Goal: Information Seeking & Learning: Learn about a topic

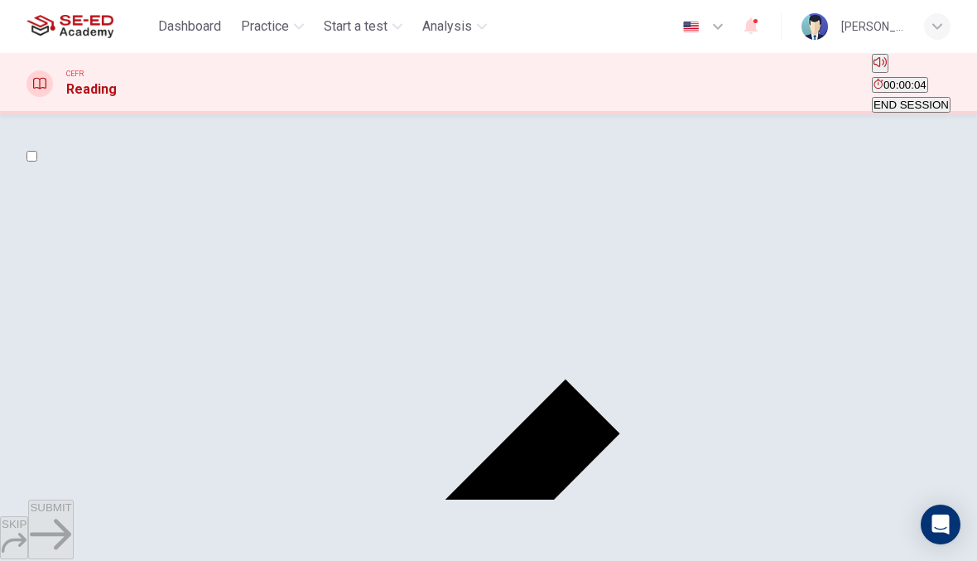
click at [37, 161] on input "checkbox" at bounding box center [31, 156] width 11 height 11
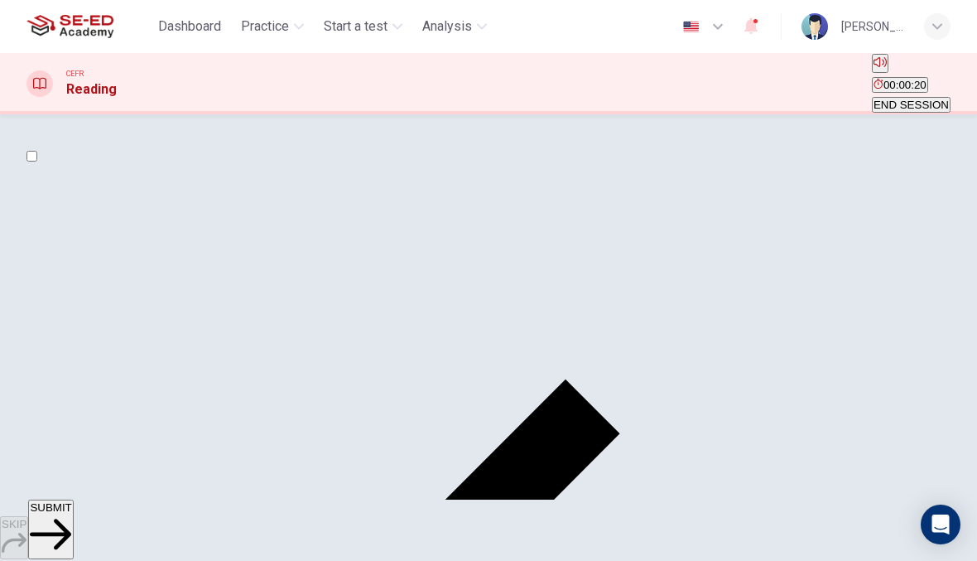
click at [37, 161] on input "checkbox" at bounding box center [31, 156] width 11 height 11
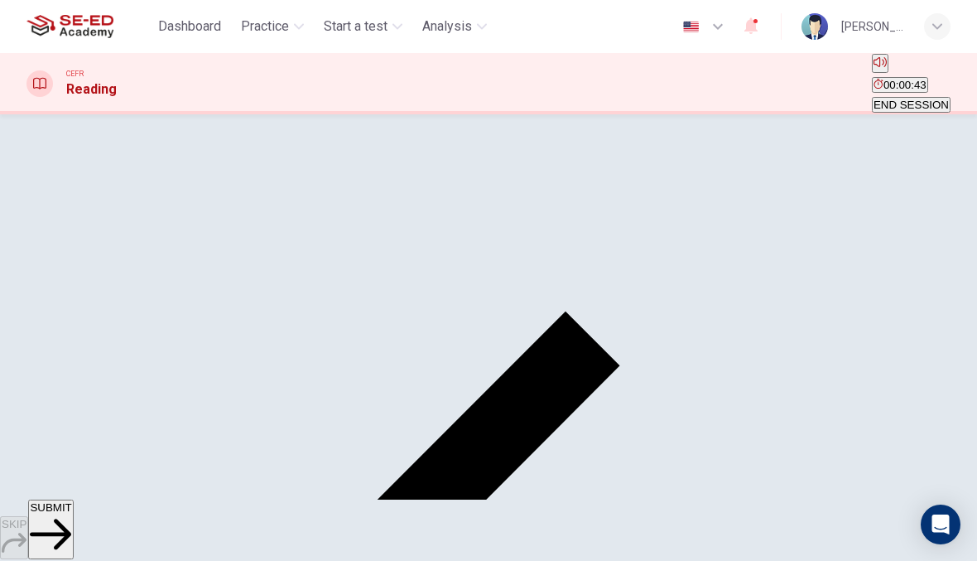
scroll to position [61, 0]
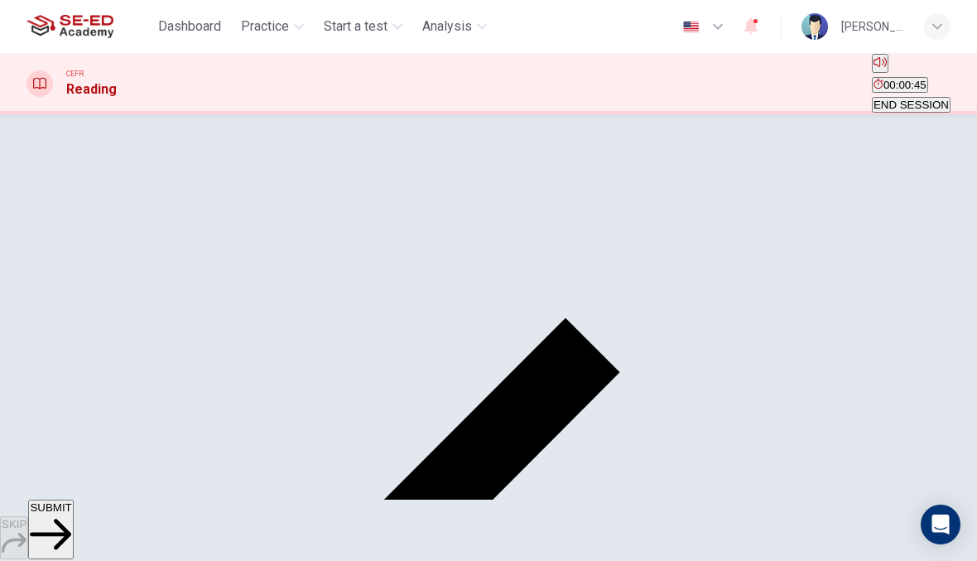
click at [37, 100] on input "checkbox" at bounding box center [31, 94] width 11 height 11
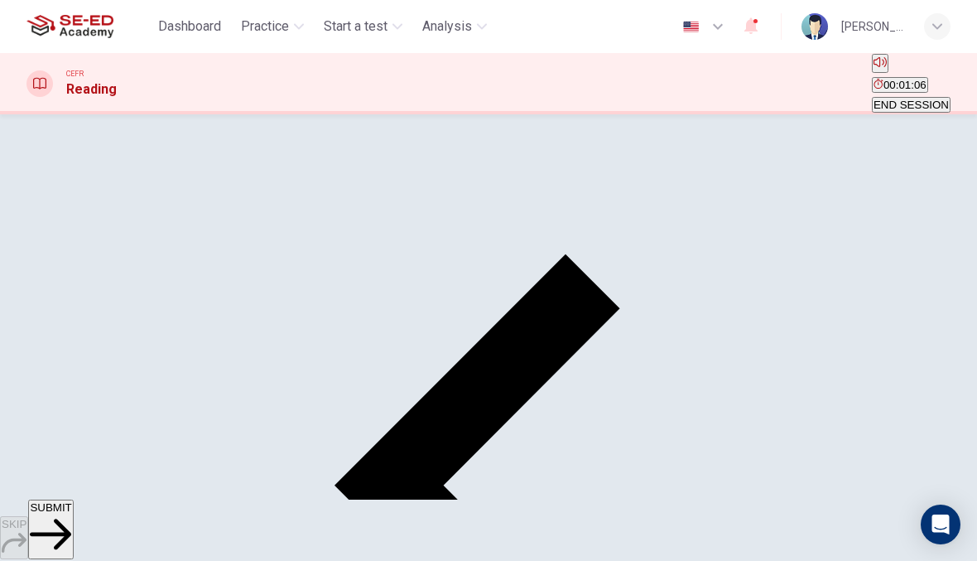
scroll to position [126, 0]
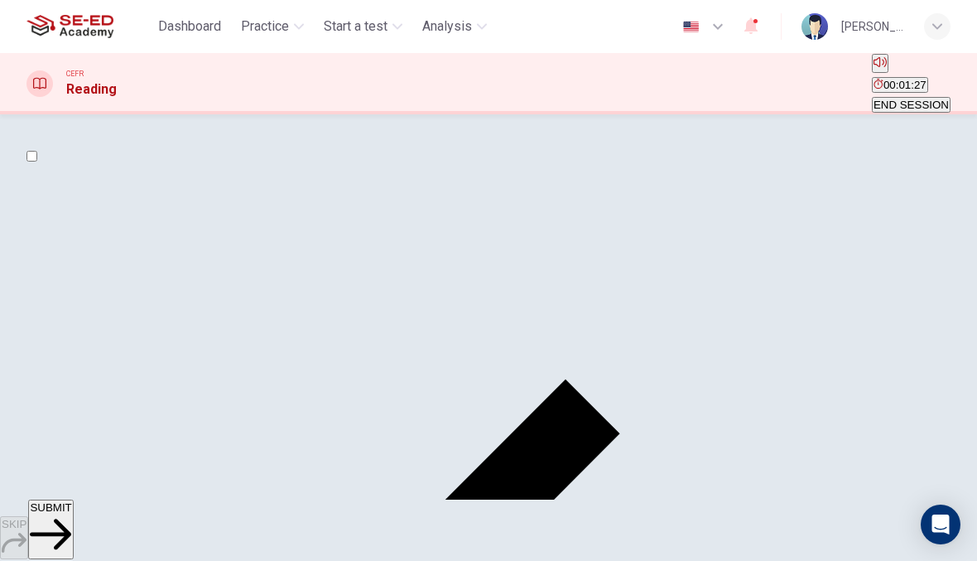
scroll to position [0, 0]
click at [73, 532] on button "SUBMIT" at bounding box center [50, 529] width 45 height 60
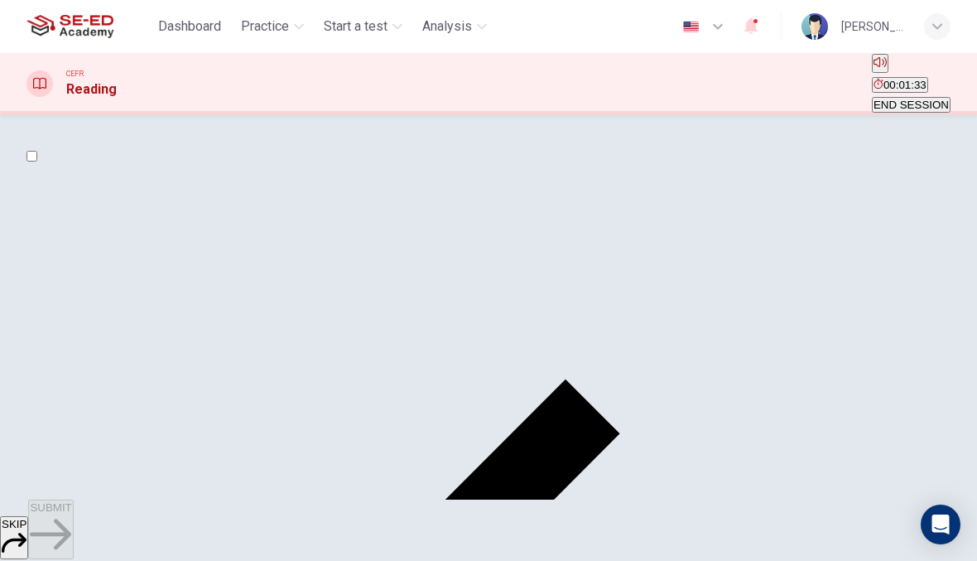
click at [37, 161] on input "checkbox" at bounding box center [31, 156] width 11 height 11
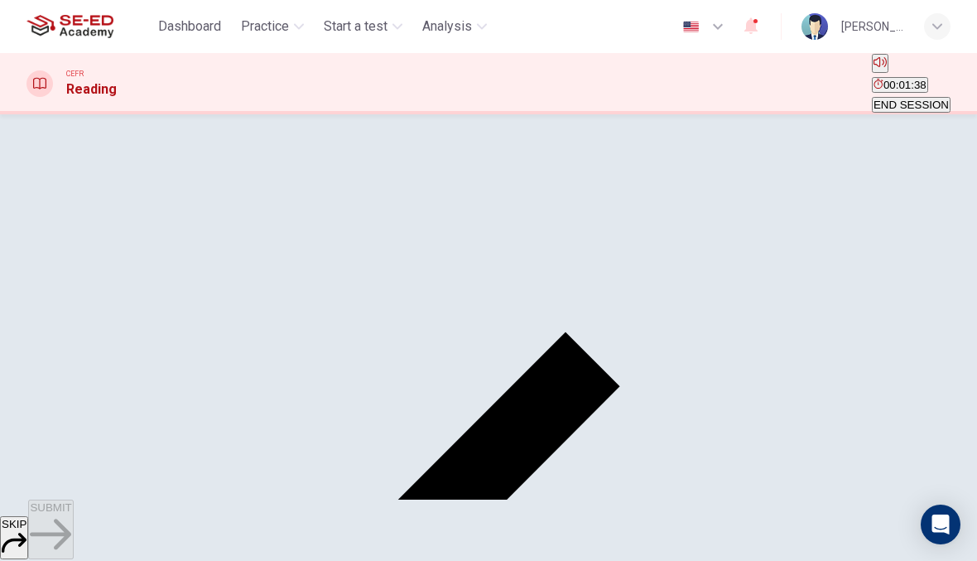
scroll to position [41, 0]
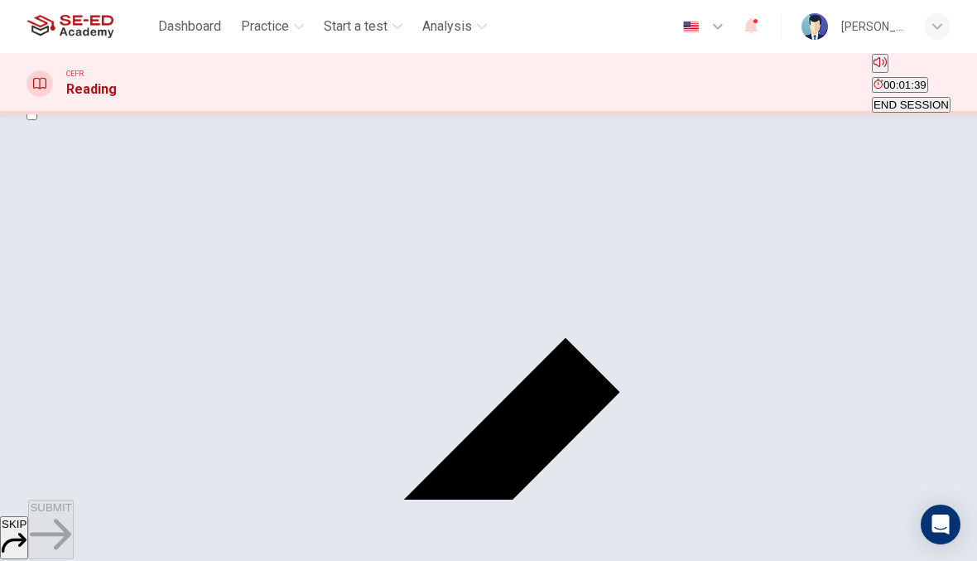
click at [37, 120] on input "checkbox" at bounding box center [31, 114] width 11 height 11
click at [699, 86] on div "CEFR Reading 00:01:41 END SESSION" at bounding box center [488, 84] width 977 height 60
click at [874, 69] on icon "Mute" at bounding box center [880, 61] width 13 height 13
click at [874, 68] on icon "Unmute" at bounding box center [874, 68] width 0 height 0
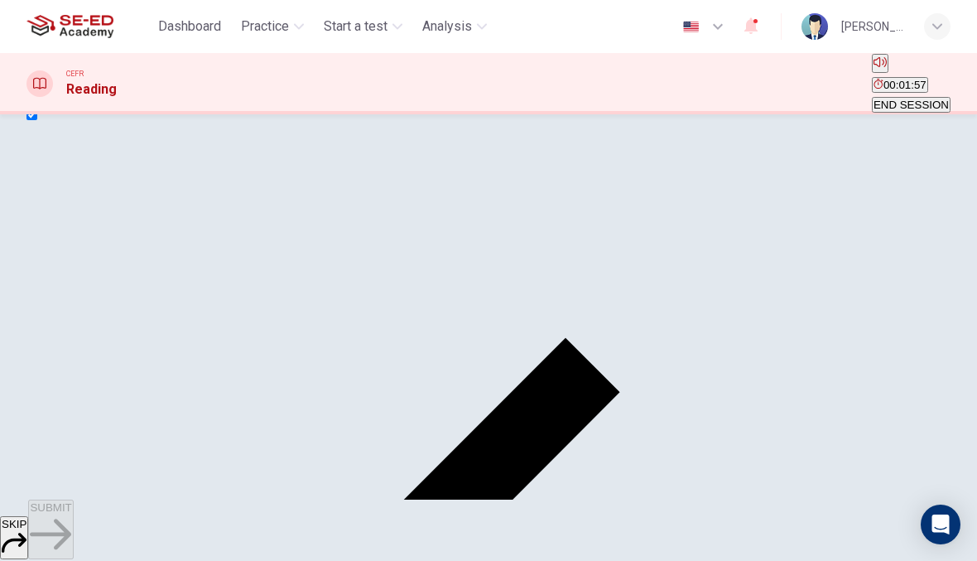
scroll to position [366, 0]
click at [37, 120] on input "checkbox" at bounding box center [31, 114] width 11 height 11
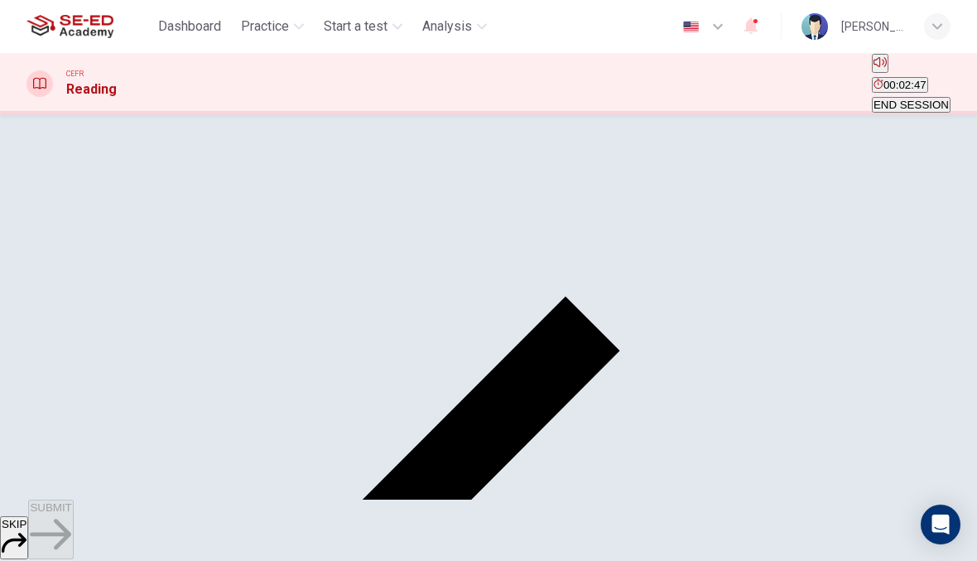
scroll to position [76, 0]
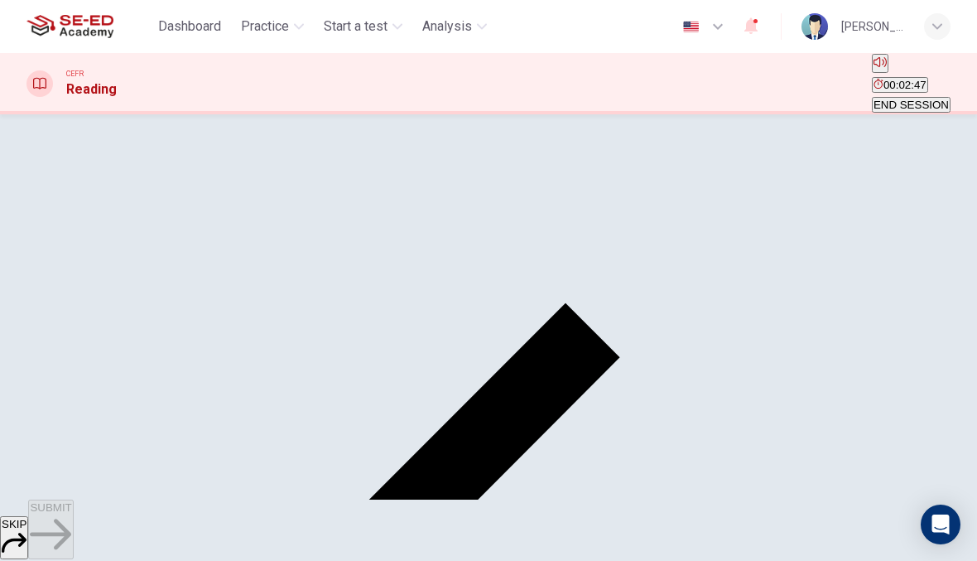
click at [37, 85] on input "checkbox" at bounding box center [31, 80] width 11 height 11
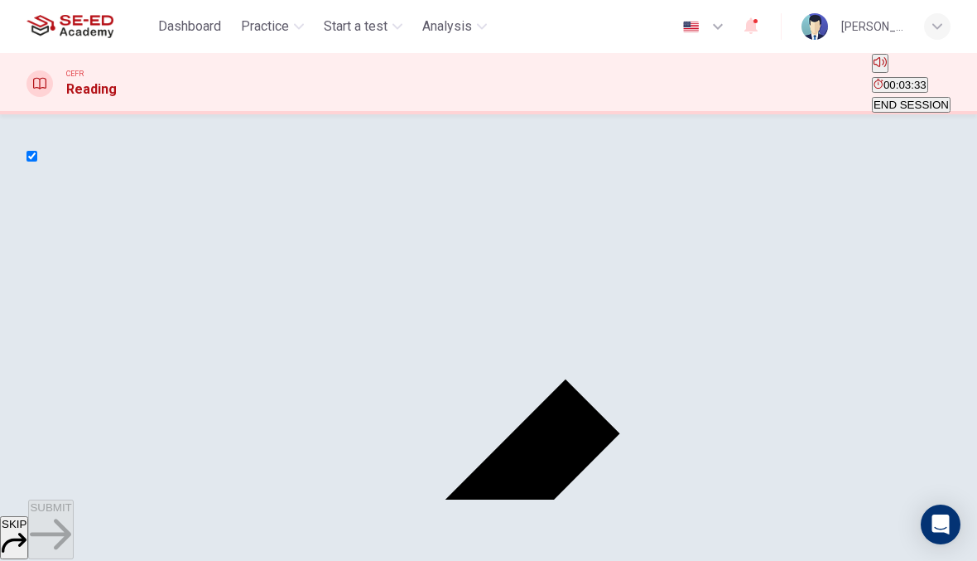
scroll to position [0, 0]
click at [37, 161] on input "checkbox" at bounding box center [31, 156] width 11 height 11
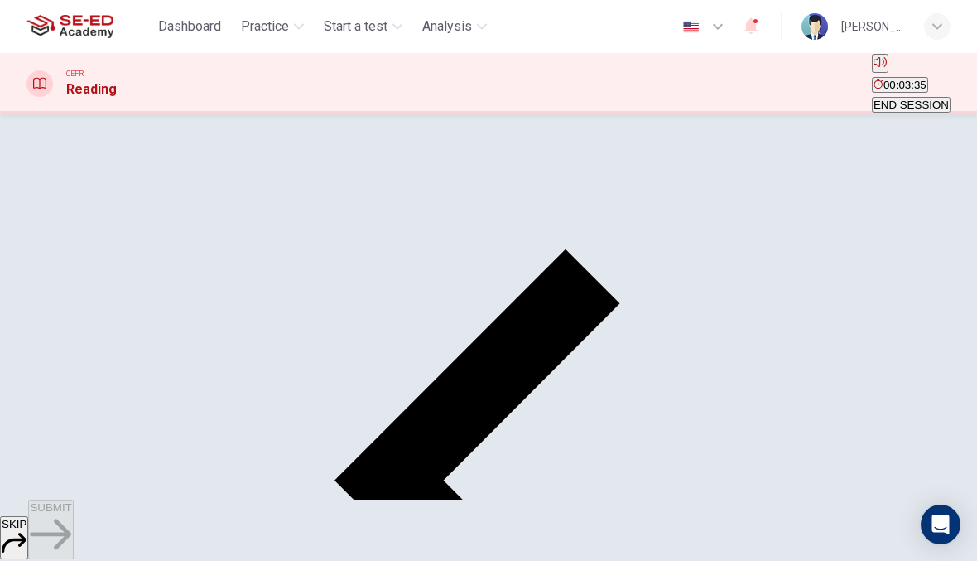
scroll to position [131, 0]
click at [71, 513] on span "SUBMIT" at bounding box center [50, 507] width 41 height 12
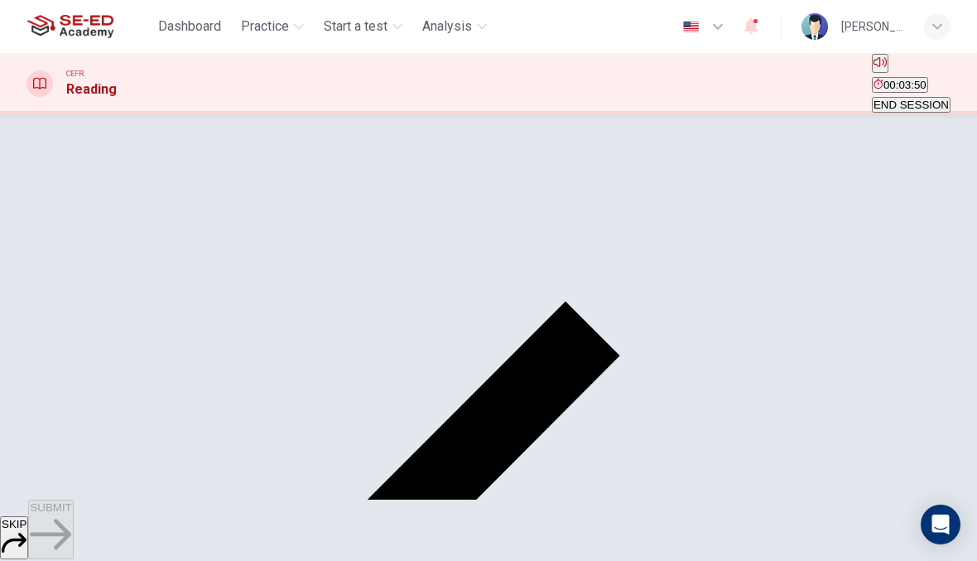
scroll to position [69, 0]
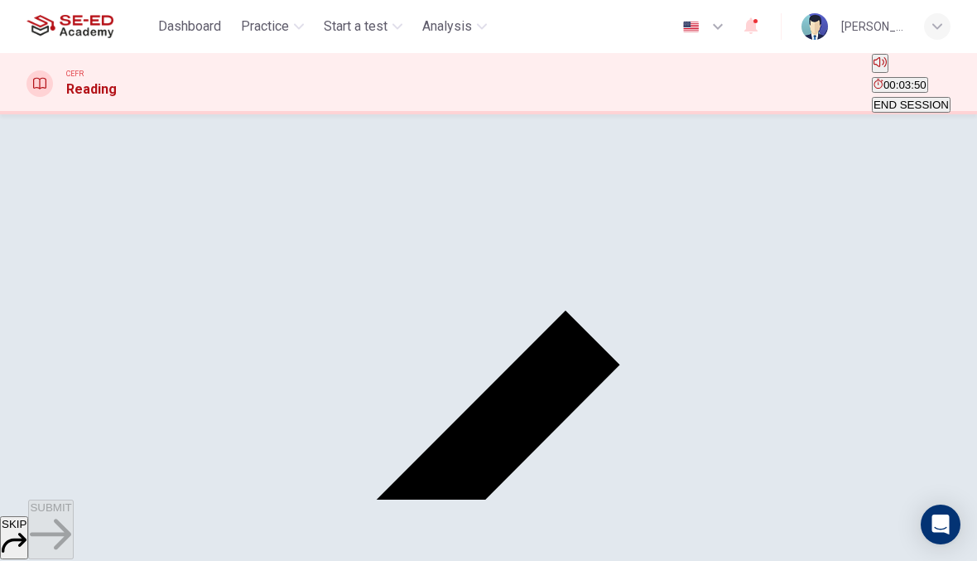
click at [37, 93] on input "checkbox" at bounding box center [31, 87] width 11 height 11
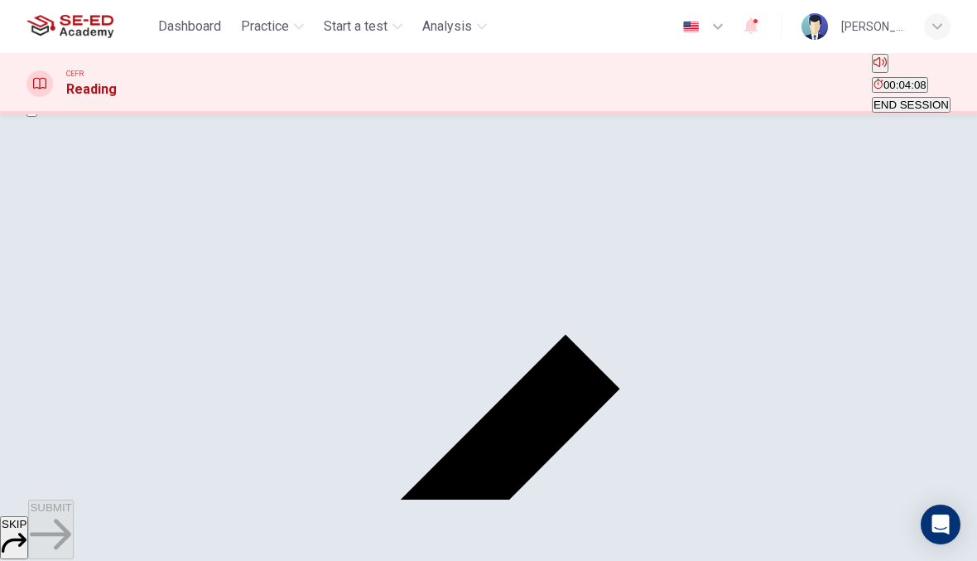
scroll to position [35, 0]
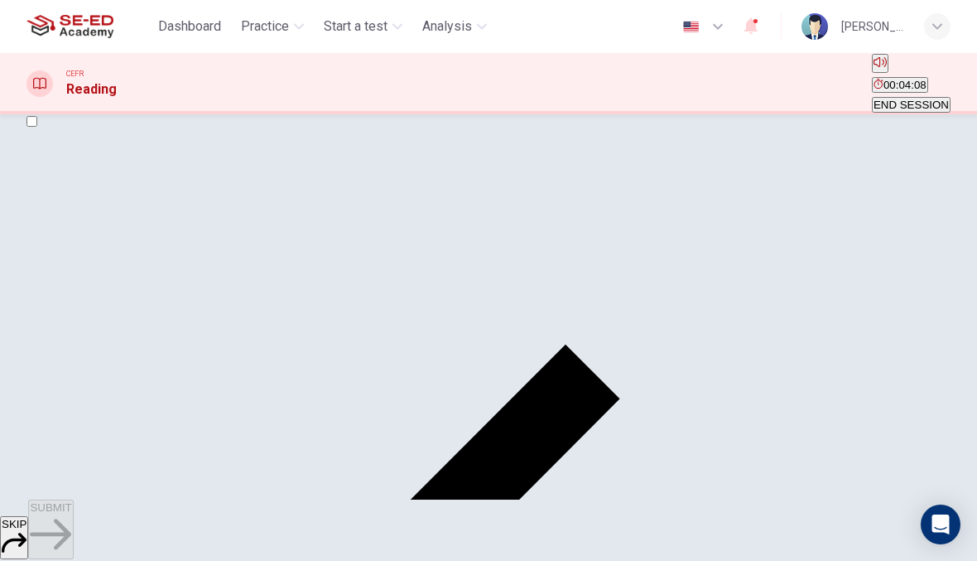
click at [37, 127] on input "checkbox" at bounding box center [31, 121] width 11 height 11
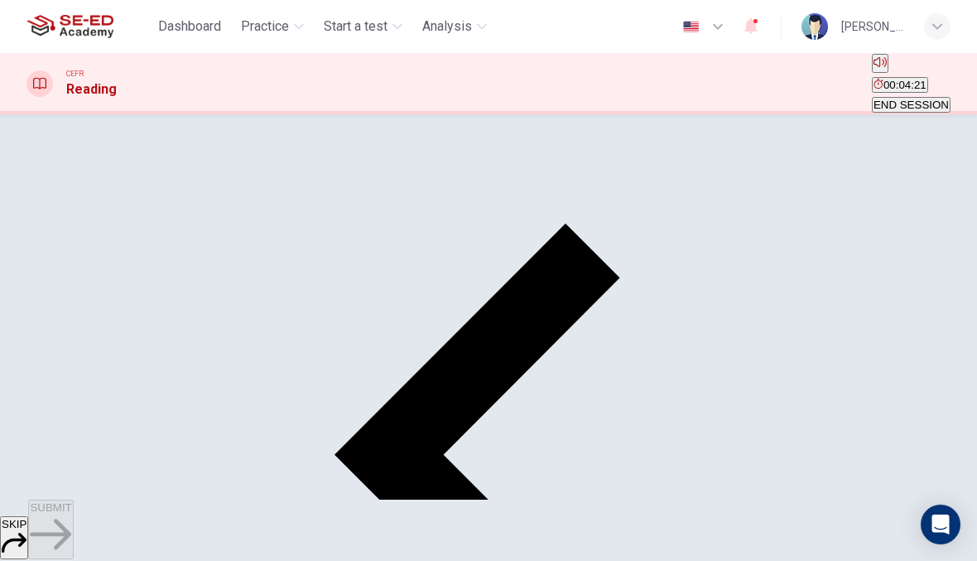
scroll to position [71, 0]
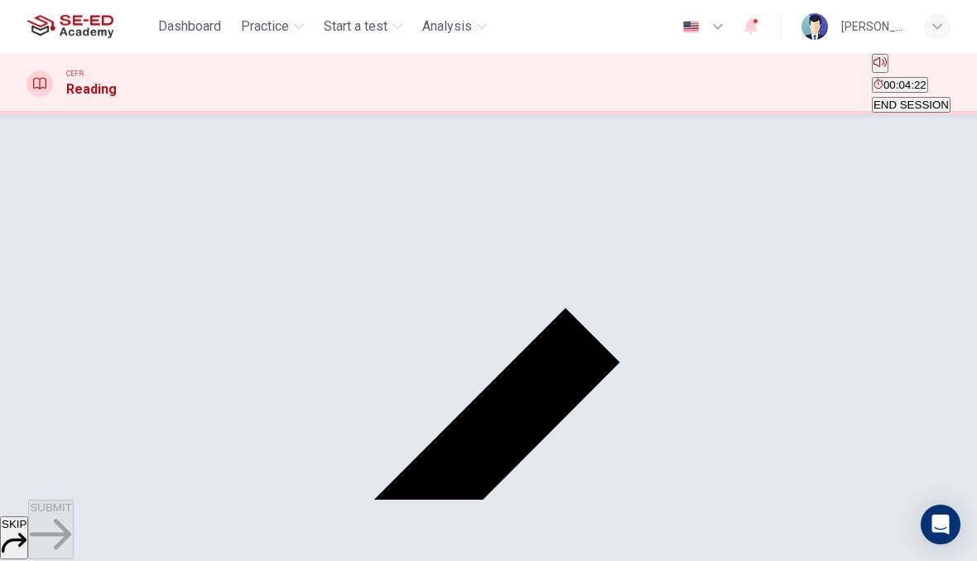
click at [37, 90] on input "checkbox" at bounding box center [31, 84] width 11 height 11
checkbox input "false"
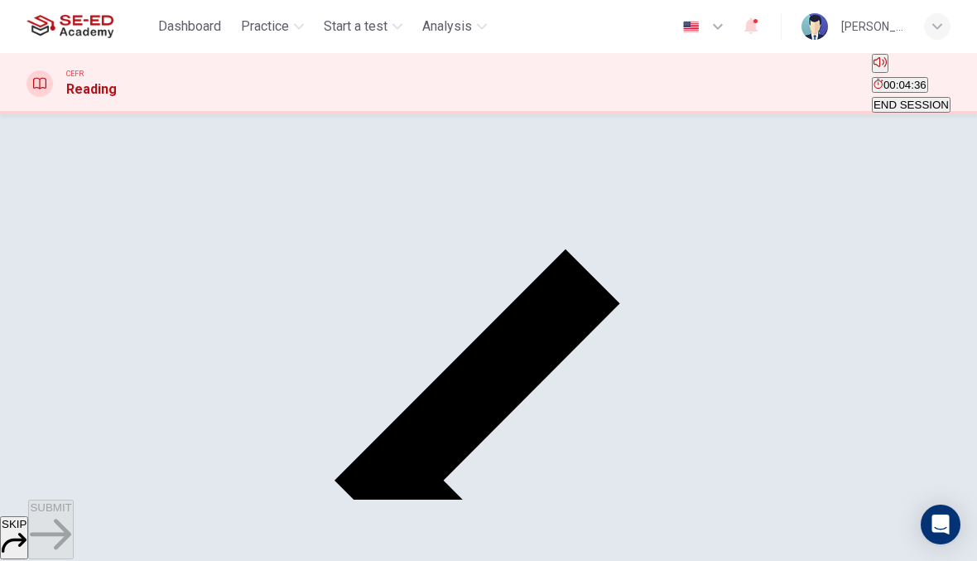
scroll to position [139, 0]
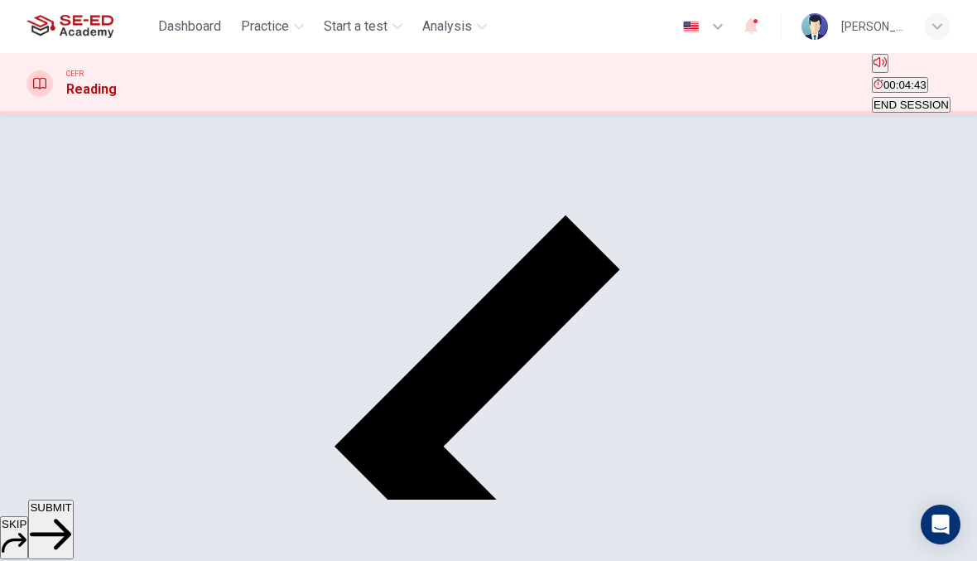
click at [73, 536] on button "SUBMIT" at bounding box center [50, 529] width 45 height 60
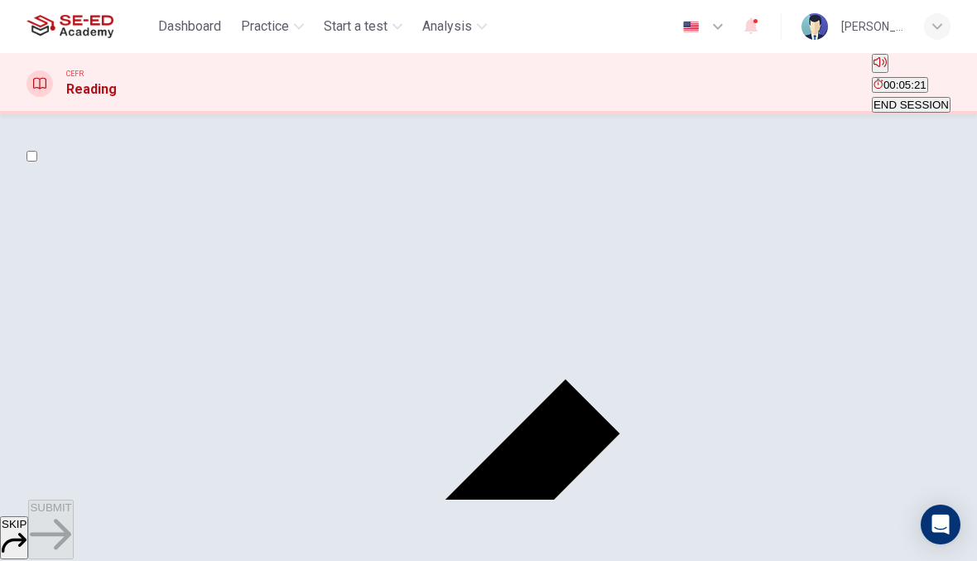
scroll to position [0, 0]
click at [37, 161] on input "checkbox" at bounding box center [31, 156] width 11 height 11
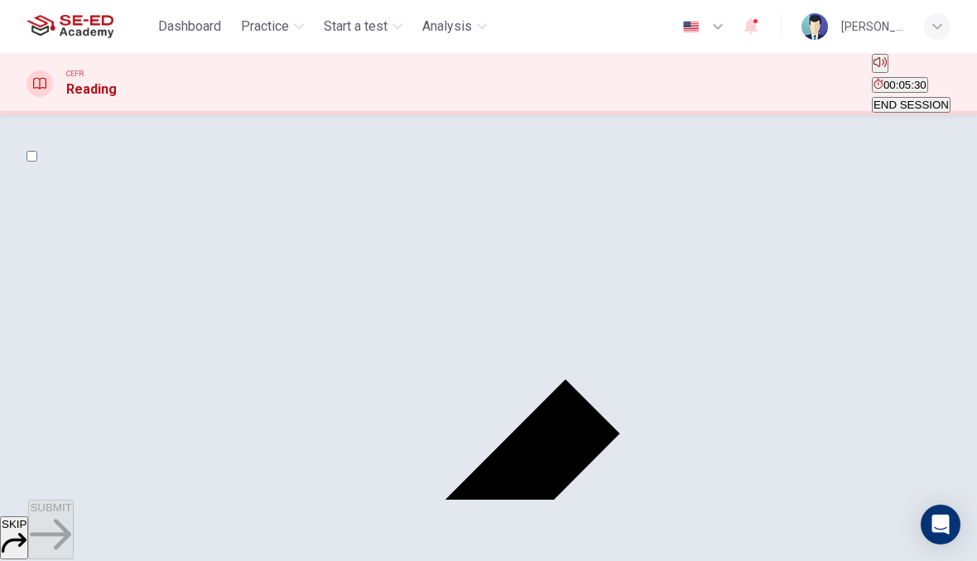
checkbox input "false"
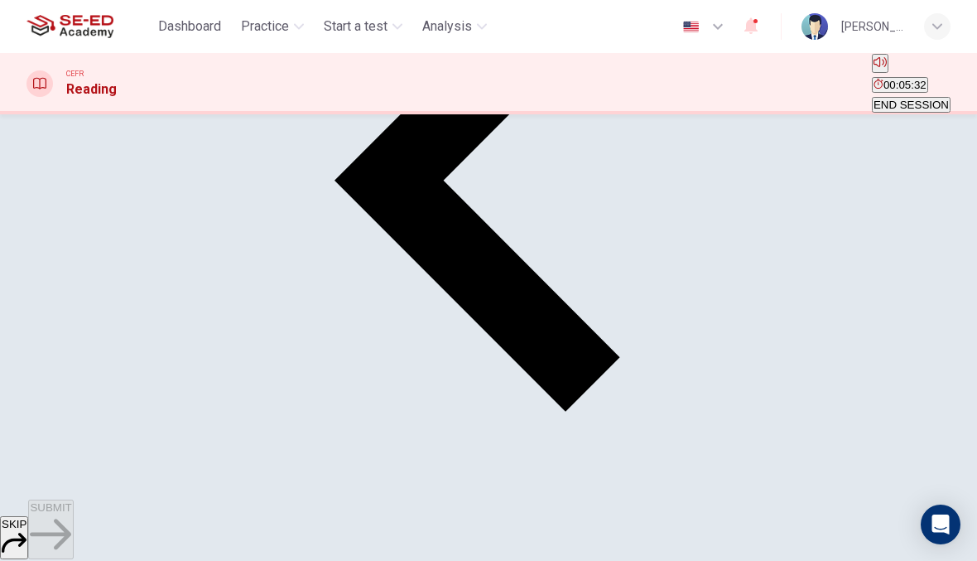
scroll to position [435, 0]
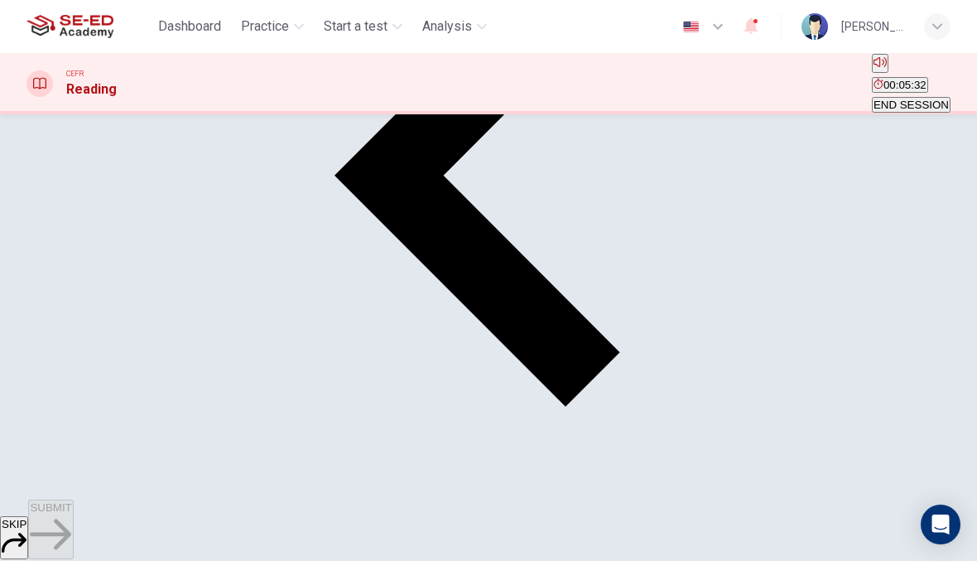
click at [184, 254] on body "This site uses cookies, as explained in our Privacy Policy . If you agree to th…" at bounding box center [488, 280] width 977 height 561
click at [184, 560] on li "A" at bounding box center [488, 571] width 977 height 20
type input "A"
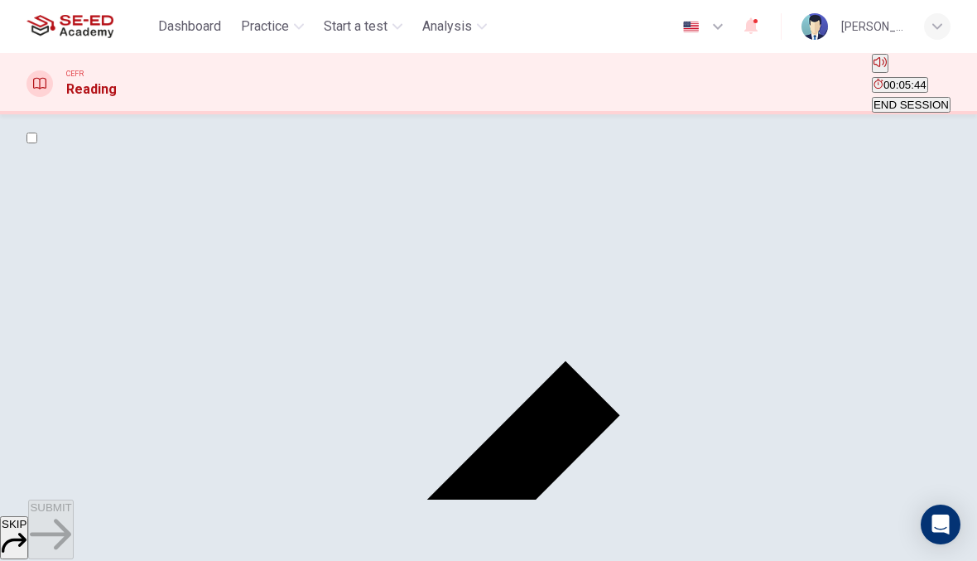
scroll to position [7, 0]
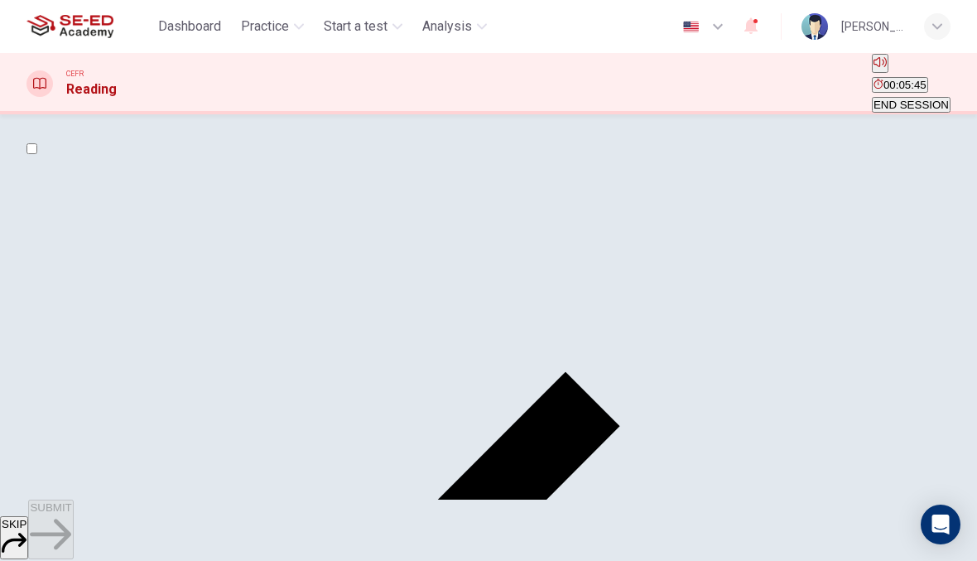
click at [37, 154] on input "checkbox" at bounding box center [31, 148] width 11 height 11
checkbox input "false"
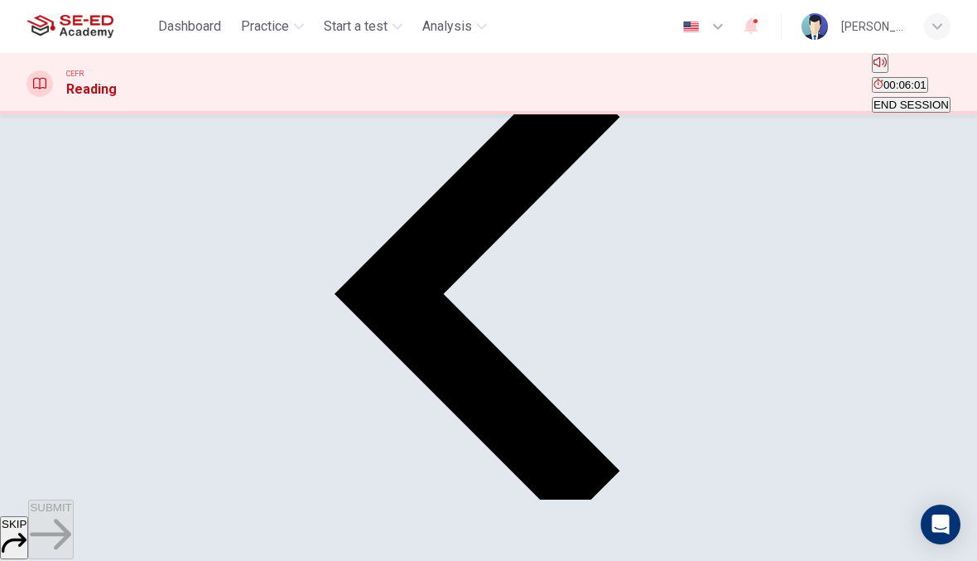
scroll to position [373, 0]
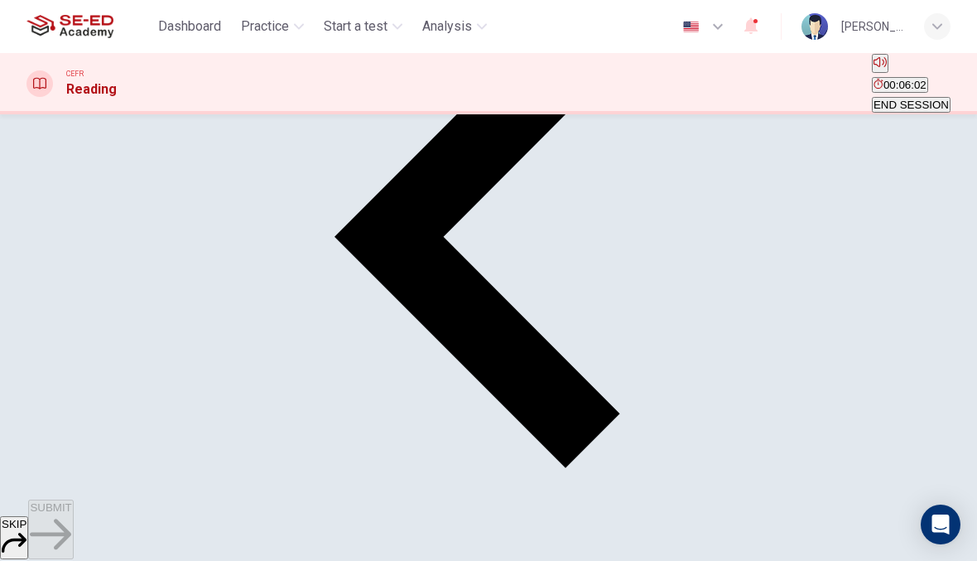
click at [199, 378] on body "This site uses cookies, as explained in our Privacy Policy . If you agree to th…" at bounding box center [488, 280] width 977 height 561
type input "C"
click at [176, 426] on body "This site uses cookies, as explained in our Privacy Policy . If you agree to th…" at bounding box center [488, 280] width 977 height 561
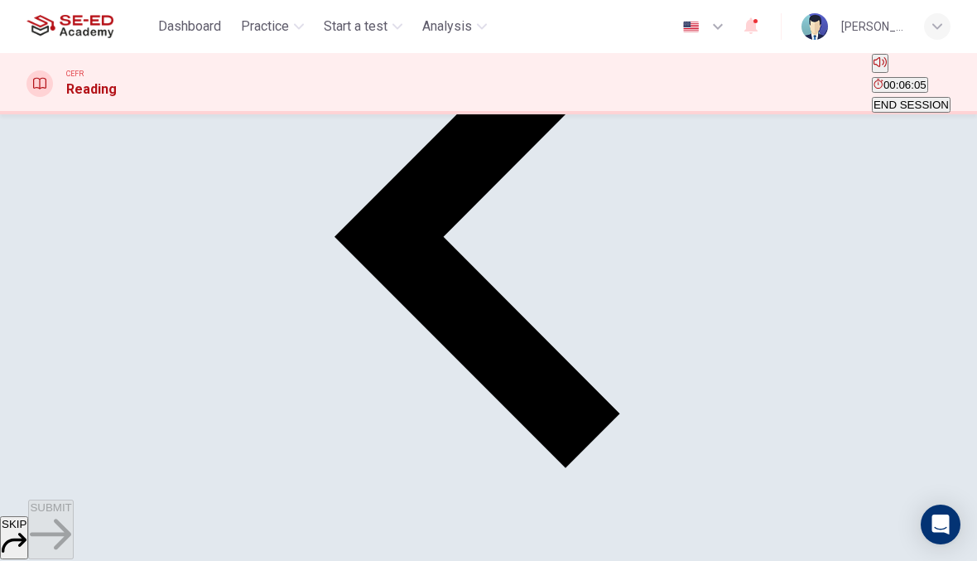
click at [176, 430] on body "This site uses cookies, as explained in our Privacy Policy . If you agree to th…" at bounding box center [488, 280] width 977 height 561
click at [129, 417] on body "This site uses cookies, as explained in our Privacy Policy . If you agree to th…" at bounding box center [488, 280] width 977 height 561
type input "D"
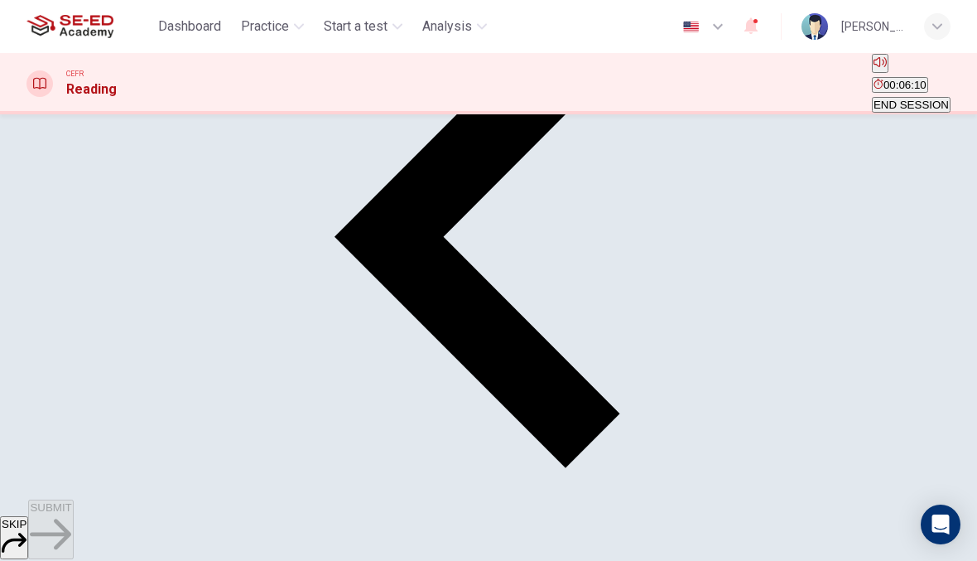
click at [137, 451] on body "This site uses cookies, as explained in our Privacy Policy . If you agree to th…" at bounding box center [488, 280] width 977 height 561
type input "E"
click at [71, 513] on span "SUBMIT" at bounding box center [50, 507] width 41 height 12
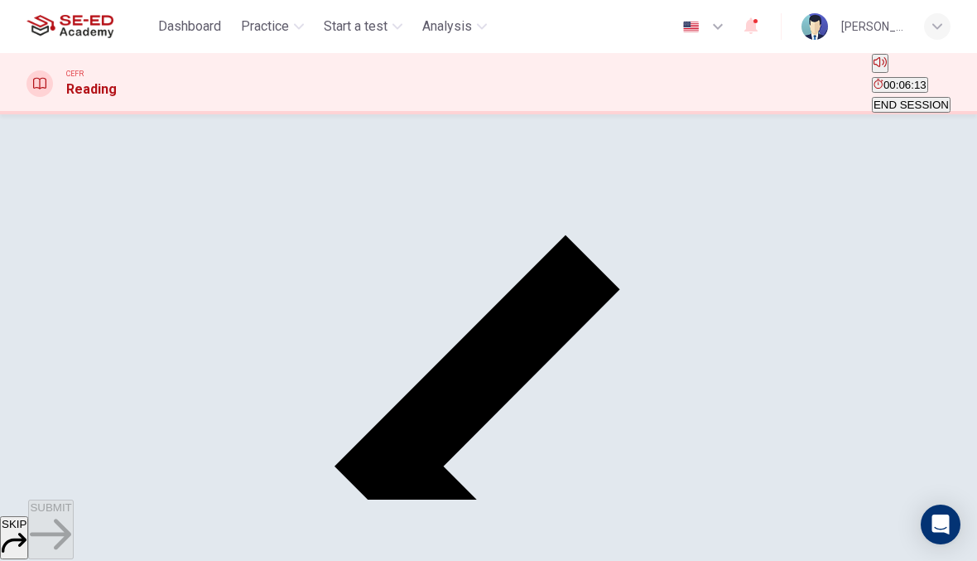
scroll to position [130, 0]
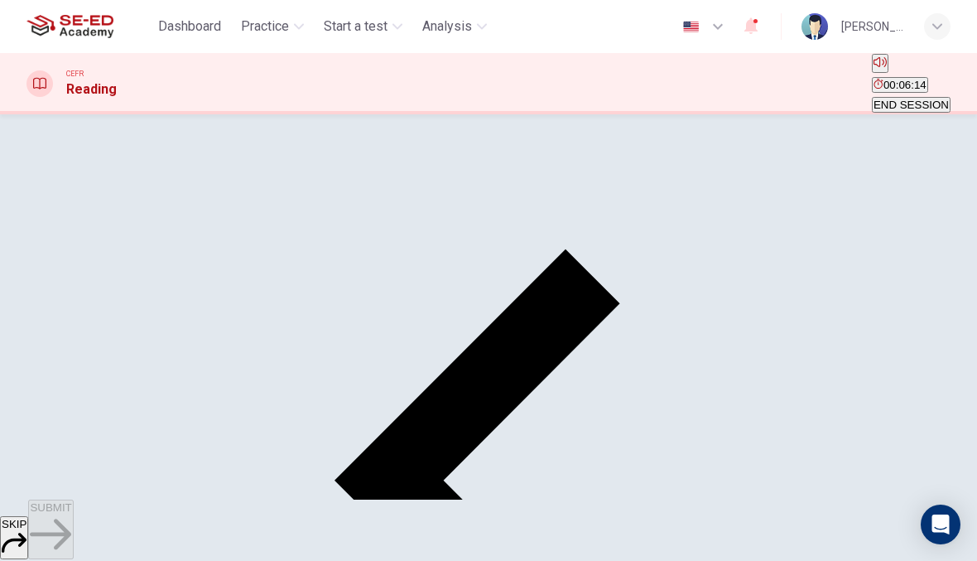
click at [28, 531] on button "SKIP" at bounding box center [14, 537] width 28 height 43
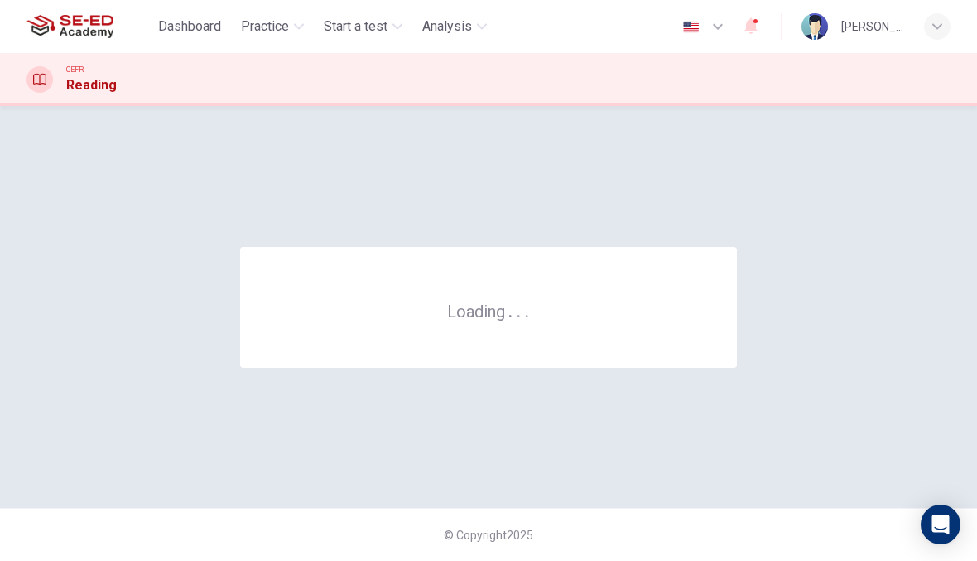
scroll to position [0, 0]
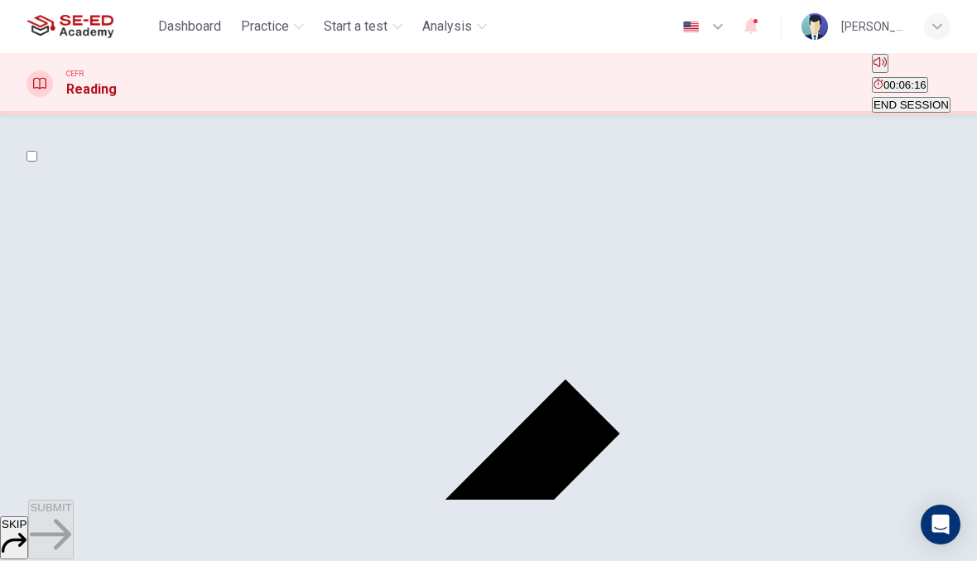
click at [37, 161] on input "checkbox" at bounding box center [31, 156] width 11 height 11
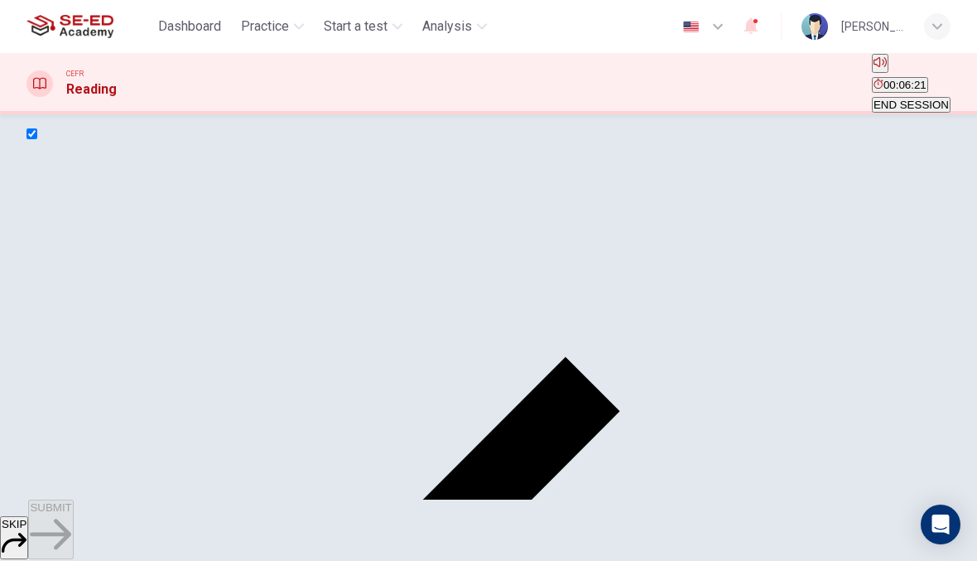
scroll to position [6, 0]
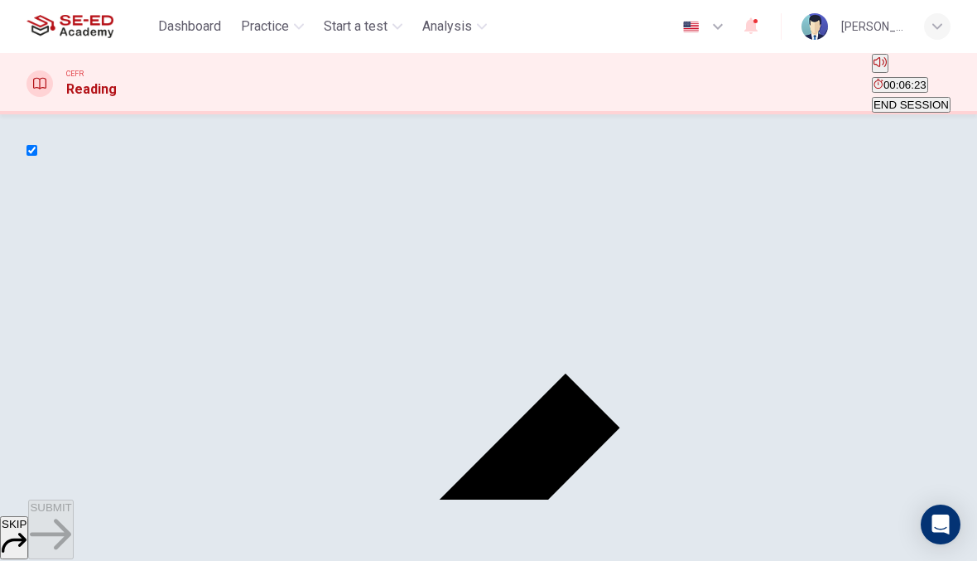
click at [359, 34] on span "Start a test" at bounding box center [356, 27] width 64 height 20
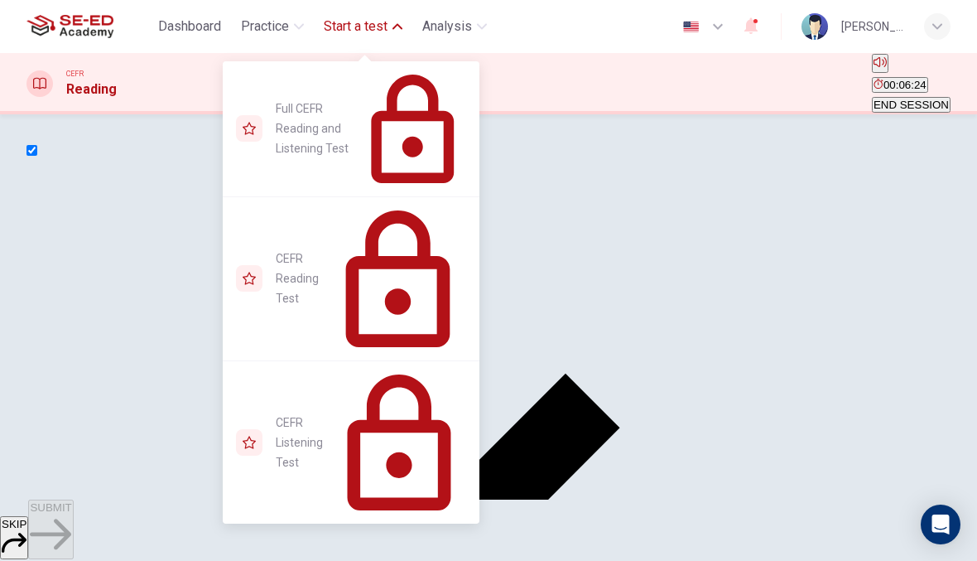
click at [340, 99] on span "Full CEFR Reading and Listening Test" at bounding box center [317, 129] width 82 height 60
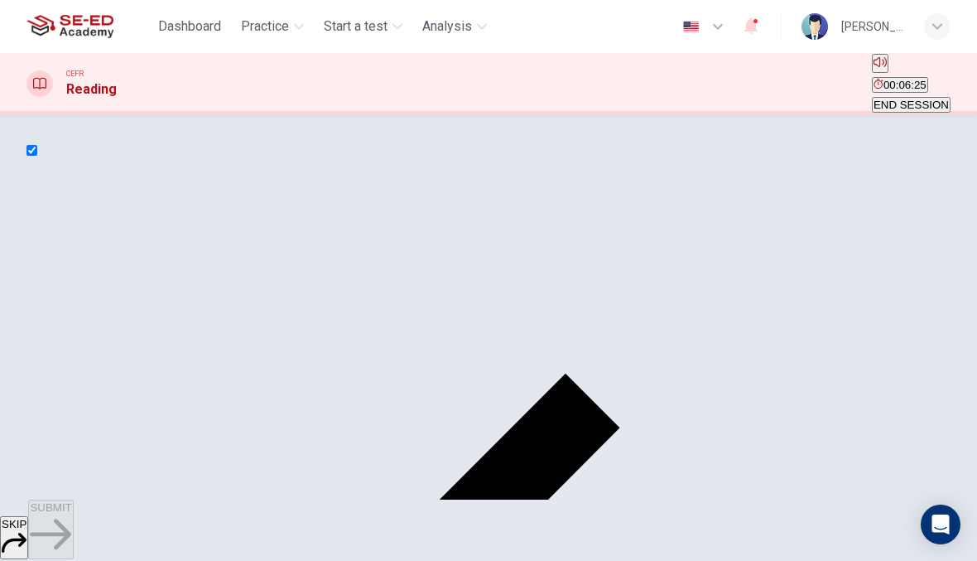
click at [37, 156] on input "checkbox" at bounding box center [31, 150] width 11 height 11
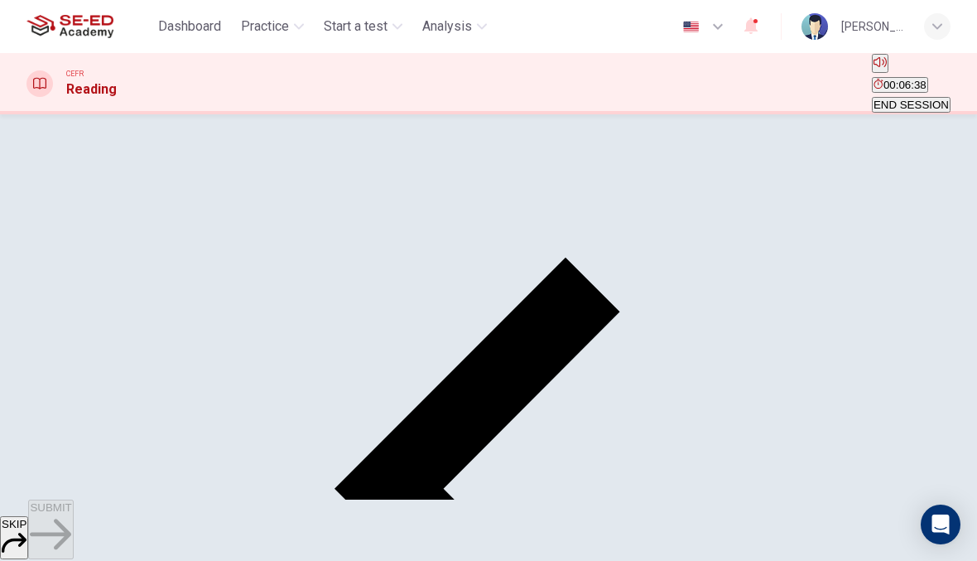
scroll to position [123, 0]
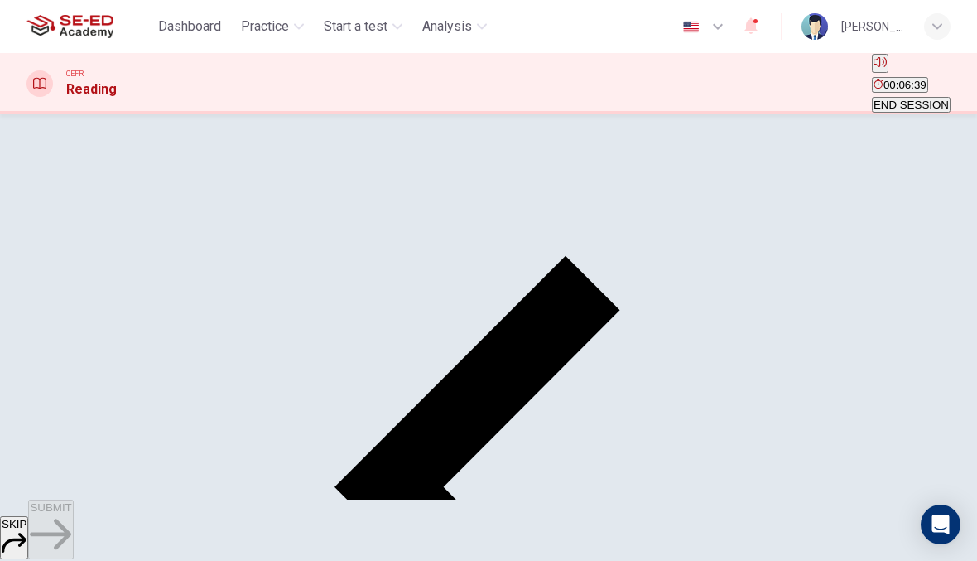
click at [607, 514] on div "SKIP SUBMIT" at bounding box center [488, 529] width 977 height 61
click at [73, 534] on button "SUBMIT" at bounding box center [50, 529] width 45 height 60
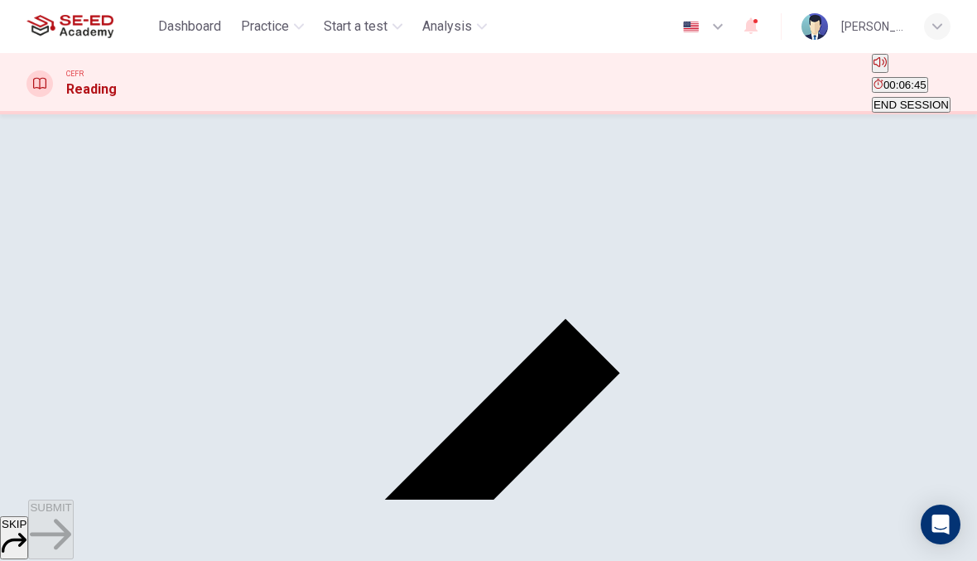
scroll to position [61, 0]
click at [37, 100] on input "checkbox" at bounding box center [31, 94] width 11 height 11
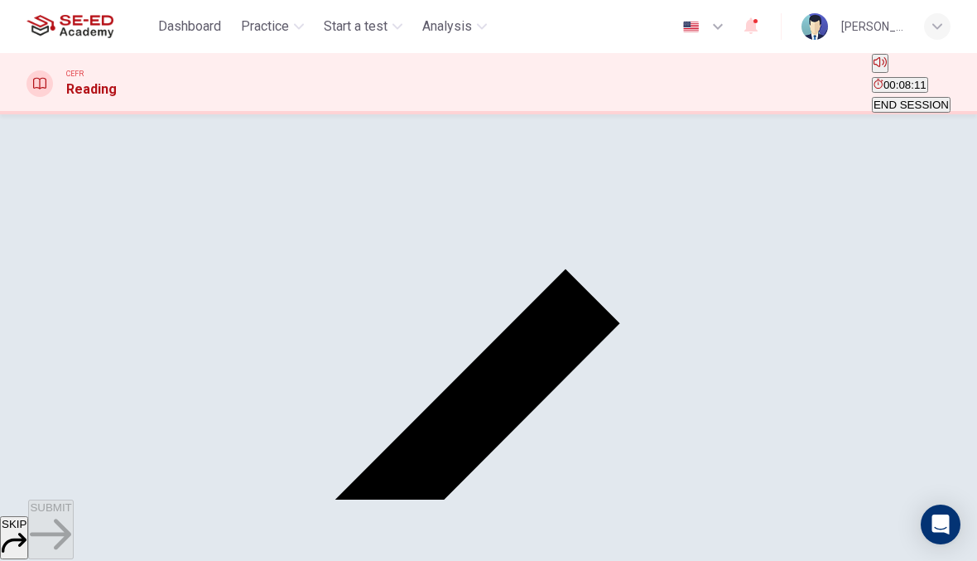
scroll to position [114, 0]
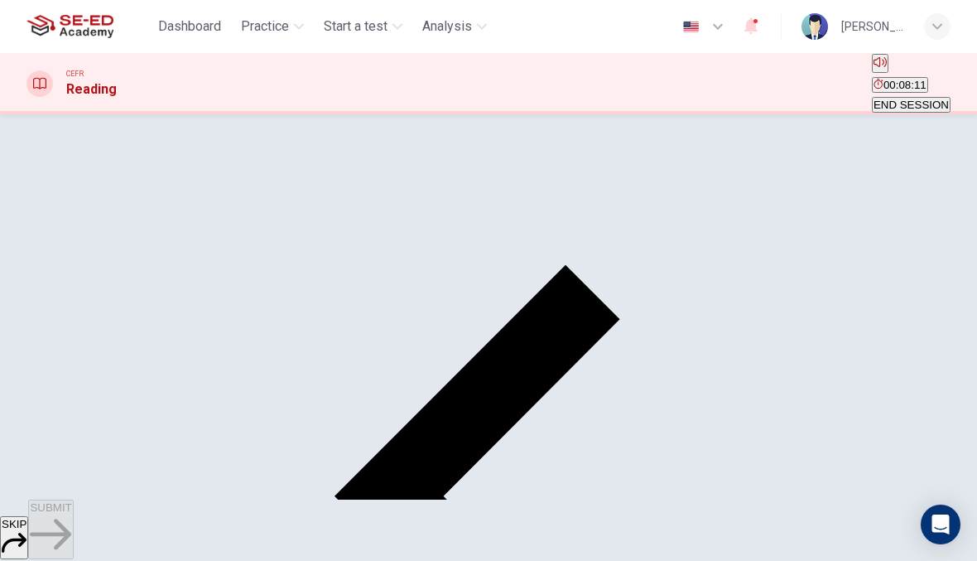
click at [73, 517] on button "SUBMIT" at bounding box center [50, 529] width 45 height 60
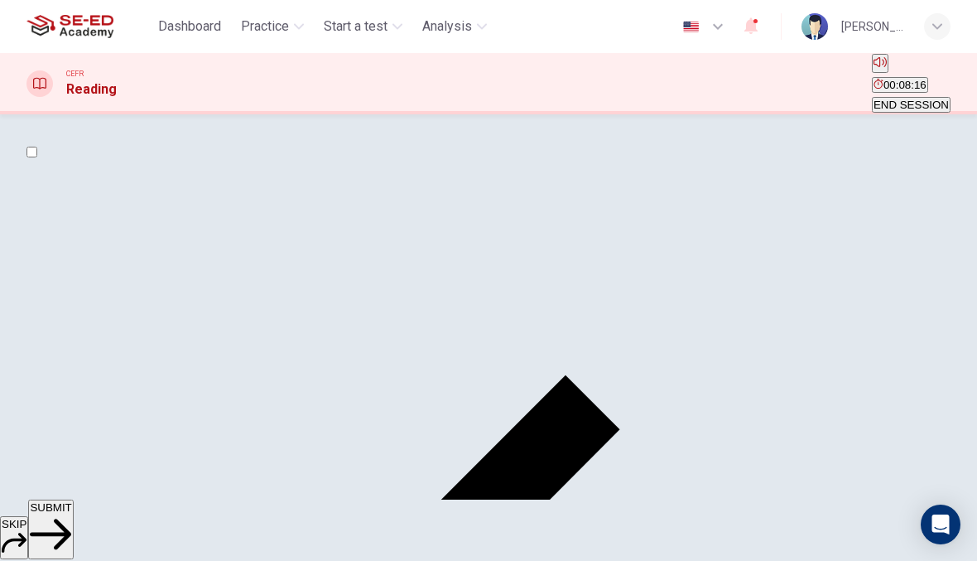
click at [37, 157] on input "checkbox" at bounding box center [31, 152] width 11 height 11
click at [71, 513] on span "SUBMIT" at bounding box center [50, 507] width 41 height 12
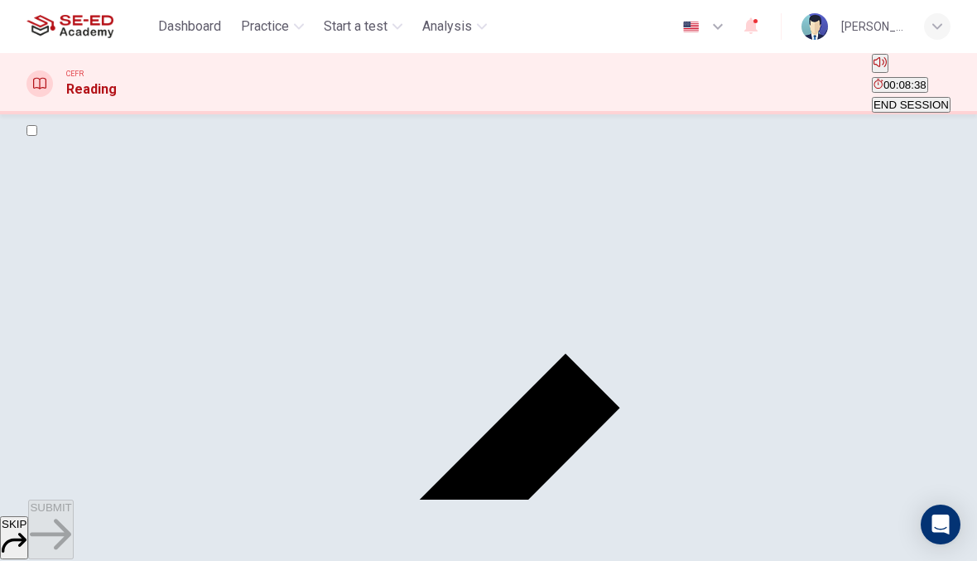
scroll to position [25, 0]
click at [37, 137] on input "checkbox" at bounding box center [31, 131] width 11 height 11
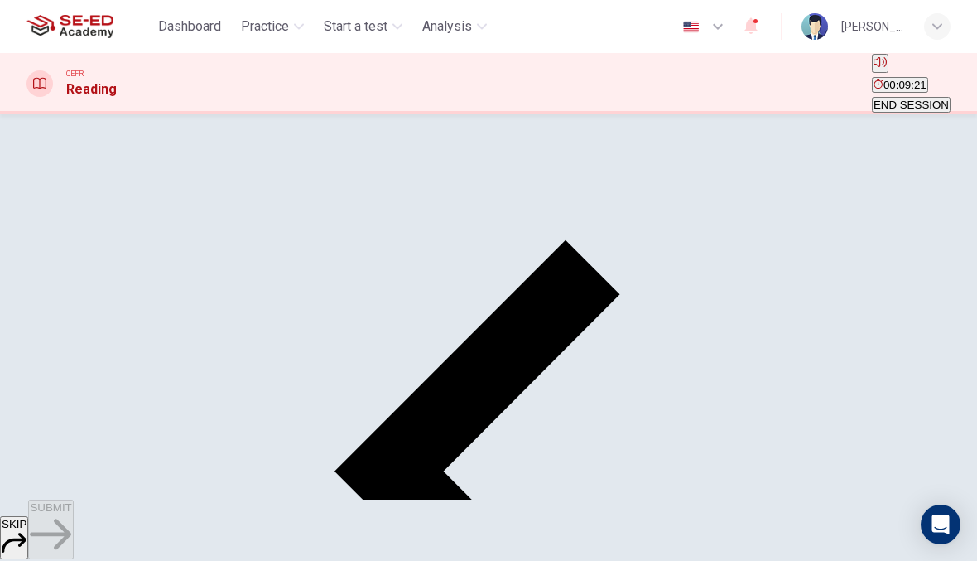
scroll to position [141, 0]
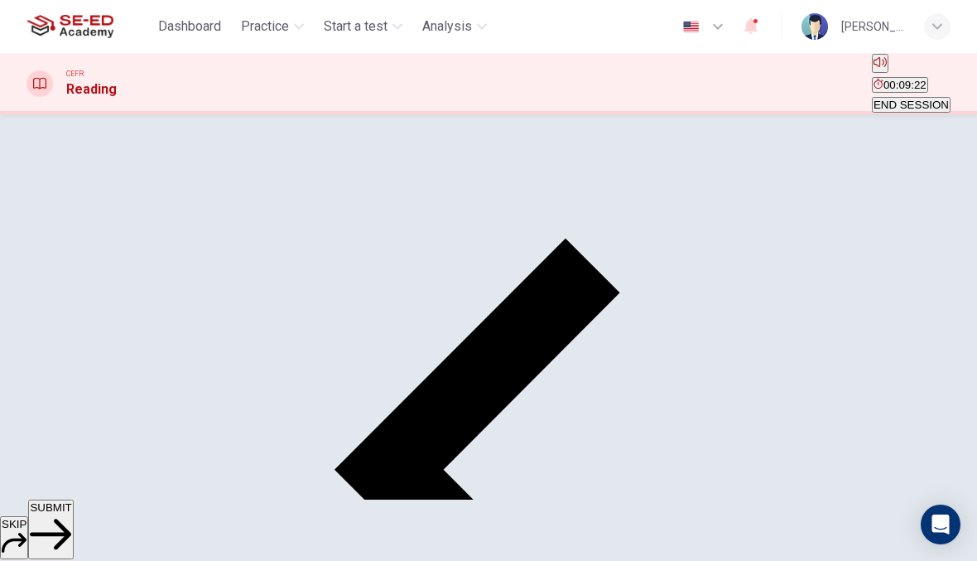
click at [73, 518] on button "SUBMIT" at bounding box center [50, 529] width 45 height 60
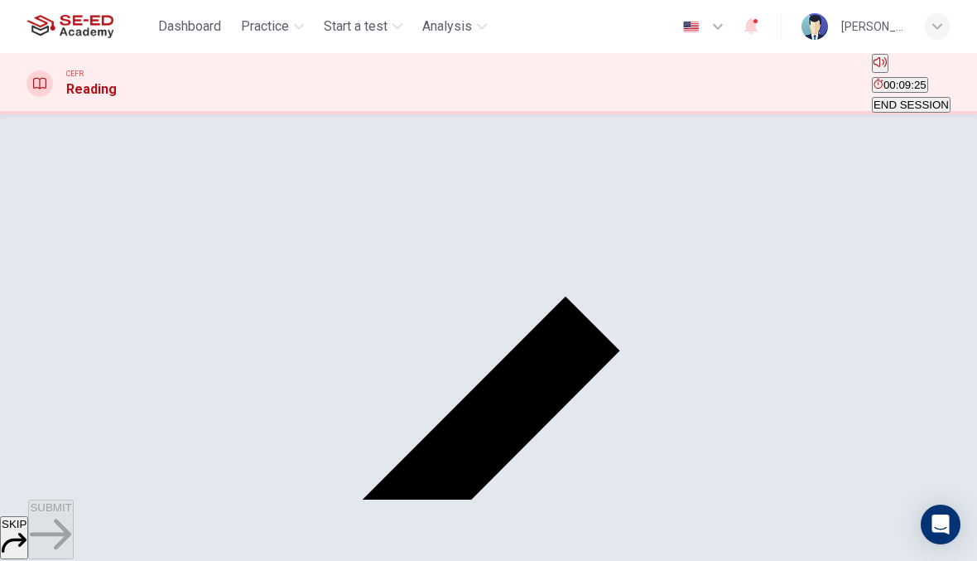
scroll to position [81, 0]
click at [37, 80] on input "checkbox" at bounding box center [31, 75] width 11 height 11
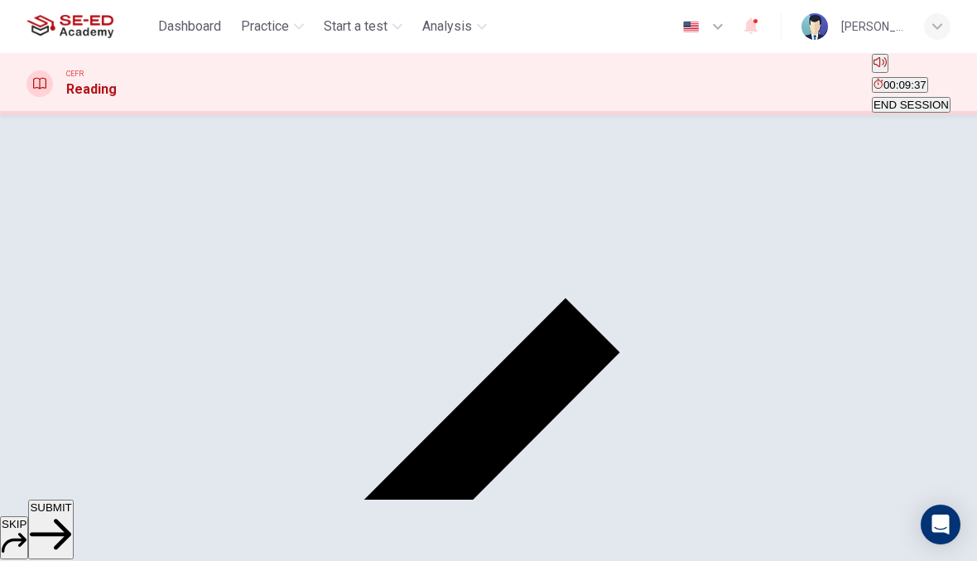
click at [73, 538] on button "SUBMIT" at bounding box center [50, 529] width 45 height 60
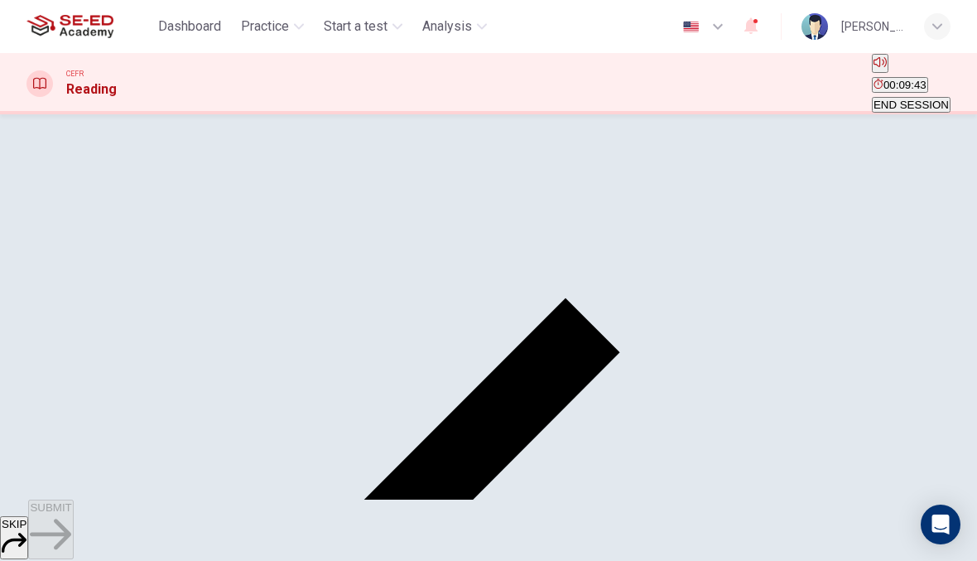
click at [37, 80] on input "checkbox" at bounding box center [31, 75] width 11 height 11
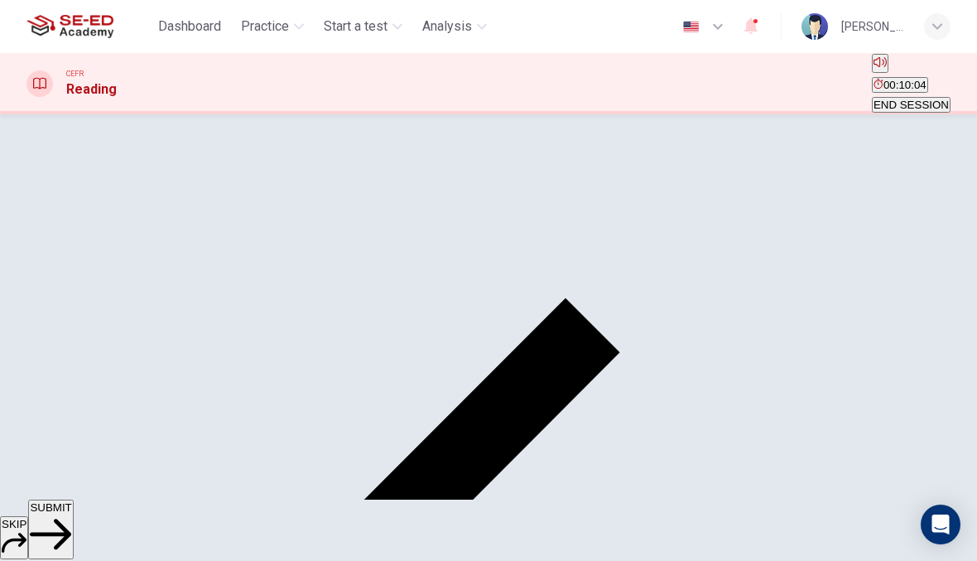
click at [629, 532] on div "SKIP SUBMIT" at bounding box center [488, 529] width 977 height 61
click at [73, 533] on button "SUBMIT" at bounding box center [50, 529] width 45 height 60
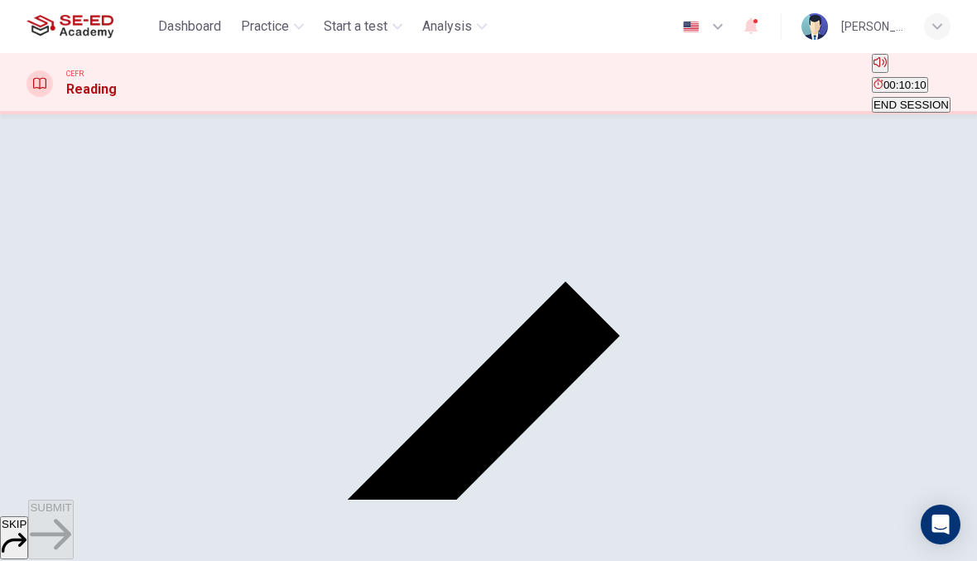
scroll to position [99, 0]
click at [73, 530] on button "SUBMIT" at bounding box center [50, 529] width 45 height 60
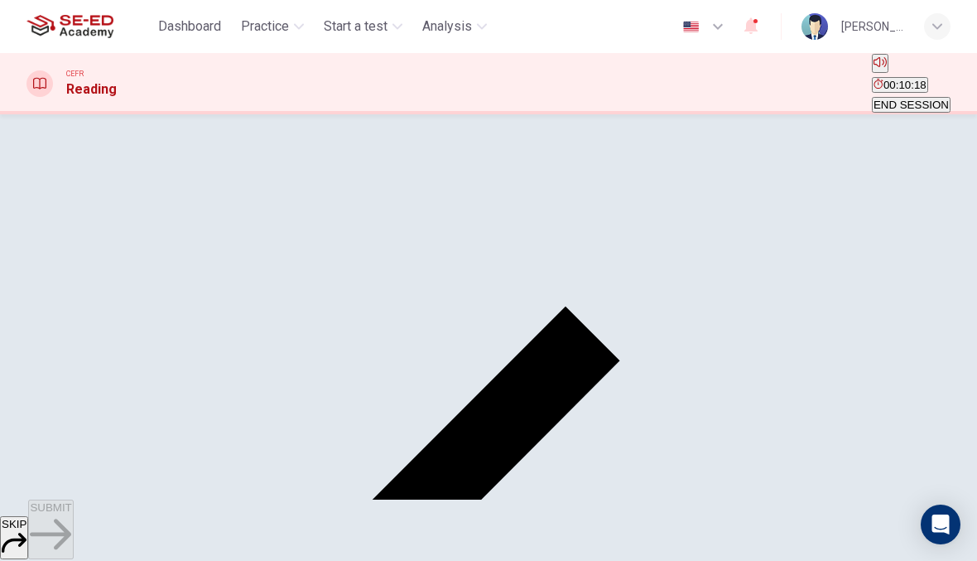
scroll to position [71, 0]
click at [37, 90] on input "checkbox" at bounding box center [31, 84] width 11 height 11
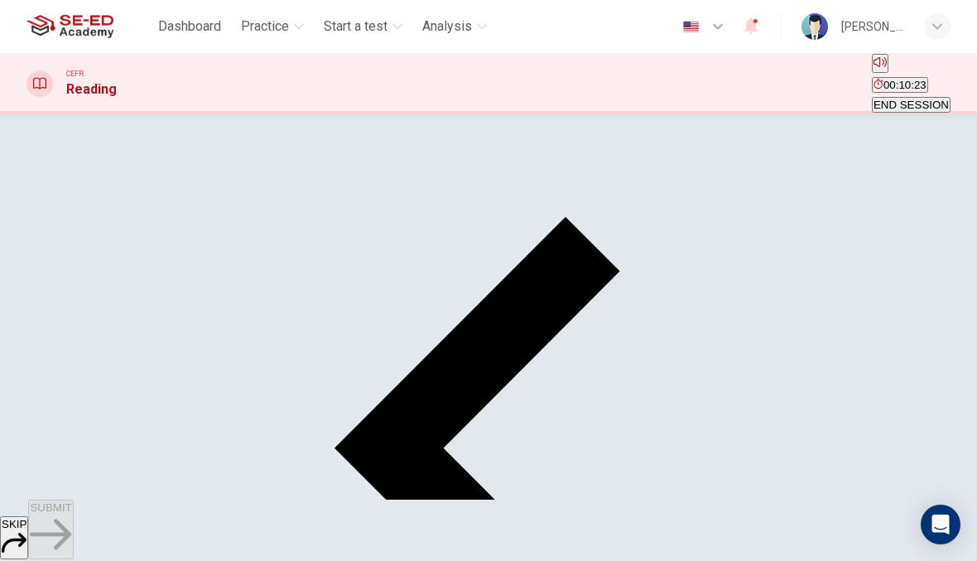
scroll to position [163, 0]
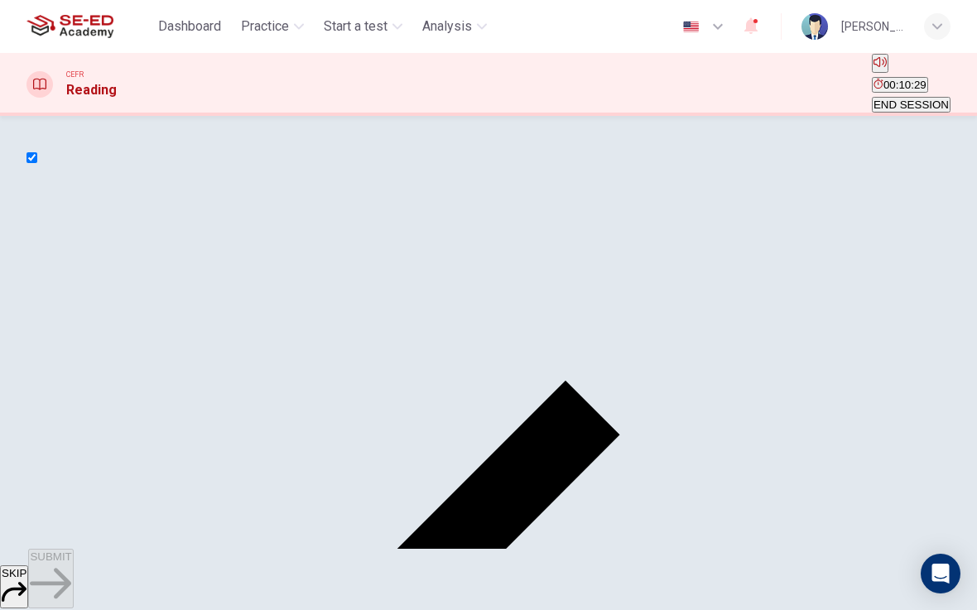
scroll to position [0, 0]
click at [37, 163] on input "checkbox" at bounding box center [31, 157] width 11 height 11
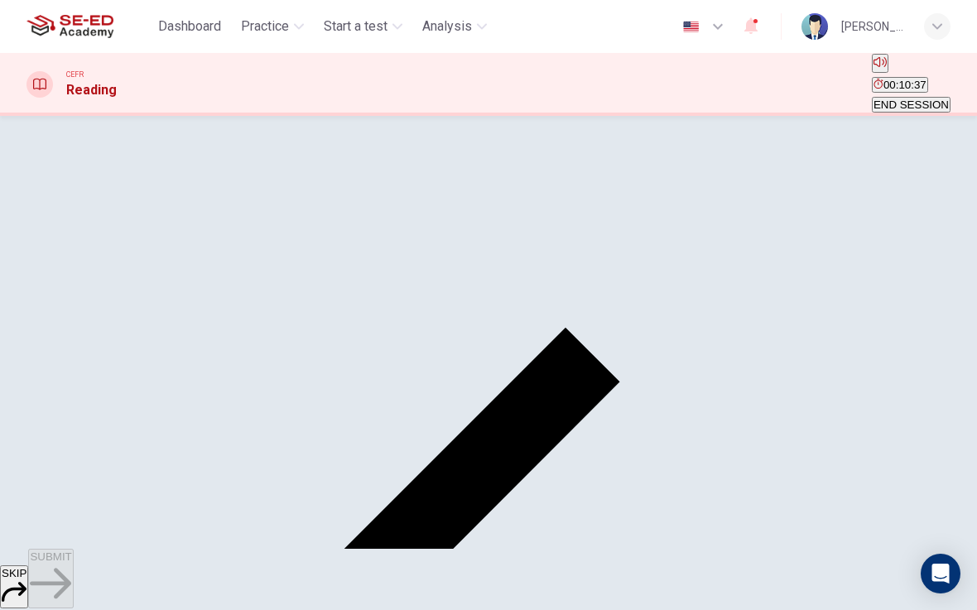
scroll to position [41, 0]
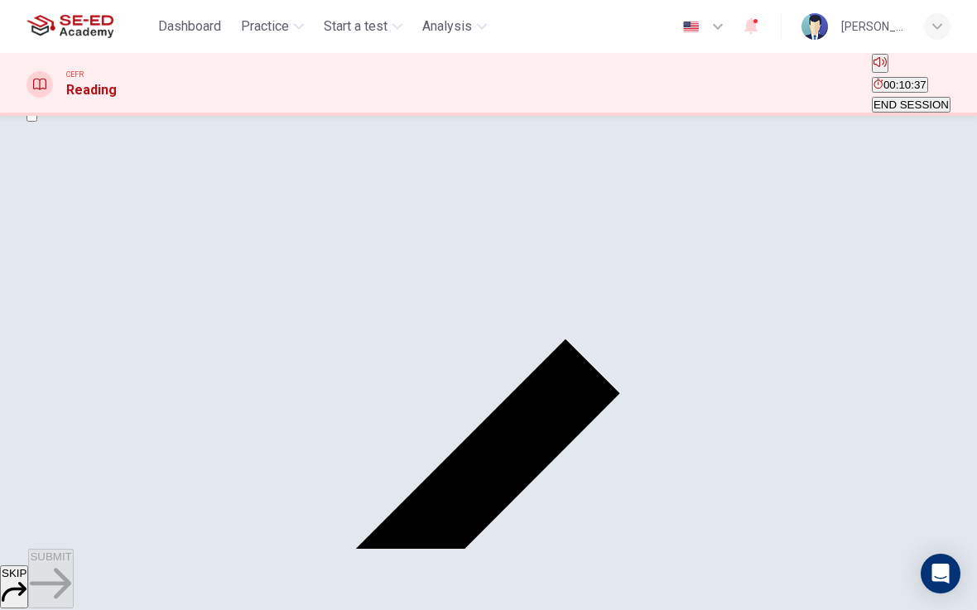
click at [37, 122] on input "checkbox" at bounding box center [31, 116] width 11 height 11
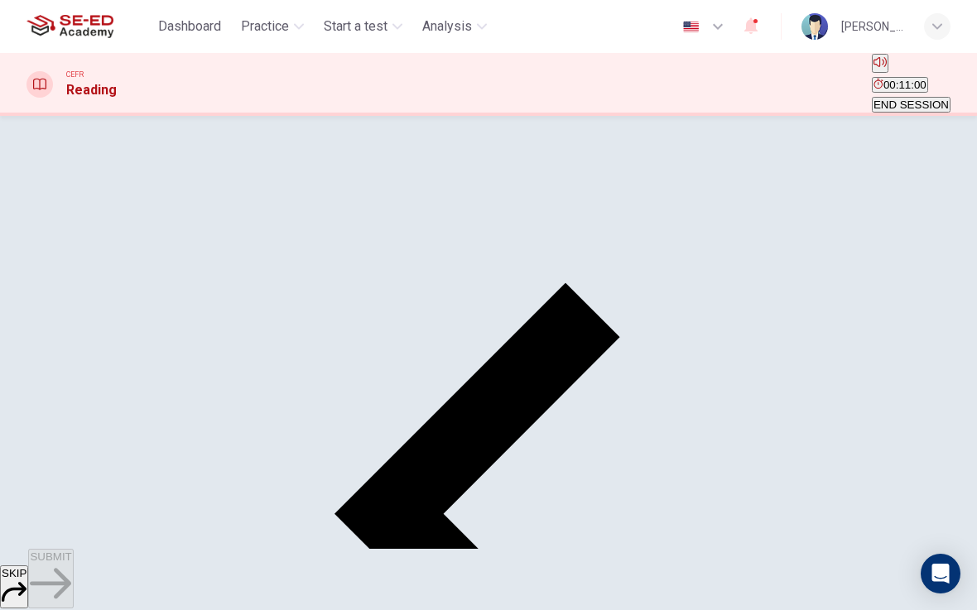
scroll to position [102, 0]
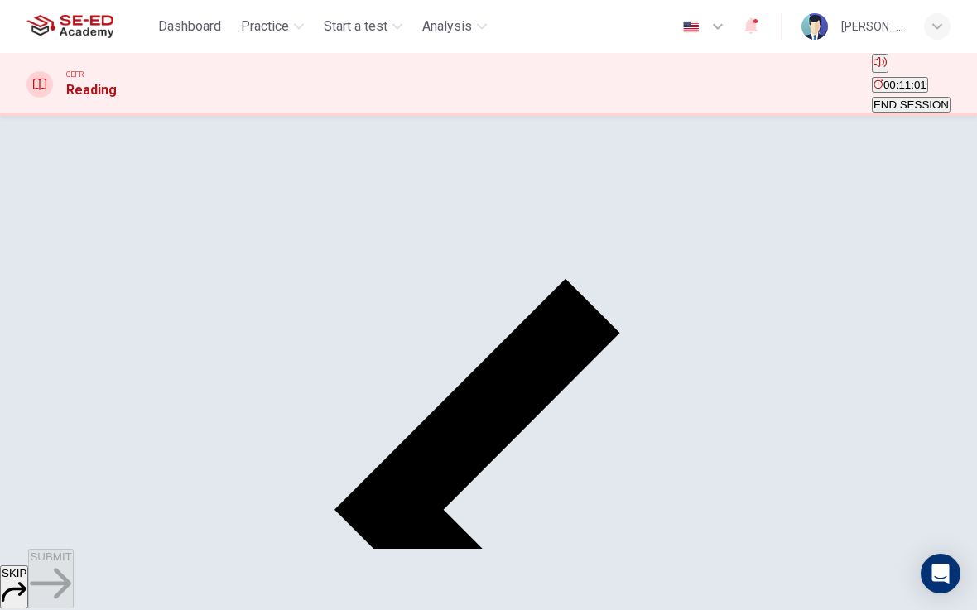
click at [71, 560] on span "SUBMIT" at bounding box center [50, 557] width 41 height 12
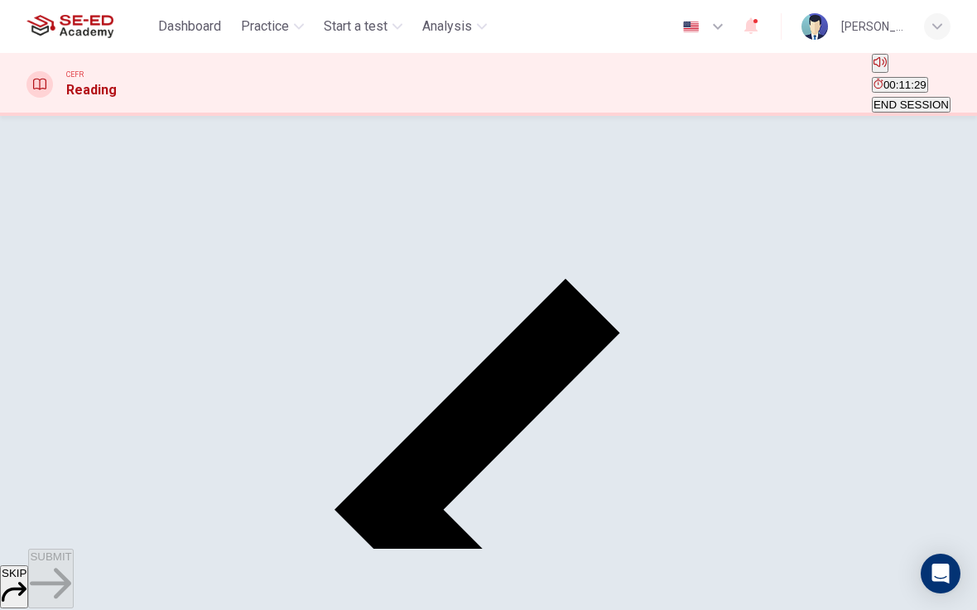
click at [73, 560] on button "SUBMIT" at bounding box center [50, 579] width 45 height 60
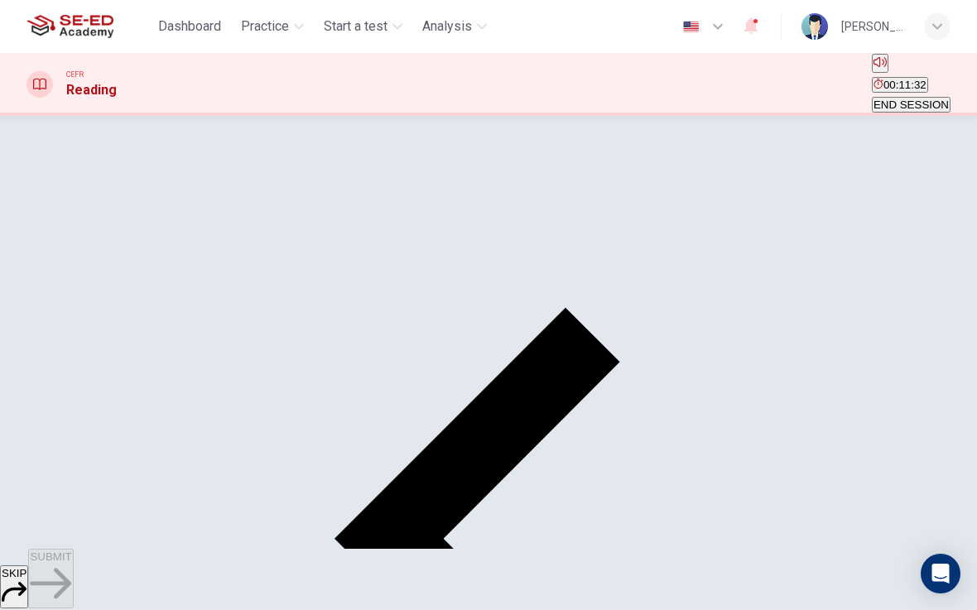
scroll to position [71, 0]
click at [37, 92] on input "checkbox" at bounding box center [31, 86] width 11 height 11
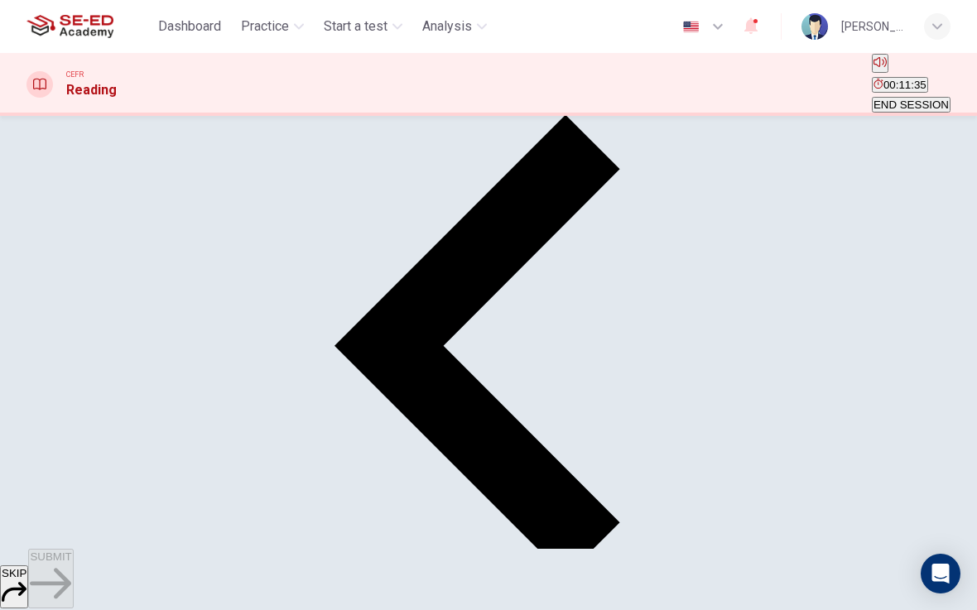
scroll to position [270, 0]
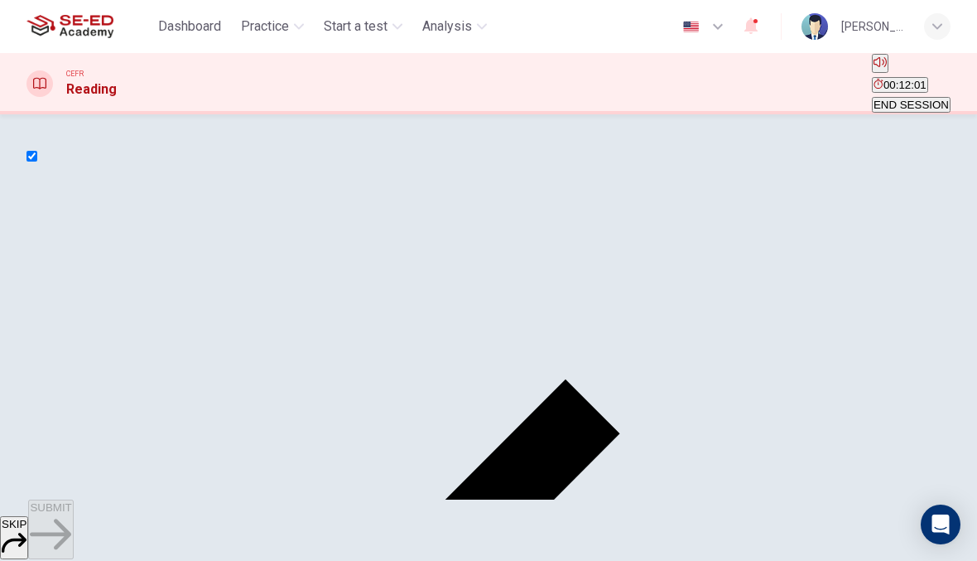
scroll to position [0, 0]
click at [37, 161] on input "checkbox" at bounding box center [31, 156] width 11 height 11
checkbox input "false"
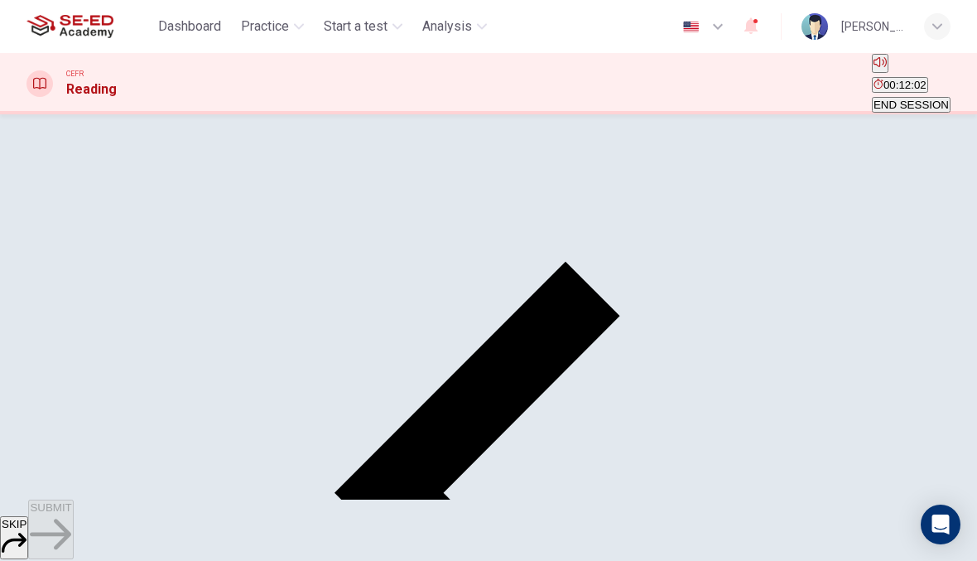
scroll to position [119, 0]
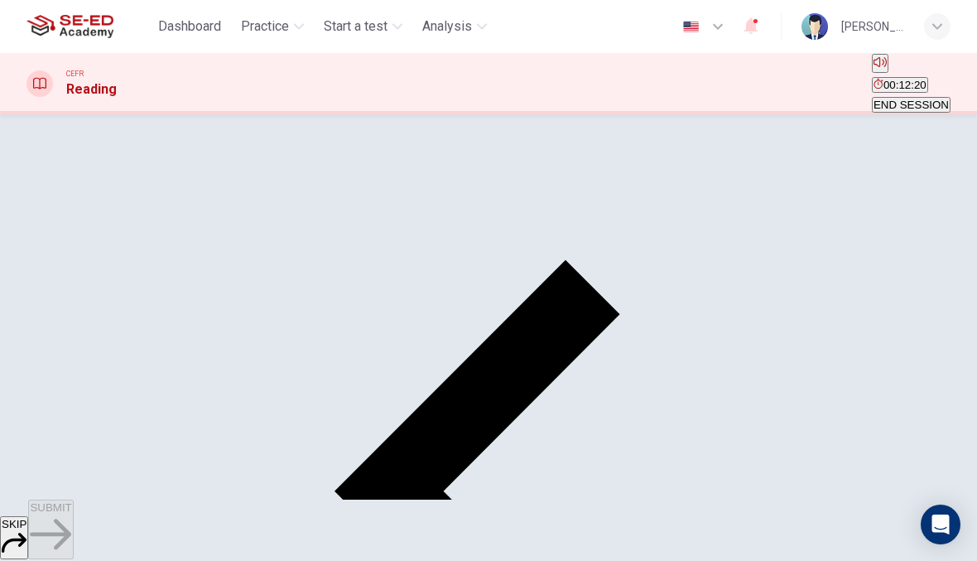
click at [73, 528] on button "SUBMIT" at bounding box center [50, 529] width 45 height 60
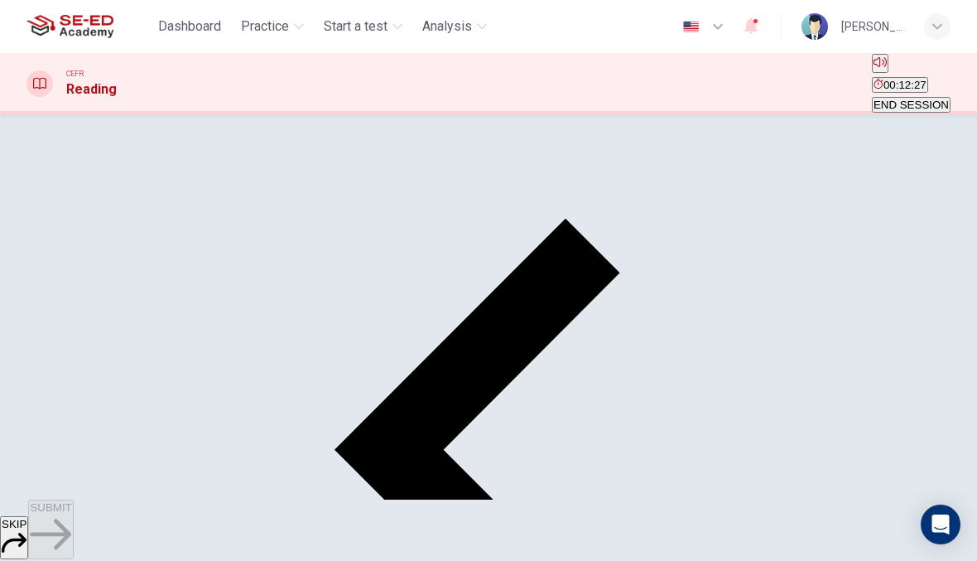
scroll to position [166, 0]
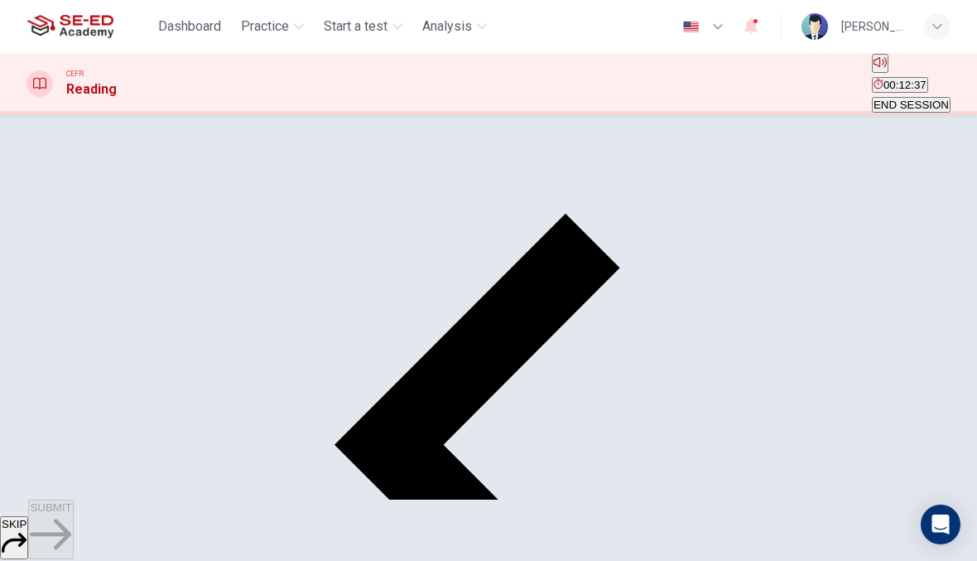
click at [73, 539] on button "SUBMIT" at bounding box center [50, 529] width 45 height 60
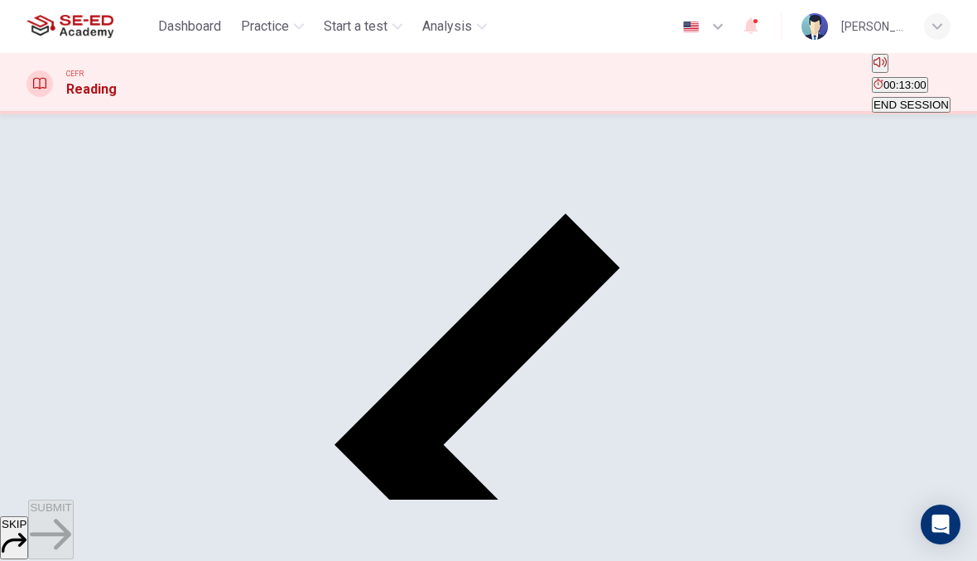
click at [71, 513] on span "SUBMIT" at bounding box center [50, 507] width 41 height 12
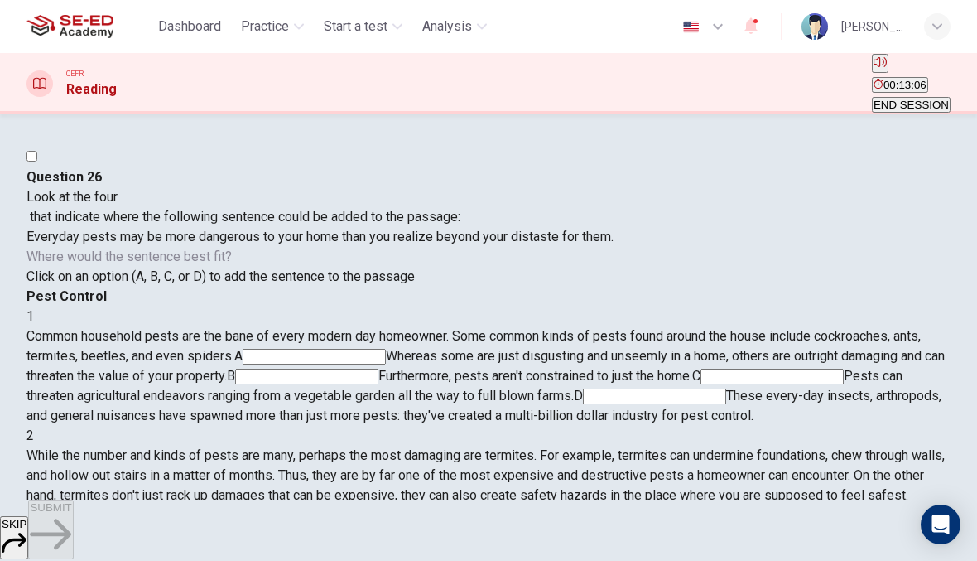
scroll to position [0, 0]
click at [829, 326] on div "Common household pests are the bane of every modern day homeowner. Some common …" at bounding box center [488, 375] width 924 height 99
click at [386, 349] on input at bounding box center [314, 357] width 143 height 16
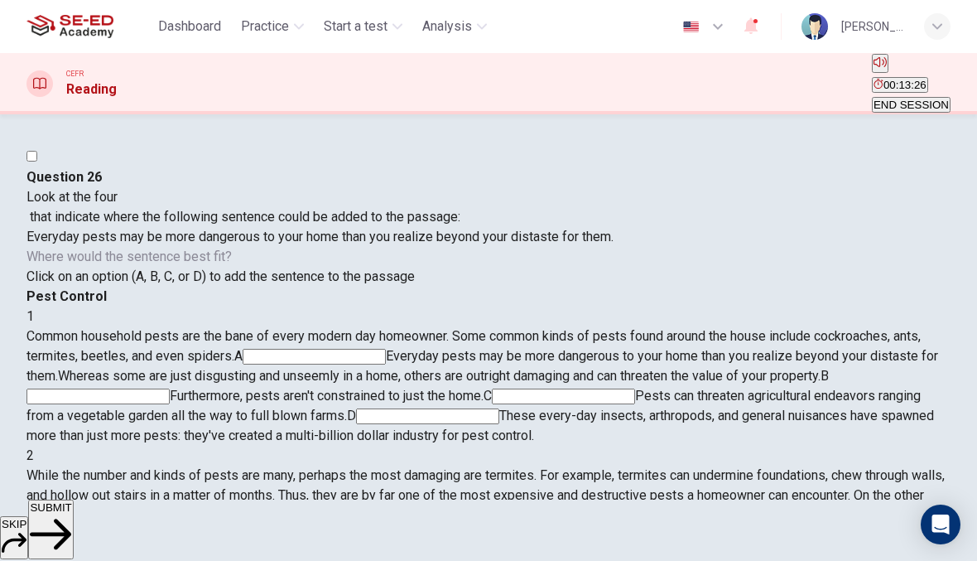
click at [71, 526] on icon "button" at bounding box center [50, 533] width 41 height 41
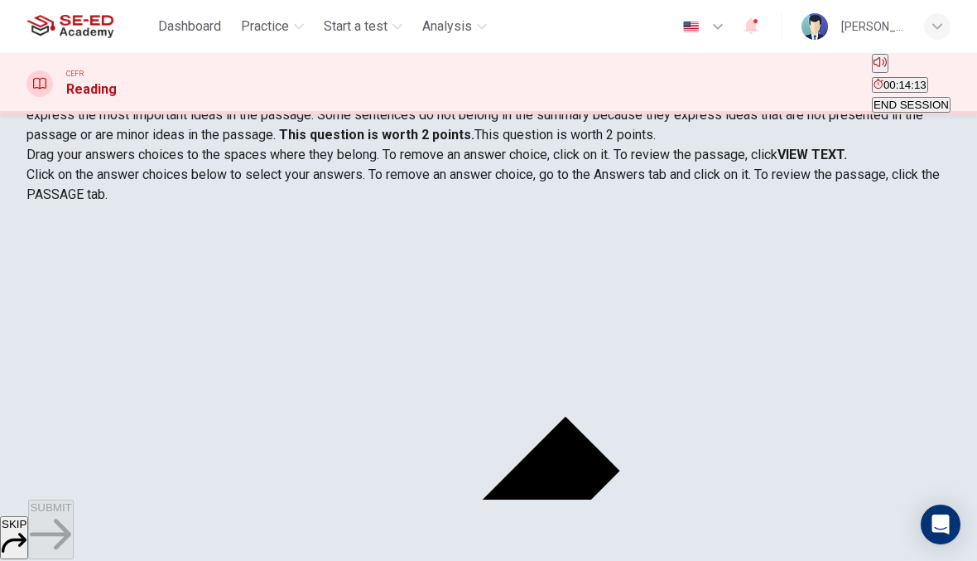
scroll to position [241, 0]
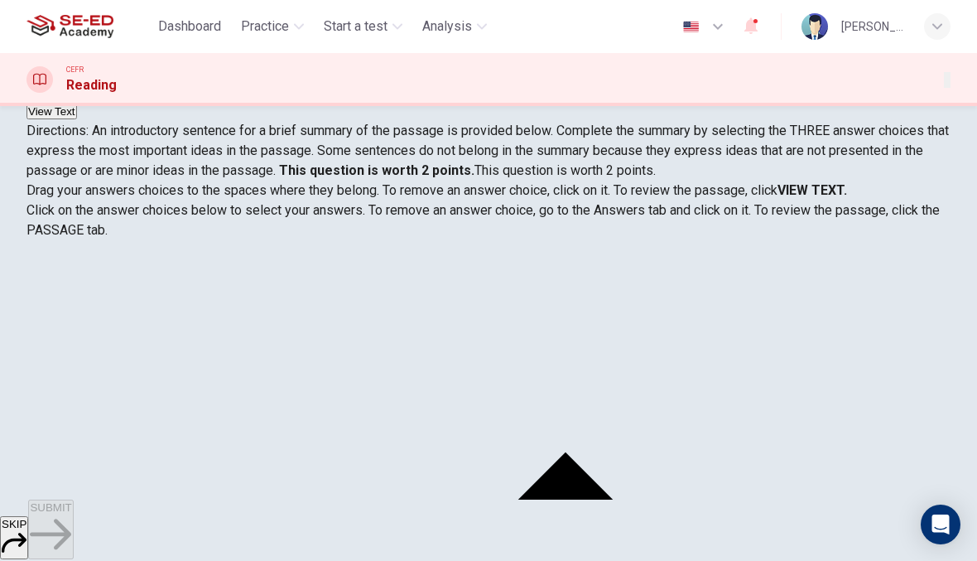
scroll to position [126, 0]
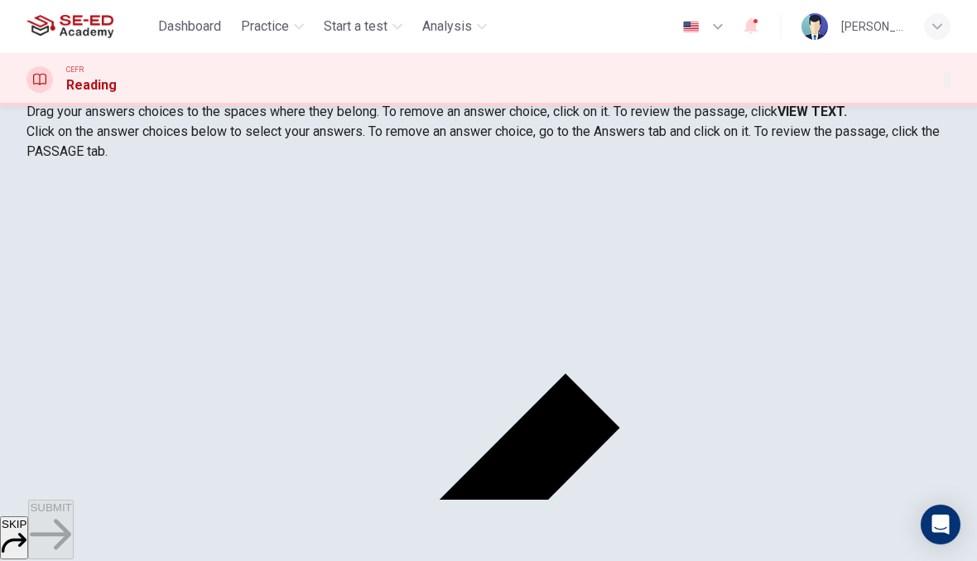
scroll to position [214, 0]
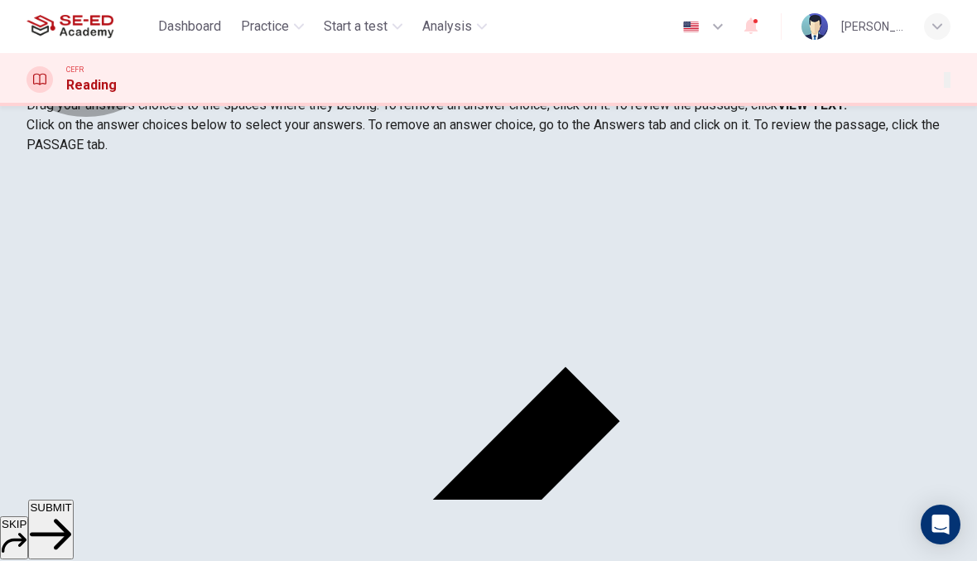
click at [73, 532] on button "SUBMIT" at bounding box center [50, 529] width 45 height 60
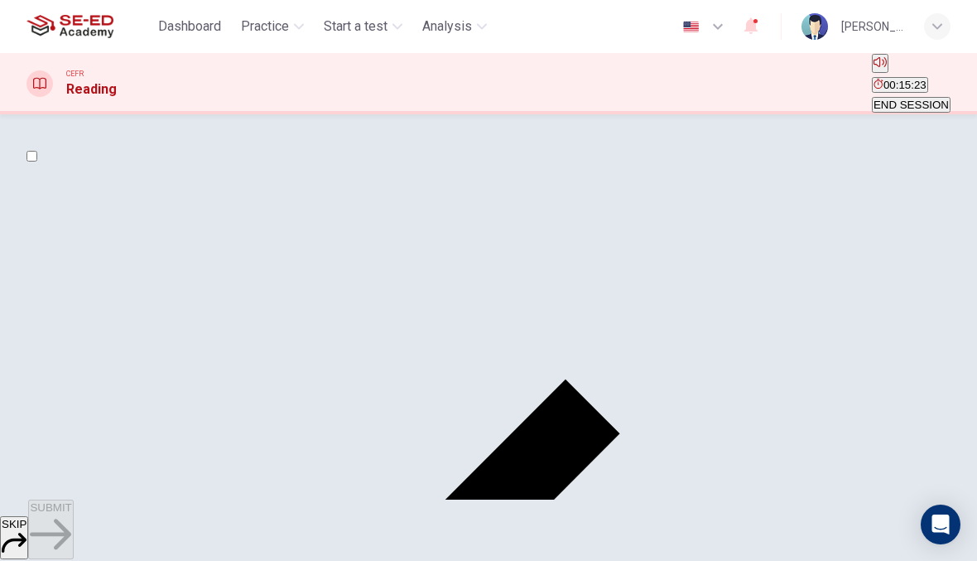
click at [37, 161] on input "checkbox" at bounding box center [31, 156] width 11 height 11
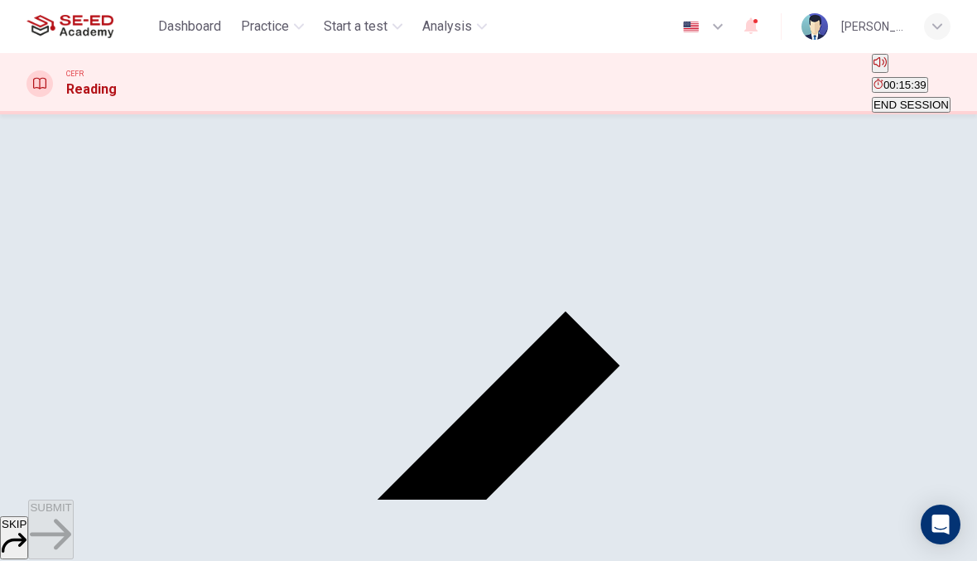
scroll to position [68, 0]
click at [37, 94] on input "checkbox" at bounding box center [31, 88] width 11 height 11
checkbox input "false"
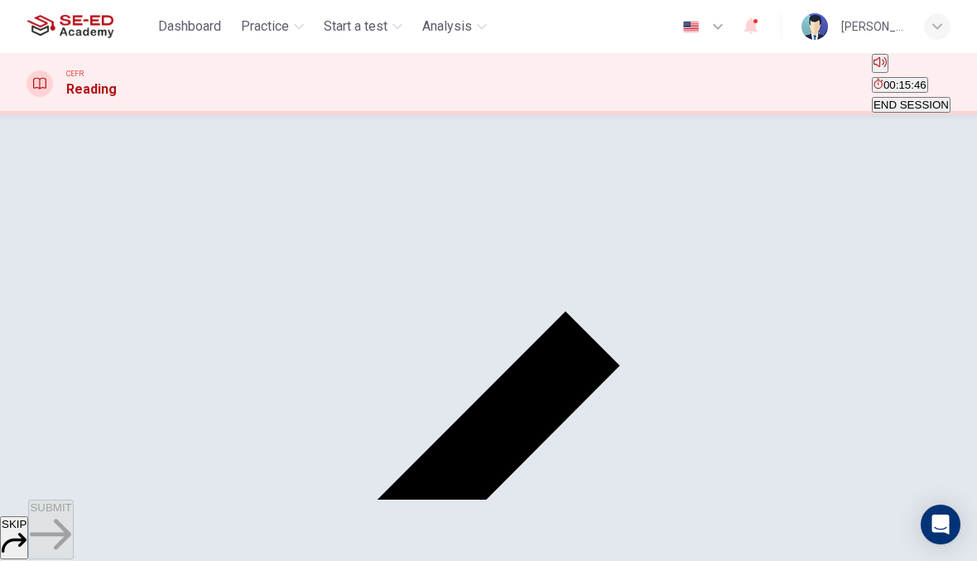
click at [73, 529] on button "SUBMIT" at bounding box center [50, 529] width 45 height 60
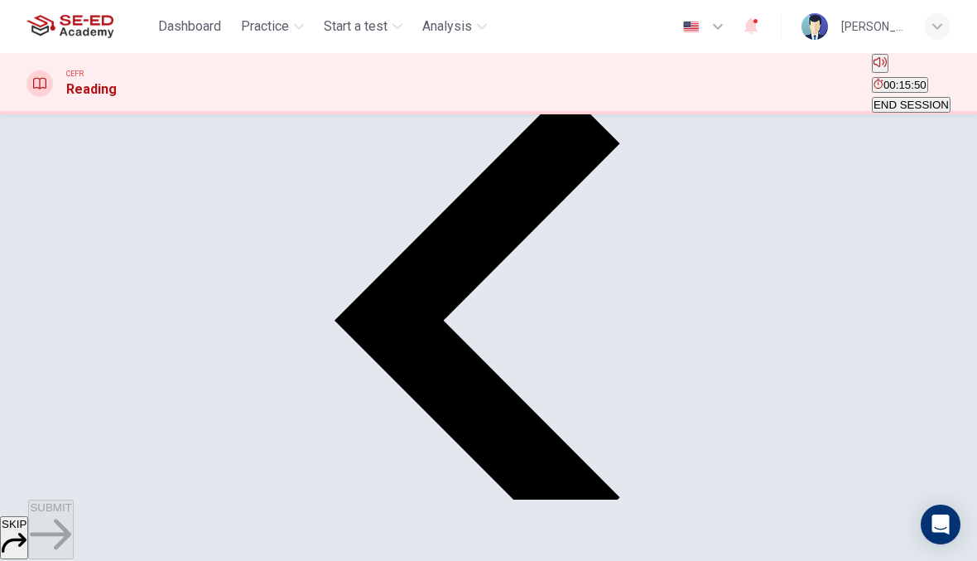
scroll to position [175, 0]
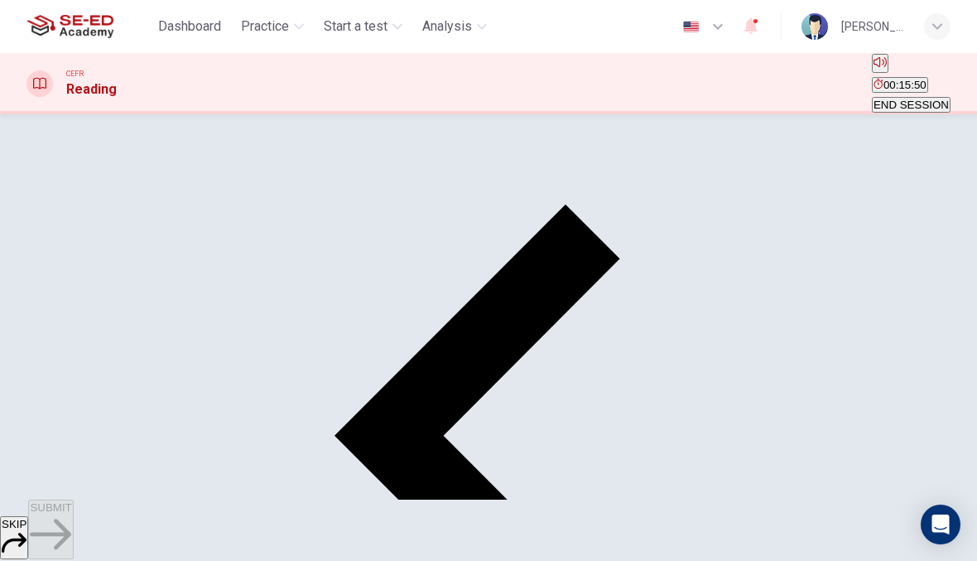
click at [28, 516] on button "SKIP" at bounding box center [14, 537] width 28 height 43
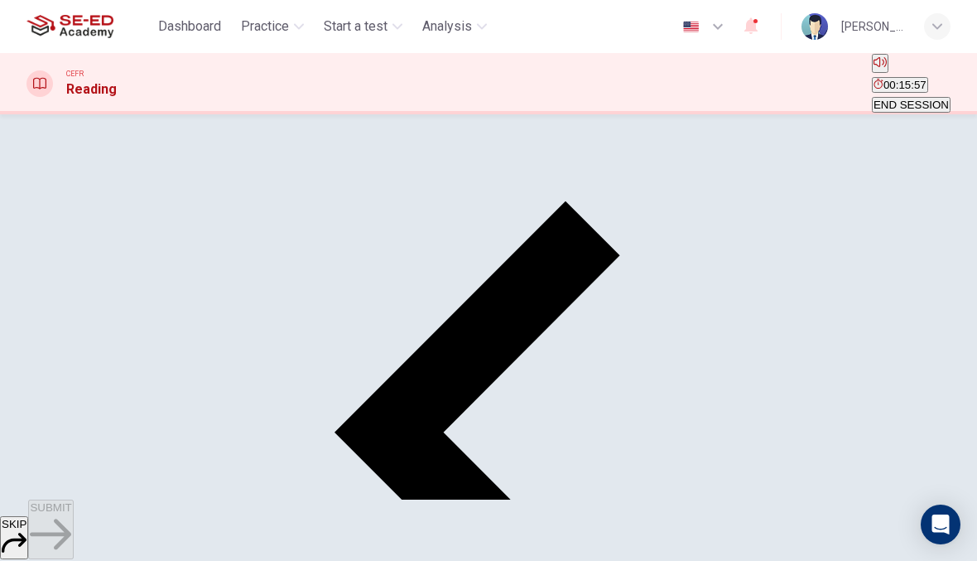
scroll to position [180, 0]
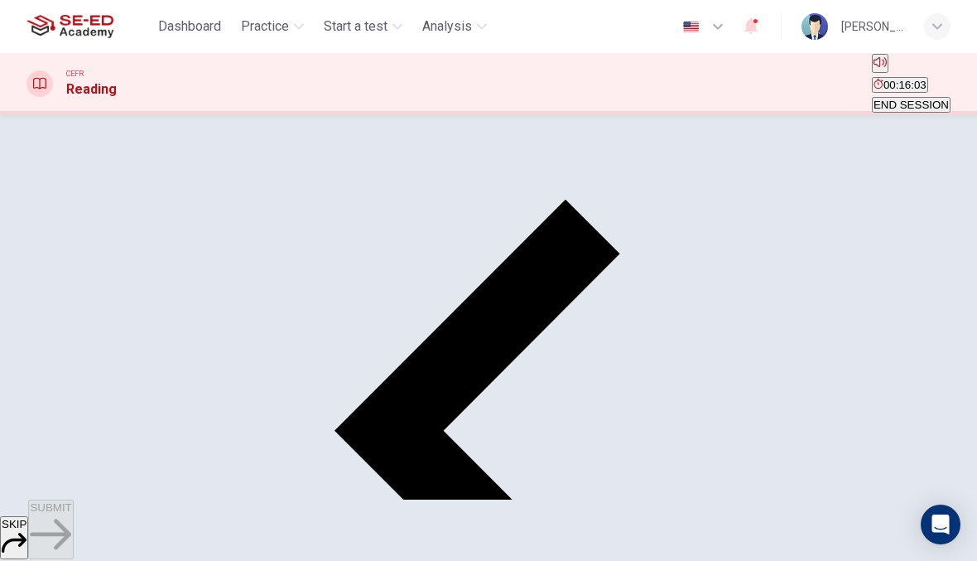
click at [73, 541] on button "SUBMIT" at bounding box center [50, 529] width 45 height 60
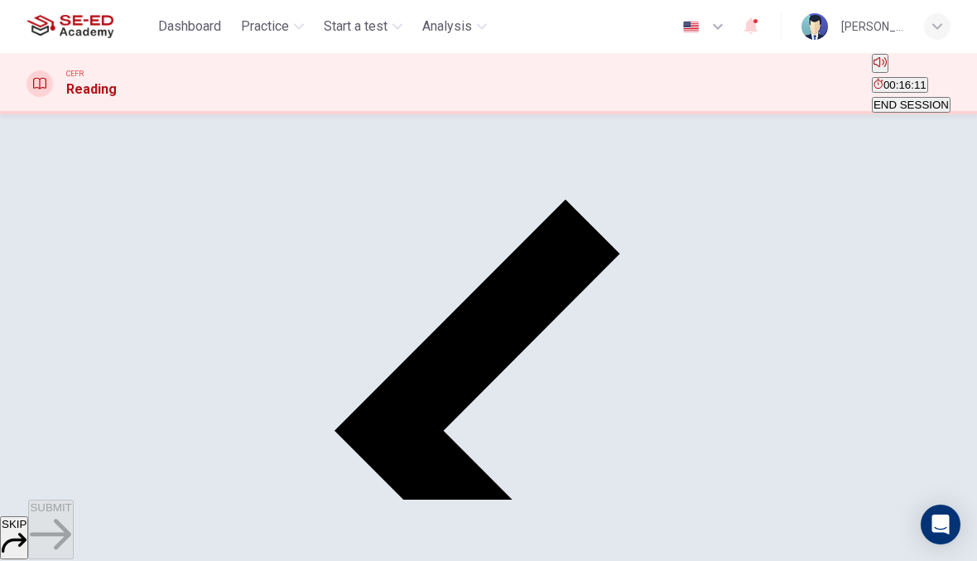
click at [71, 513] on span "SUBMIT" at bounding box center [50, 507] width 41 height 12
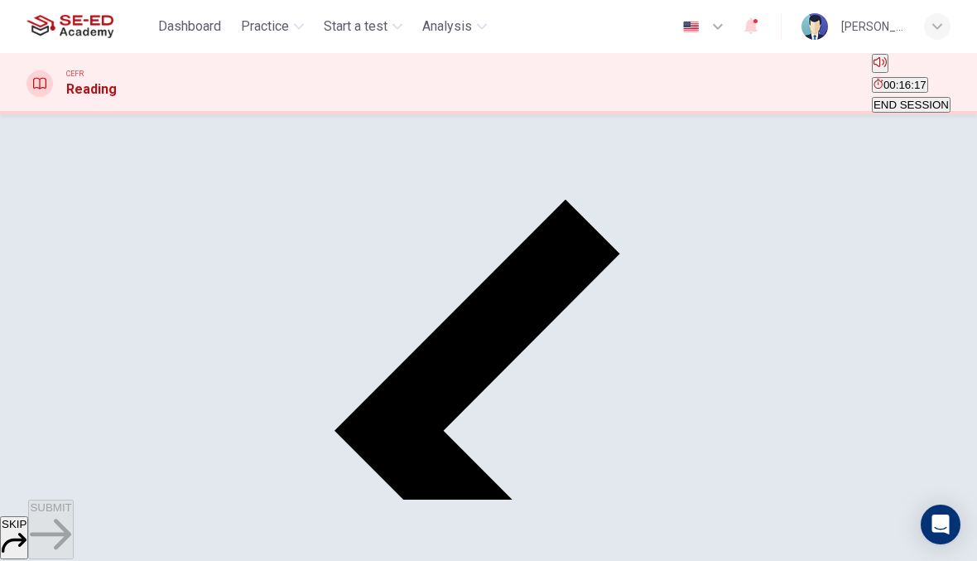
scroll to position [177, 0]
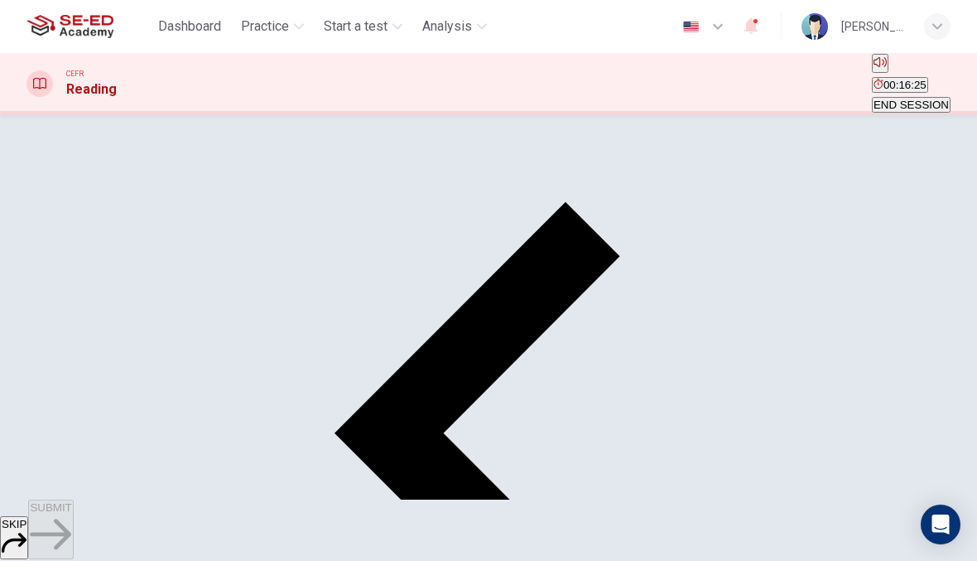
click at [739, 518] on div "SKIP SUBMIT" at bounding box center [488, 529] width 977 height 61
click at [71, 527] on icon "button" at bounding box center [50, 533] width 41 height 41
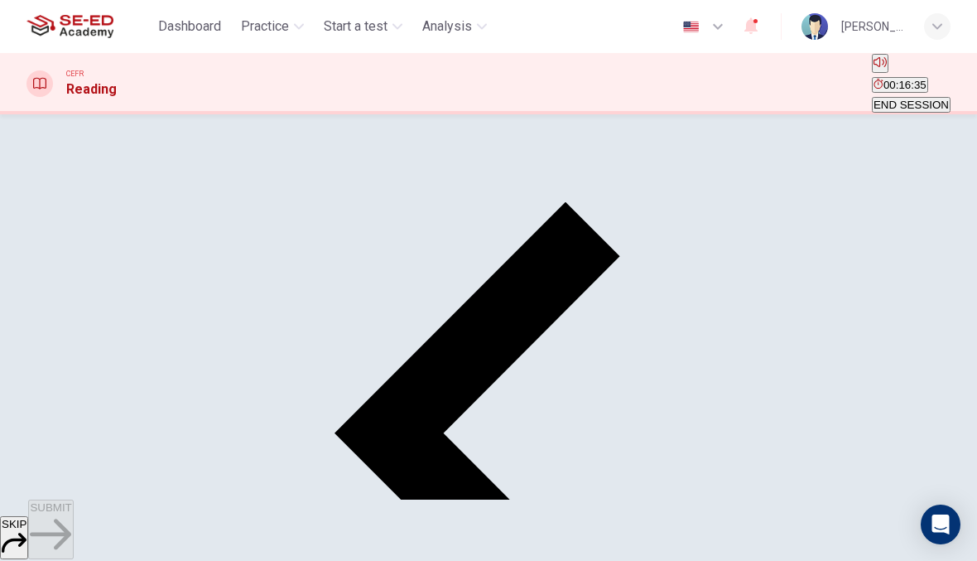
click at [73, 511] on button "SUBMIT" at bounding box center [50, 529] width 45 height 60
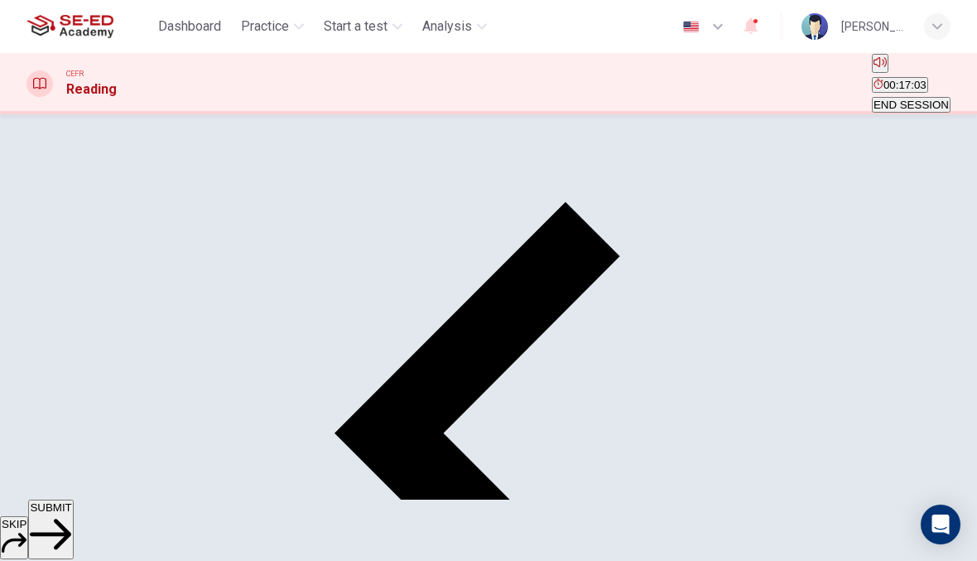
click at [73, 533] on button "SUBMIT" at bounding box center [50, 529] width 45 height 60
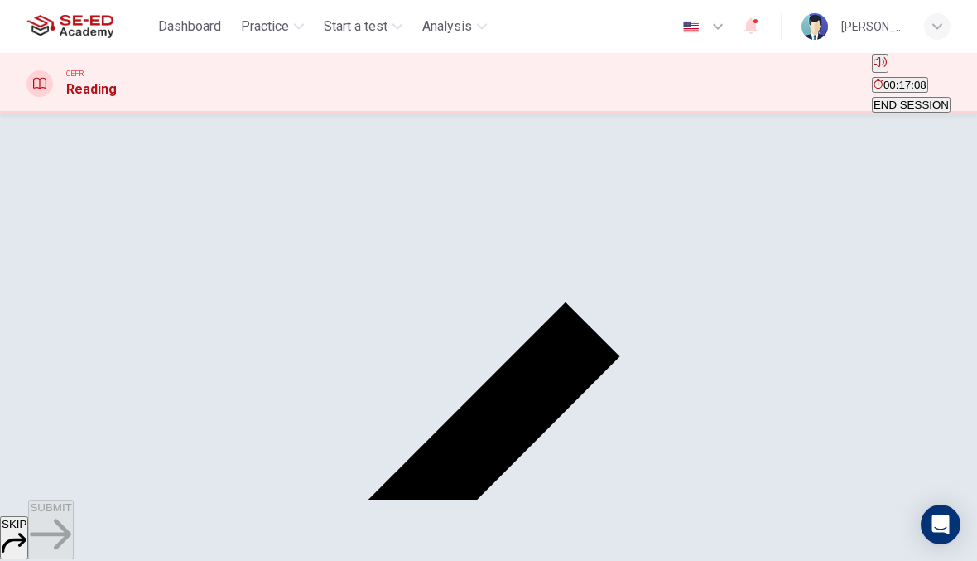
scroll to position [74, 0]
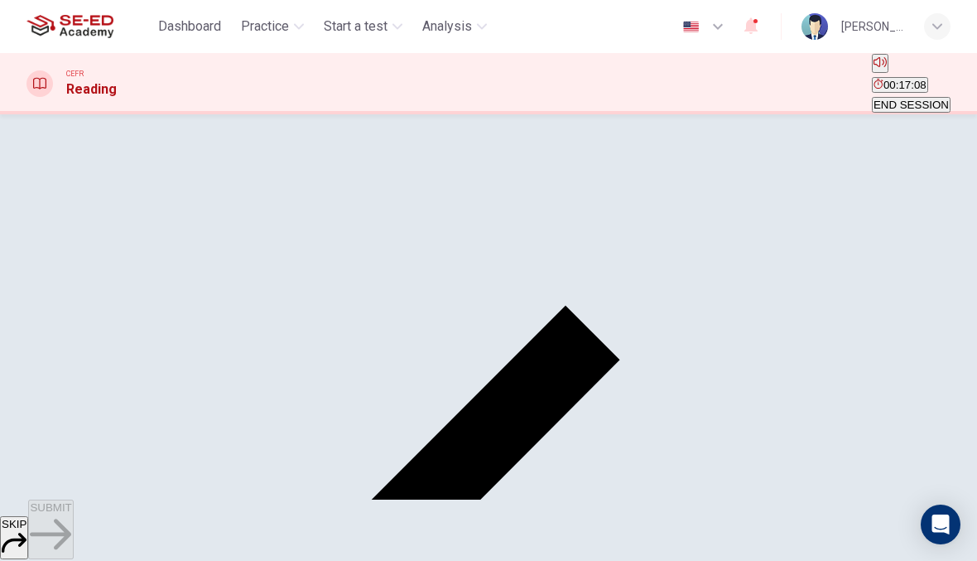
click at [37, 88] on input "checkbox" at bounding box center [31, 82] width 11 height 11
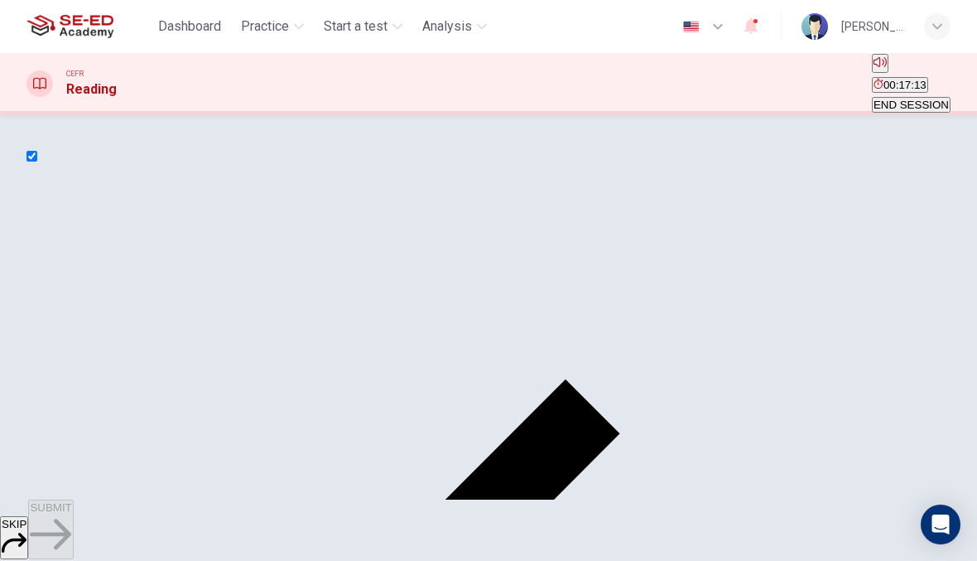
scroll to position [0, 0]
click at [37, 161] on input "checkbox" at bounding box center [31, 156] width 11 height 11
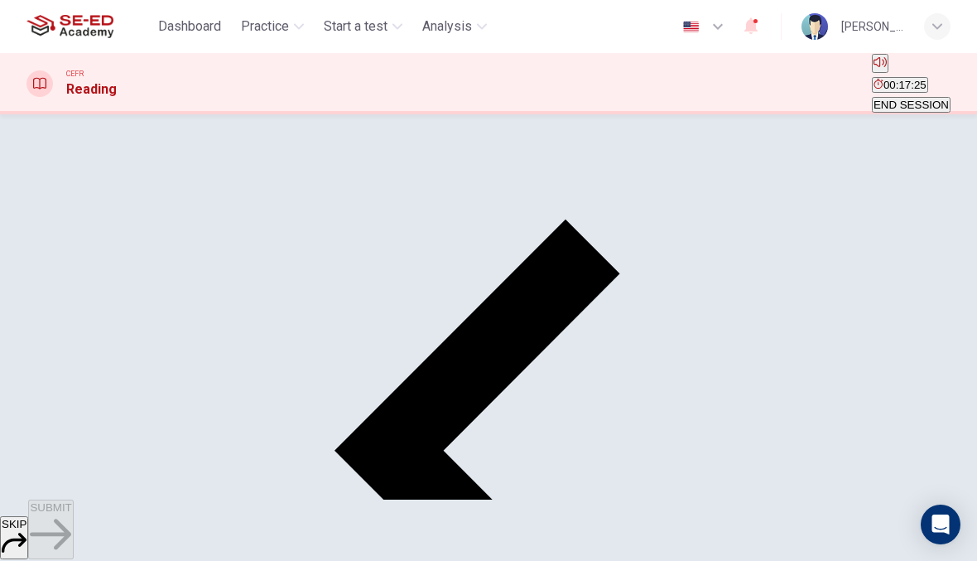
scroll to position [151, 0]
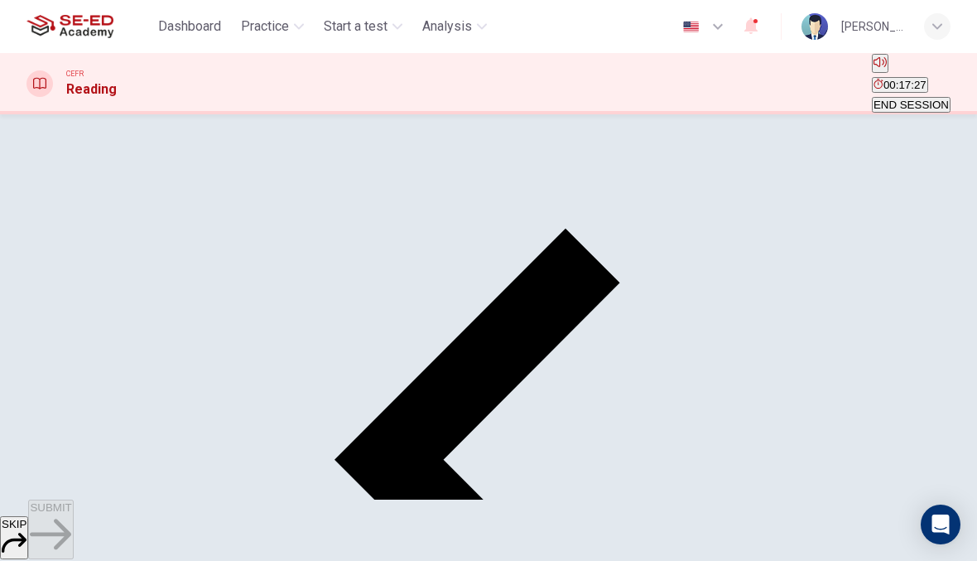
click at [26, 524] on span "SKIP" at bounding box center [14, 524] width 25 height 12
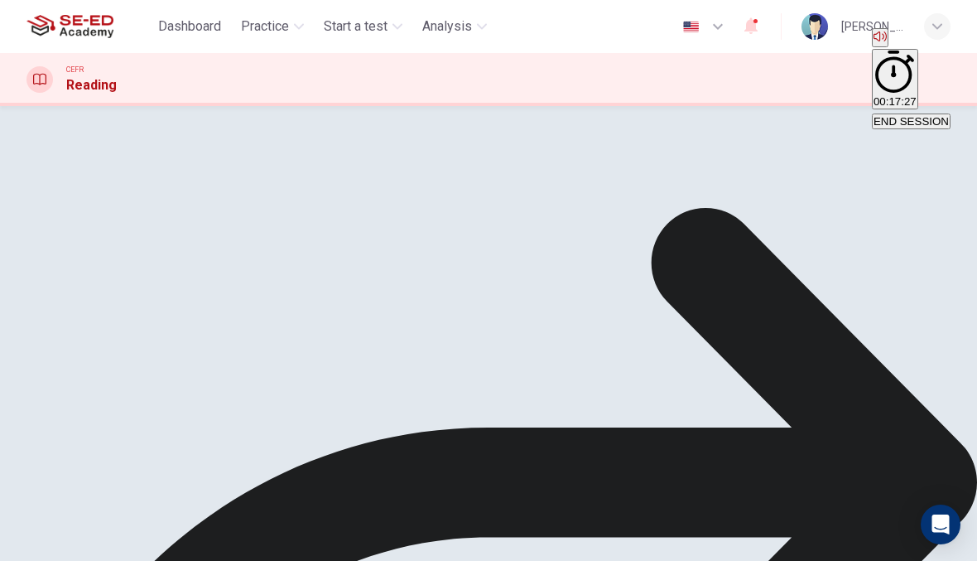
scroll to position [41, 0]
click at [37, 112] on input "checkbox" at bounding box center [31, 106] width 11 height 11
click at [37, 71] on input "checkbox" at bounding box center [31, 65] width 11 height 11
checkbox input "false"
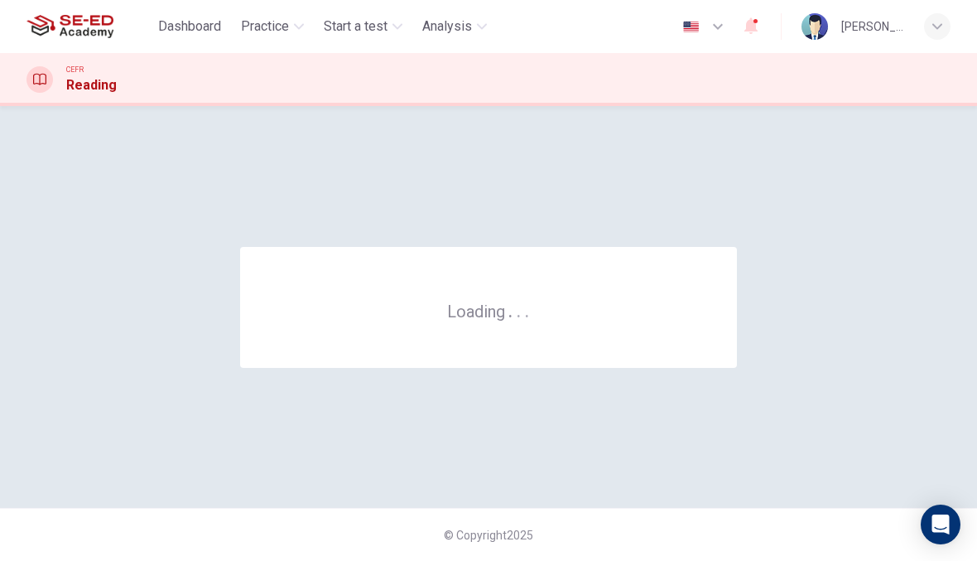
scroll to position [0, 0]
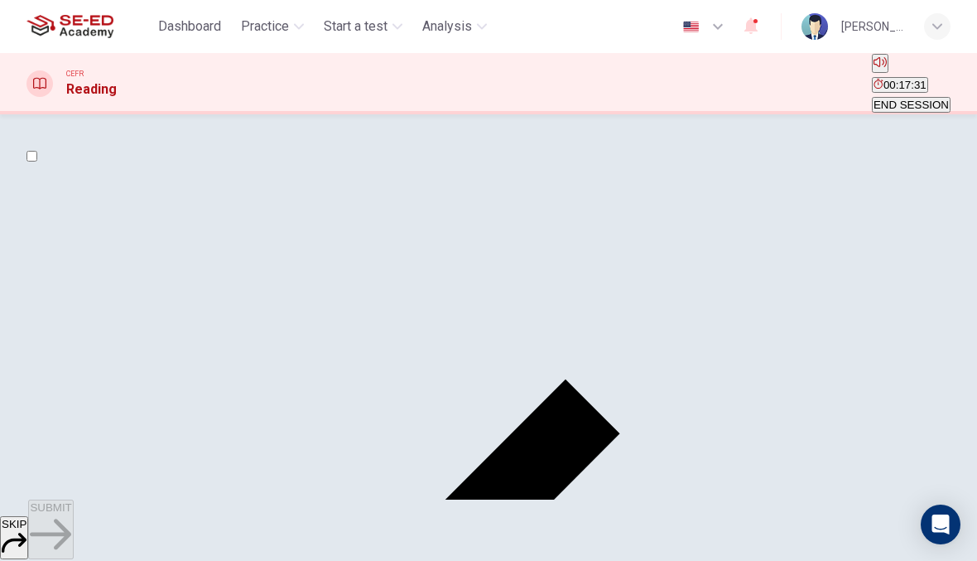
click at [271, 18] on span "Practice" at bounding box center [265, 27] width 48 height 20
click at [276, 6] on div "Dashboard Practice Start a test Analysis English en ​ [PERSON_NAME]" at bounding box center [488, 26] width 924 height 53
click at [282, 12] on button "Practice" at bounding box center [272, 27] width 76 height 30
click at [280, 8] on div "Dashboard Practice Start a test Analysis English en ​ [PERSON_NAME]" at bounding box center [488, 26] width 924 height 53
click at [37, 161] on input "checkbox" at bounding box center [31, 156] width 11 height 11
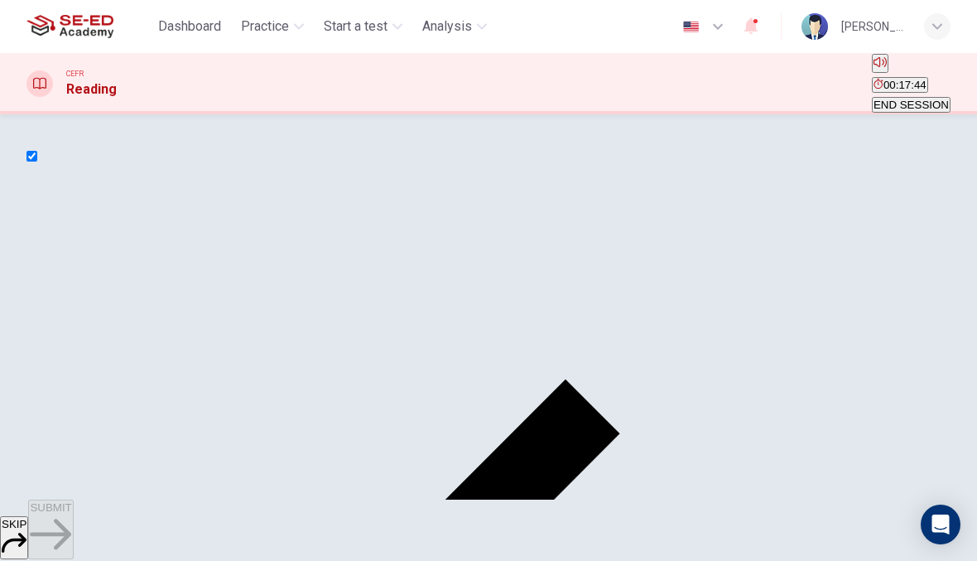
click at [37, 161] on input "checkbox" at bounding box center [31, 156] width 11 height 11
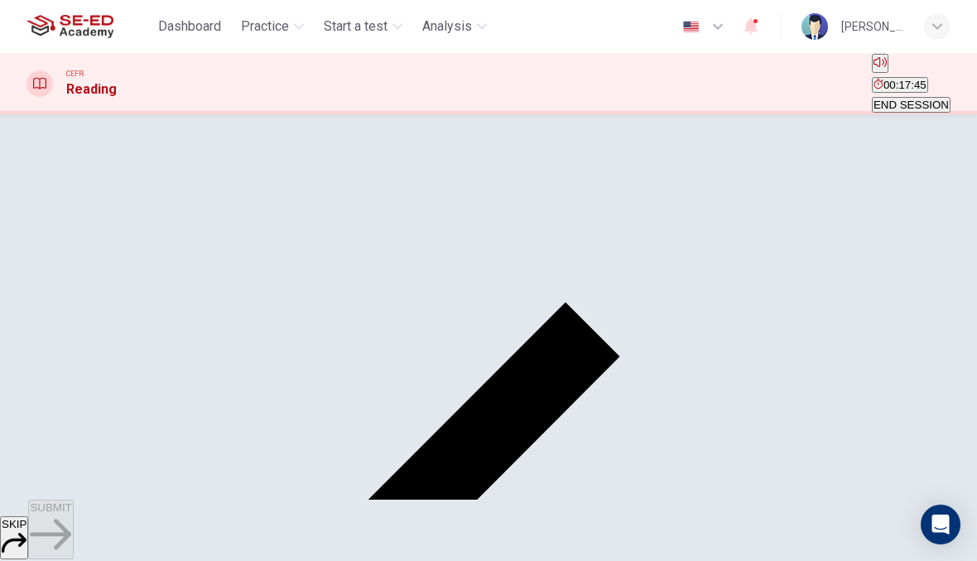
scroll to position [99, 0]
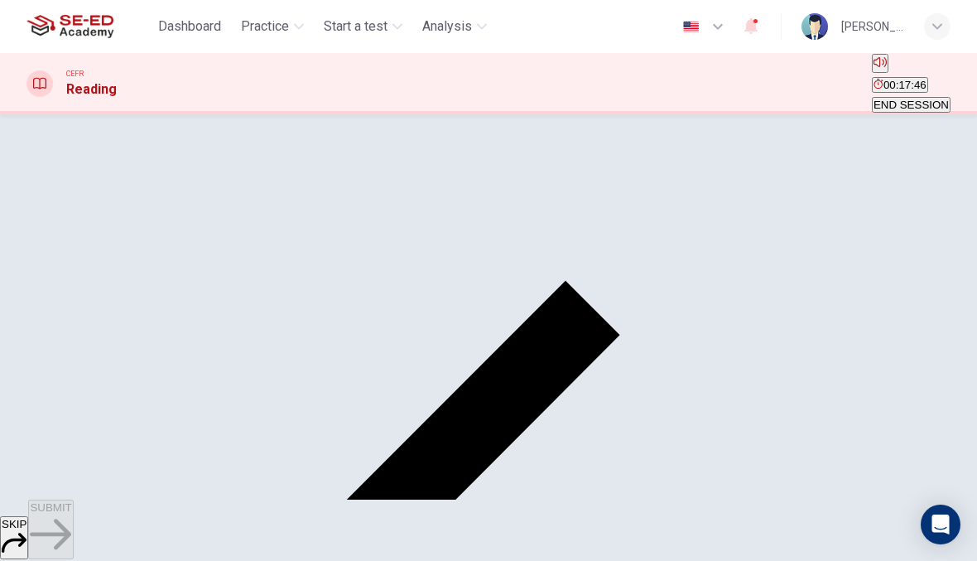
click at [71, 528] on icon "button" at bounding box center [50, 533] width 41 height 41
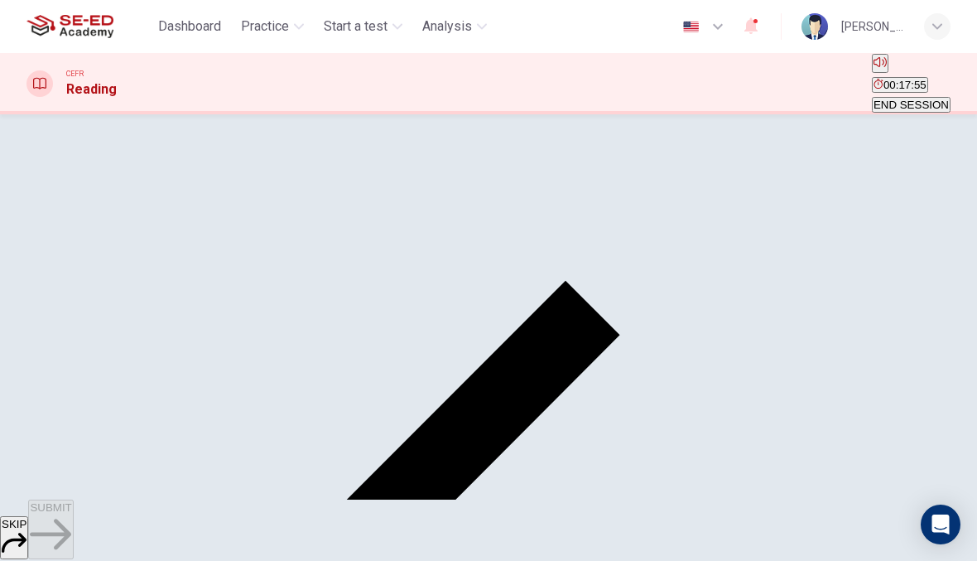
click at [614, 520] on div "SKIP SUBMIT" at bounding box center [488, 529] width 977 height 61
click at [73, 525] on button "SUBMIT" at bounding box center [50, 529] width 45 height 60
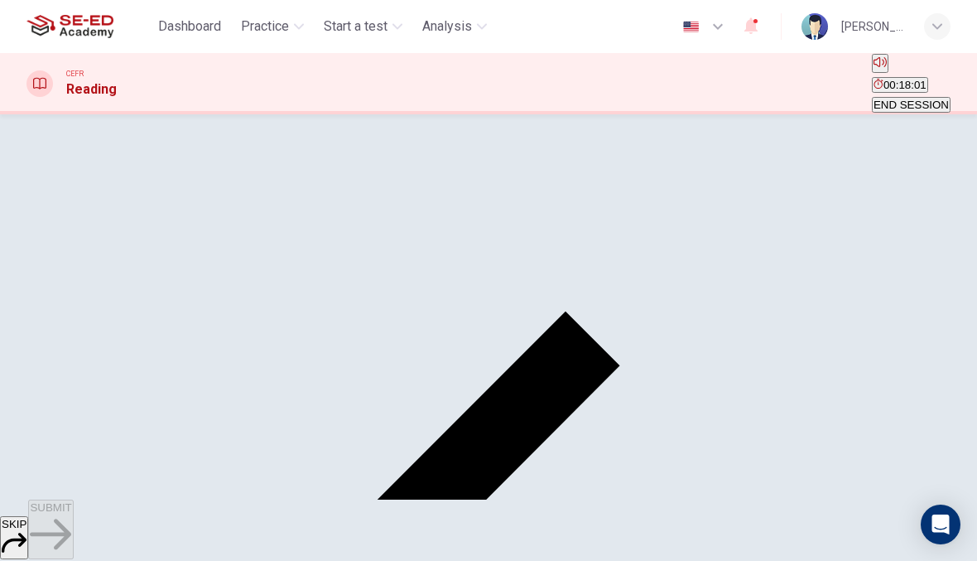
scroll to position [64, 0]
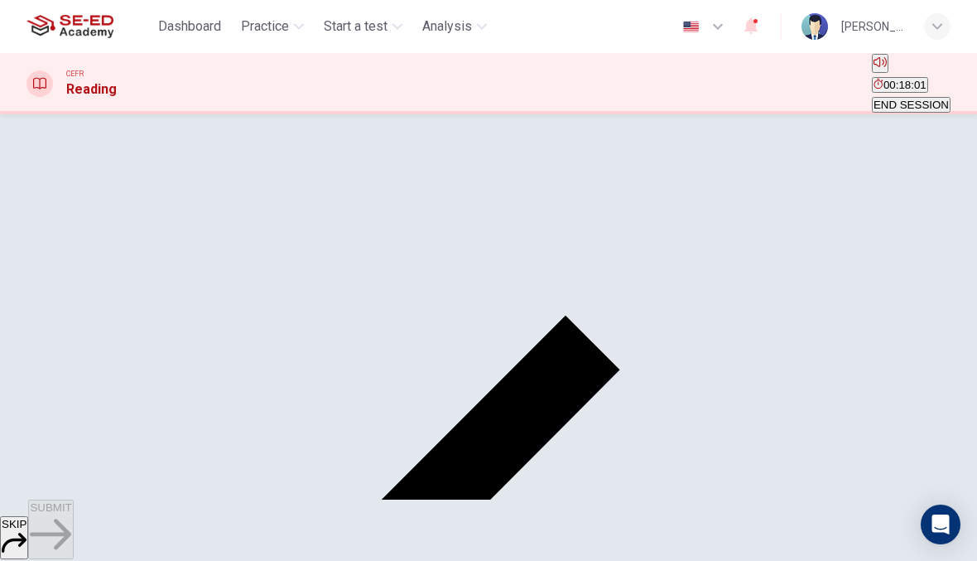
click at [37, 98] on input "checkbox" at bounding box center [31, 92] width 11 height 11
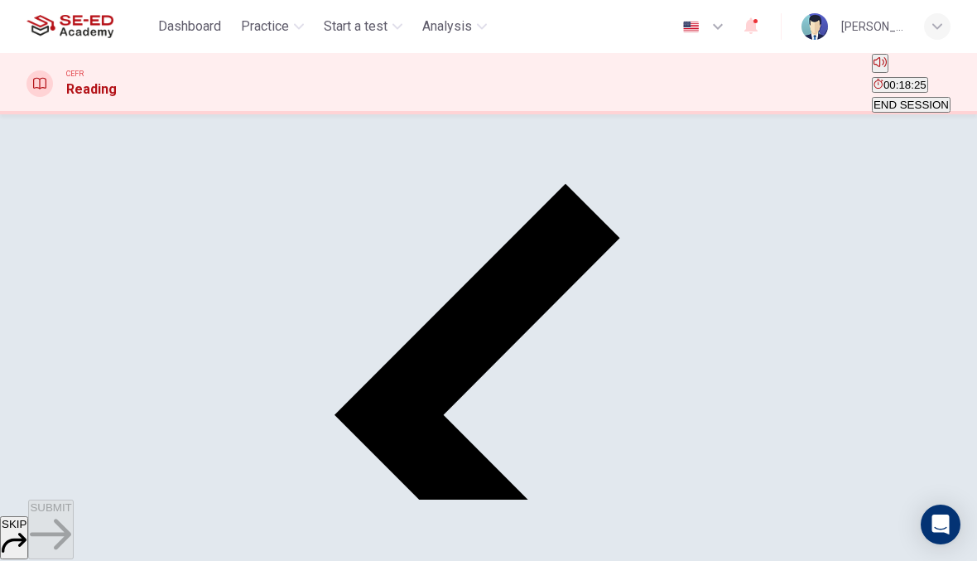
scroll to position [192, 0]
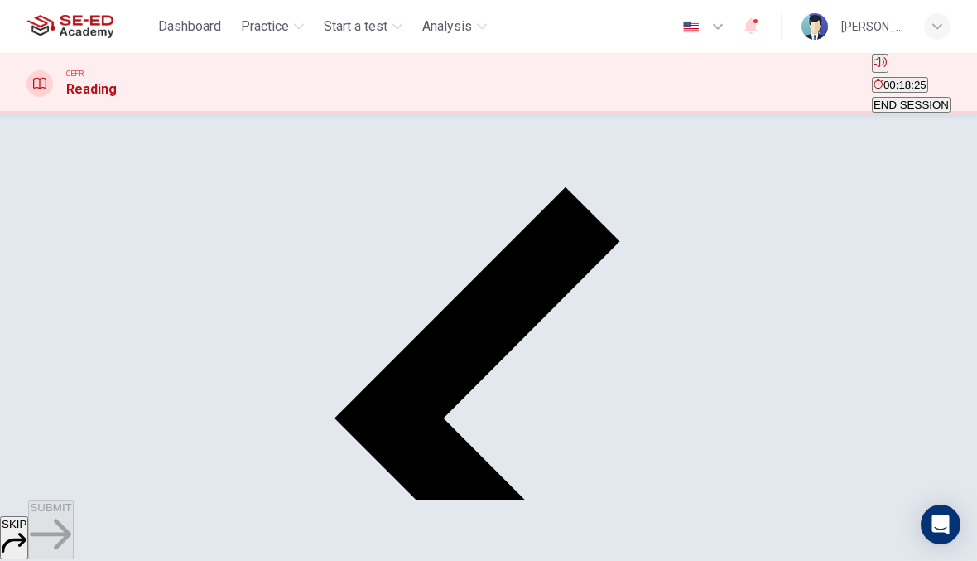
click at [73, 532] on button "SUBMIT" at bounding box center [50, 529] width 45 height 60
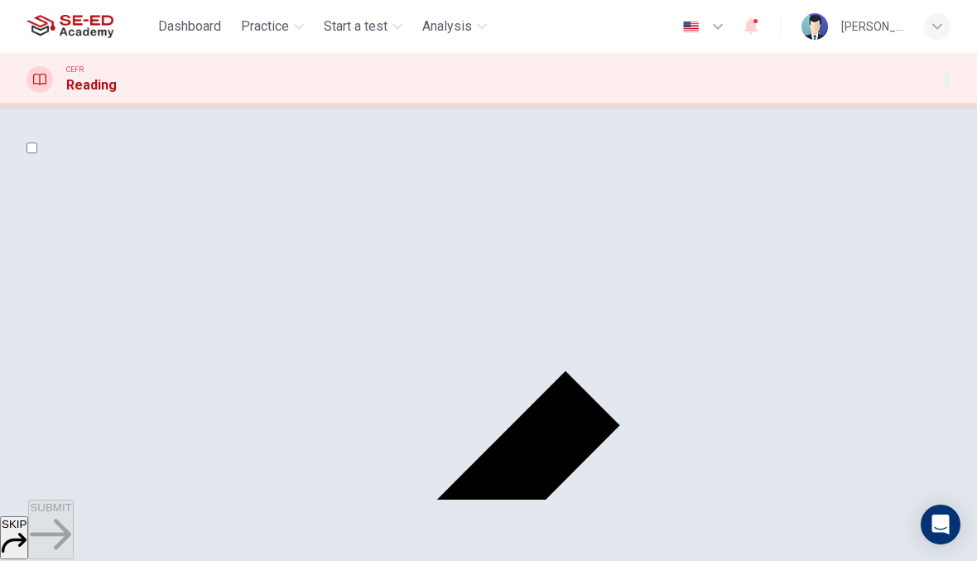
scroll to position [0, 0]
click at [37, 153] on input "checkbox" at bounding box center [31, 147] width 11 height 11
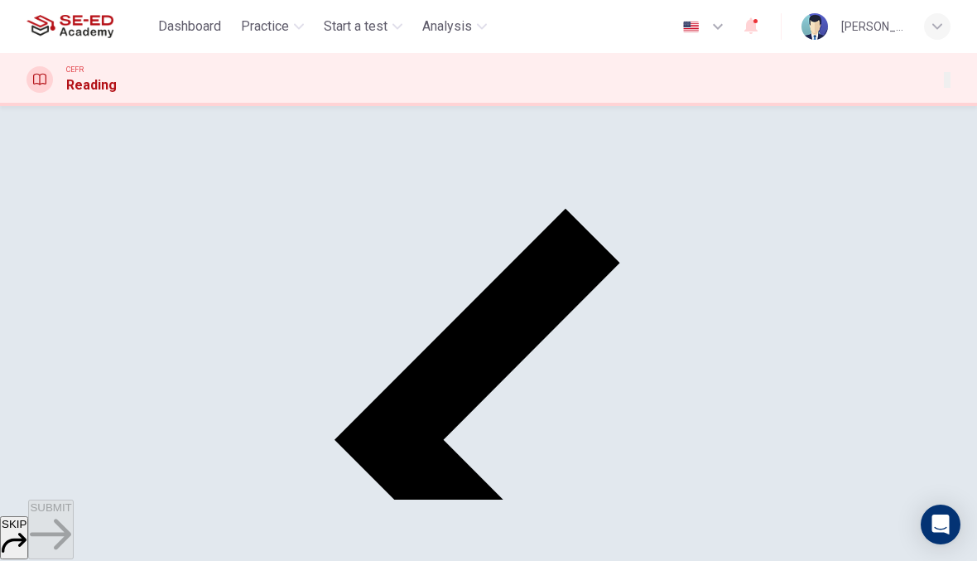
scroll to position [161, 0]
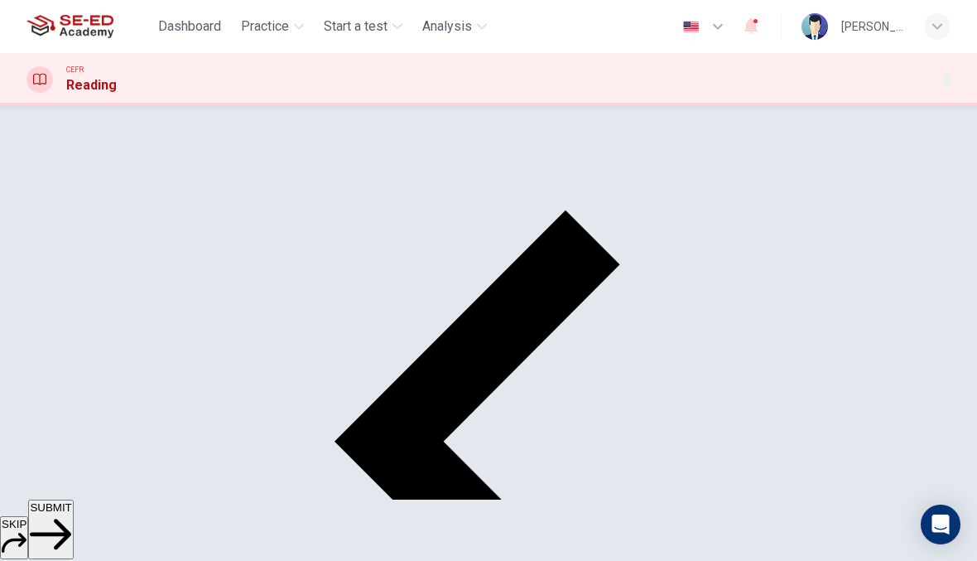
click at [71, 522] on icon "button" at bounding box center [50, 533] width 41 height 41
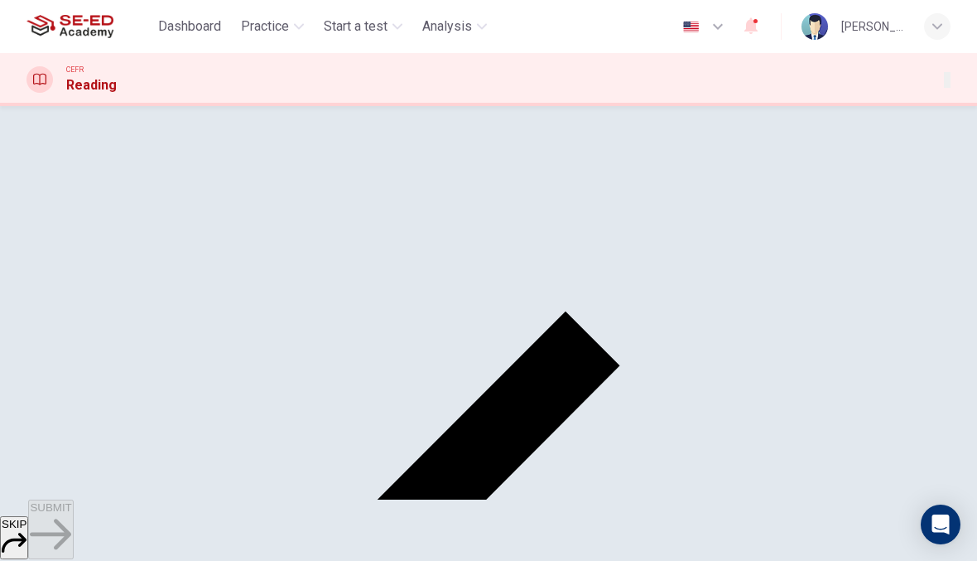
scroll to position [56, 0]
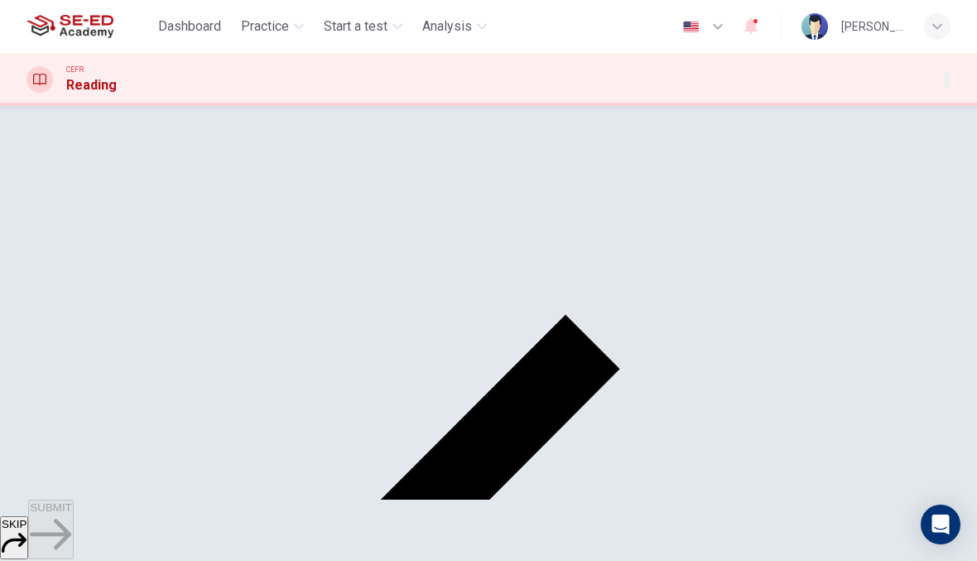
click at [37, 97] on input "checkbox" at bounding box center [31, 91] width 11 height 11
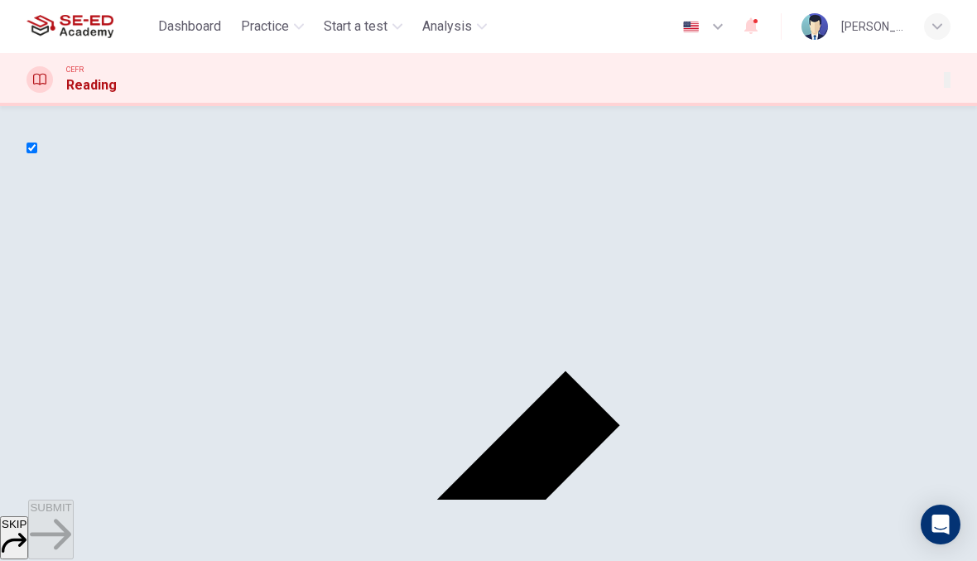
scroll to position [-1, 0]
click at [37, 153] on input "checkbox" at bounding box center [31, 147] width 11 height 11
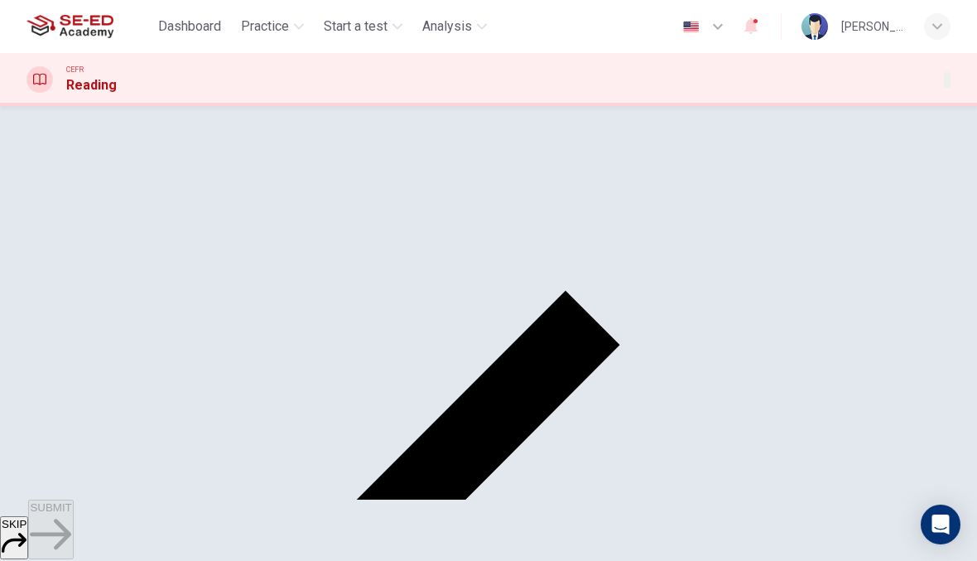
scroll to position [96, 0]
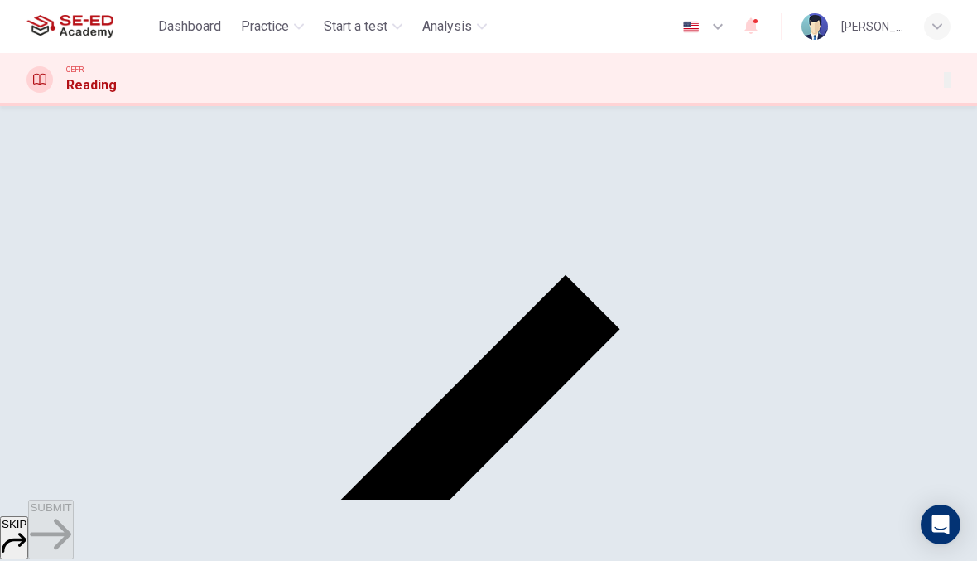
click at [37, 57] on input "checkbox" at bounding box center [31, 51] width 11 height 11
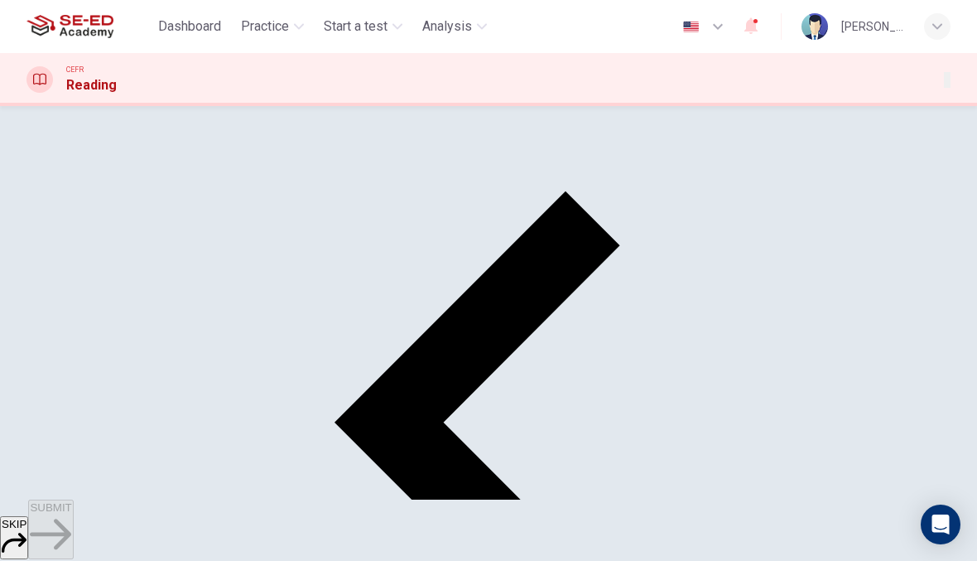
scroll to position [182, 0]
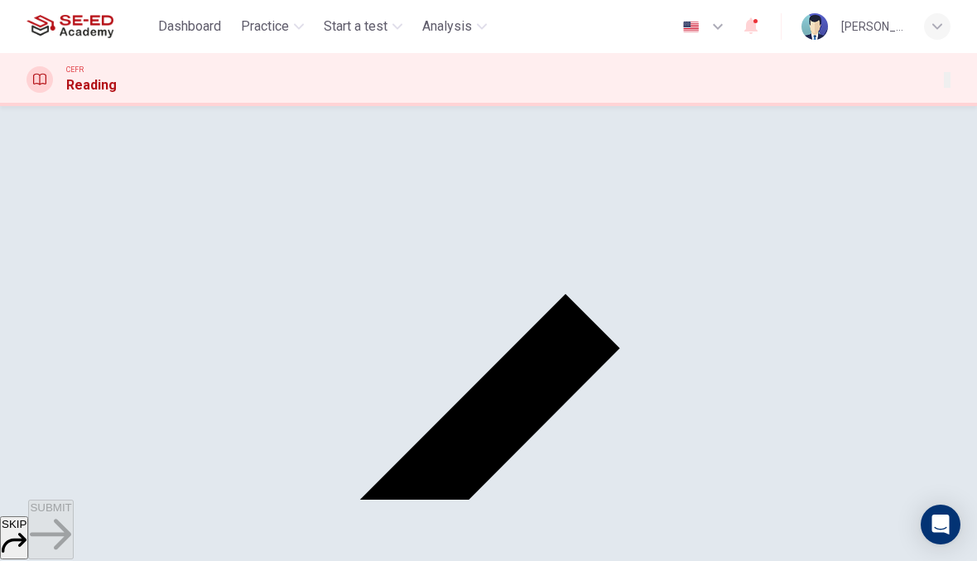
scroll to position [46, 0]
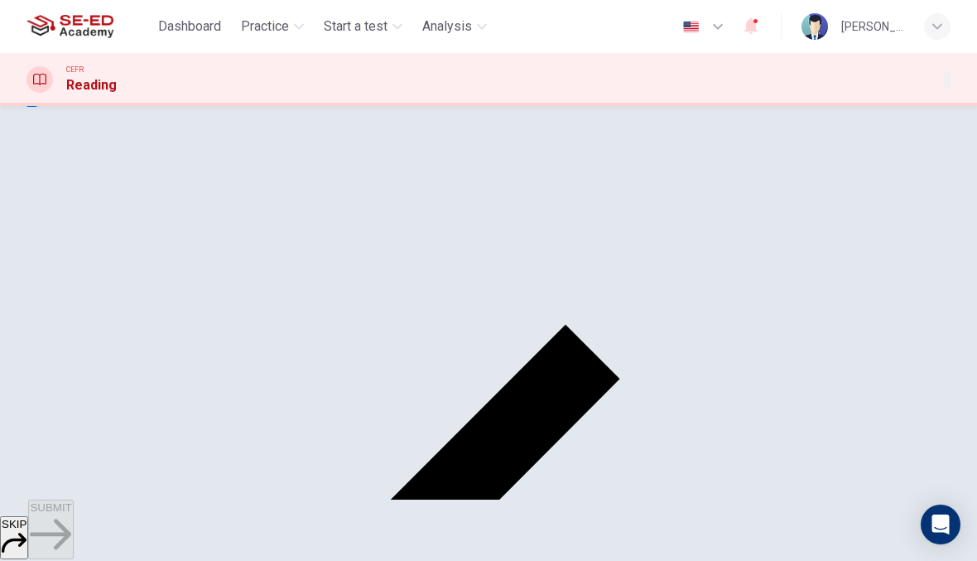
click at [37, 107] on input "checkbox" at bounding box center [31, 101] width 11 height 11
click at [73, 539] on button "SUBMIT" at bounding box center [50, 529] width 45 height 60
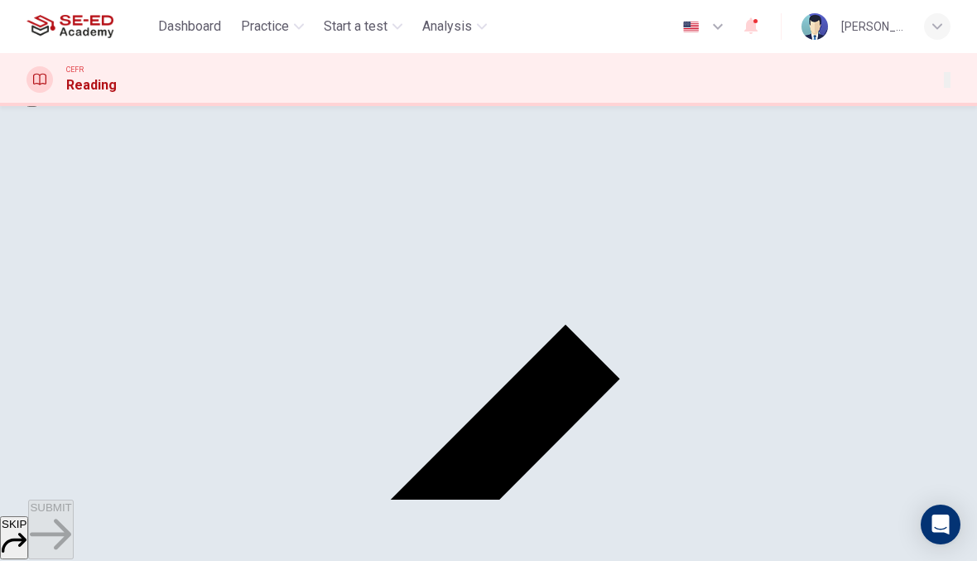
click at [37, 107] on input "checkbox" at bounding box center [31, 101] width 11 height 11
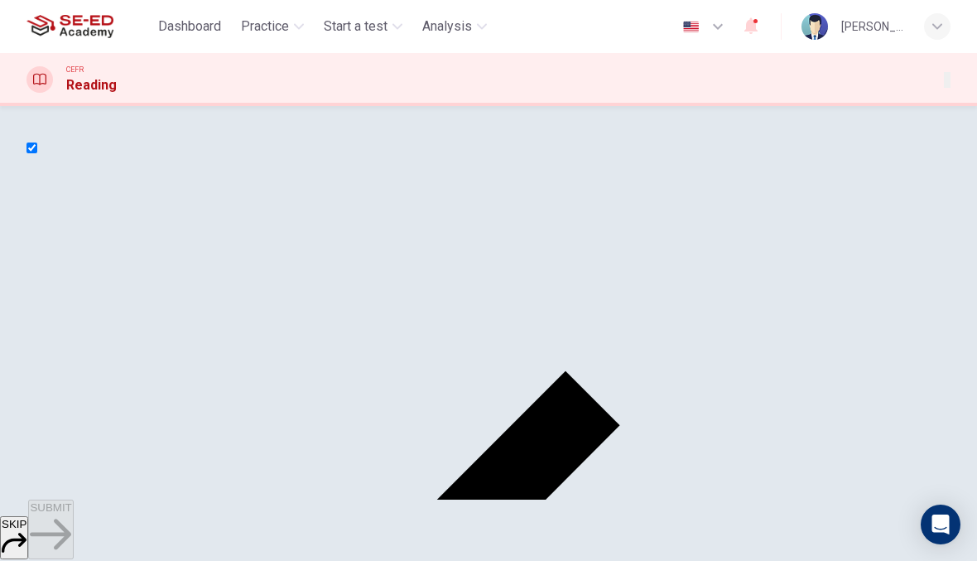
scroll to position [0, 0]
click at [37, 153] on input "checkbox" at bounding box center [31, 147] width 11 height 11
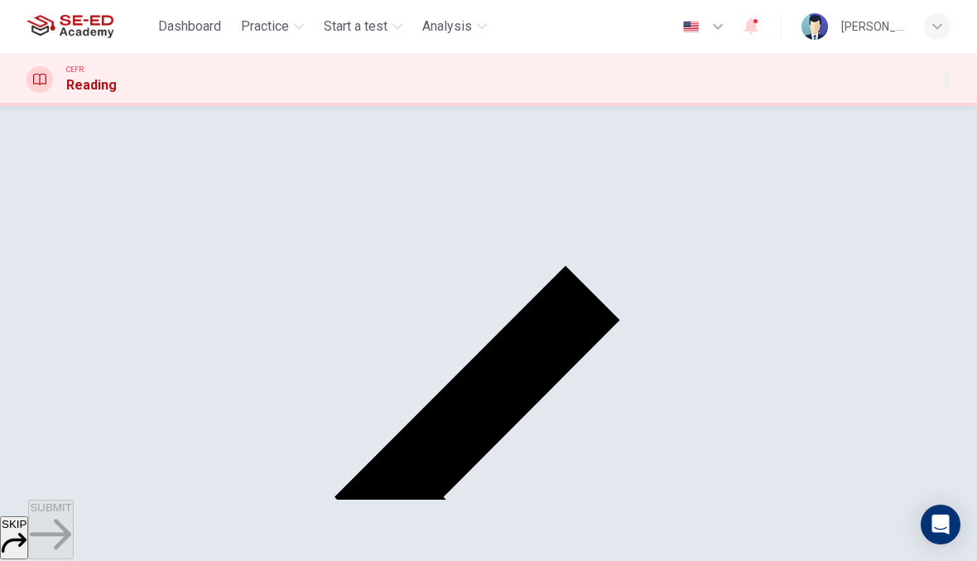
scroll to position [107, 0]
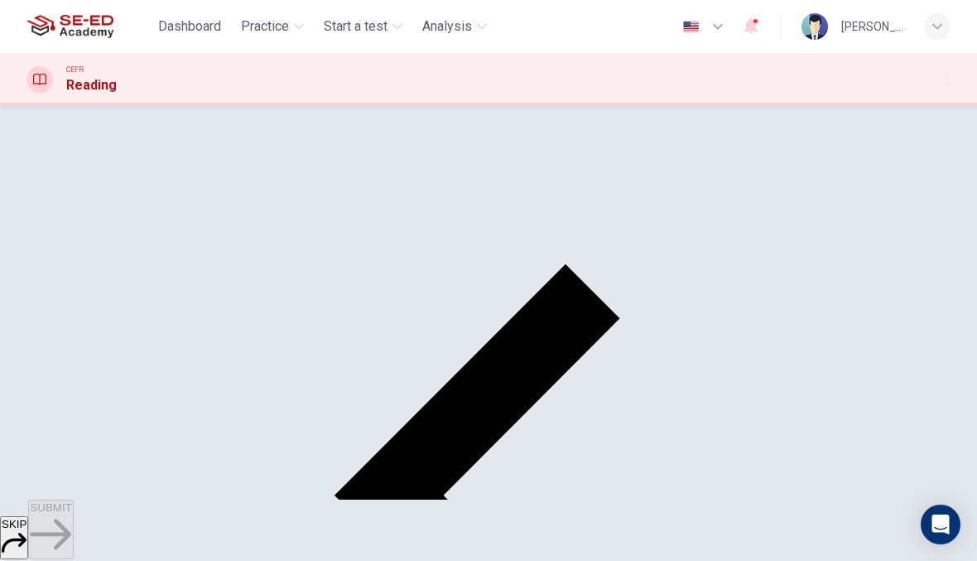
click at [73, 531] on button "SUBMIT" at bounding box center [50, 529] width 45 height 60
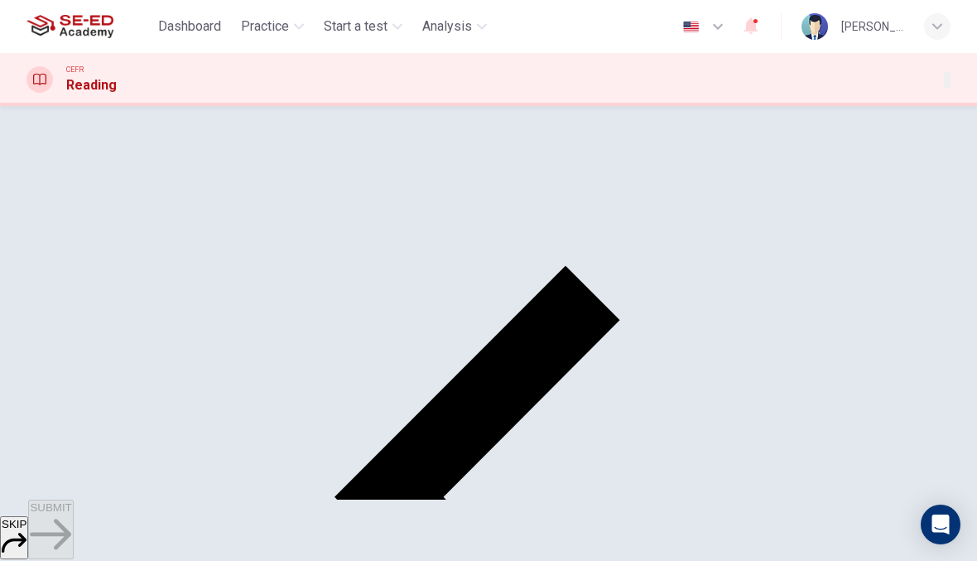
scroll to position [104, 0]
click at [37, 49] on input "checkbox" at bounding box center [31, 43] width 11 height 11
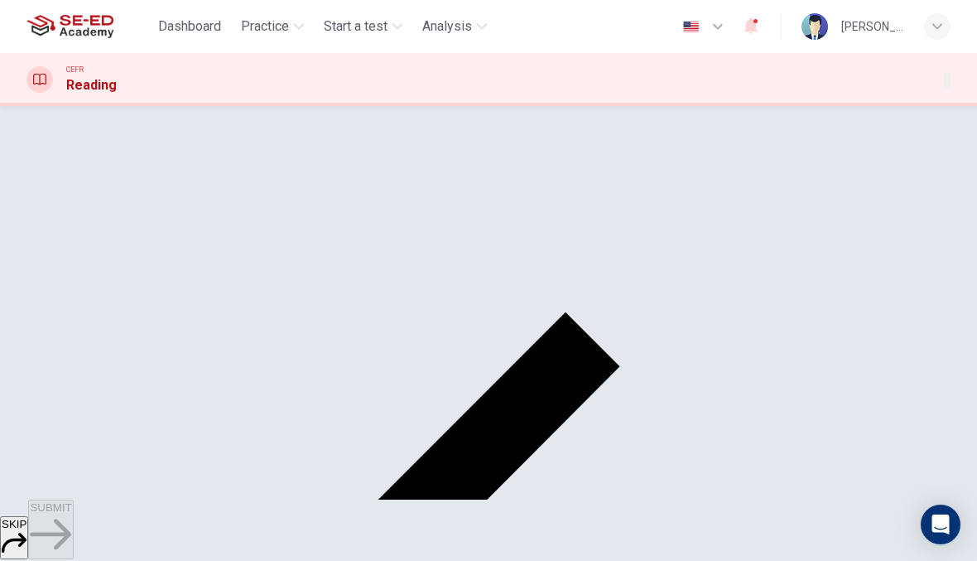
scroll to position [55, 0]
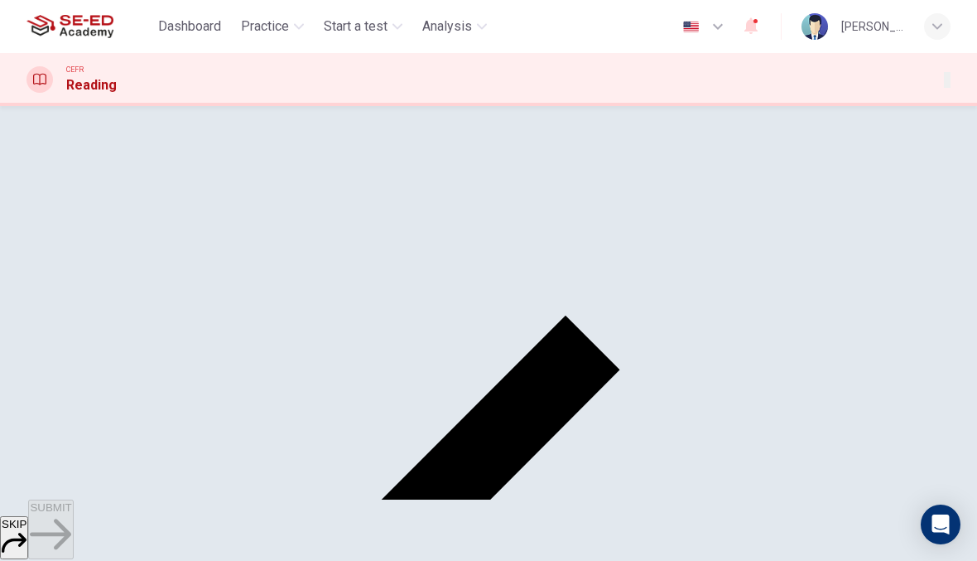
click at [37, 98] on input "checkbox" at bounding box center [31, 92] width 11 height 11
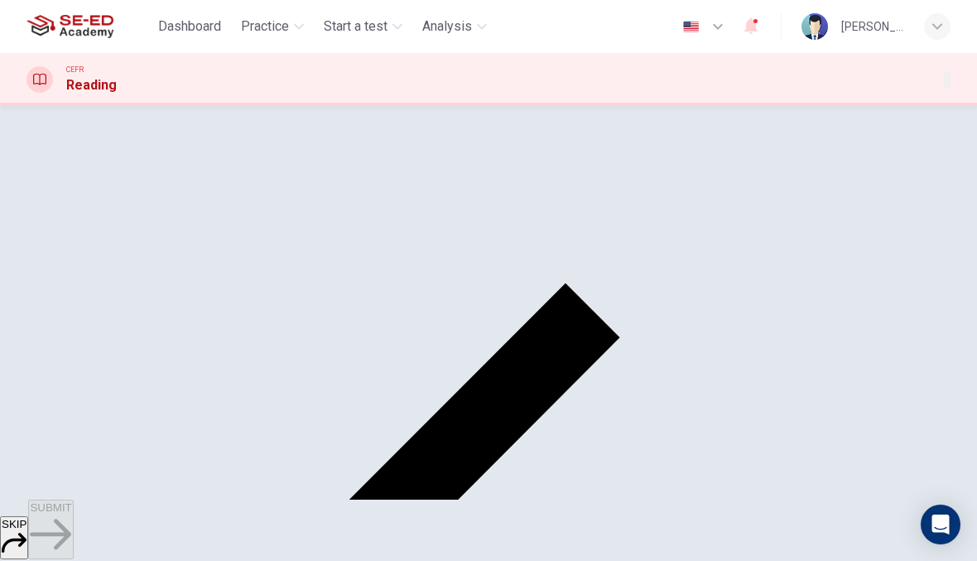
scroll to position [98, 0]
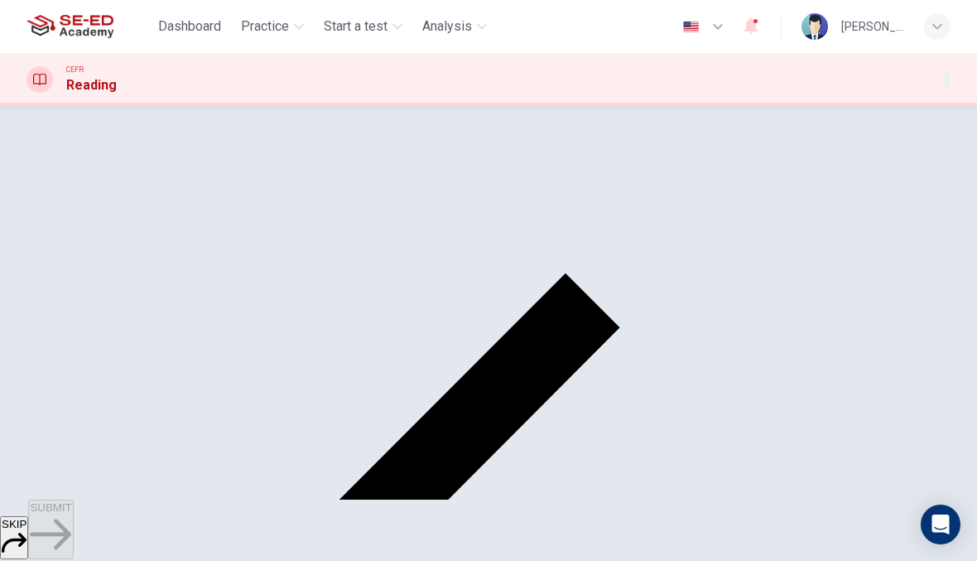
click at [73, 537] on button "SUBMIT" at bounding box center [50, 529] width 45 height 60
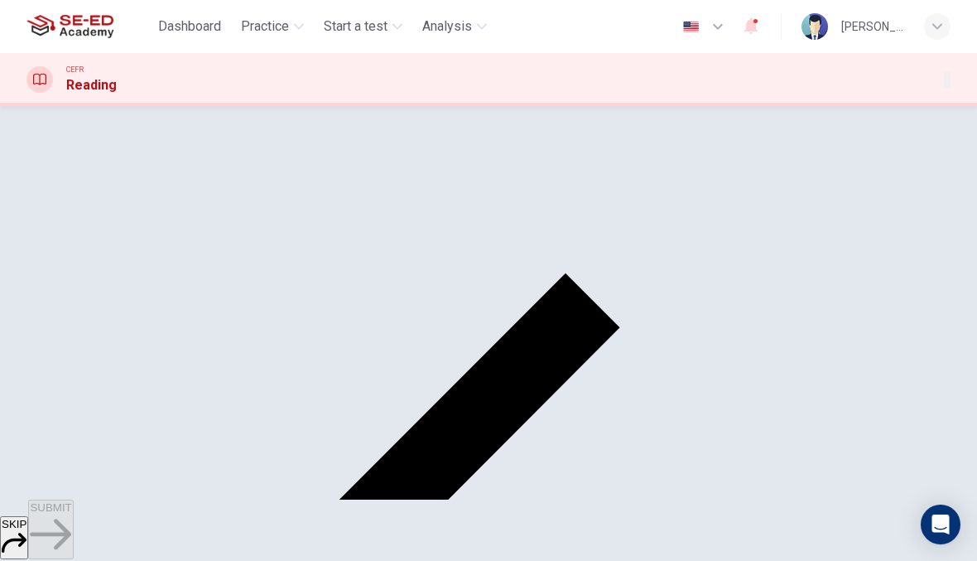
click at [37, 55] on input "checkbox" at bounding box center [31, 50] width 11 height 11
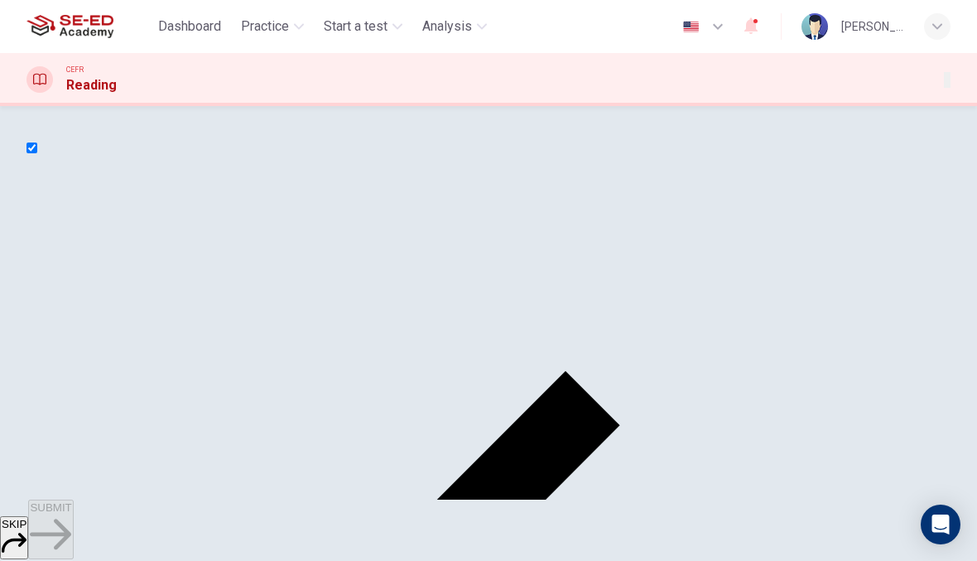
scroll to position [0, 0]
click at [37, 153] on input "checkbox" at bounding box center [31, 147] width 11 height 11
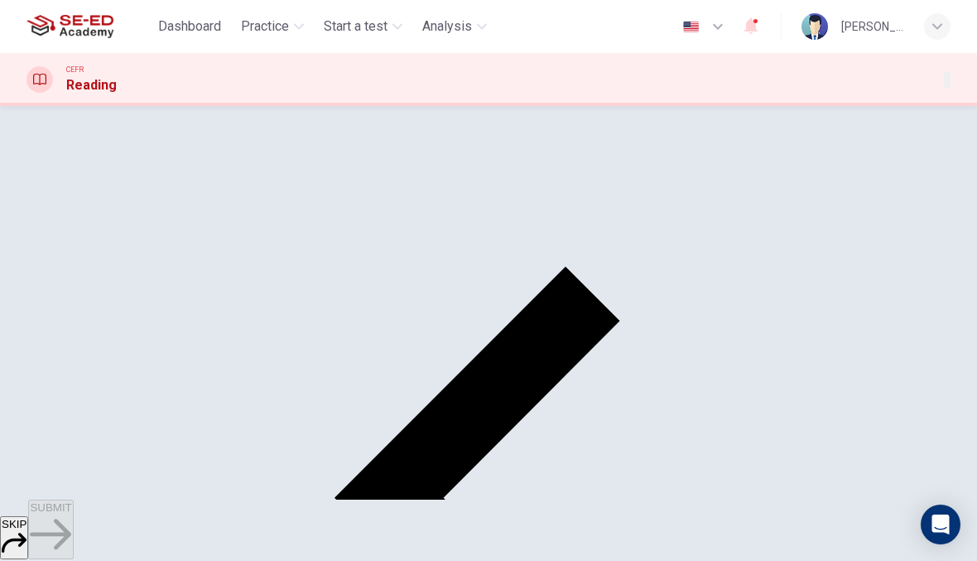
scroll to position [66, 0]
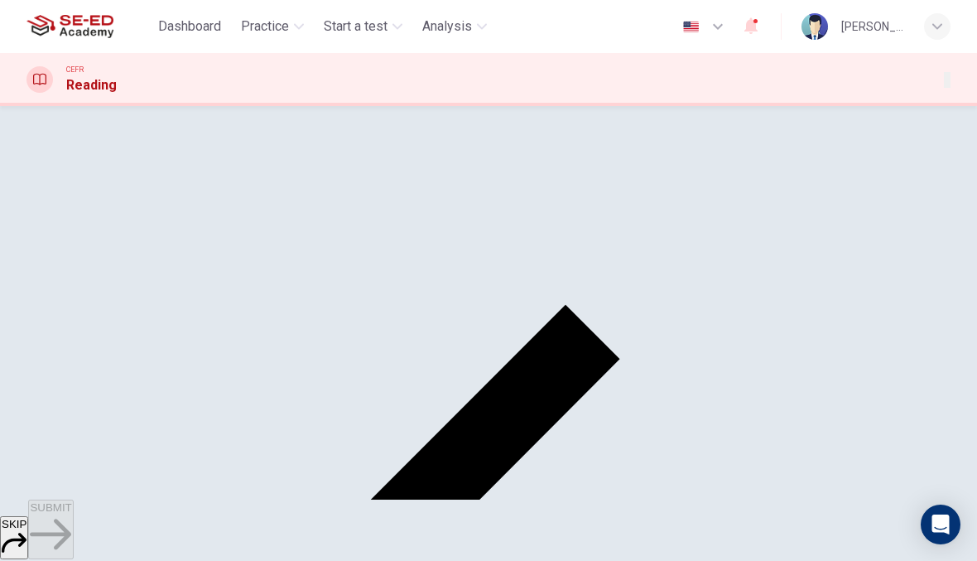
click at [37, 87] on input "checkbox" at bounding box center [31, 81] width 11 height 11
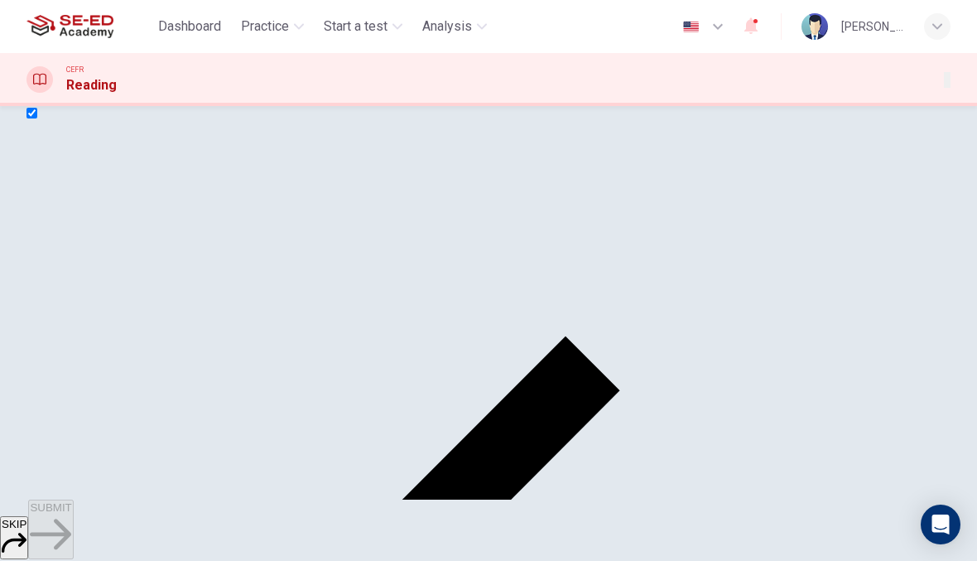
scroll to position [36, 0]
click at [37, 117] on input "checkbox" at bounding box center [31, 111] width 11 height 11
checkbox input "false"
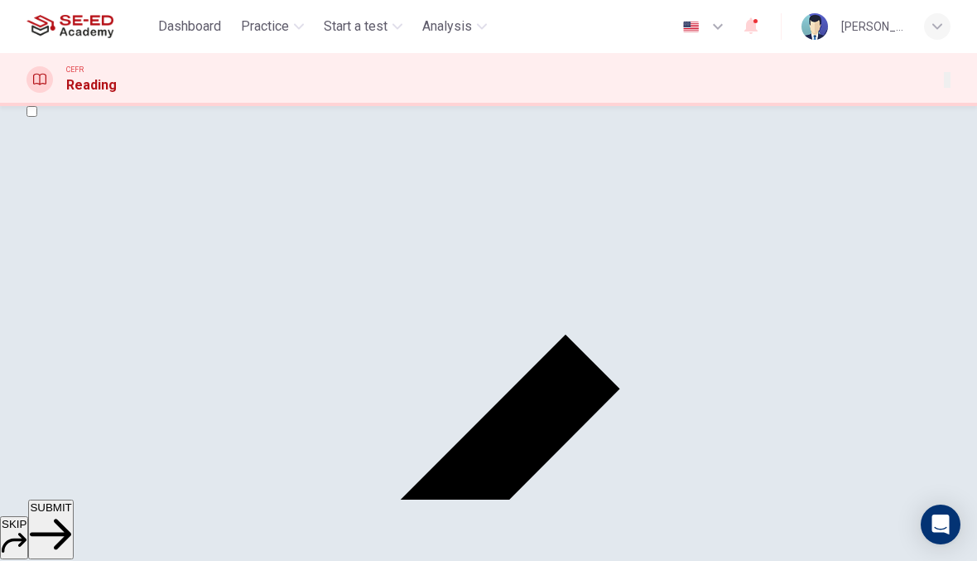
click at [73, 538] on button "SUBMIT" at bounding box center [50, 529] width 45 height 60
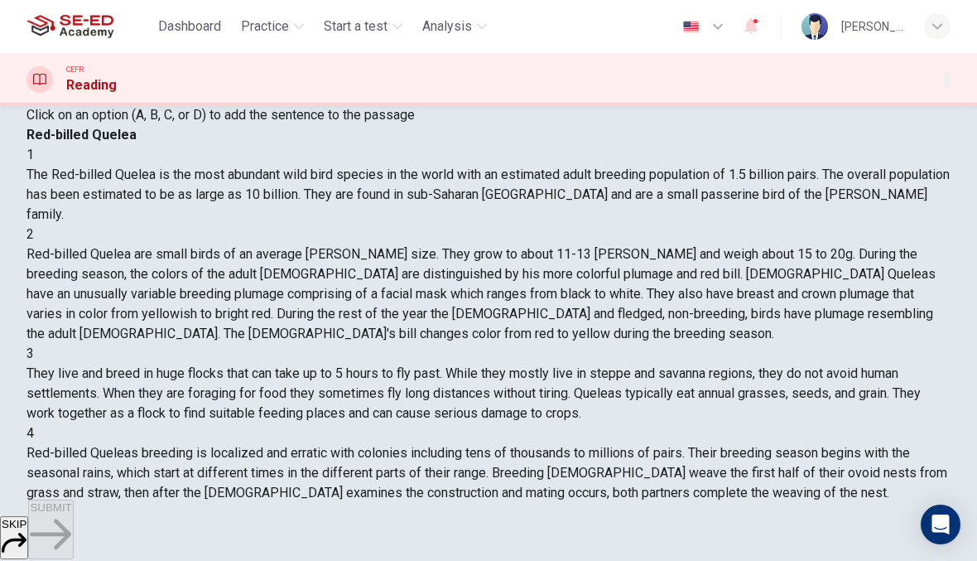
scroll to position [132, 0]
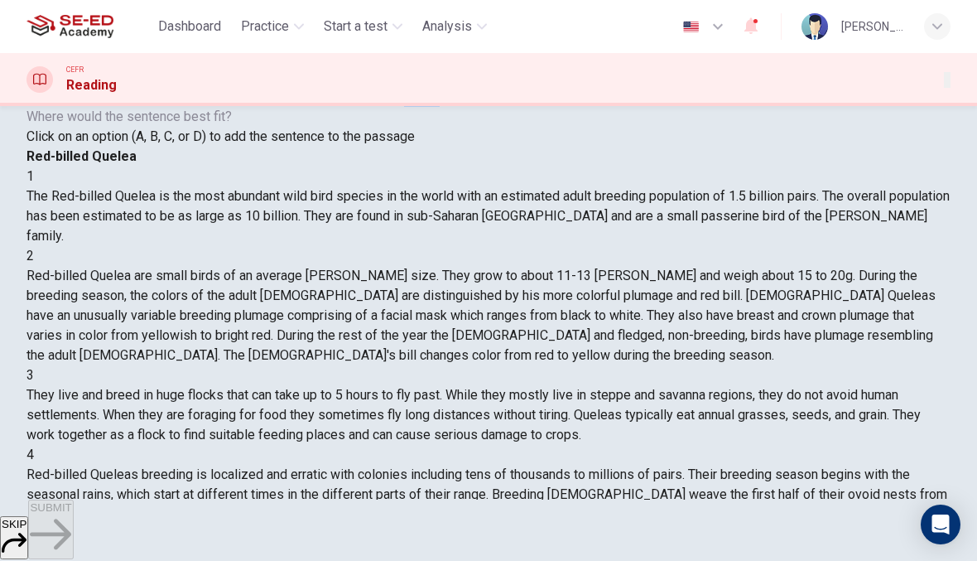
click at [105, 147] on div "Question 48 Look at the four that indicate where the following sentence could b…" at bounding box center [263, 86] width 475 height 119
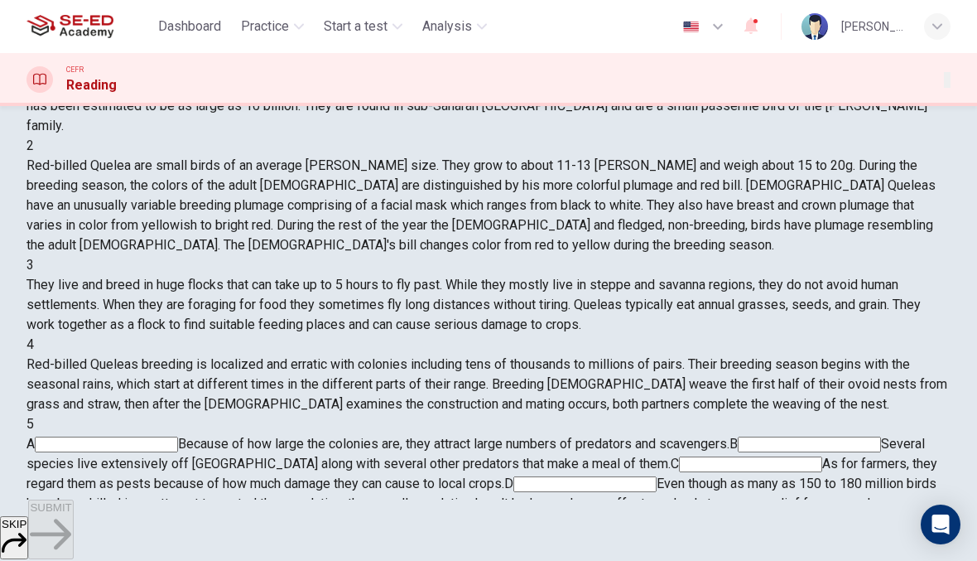
scroll to position [253, 0]
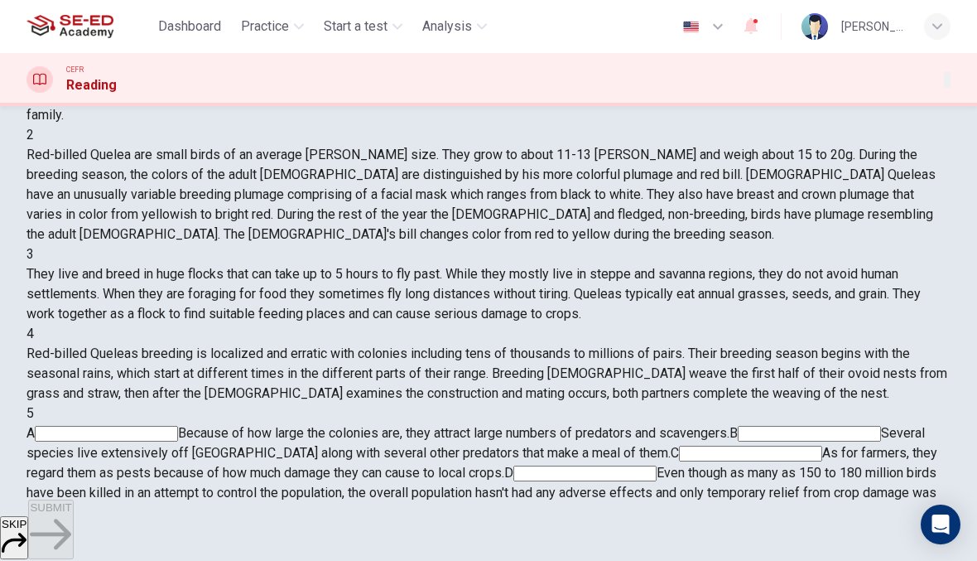
click at [641, 465] on input at bounding box center [584, 473] width 143 height 16
click at [71, 513] on span "SUBMIT" at bounding box center [50, 507] width 41 height 12
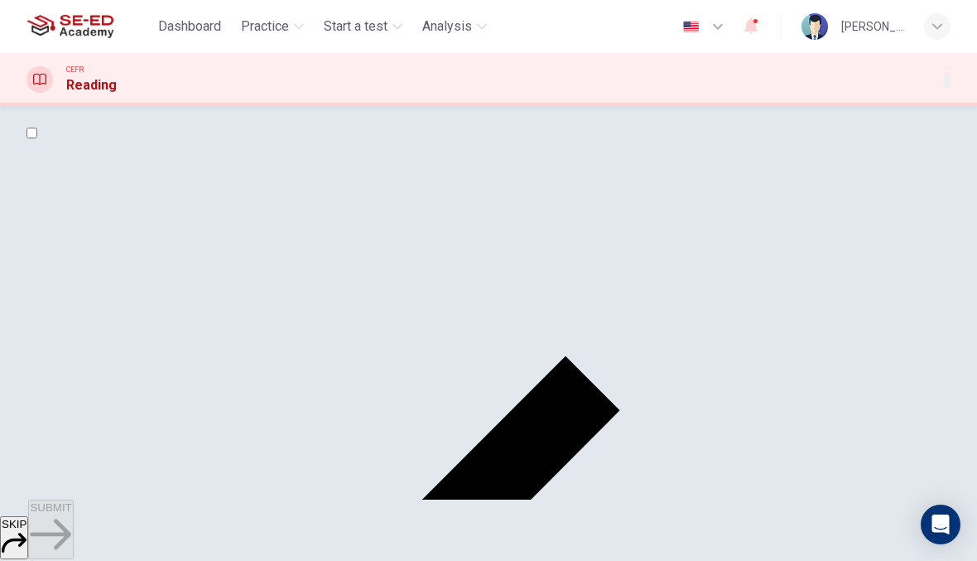
scroll to position [17, 0]
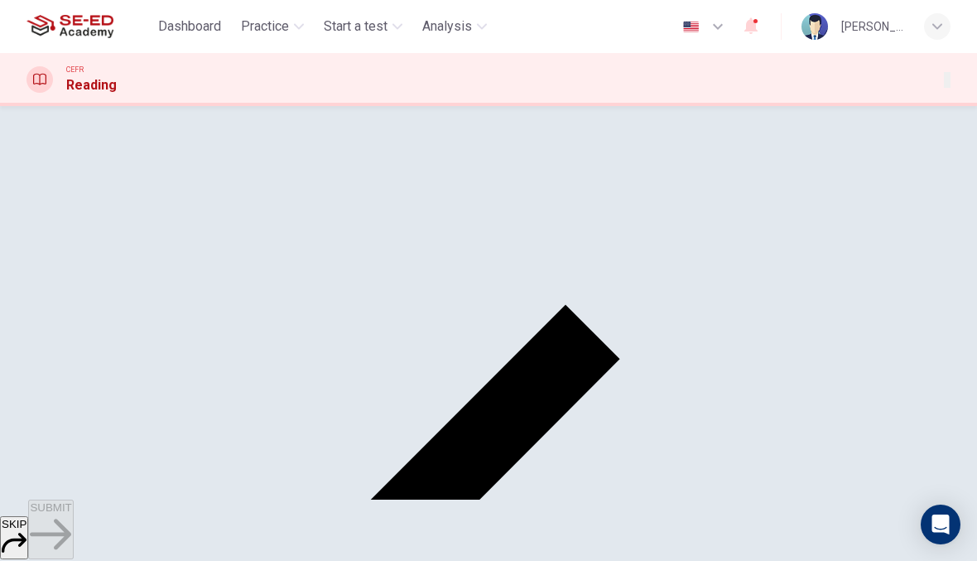
scroll to position [73, 0]
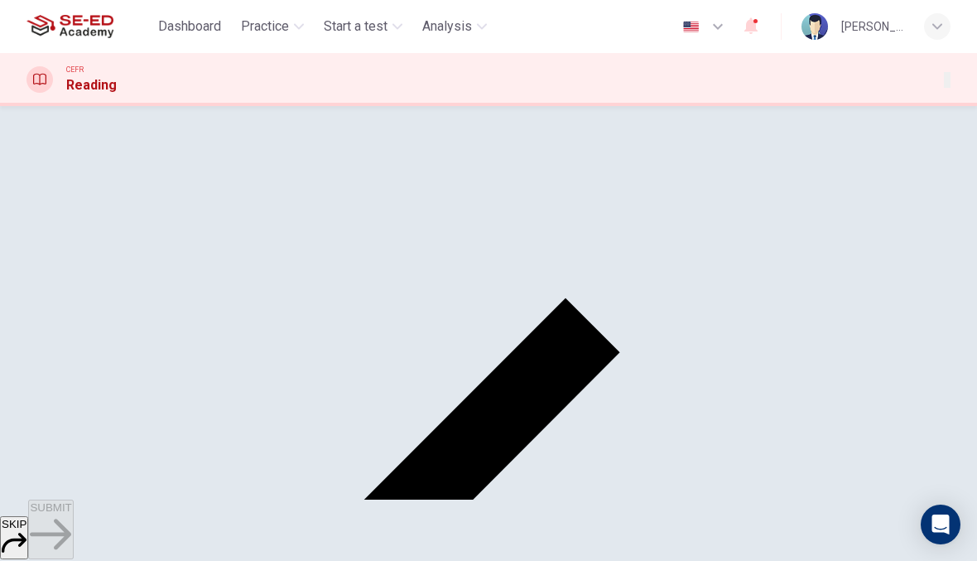
click at [73, 530] on button "SUBMIT" at bounding box center [50, 529] width 45 height 60
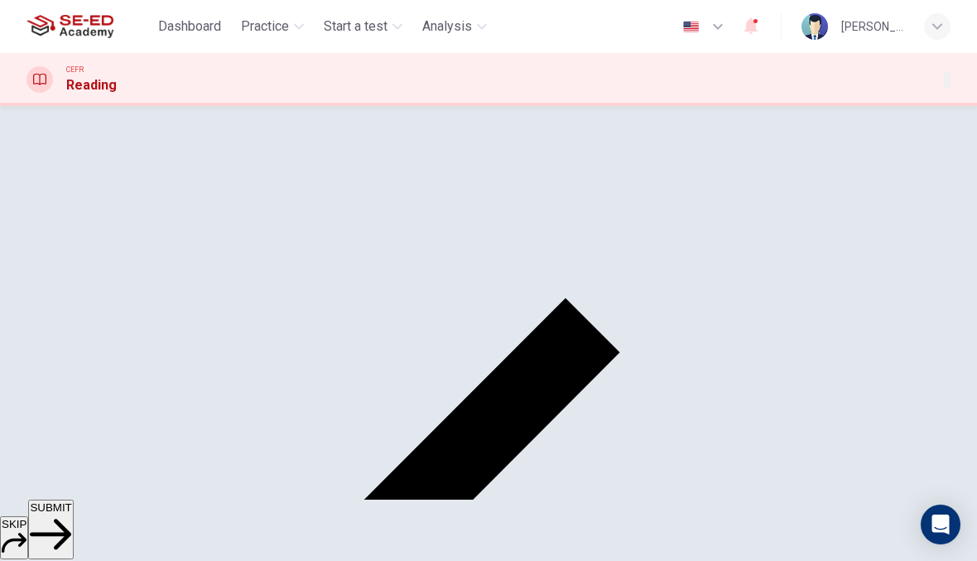
click at [73, 528] on button "SUBMIT" at bounding box center [50, 529] width 45 height 60
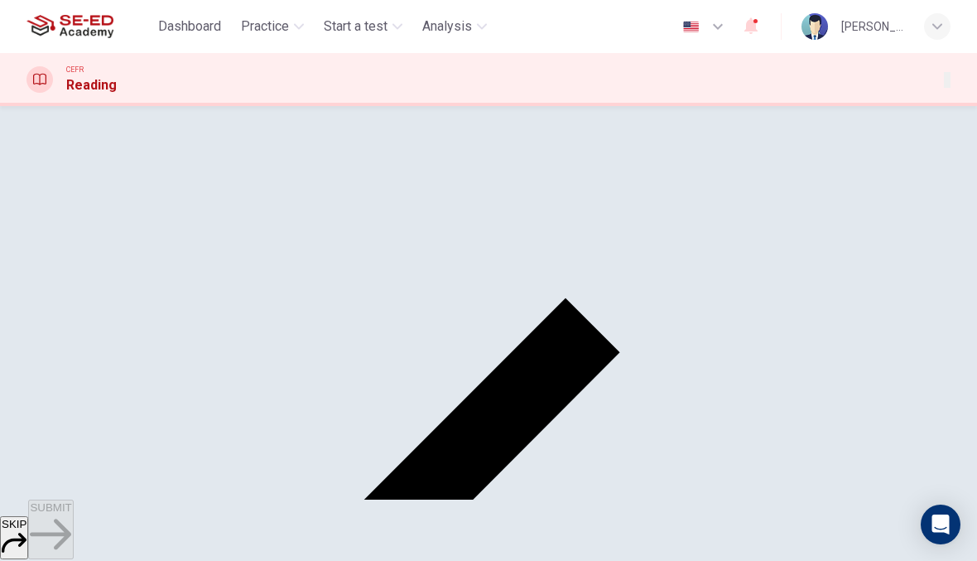
click at [37, 80] on input "checkbox" at bounding box center [31, 75] width 11 height 11
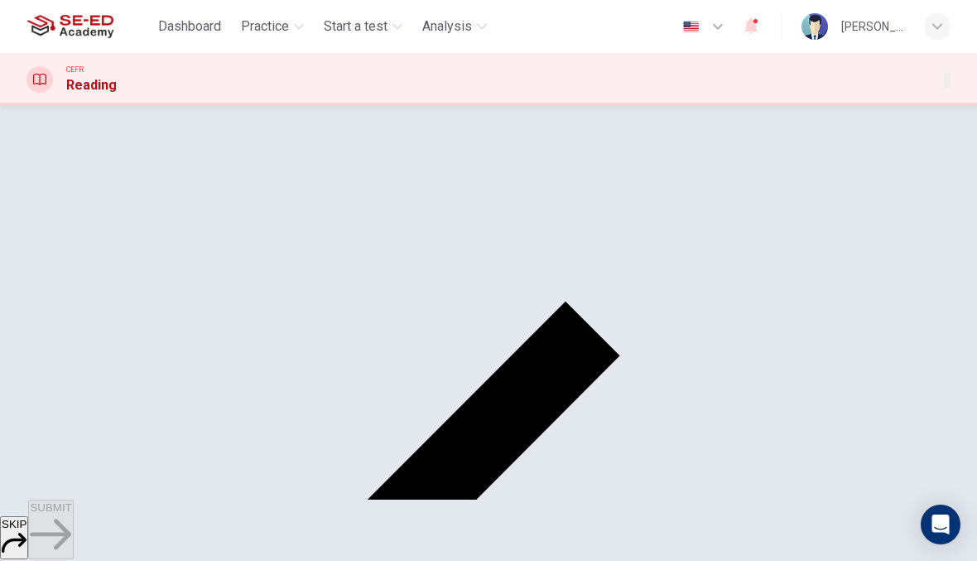
scroll to position [61, 0]
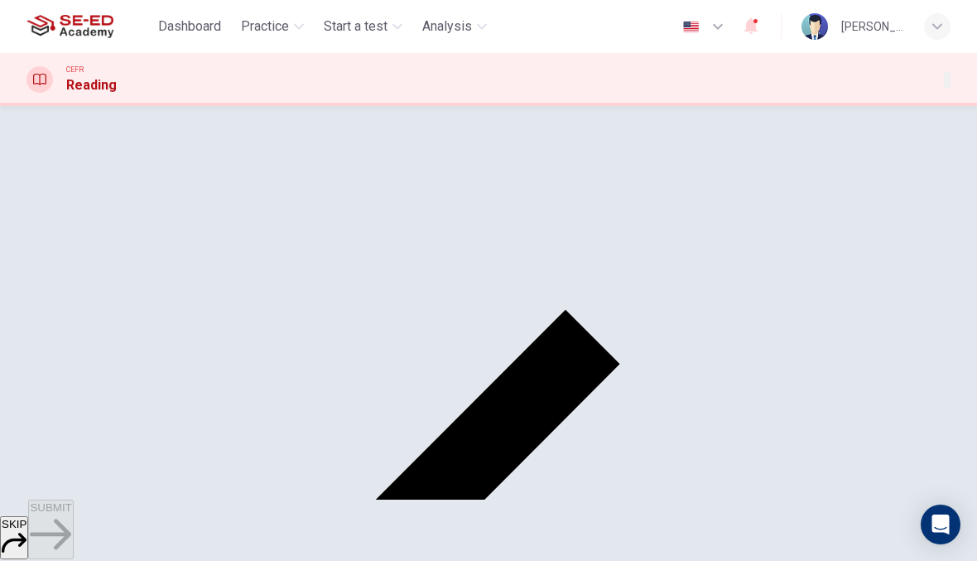
click at [37, 92] on input "checkbox" at bounding box center [31, 86] width 11 height 11
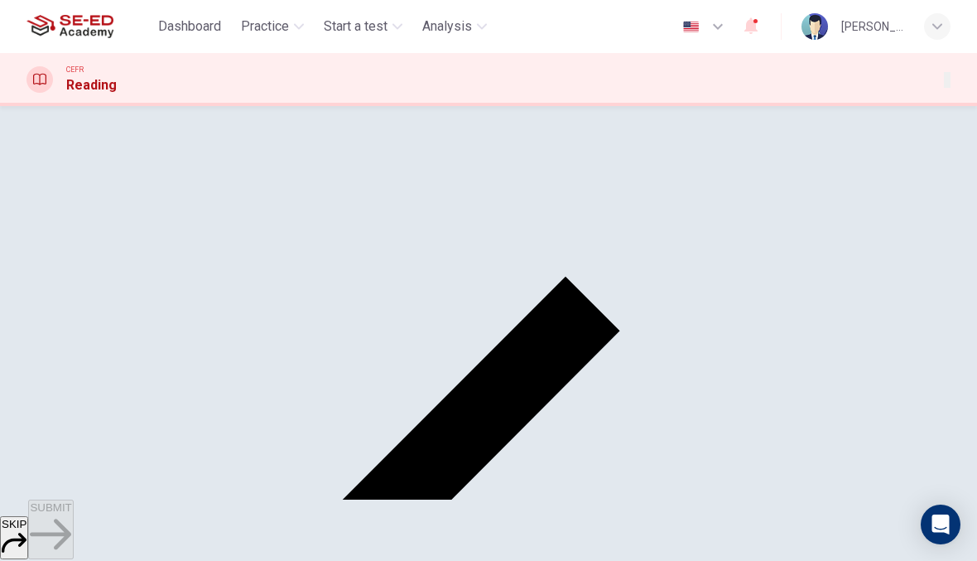
scroll to position [95, 0]
click at [73, 533] on button "SUBMIT" at bounding box center [50, 529] width 45 height 60
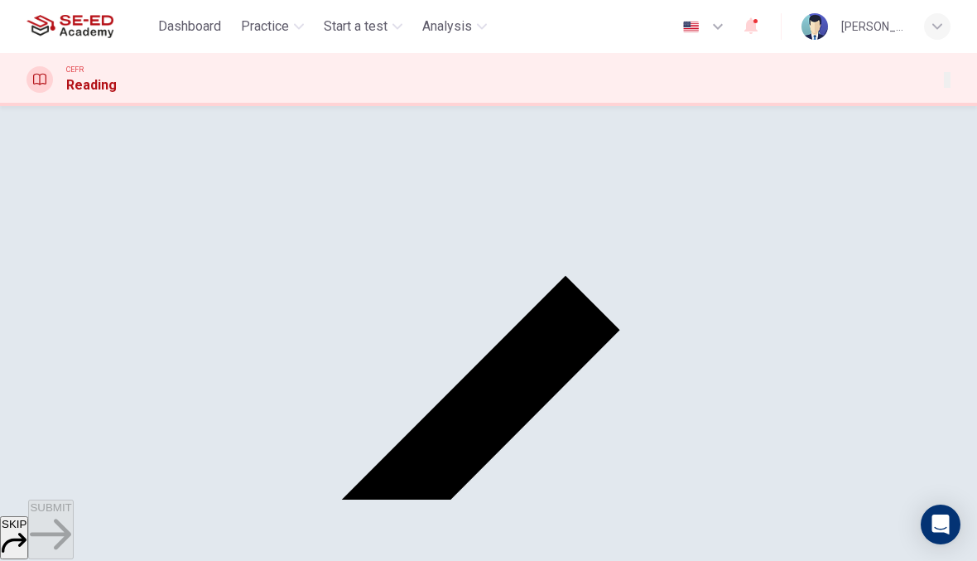
click at [37, 58] on input "checkbox" at bounding box center [31, 52] width 11 height 11
checkbox input "false"
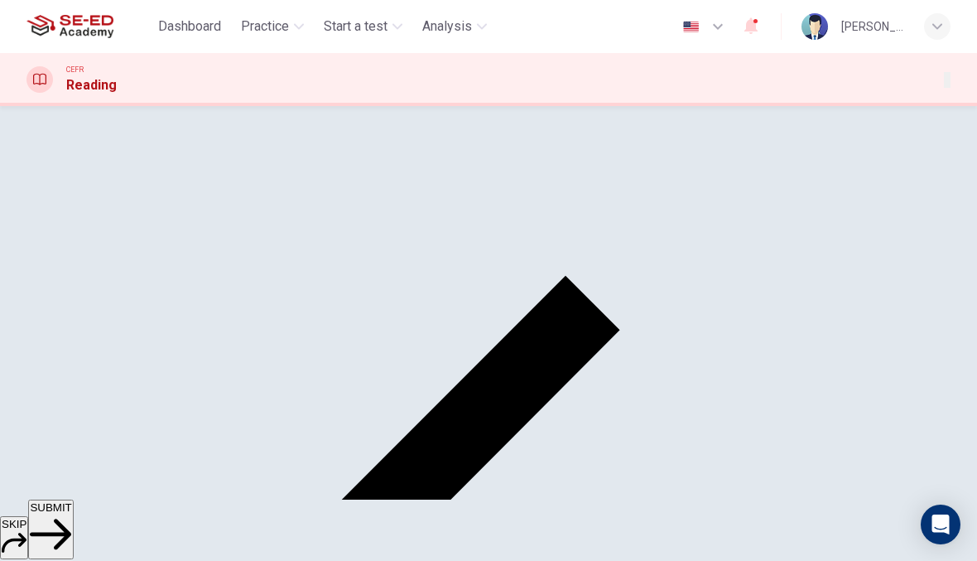
click at [582, 560] on div "SKIP SUBMIT" at bounding box center [488, 529] width 977 height 61
click at [73, 538] on button "SUBMIT" at bounding box center [50, 529] width 45 height 60
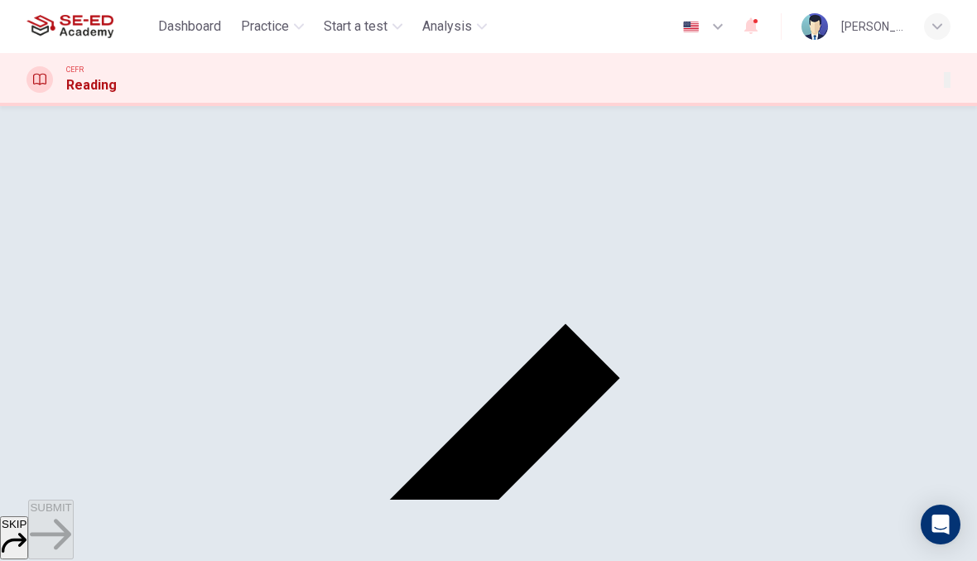
scroll to position [248, 0]
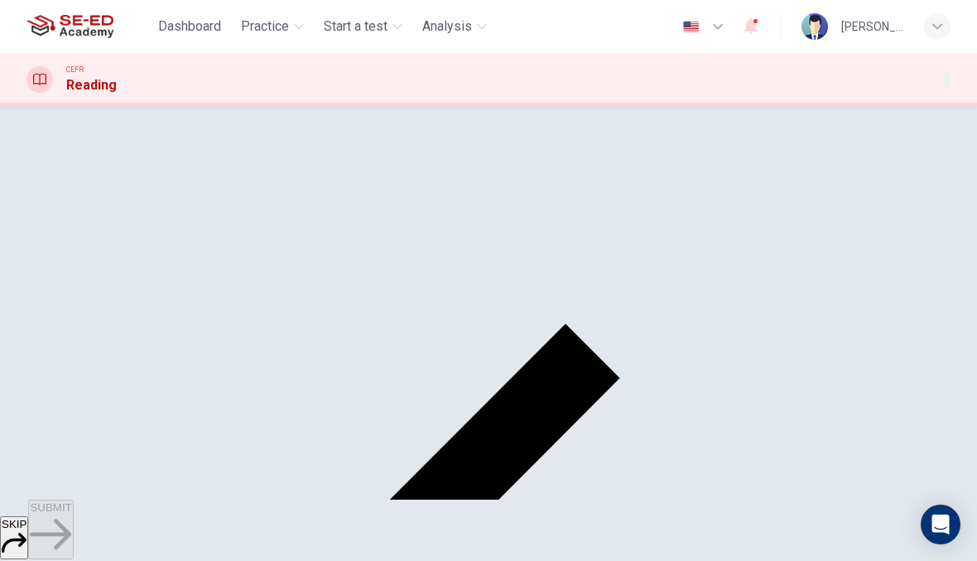
scroll to position [108, 0]
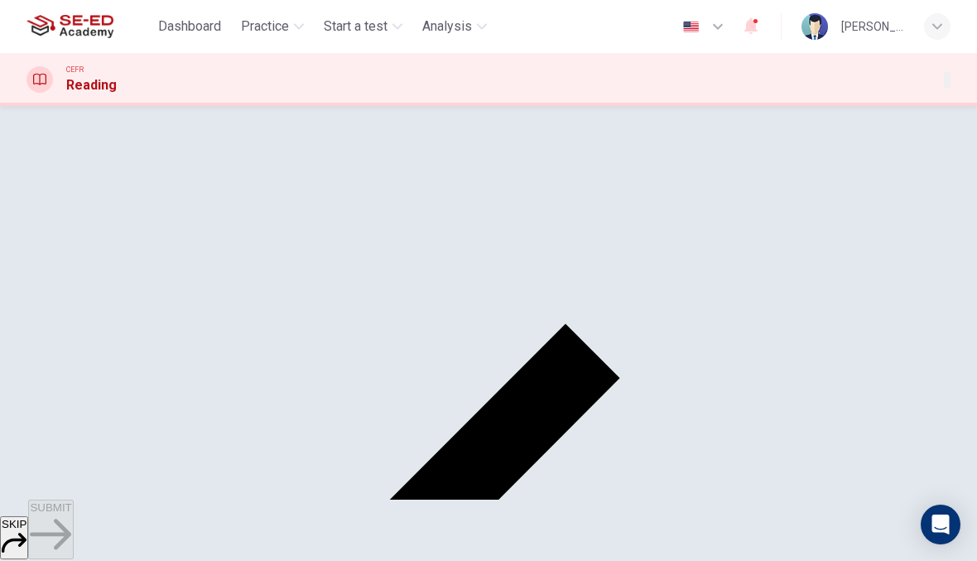
scroll to position [235, 0]
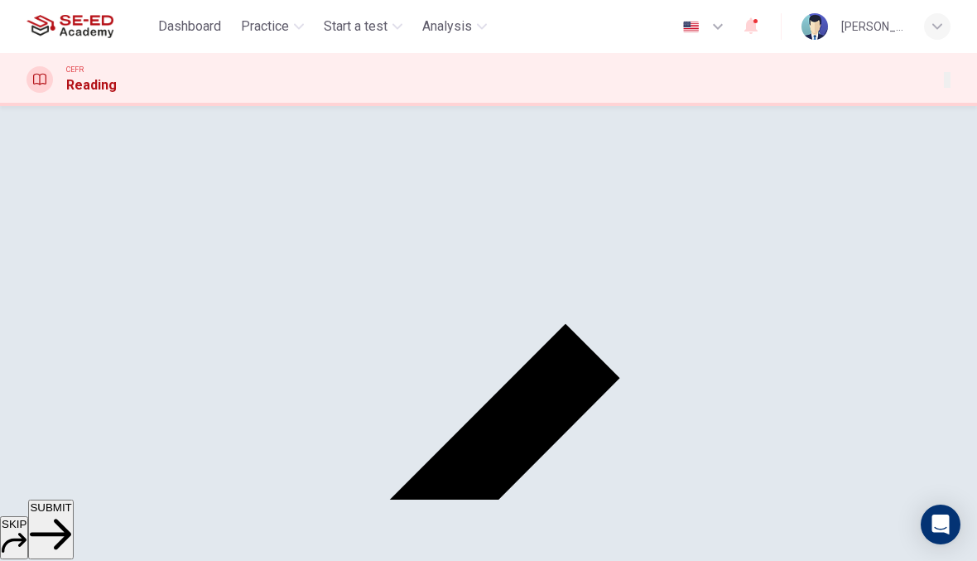
scroll to position [50, 0]
click at [71, 527] on icon "button" at bounding box center [50, 533] width 41 height 31
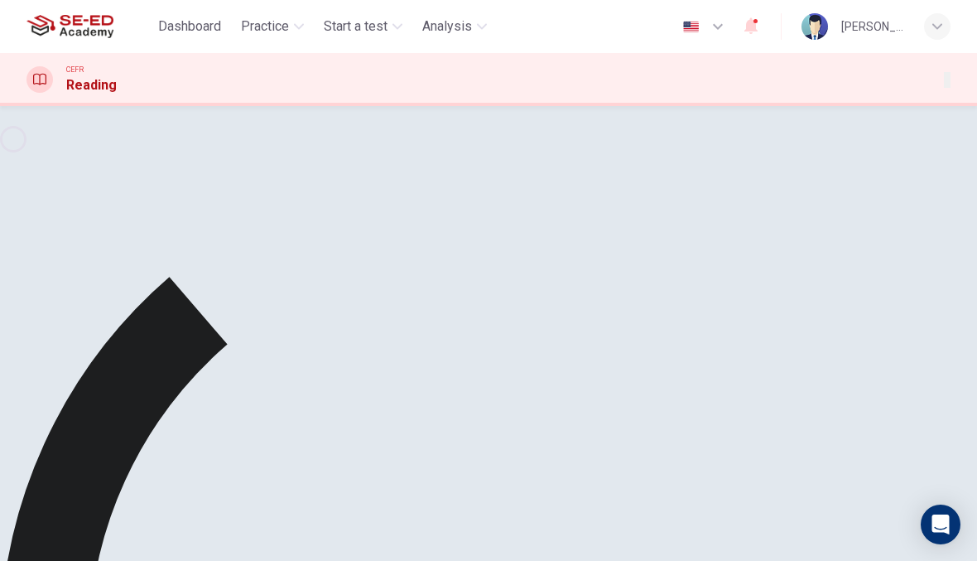
scroll to position [0, 0]
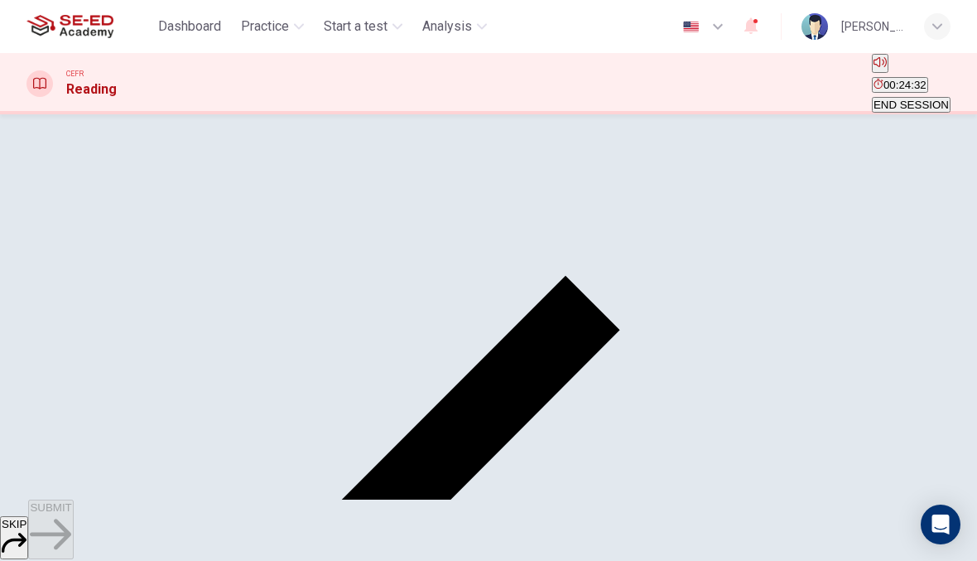
scroll to position [75, 0]
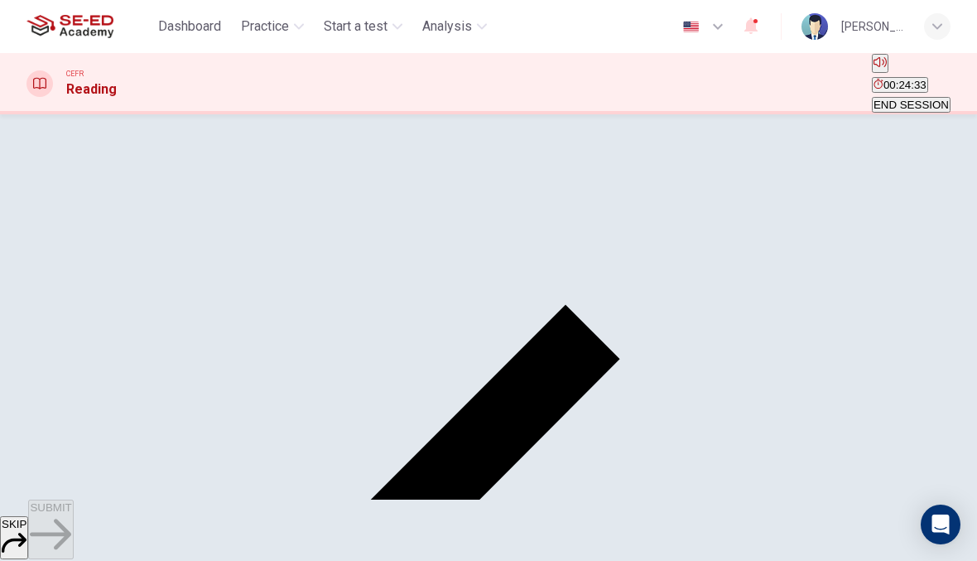
click at [37, 87] on input "checkbox" at bounding box center [31, 81] width 11 height 11
checkbox input "false"
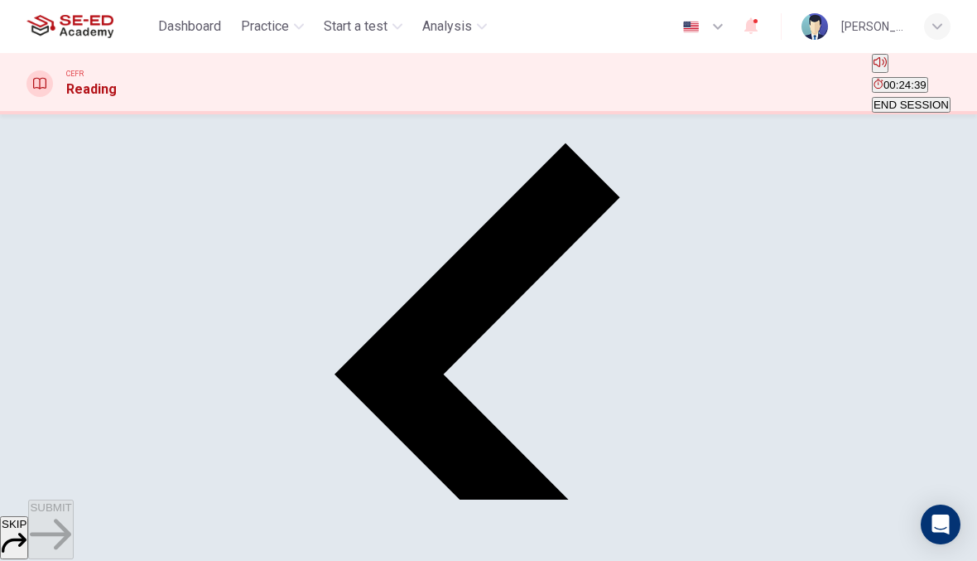
scroll to position [237, 0]
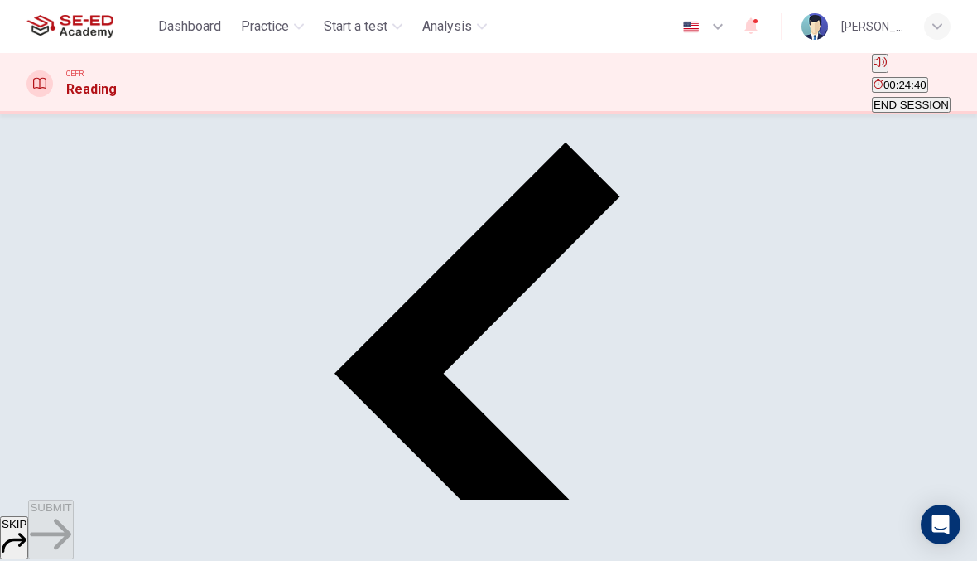
click at [159, 336] on body "This site uses cookies, as explained in our Privacy Policy . If you agree to th…" at bounding box center [488, 280] width 977 height 561
type input "B"
click at [151, 403] on body "This site uses cookies, as explained in our Privacy Policy . If you agree to th…" at bounding box center [488, 280] width 977 height 561
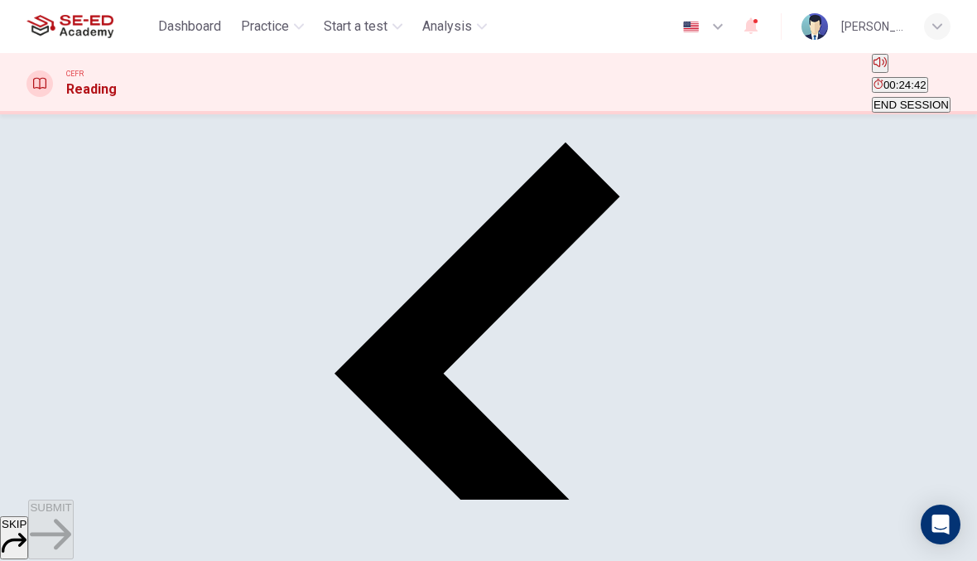
type input "C"
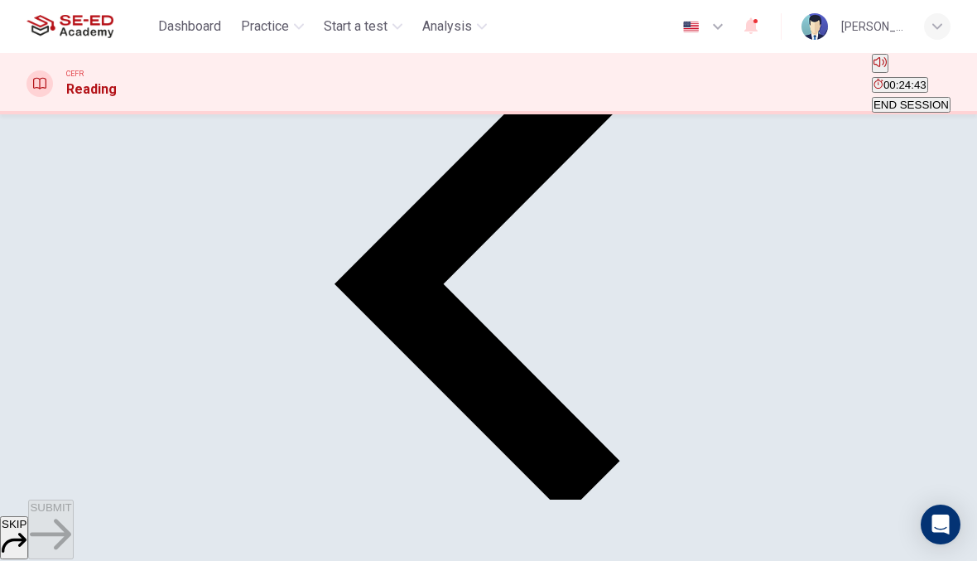
scroll to position [325, 0]
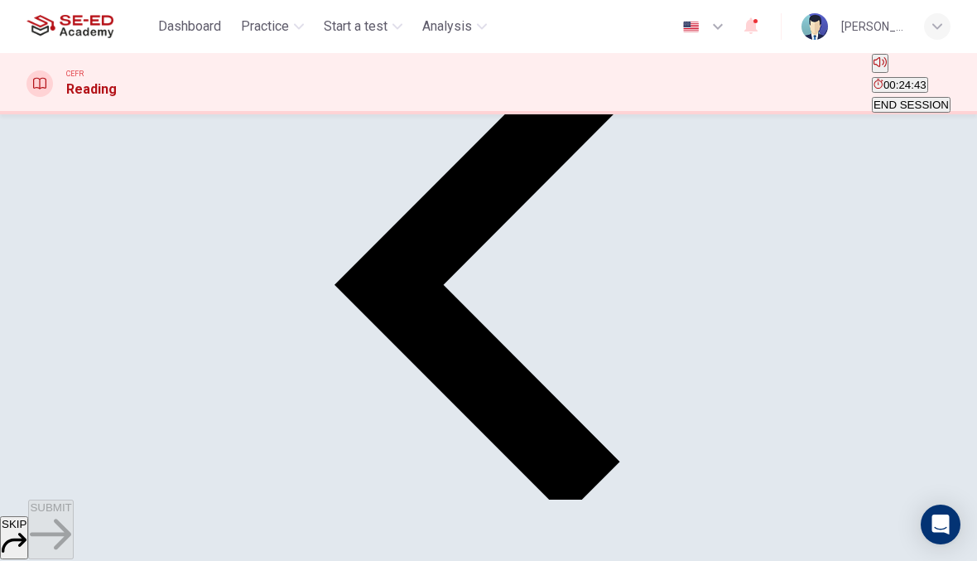
click at [146, 358] on body "This site uses cookies, as explained in our Privacy Policy . If you agree to th…" at bounding box center [488, 280] width 977 height 561
click at [139, 560] on li "A" at bounding box center [488, 571] width 977 height 20
type input "A"
click at [147, 395] on body "This site uses cookies, as explained in our Privacy Policy . If you agree to th…" at bounding box center [488, 280] width 977 height 561
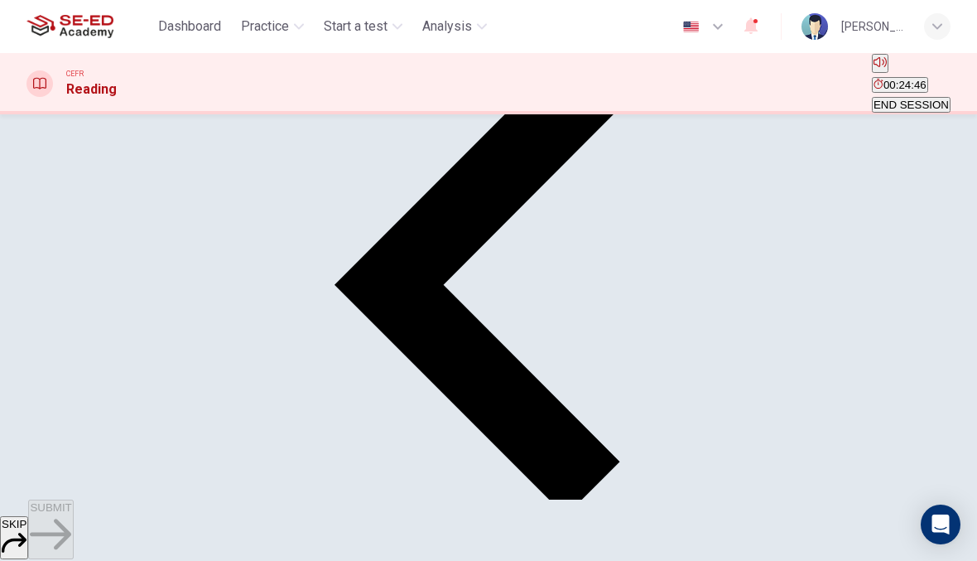
type input "D"
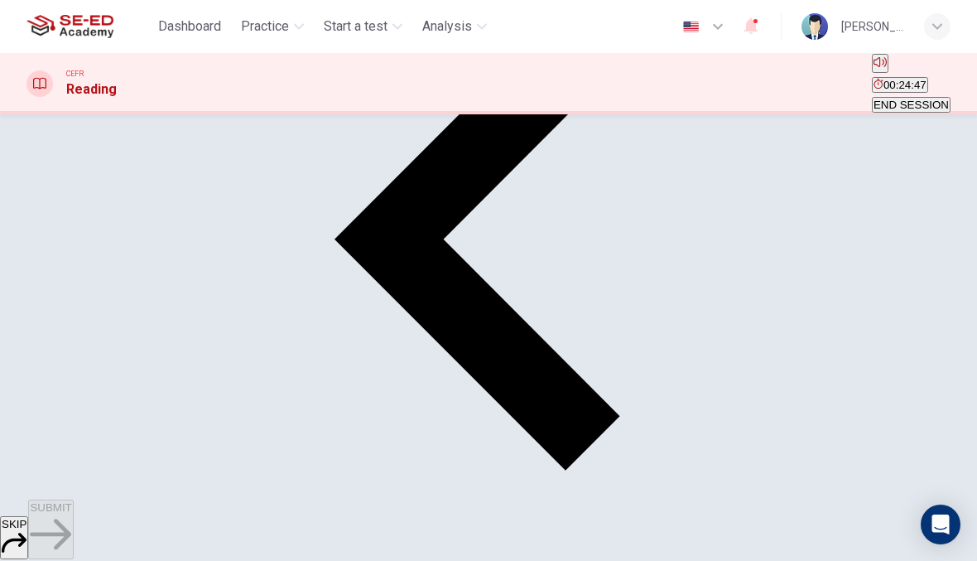
scroll to position [380, 0]
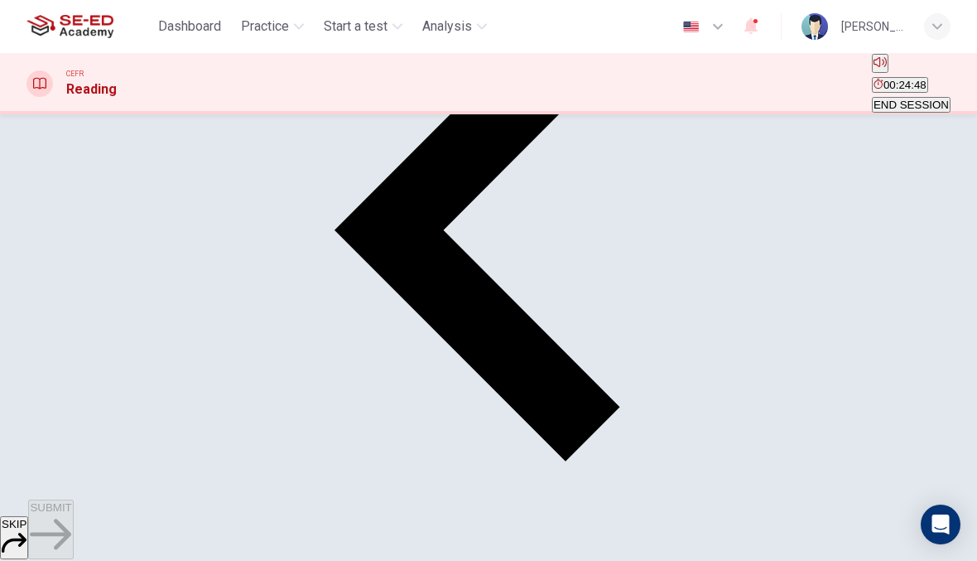
click at [147, 385] on body "This site uses cookies, as explained in our Privacy Policy . If you agree to th…" at bounding box center [488, 280] width 977 height 561
type input "E"
click at [143, 439] on body "This site uses cookies, as explained in our Privacy Policy . If you agree to th…" at bounding box center [488, 280] width 977 height 561
click at [137, 560] on li "A" at bounding box center [488, 571] width 977 height 20
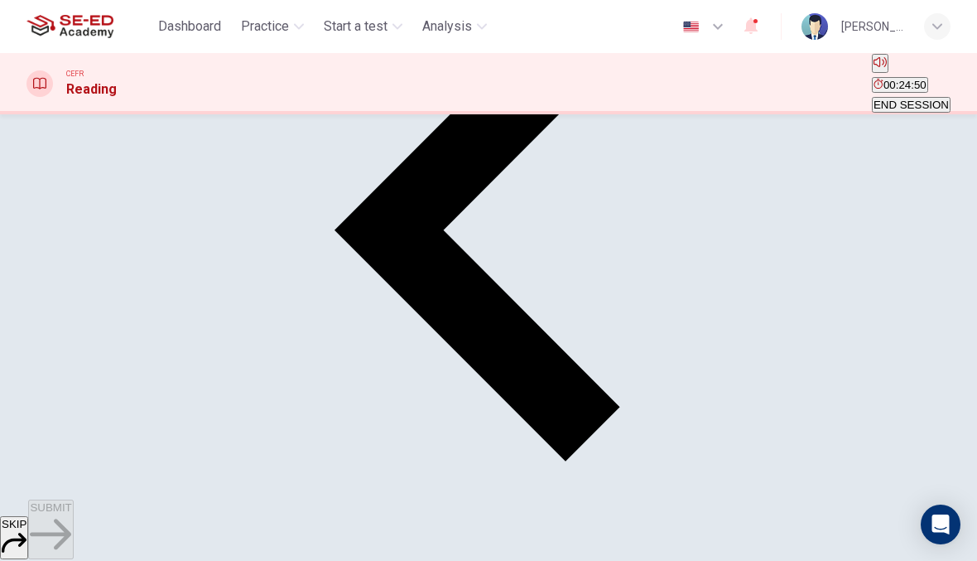
type input "A"
click at [136, 478] on body "This site uses cookies, as explained in our Privacy Policy . If you agree to th…" at bounding box center [488, 280] width 977 height 561
click at [137, 560] on li "A" at bounding box center [488, 571] width 977 height 20
type input "A"
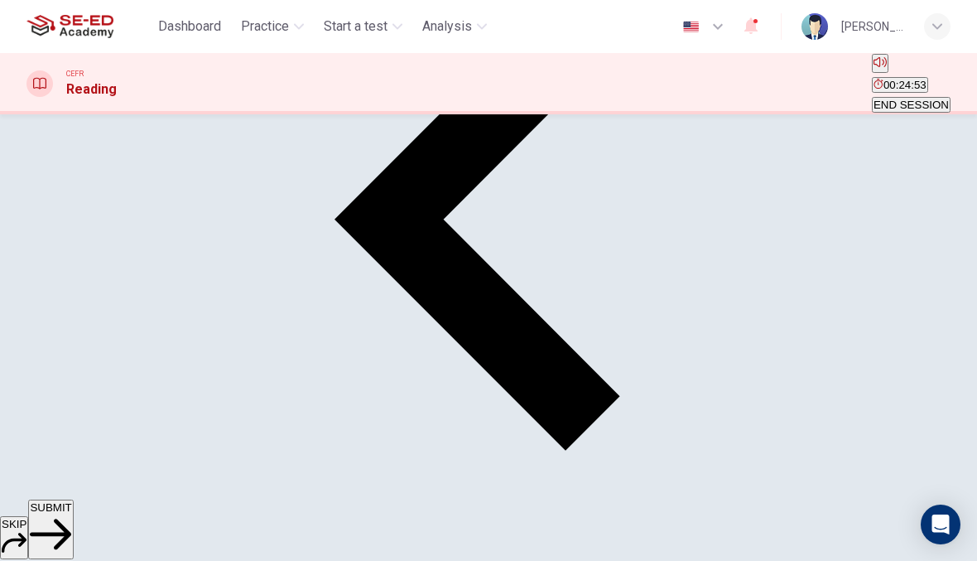
click at [73, 526] on button "SUBMIT" at bounding box center [50, 529] width 45 height 60
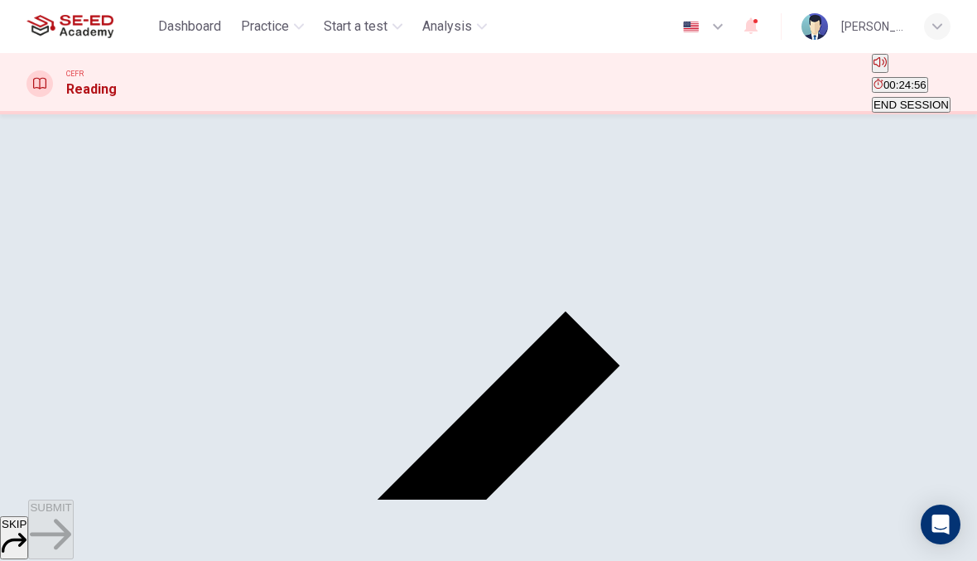
scroll to position [61, 0]
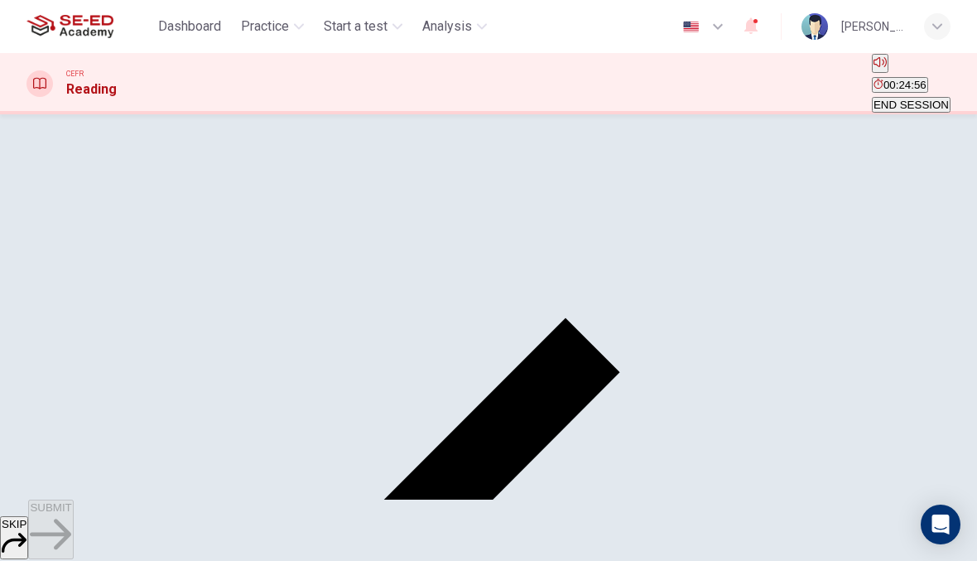
click at [37, 100] on input "checkbox" at bounding box center [31, 94] width 11 height 11
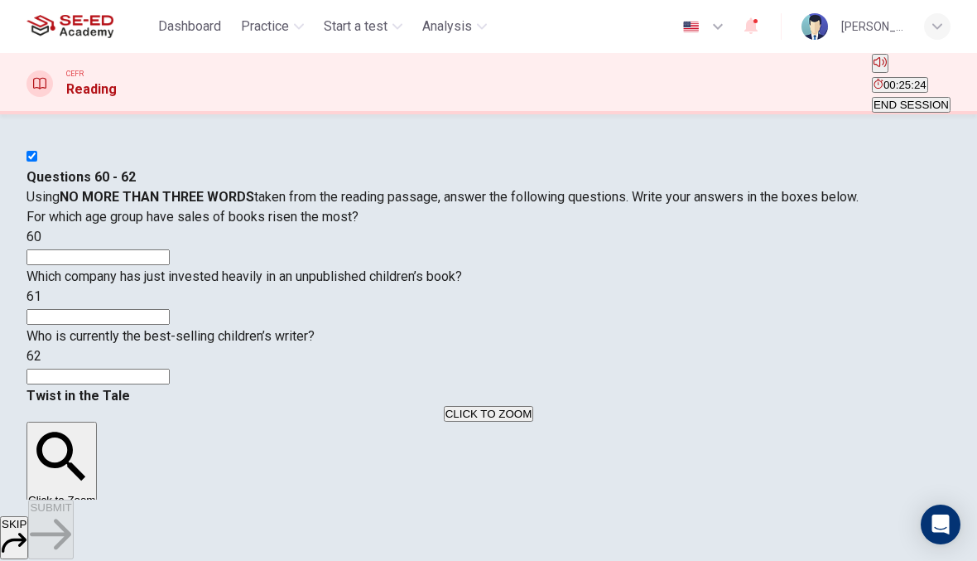
scroll to position [0, 0]
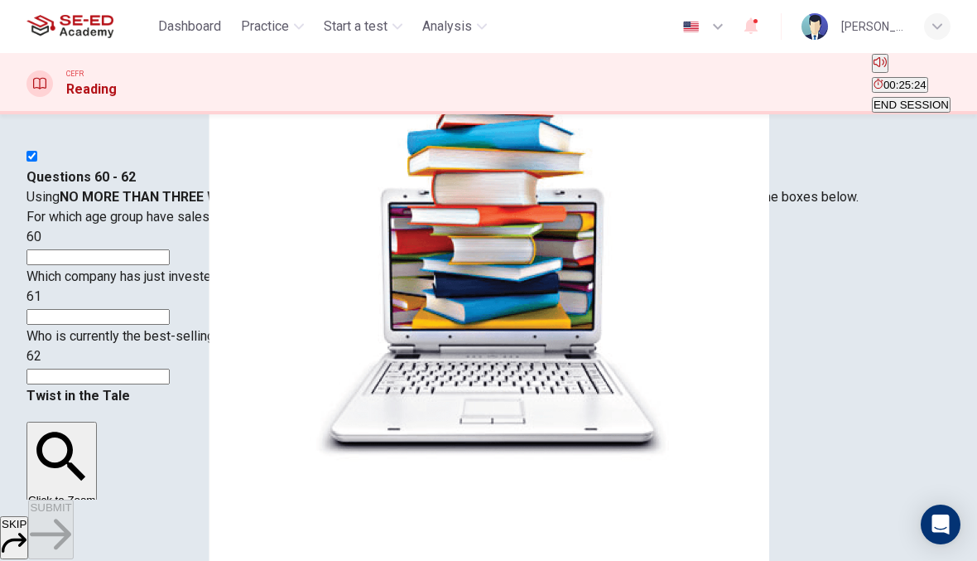
click at [37, 161] on input "checkbox" at bounding box center [31, 156] width 11 height 11
checkbox input "false"
click at [28, 533] on button "SKIP" at bounding box center [14, 537] width 28 height 43
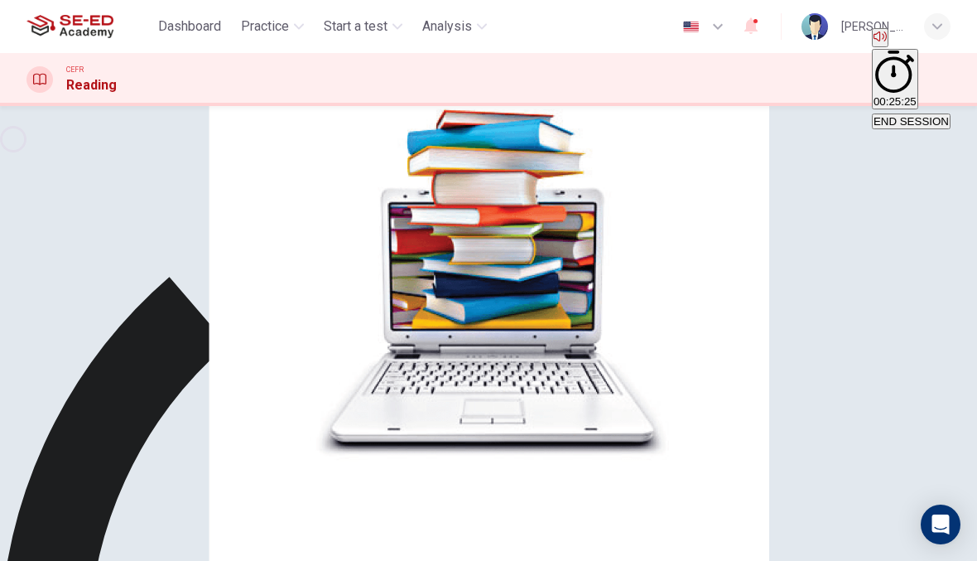
click at [439, 238] on div "60" at bounding box center [488, 229] width 924 height 20
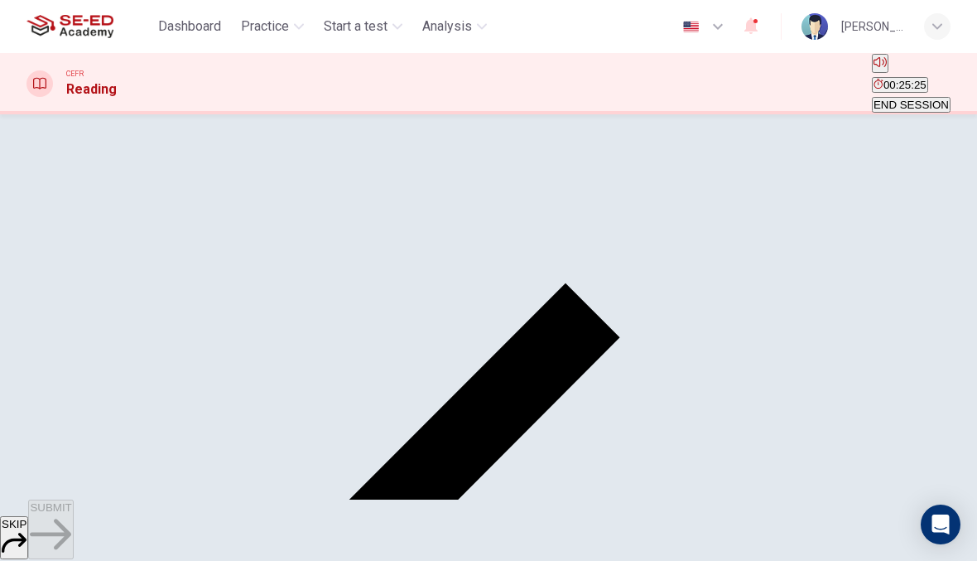
scroll to position [99, 0]
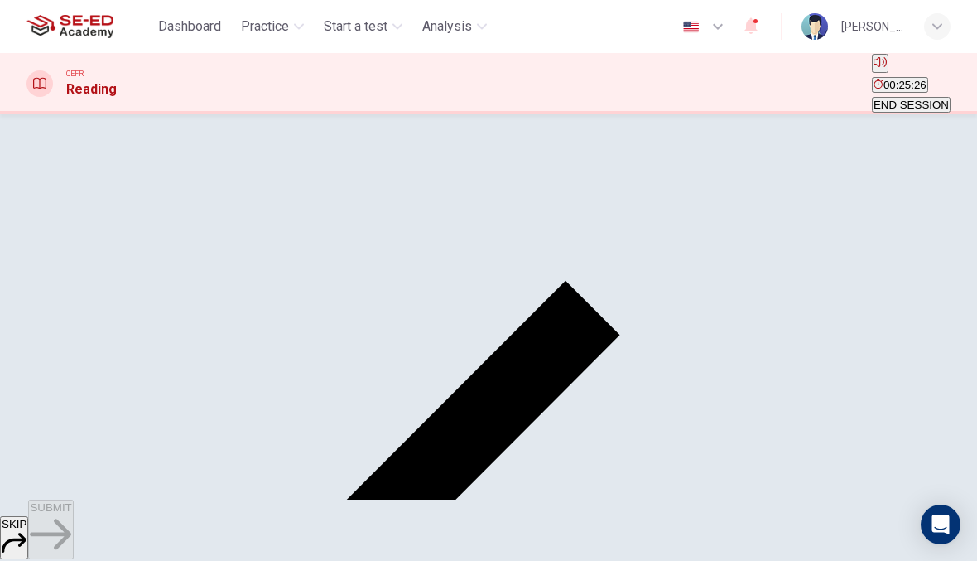
click at [174, 300] on body "This site uses cookies, as explained in our Privacy Policy . If you agree to th…" at bounding box center [488, 280] width 977 height 561
click at [667, 368] on div at bounding box center [488, 280] width 977 height 561
click at [149, 280] on body "This site uses cookies, as explained in our Privacy Policy . If you agree to th…" at bounding box center [488, 280] width 977 height 561
type input "J"
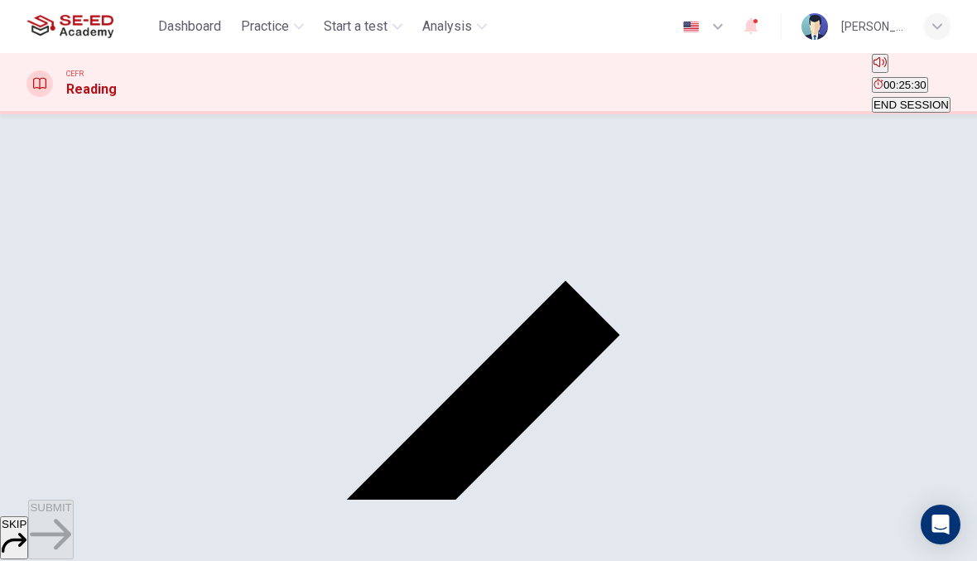
click at [146, 344] on body "This site uses cookies, as explained in our Privacy Policy . If you agree to th…" at bounding box center [488, 280] width 977 height 561
type input "G"
click at [137, 376] on body "This site uses cookies, as explained in our Privacy Policy . If you agree to th…" at bounding box center [488, 280] width 977 height 561
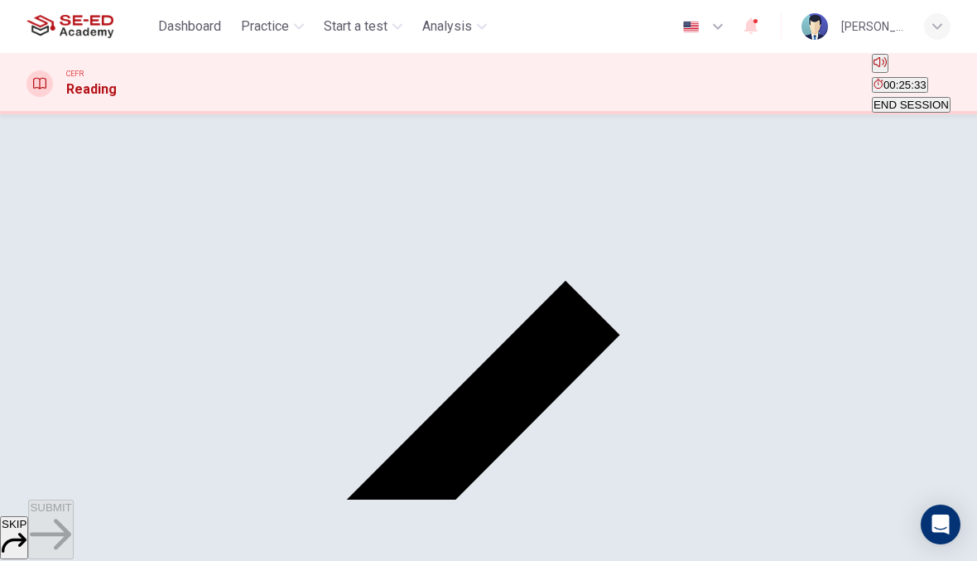
type input "D"
click at [140, 421] on body "This site uses cookies, as explained in our Privacy Policy . If you agree to th…" at bounding box center [488, 280] width 977 height 561
click at [134, 560] on li "A" at bounding box center [488, 571] width 977 height 20
type input "A"
click at [71, 529] on icon "button" at bounding box center [50, 533] width 41 height 41
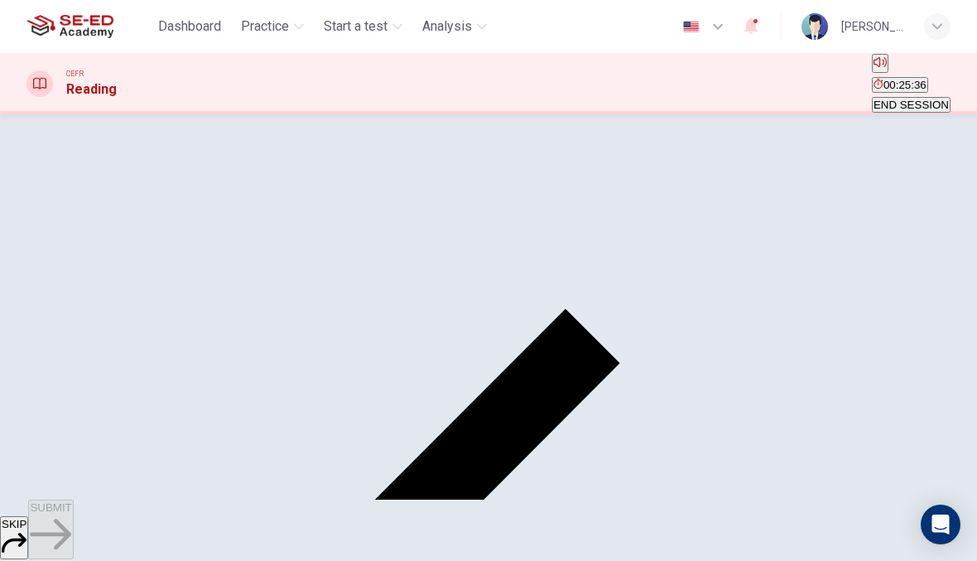
scroll to position [71, 0]
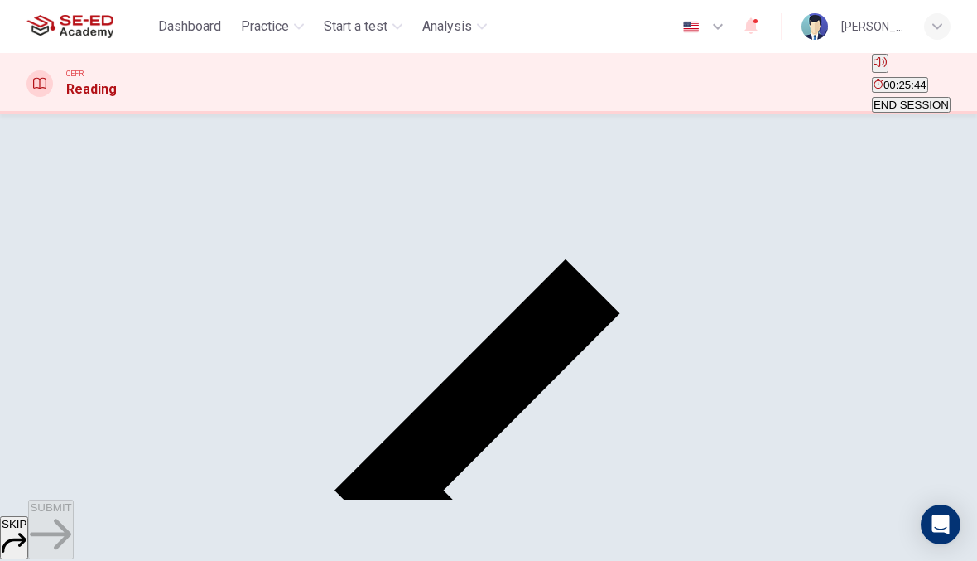
scroll to position [126, 0]
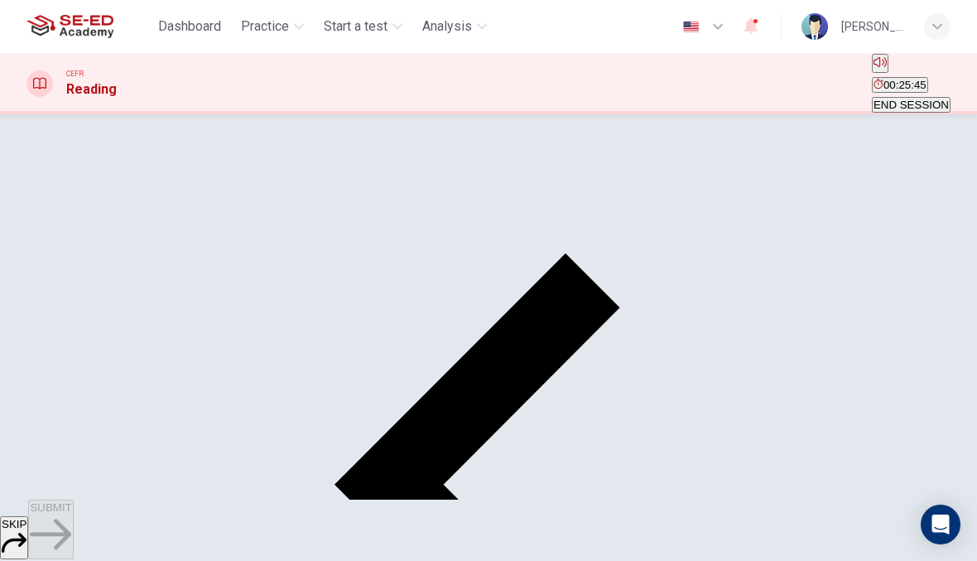
click at [71, 531] on icon "button" at bounding box center [50, 533] width 41 height 41
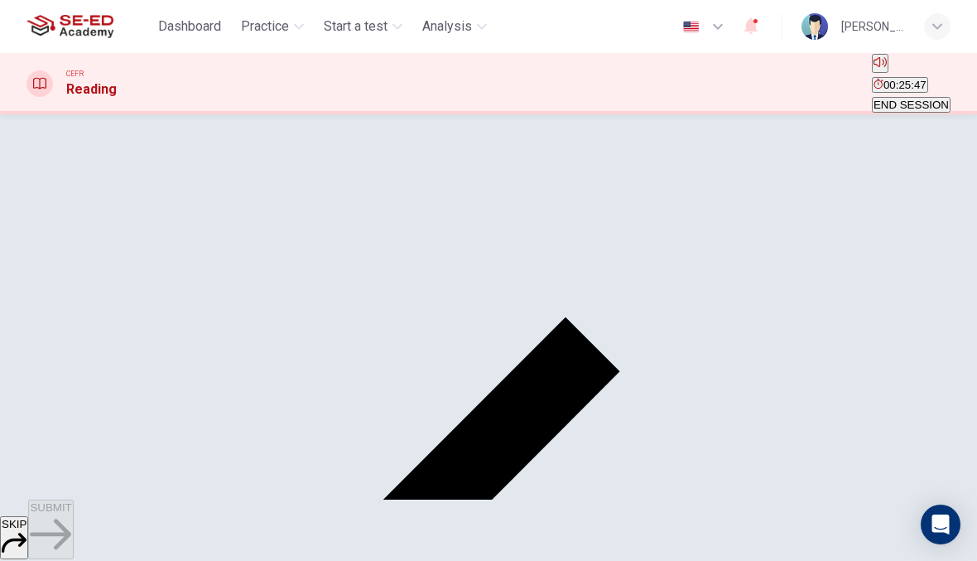
scroll to position [60, 0]
click at [37, 101] on input "checkbox" at bounding box center [31, 95] width 11 height 11
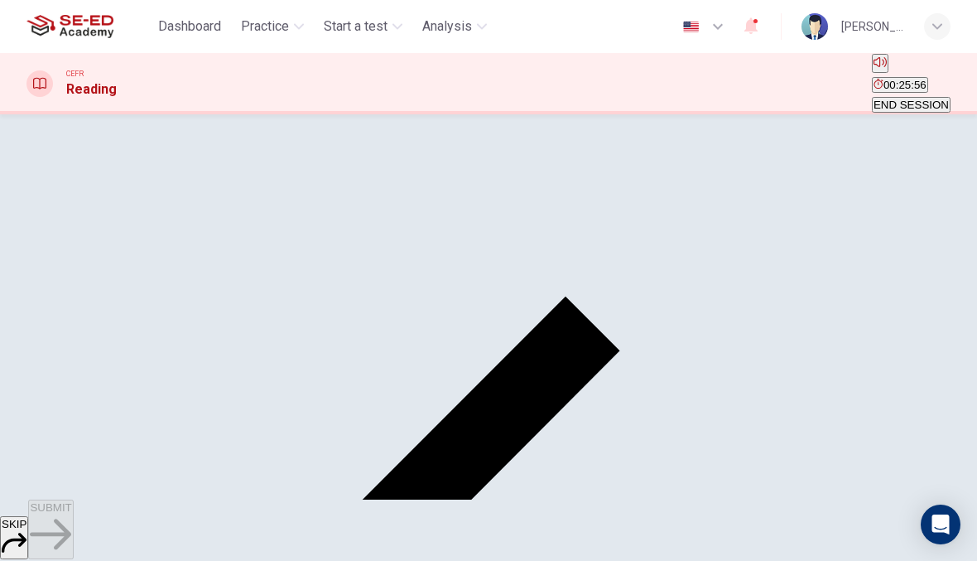
scroll to position [58, 0]
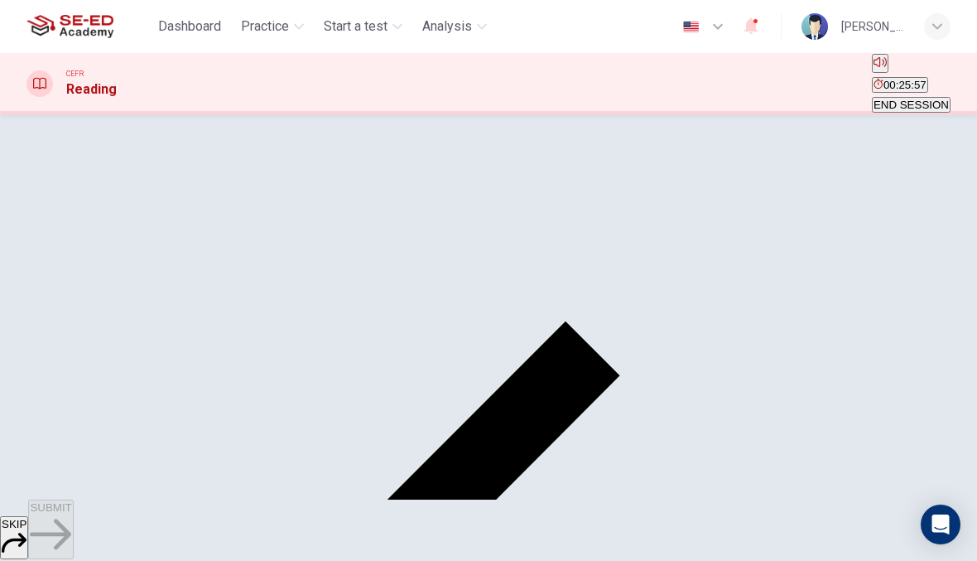
click at [37, 104] on input "checkbox" at bounding box center [31, 98] width 11 height 11
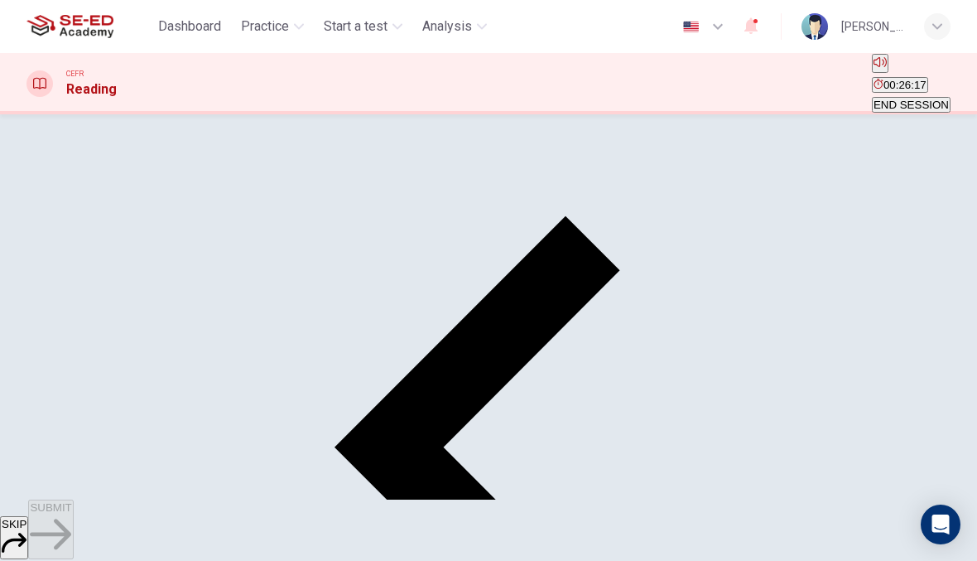
scroll to position [165, 0]
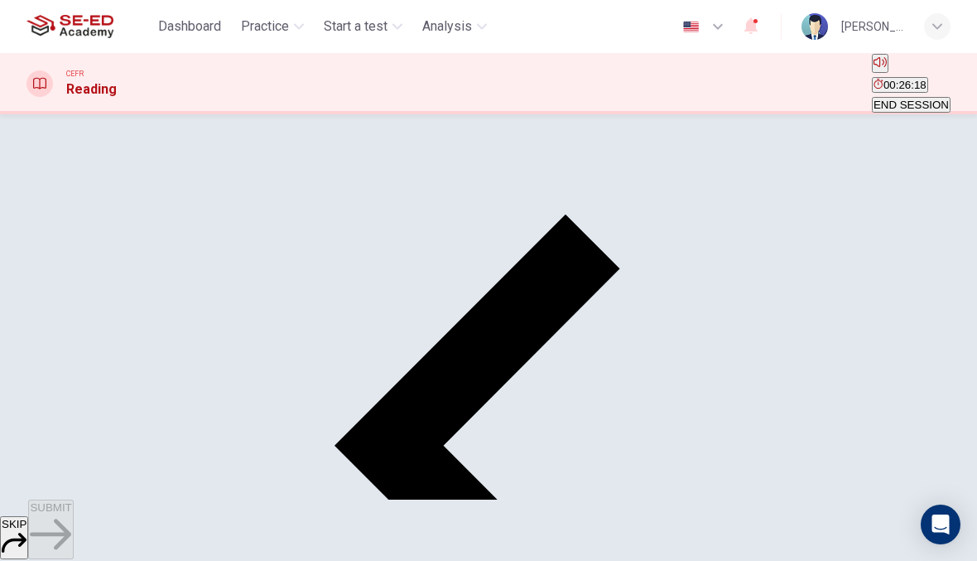
click at [71, 513] on span "SUBMIT" at bounding box center [50, 507] width 41 height 12
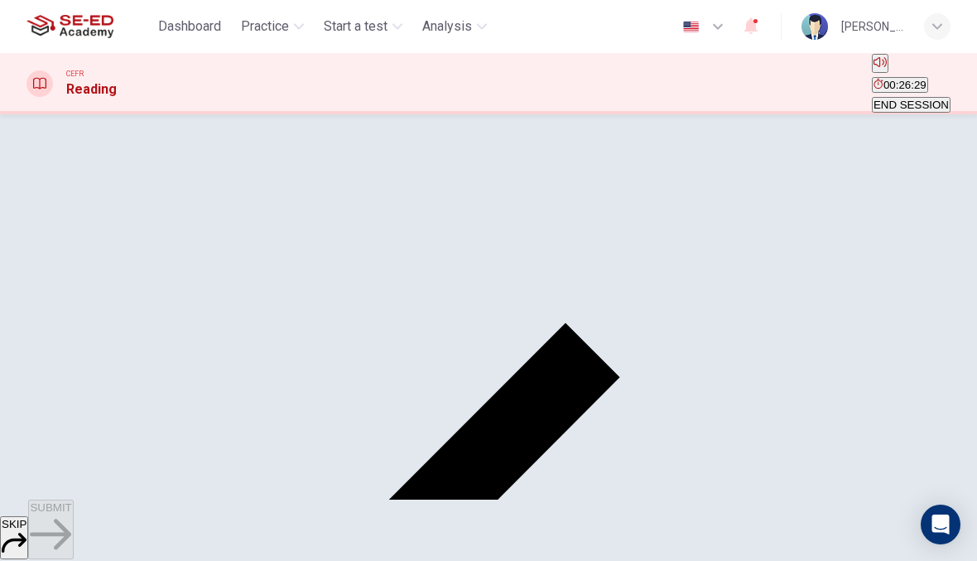
scroll to position [55, 0]
click at [37, 107] on input "checkbox" at bounding box center [31, 101] width 11 height 11
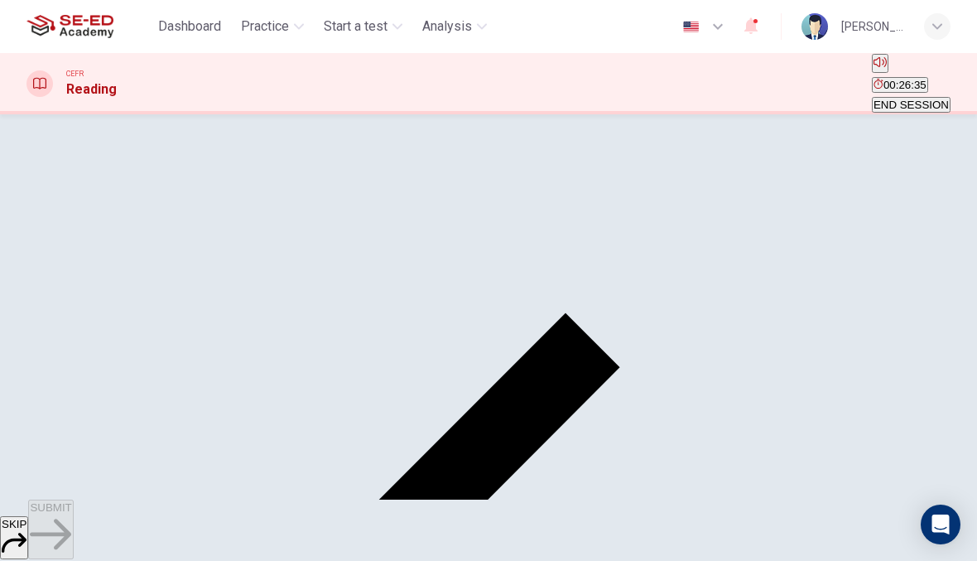
scroll to position [63, 0]
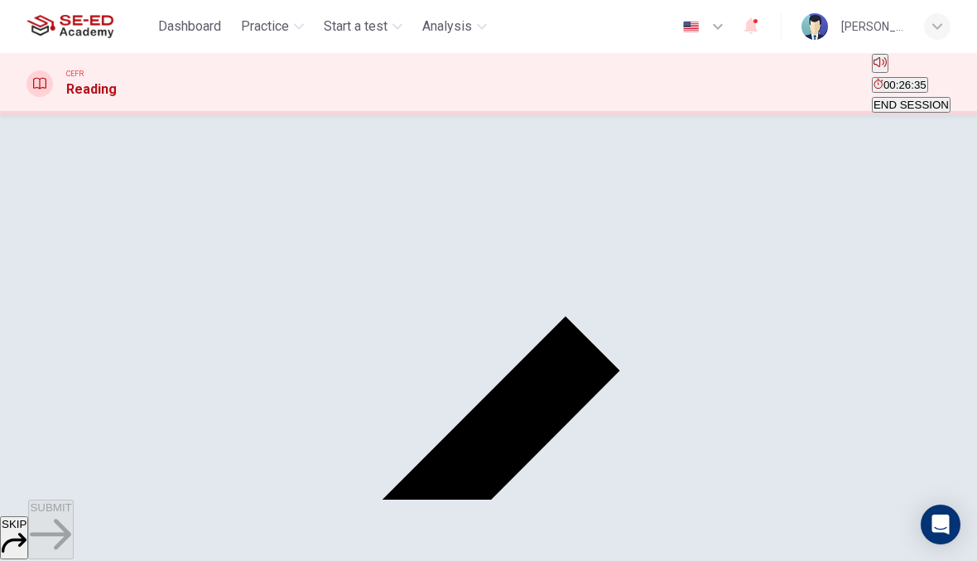
click at [37, 99] on input "checkbox" at bounding box center [31, 93] width 11 height 11
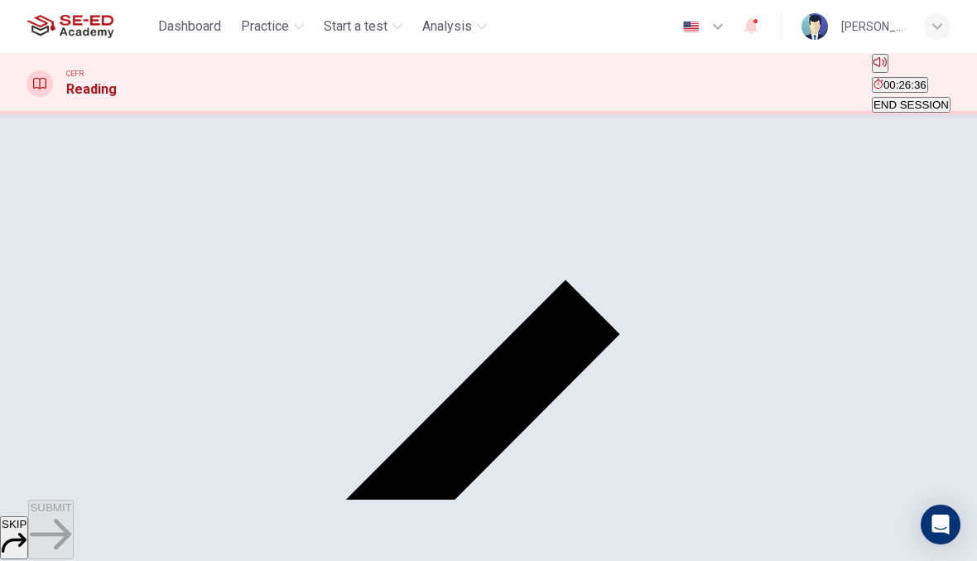
scroll to position [113, 0]
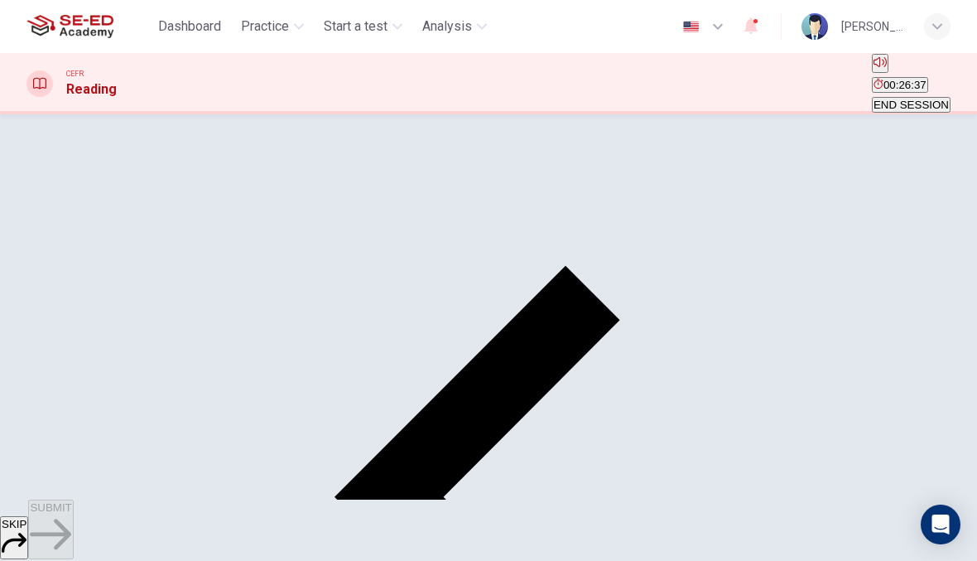
click at [71, 513] on span "SUBMIT" at bounding box center [50, 507] width 41 height 12
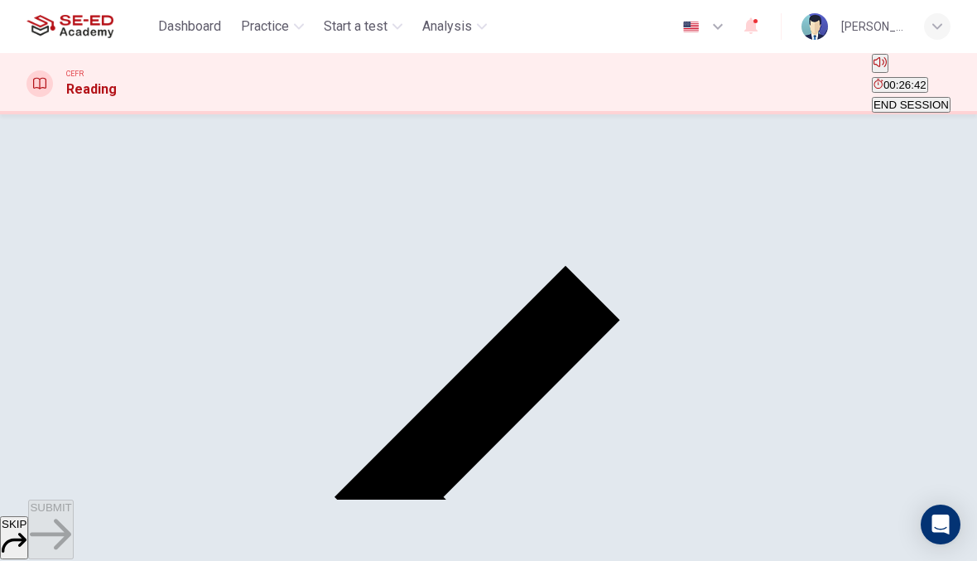
click at [71, 527] on icon "button" at bounding box center [50, 533] width 41 height 31
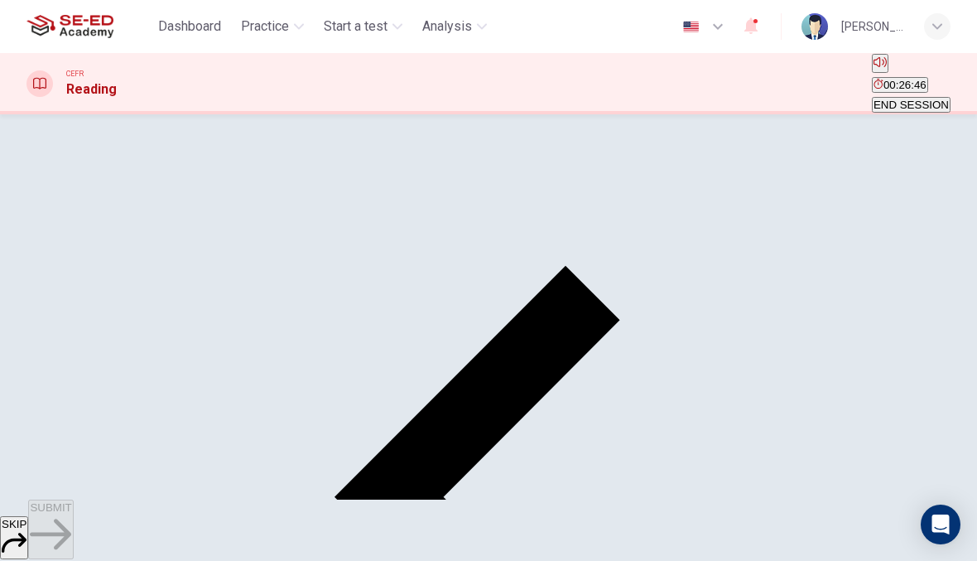
scroll to position [70, 0]
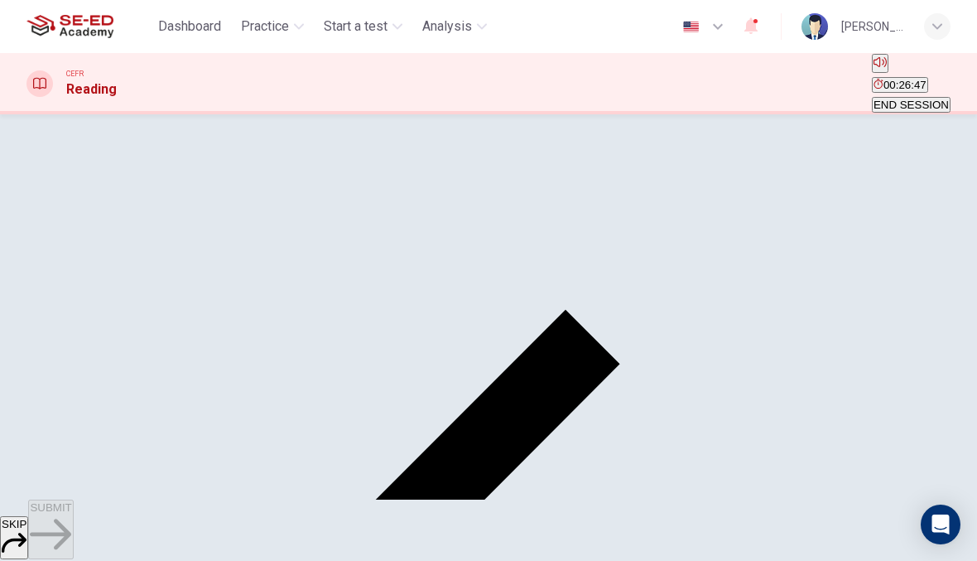
click at [37, 92] on input "checkbox" at bounding box center [31, 86] width 11 height 11
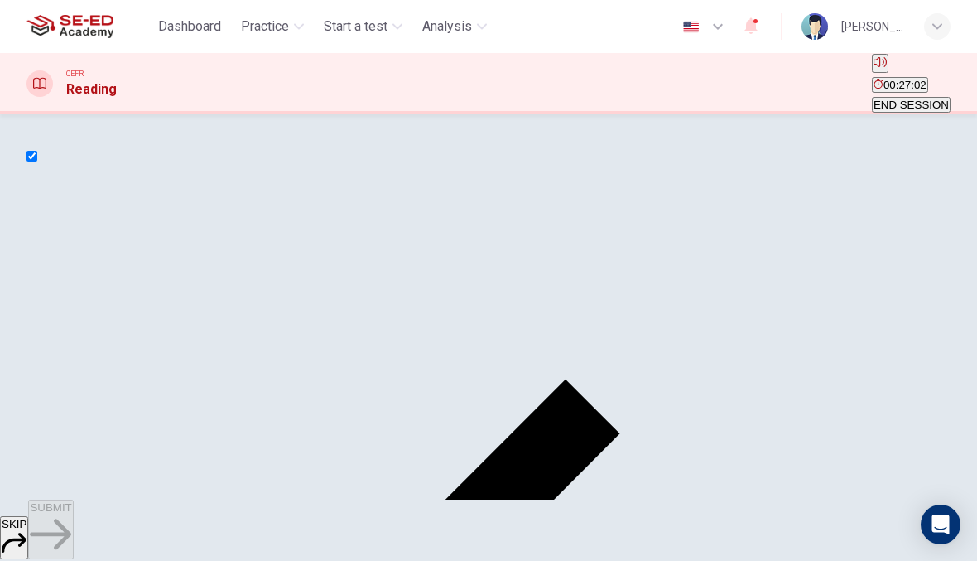
scroll to position [0, 0]
click at [37, 161] on input "checkbox" at bounding box center [31, 156] width 11 height 11
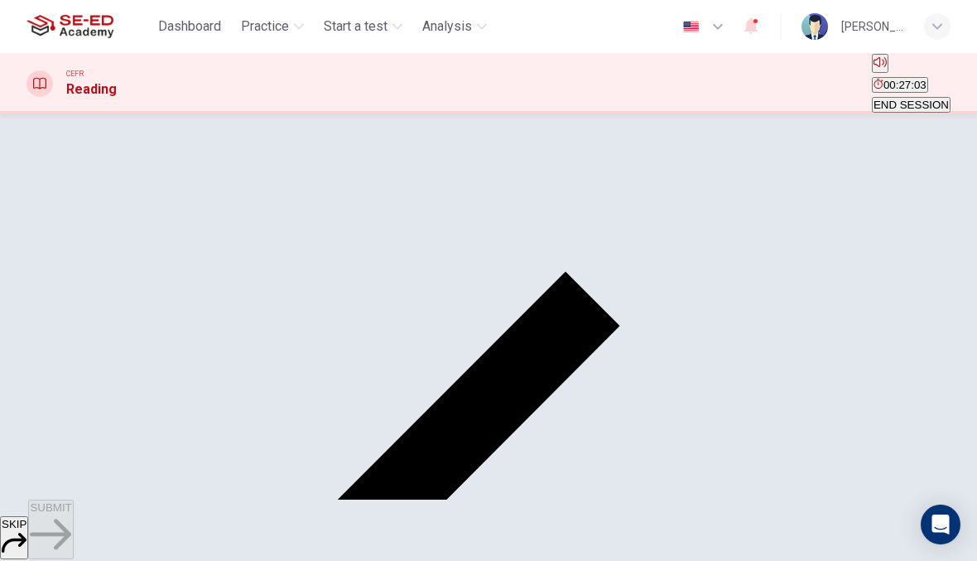
scroll to position [109, 0]
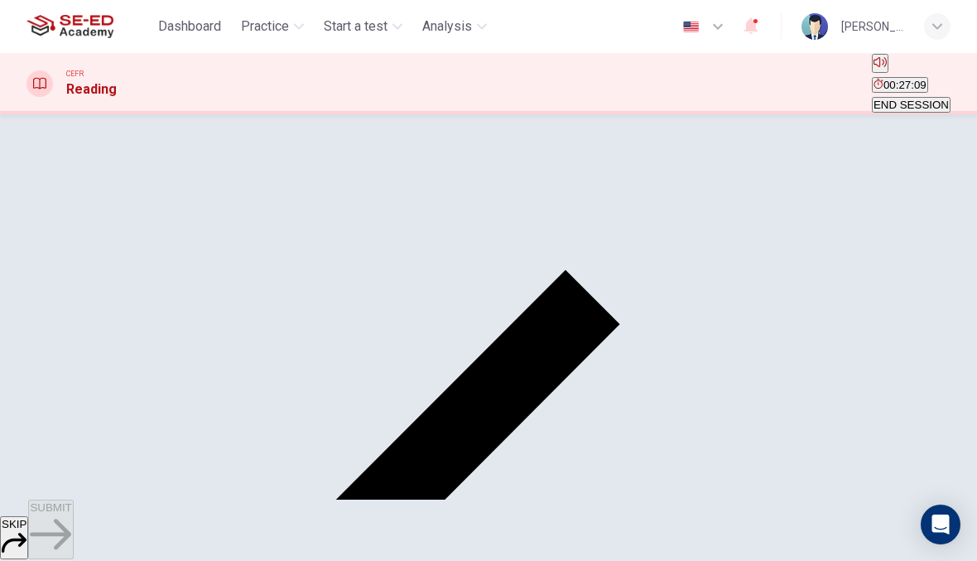
click at [71, 513] on span "SUBMIT" at bounding box center [50, 507] width 41 height 12
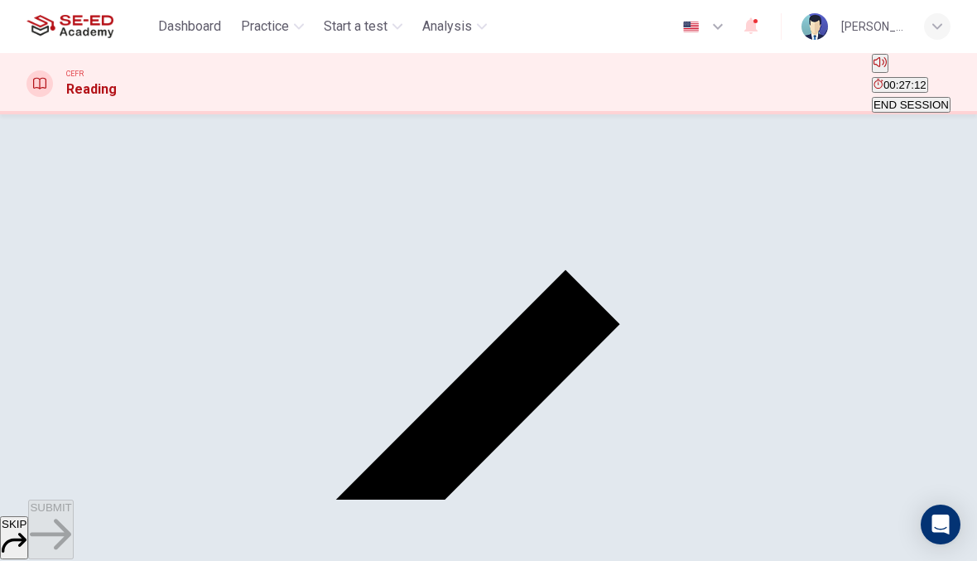
click at [671, 524] on div "SKIP SUBMIT" at bounding box center [488, 529] width 977 height 61
click at [73, 535] on button "SUBMIT" at bounding box center [50, 529] width 45 height 60
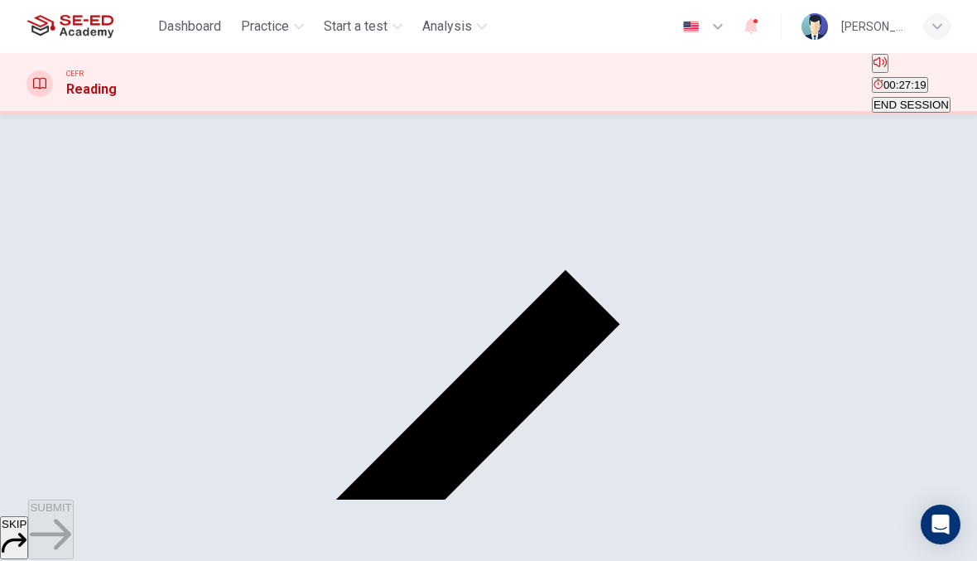
click at [73, 546] on button "SUBMIT" at bounding box center [50, 529] width 45 height 60
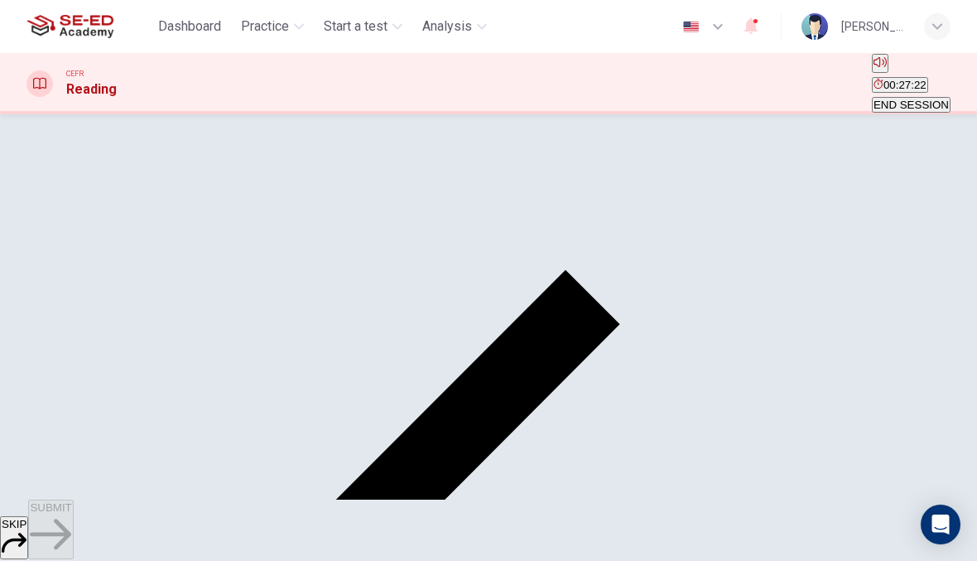
click at [685, 520] on div "SKIP SUBMIT" at bounding box center [488, 529] width 977 height 61
click at [71, 513] on span "SUBMIT" at bounding box center [50, 507] width 41 height 12
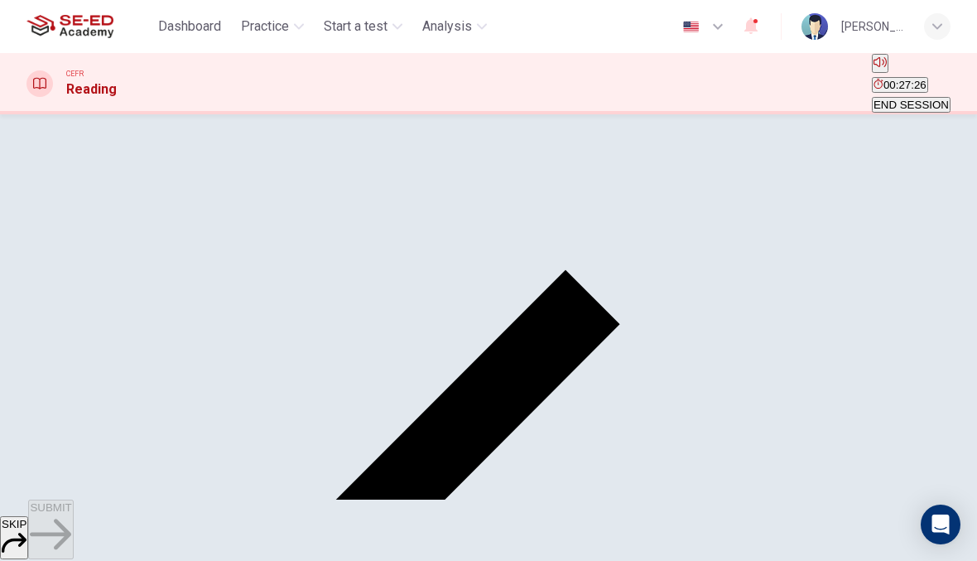
click at [73, 545] on button "SUBMIT" at bounding box center [50, 529] width 45 height 60
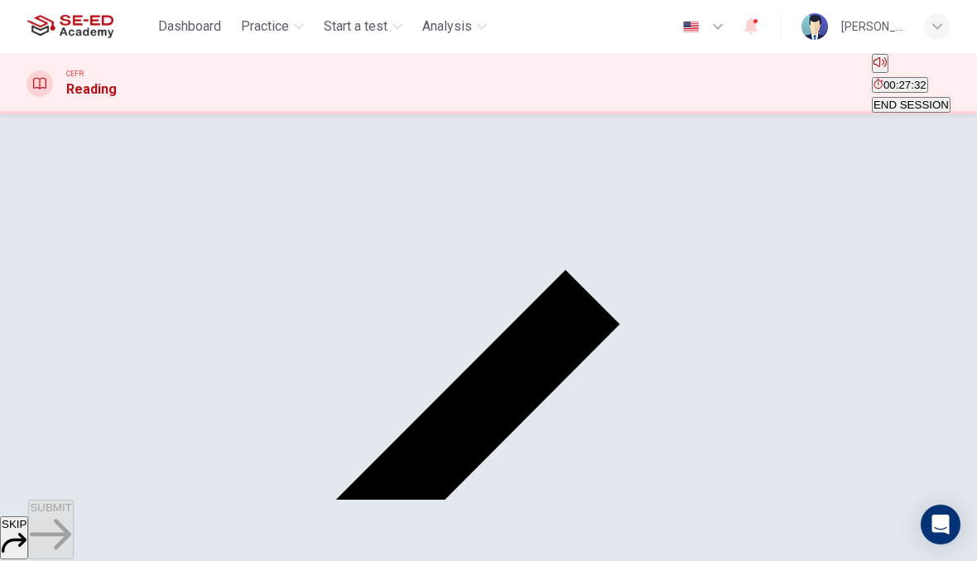
scroll to position [96, 0]
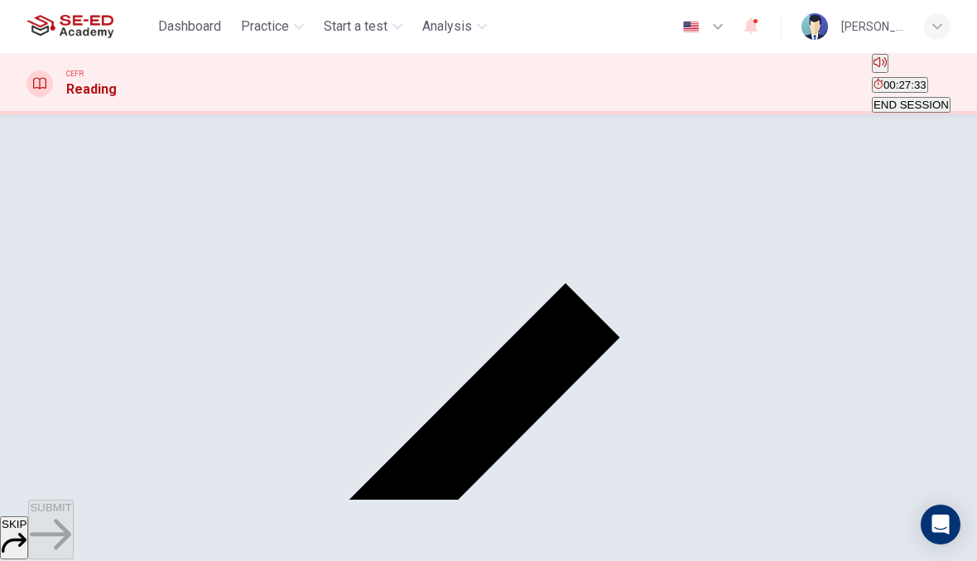
click at [37, 65] on input "checkbox" at bounding box center [31, 60] width 11 height 11
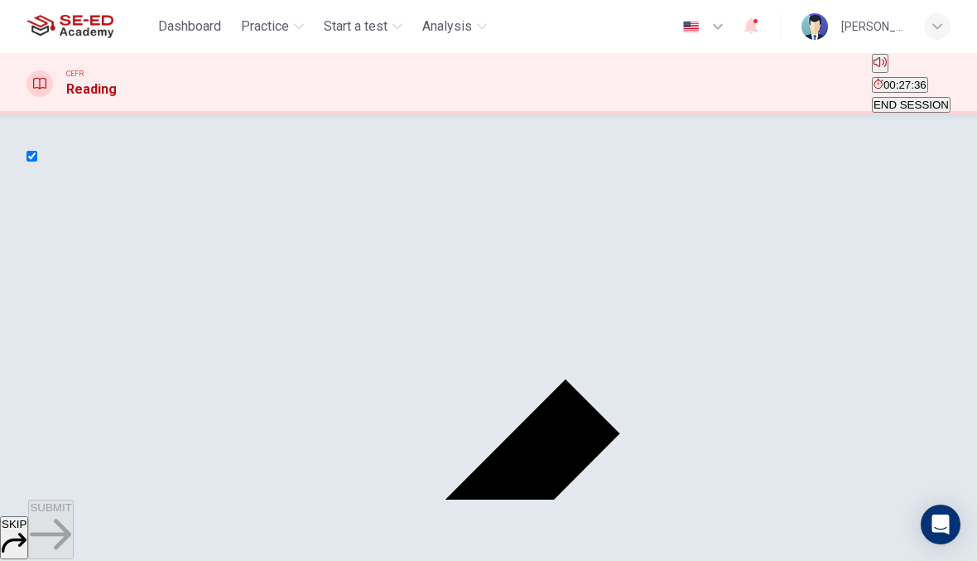
scroll to position [-2, 0]
click at [37, 161] on input "checkbox" at bounding box center [31, 156] width 11 height 11
checkbox input "false"
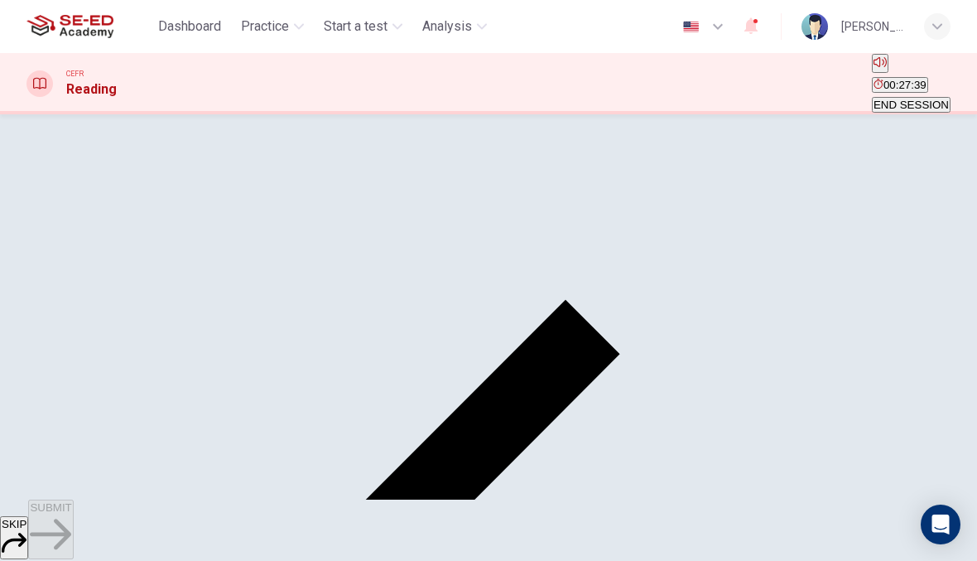
scroll to position [80, 0]
click at [71, 513] on span "SUBMIT" at bounding box center [50, 507] width 41 height 12
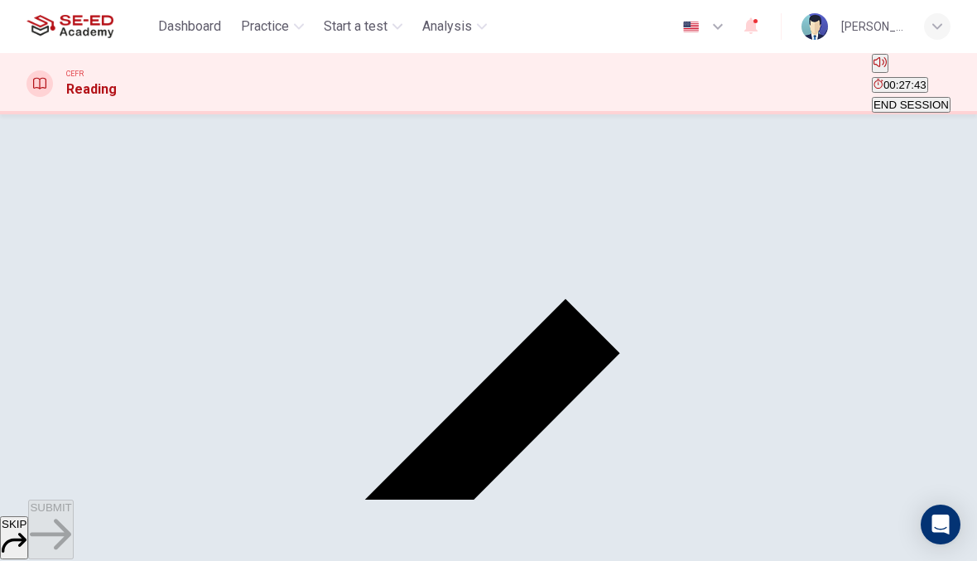
click at [71, 523] on icon "button" at bounding box center [50, 533] width 41 height 41
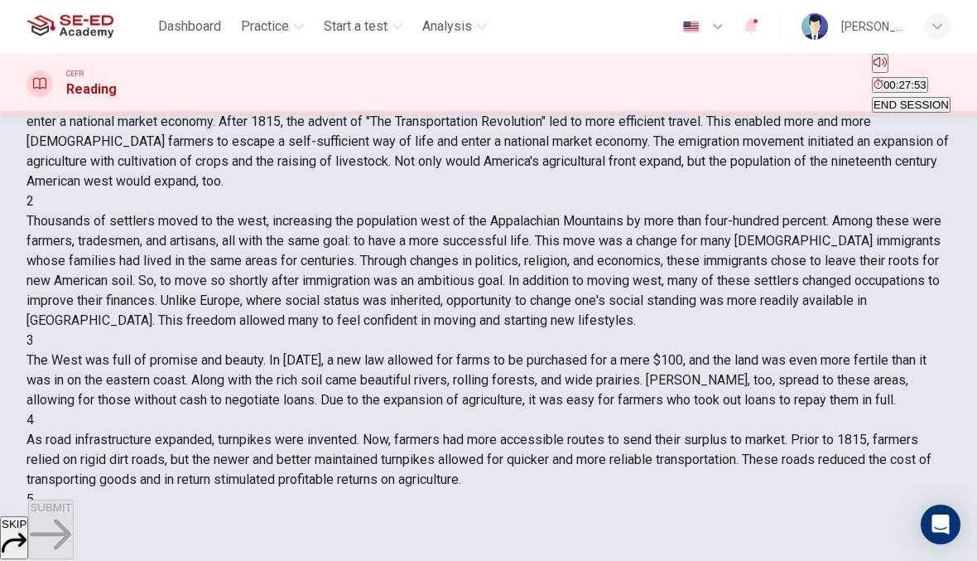
scroll to position [253, 0]
click at [876, 99] on span "END SESSION" at bounding box center [911, 105] width 75 height 12
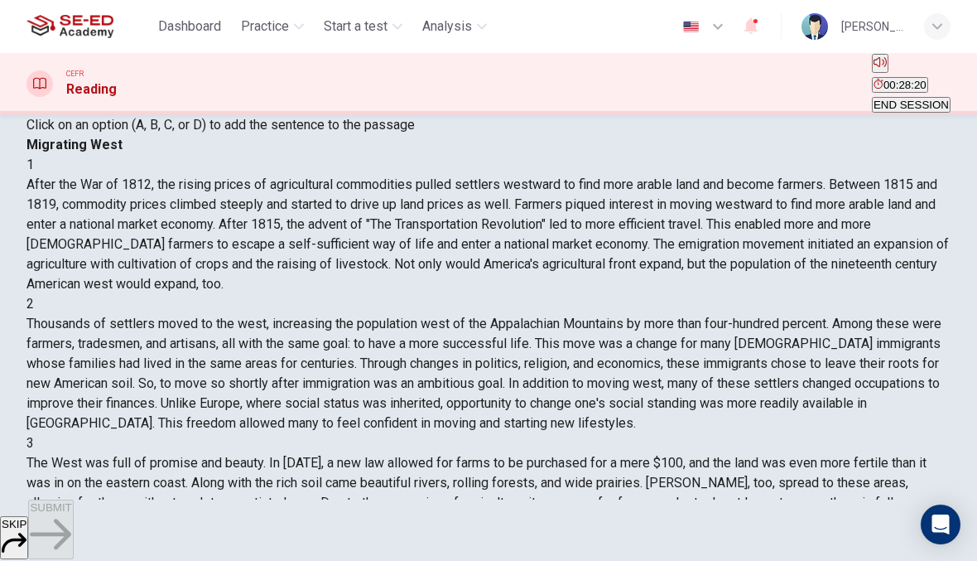
scroll to position [151, 0]
click at [71, 513] on span "SUBMIT" at bounding box center [50, 507] width 41 height 12
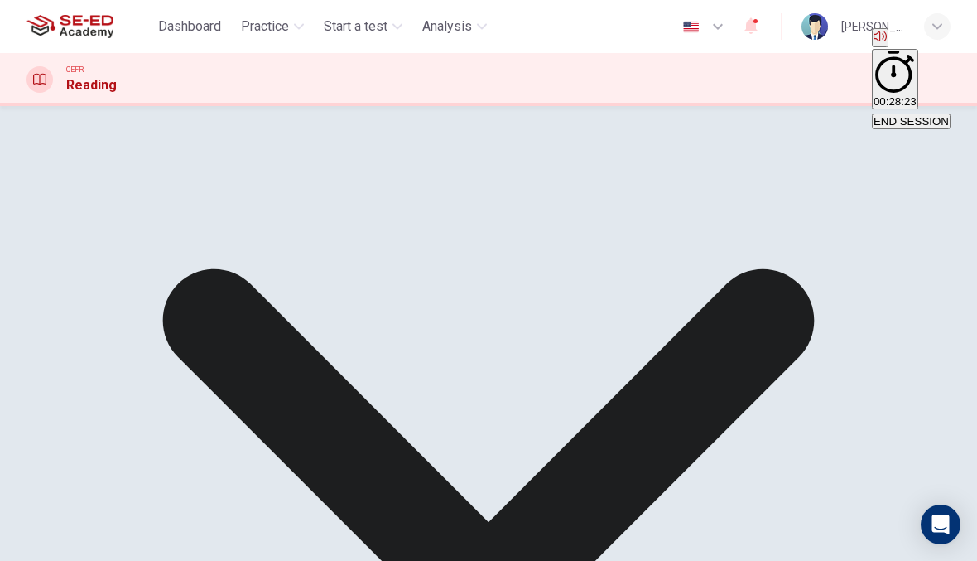
scroll to position [197, 0]
click at [198, 81] on div "Question 78 Look at the four that indicate where the following sentence could b…" at bounding box center [412, 21] width 773 height 119
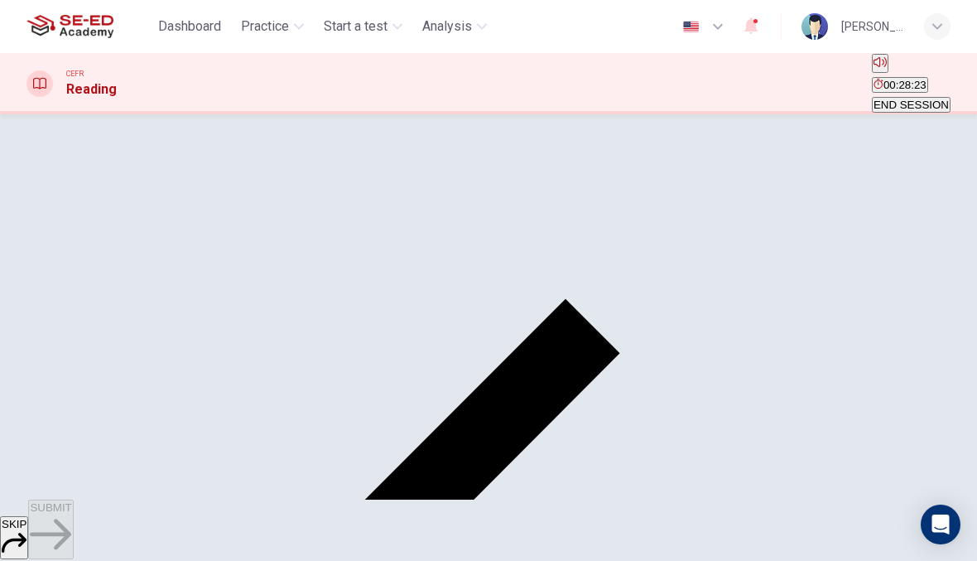
scroll to position [70, 0]
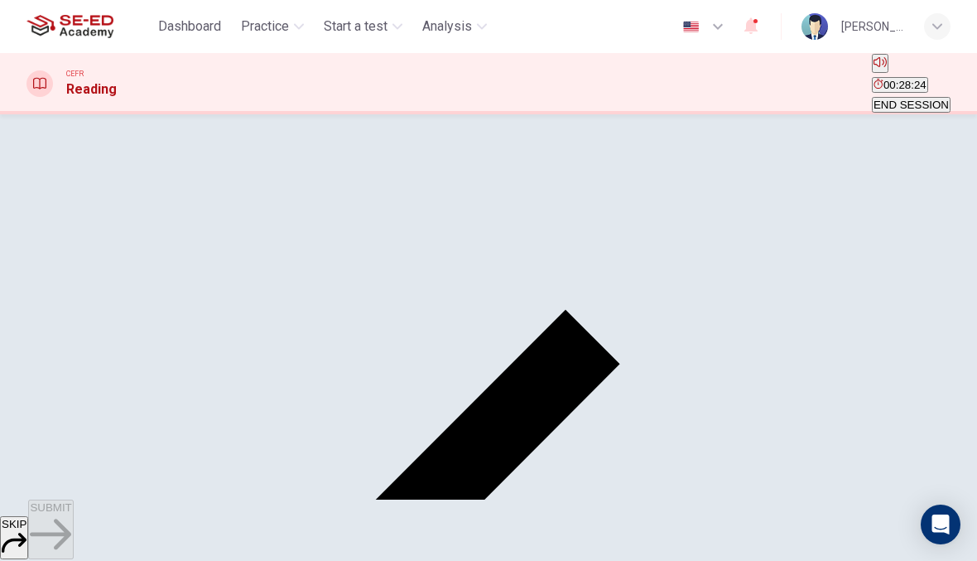
click at [37, 92] on input "checkbox" at bounding box center [31, 86] width 11 height 11
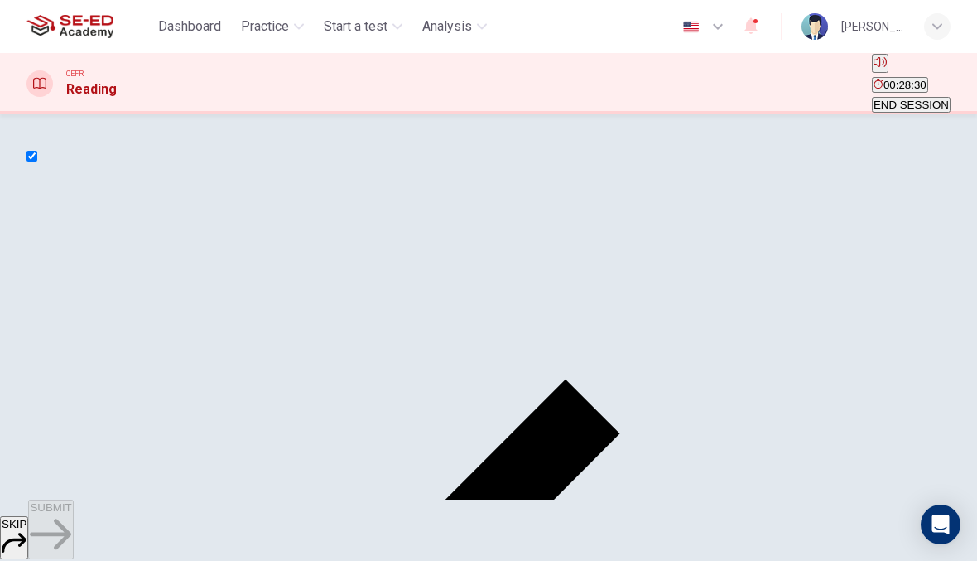
scroll to position [-2, 0]
click at [37, 161] on input "checkbox" at bounding box center [31, 156] width 11 height 11
checkbox input "false"
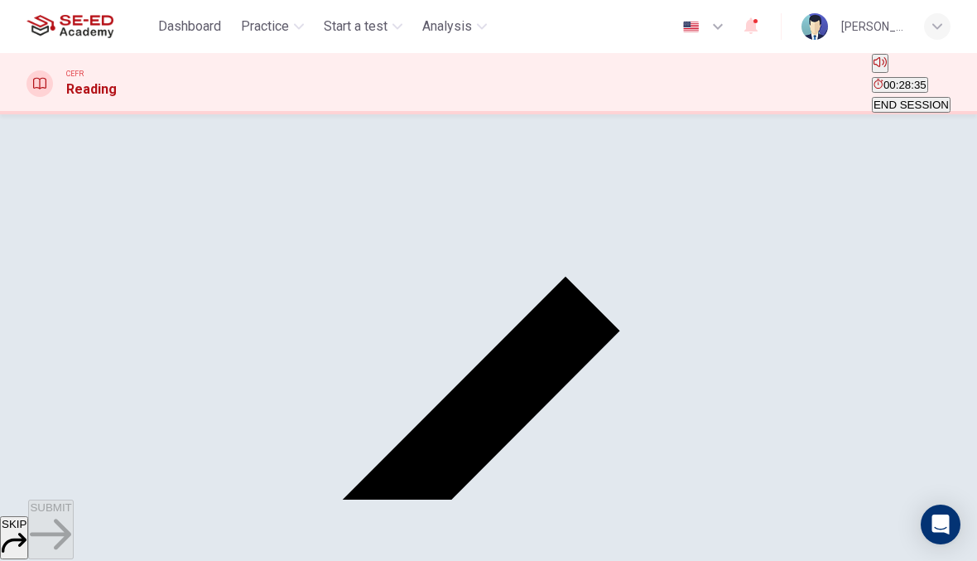
scroll to position [104, 0]
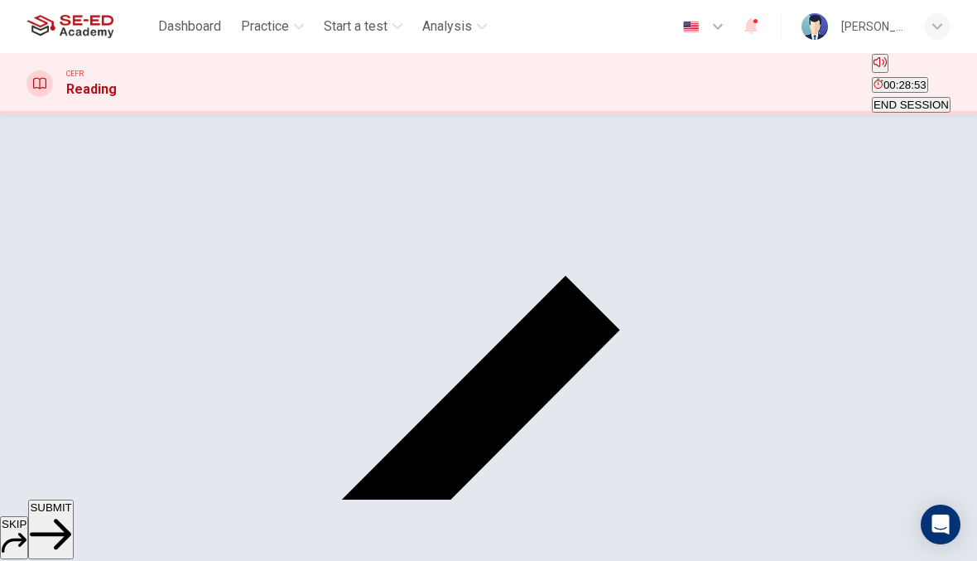
click at [73, 520] on button "SUBMIT" at bounding box center [50, 529] width 45 height 60
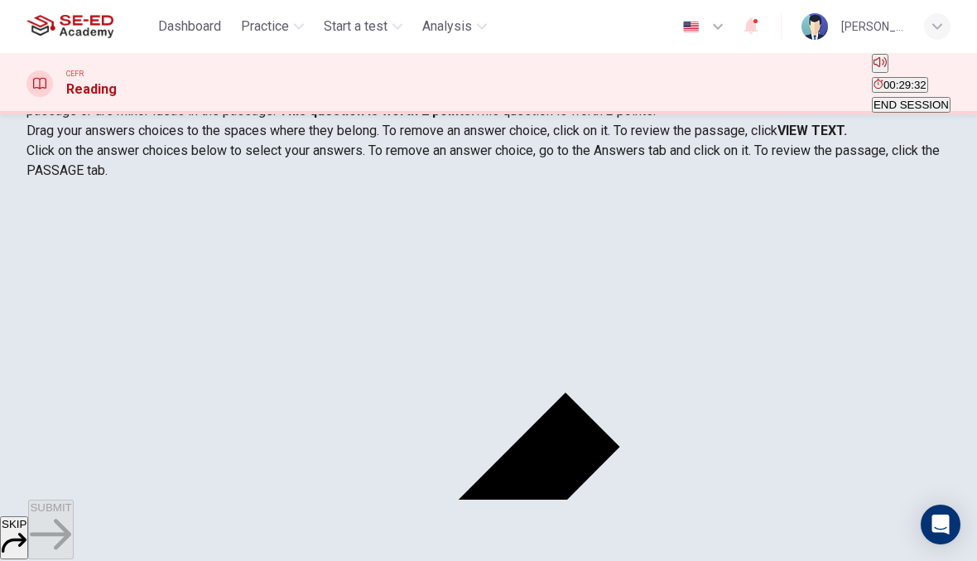
scroll to position [192, 0]
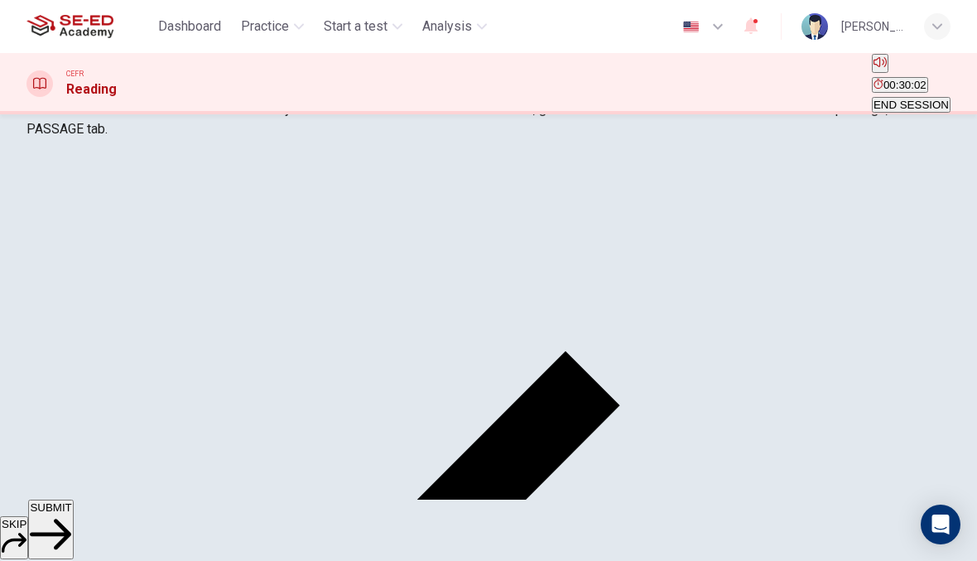
scroll to position [89, 0]
click at [73, 537] on button "SUBMIT" at bounding box center [50, 529] width 45 height 60
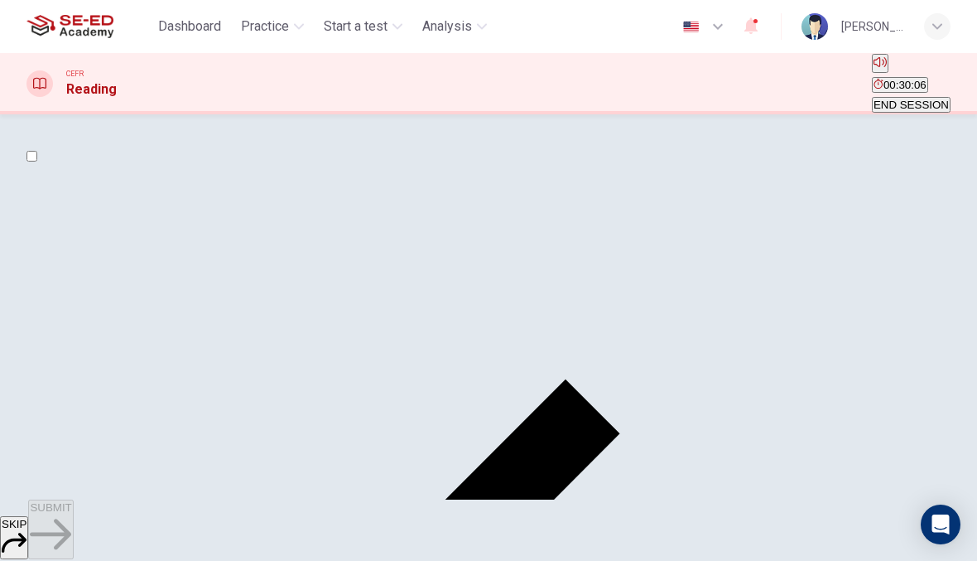
scroll to position [156, 0]
click at [28, 516] on button "SKIP" at bounding box center [14, 537] width 28 height 43
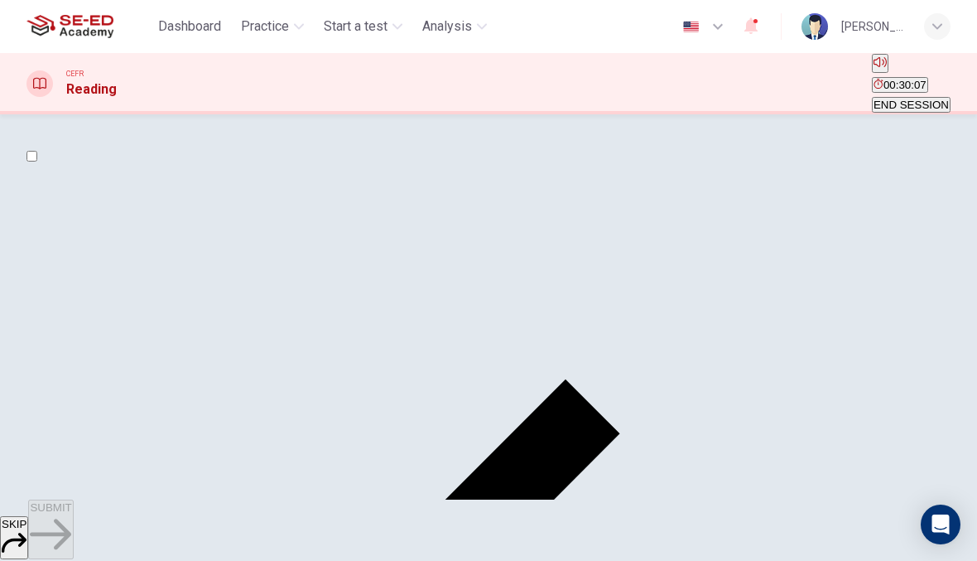
click at [26, 530] on span "SKIP" at bounding box center [14, 524] width 25 height 12
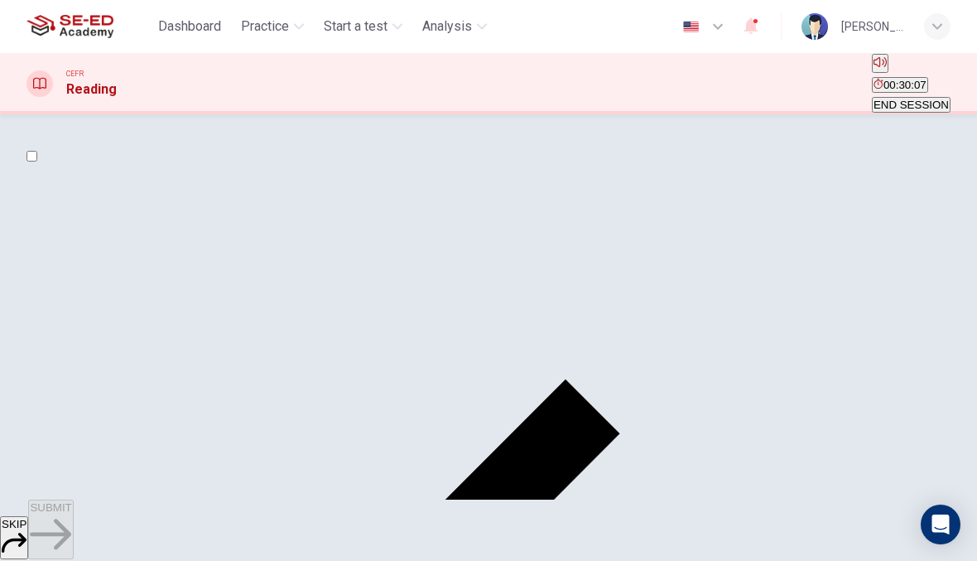
click at [26, 530] on span "SKIP" at bounding box center [14, 524] width 25 height 12
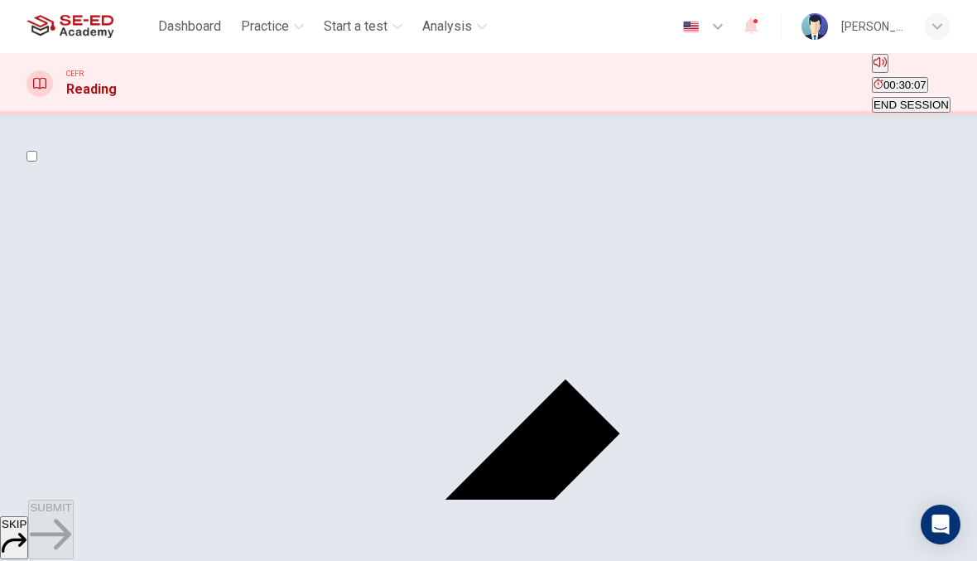
click at [26, 530] on span "SKIP" at bounding box center [14, 524] width 25 height 12
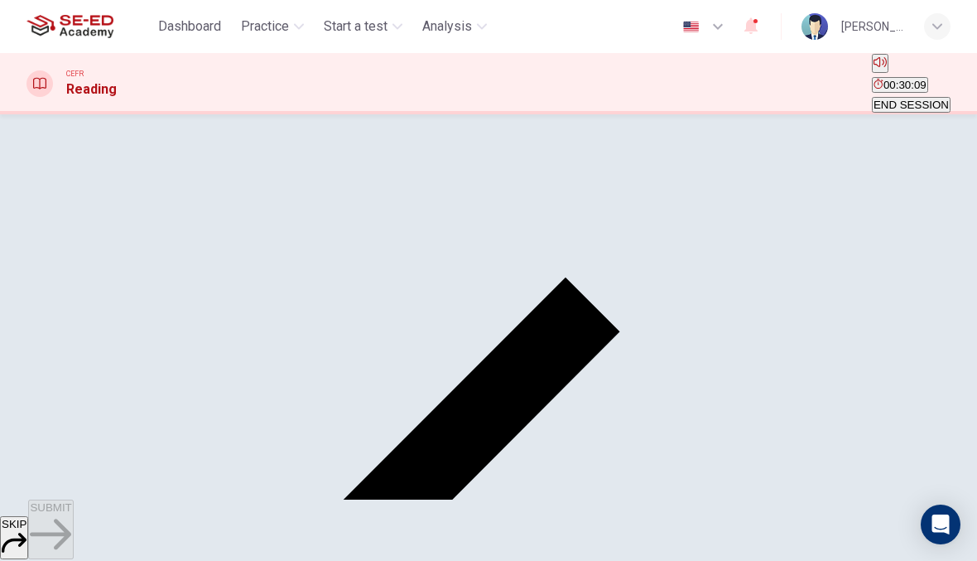
scroll to position [108, 0]
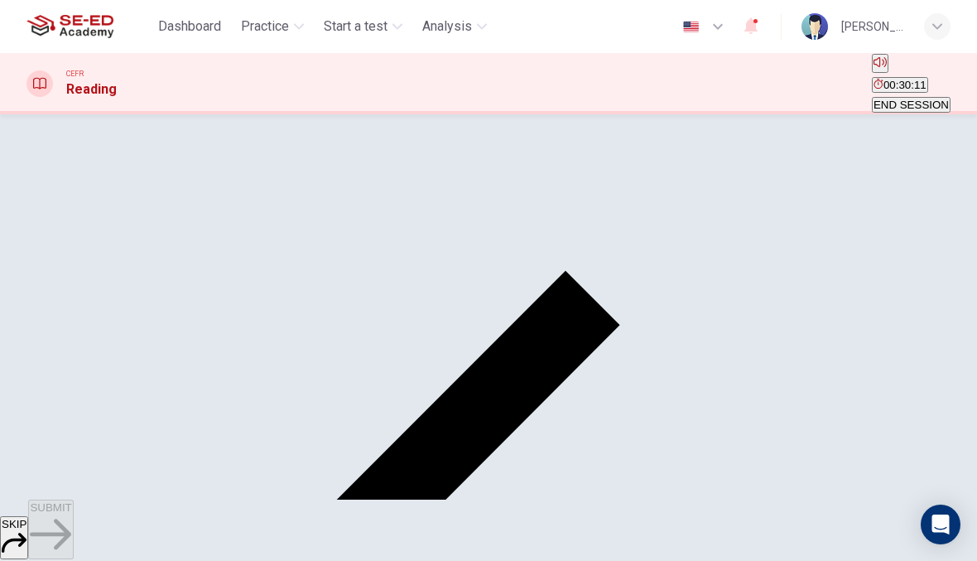
click at [71, 513] on span "SUBMIT" at bounding box center [50, 507] width 41 height 12
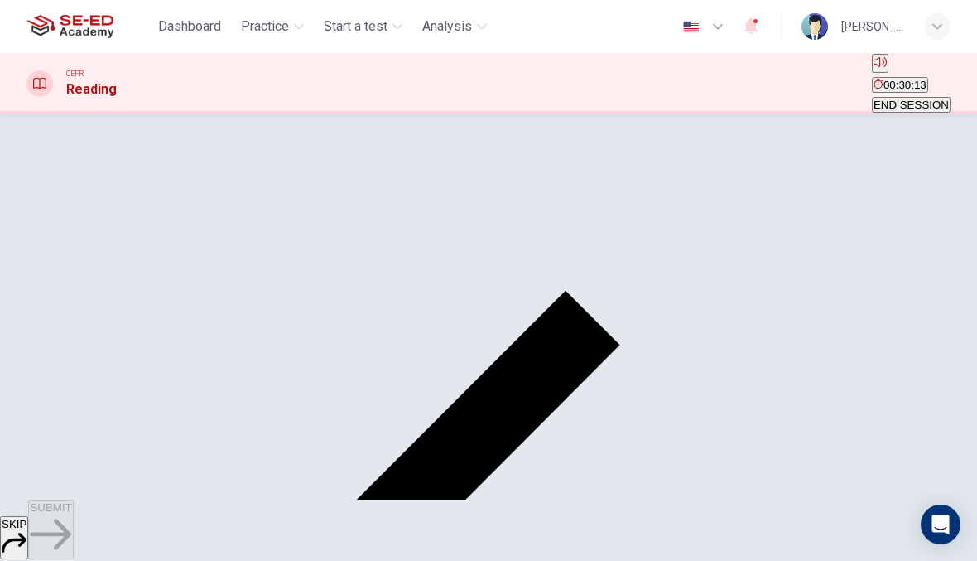
scroll to position [75, 0]
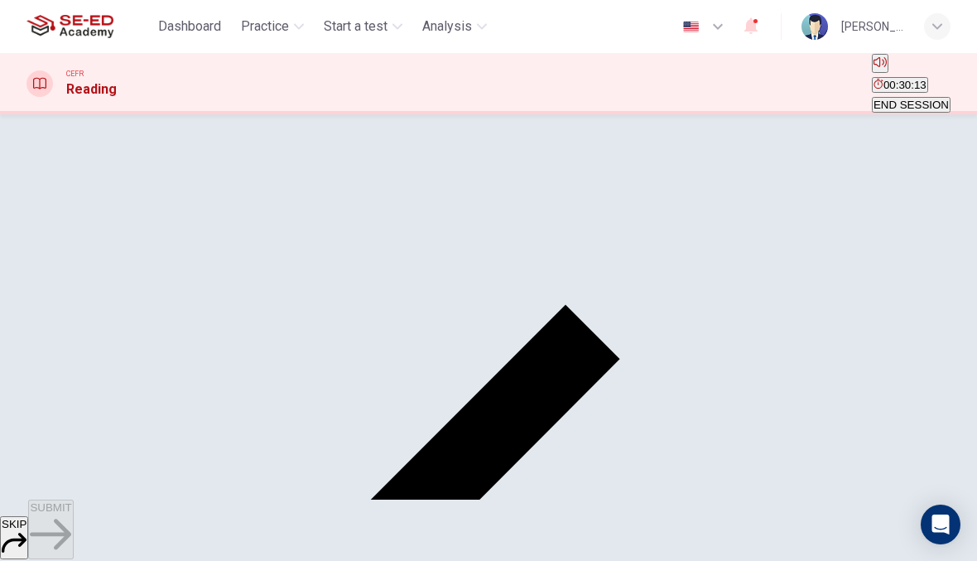
click at [37, 87] on input "checkbox" at bounding box center [31, 81] width 11 height 11
click at [71, 513] on span "SUBMIT" at bounding box center [50, 507] width 41 height 12
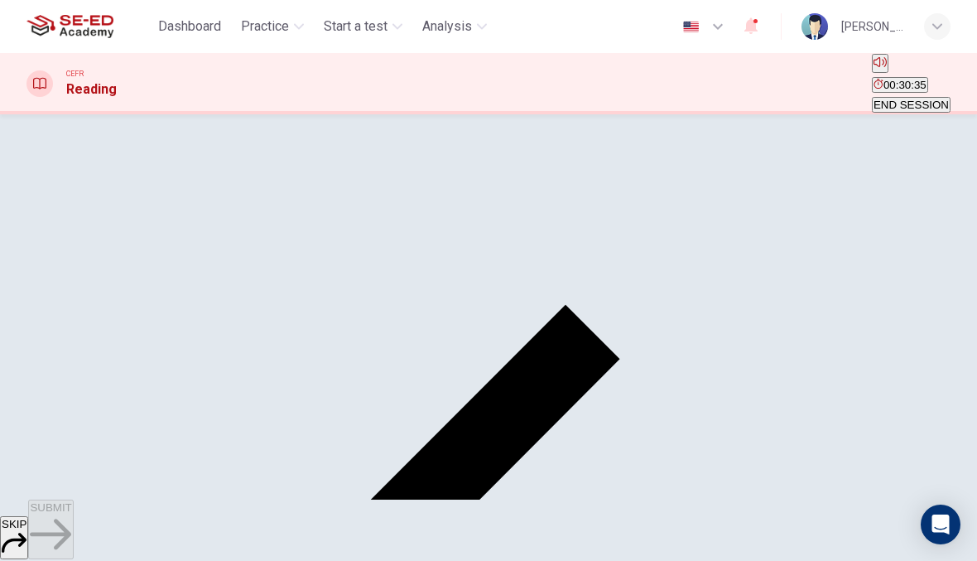
click at [37, 87] on input "checkbox" at bounding box center [31, 81] width 11 height 11
checkbox input "false"
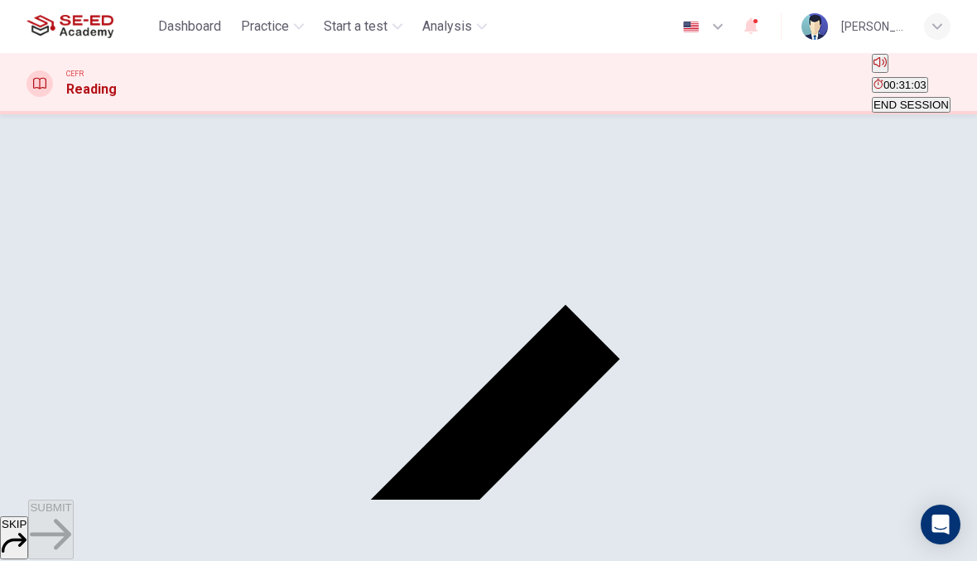
click at [71, 523] on icon "button" at bounding box center [50, 533] width 41 height 41
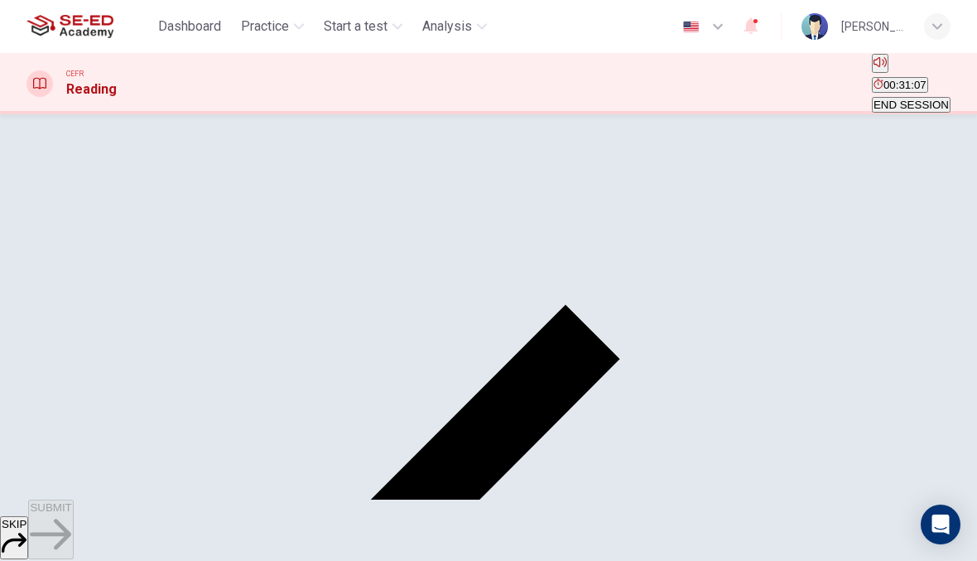
click at [28, 526] on button "SKIP" at bounding box center [14, 537] width 28 height 43
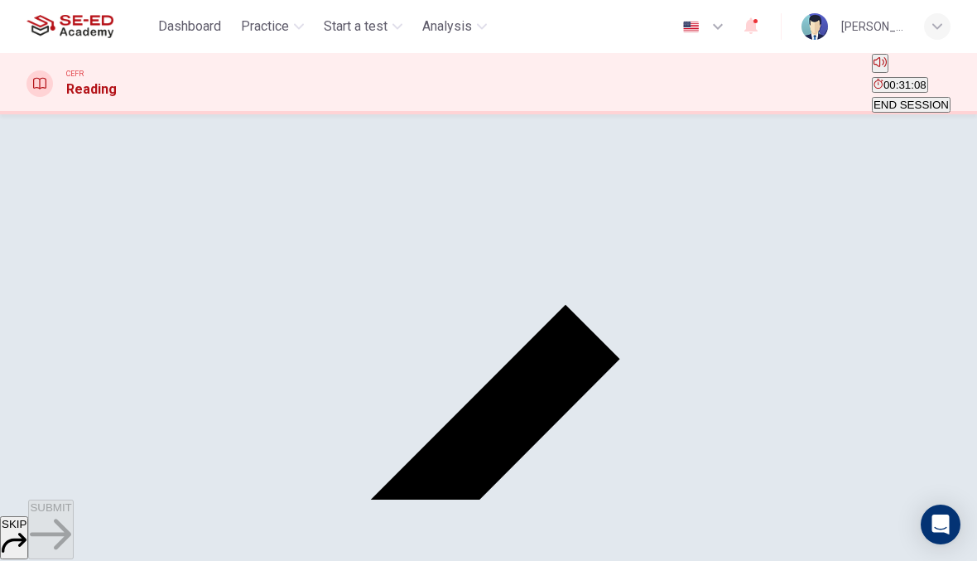
click at [28, 538] on button "SKIP" at bounding box center [14, 537] width 28 height 43
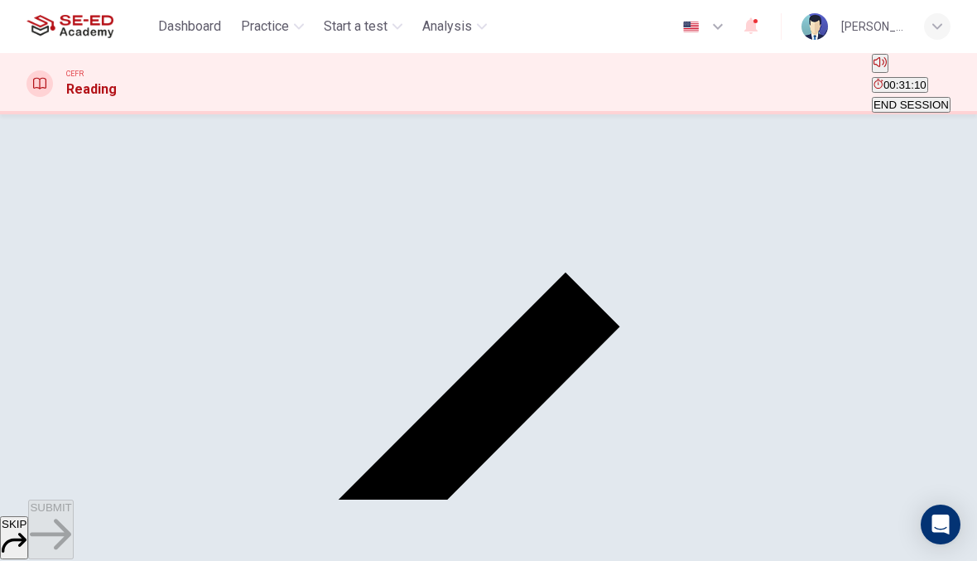
scroll to position [109, 0]
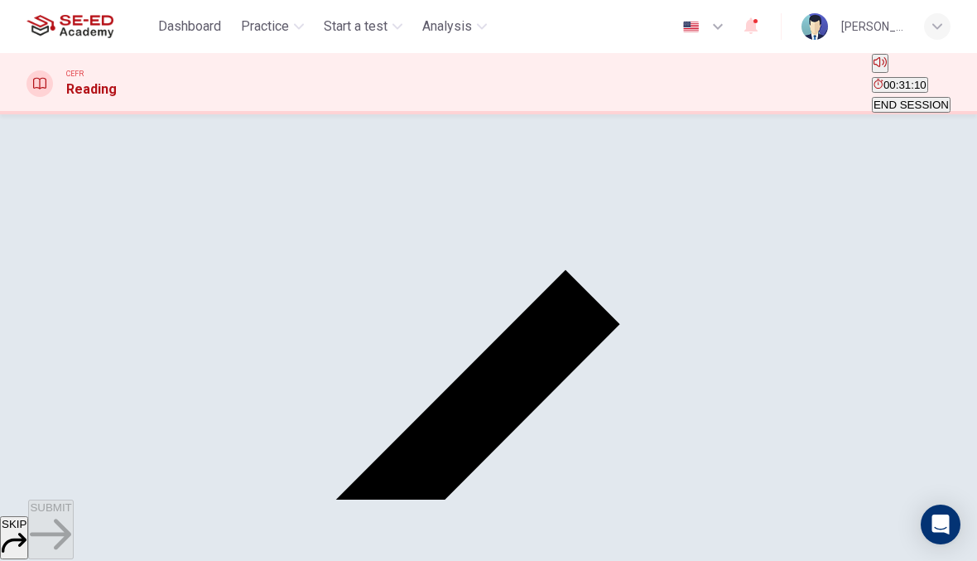
click at [588, 499] on div "SKIP SUBMIT" at bounding box center [488, 529] width 977 height 61
click at [73, 521] on button "SUBMIT" at bounding box center [50, 529] width 45 height 60
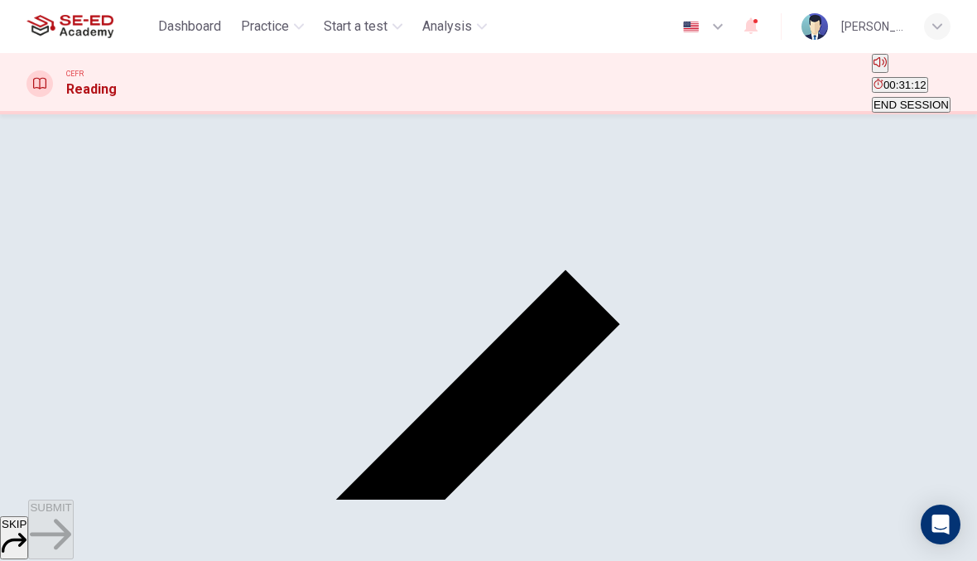
click at [26, 523] on span "SKIP" at bounding box center [14, 524] width 25 height 12
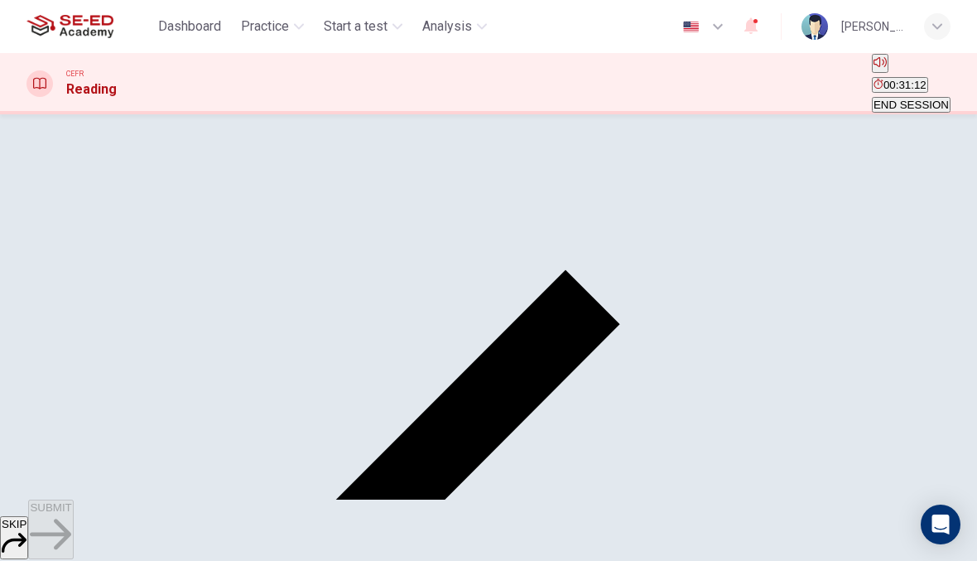
click at [28, 534] on button "SKIP" at bounding box center [14, 537] width 28 height 43
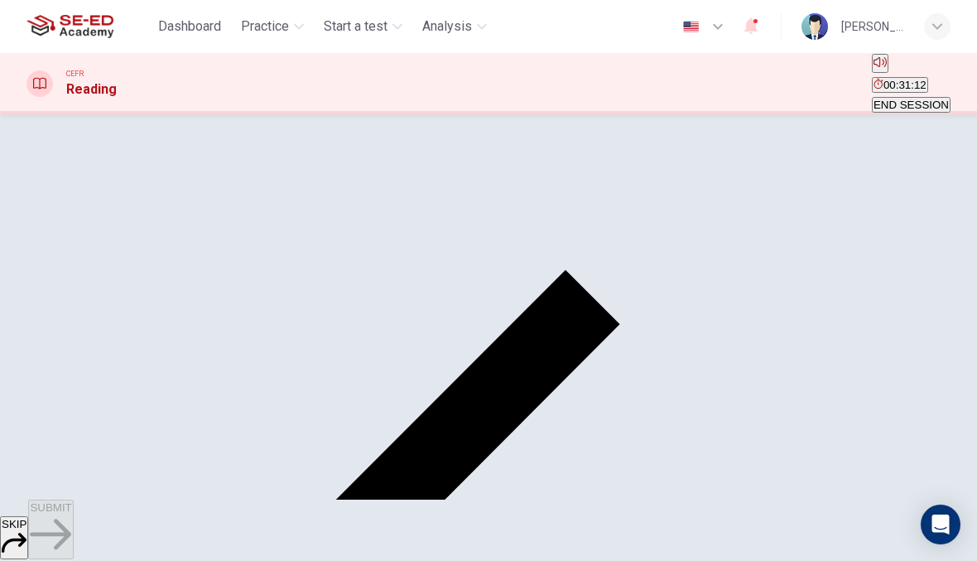
scroll to position [66, 0]
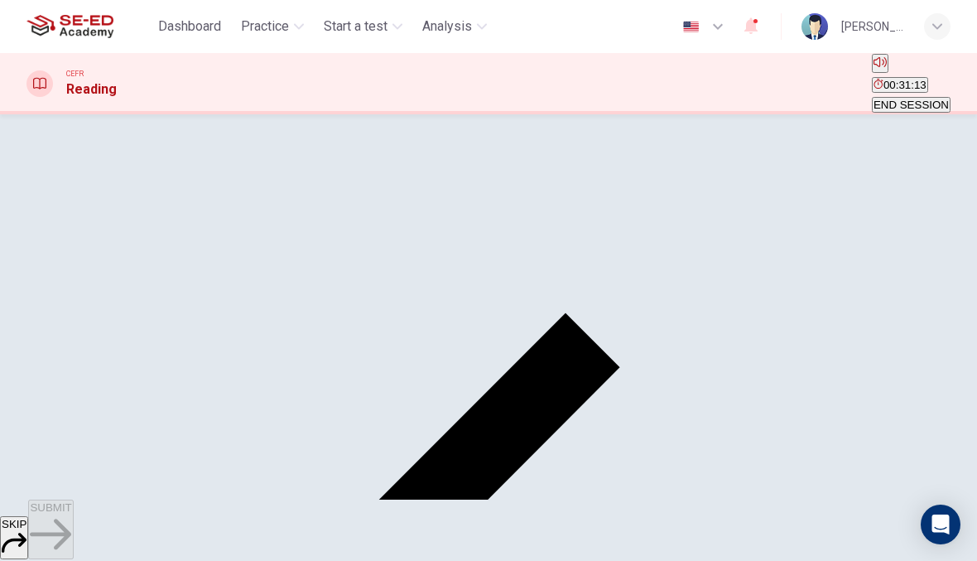
click at [883, 97] on button "END SESSION" at bounding box center [911, 105] width 79 height 16
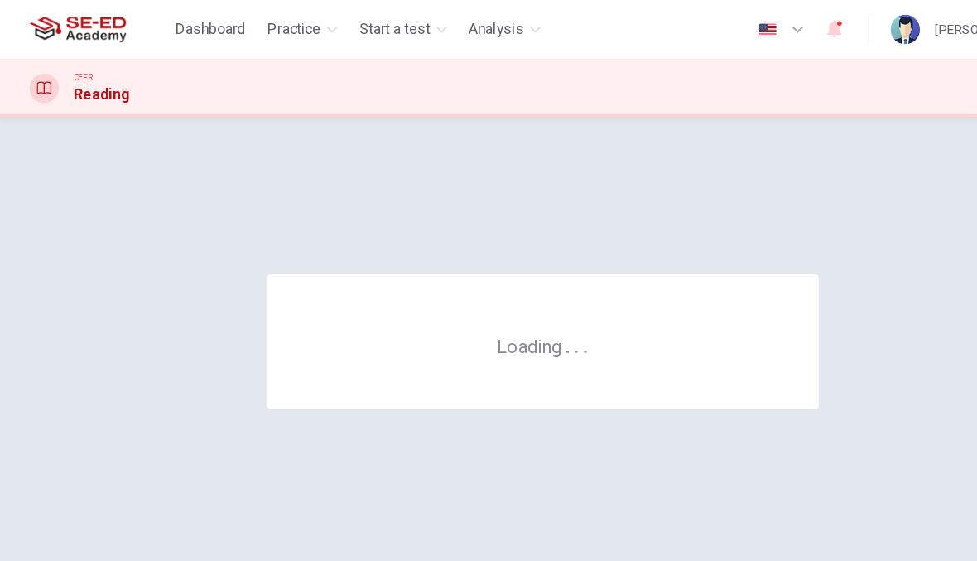
scroll to position [0, 0]
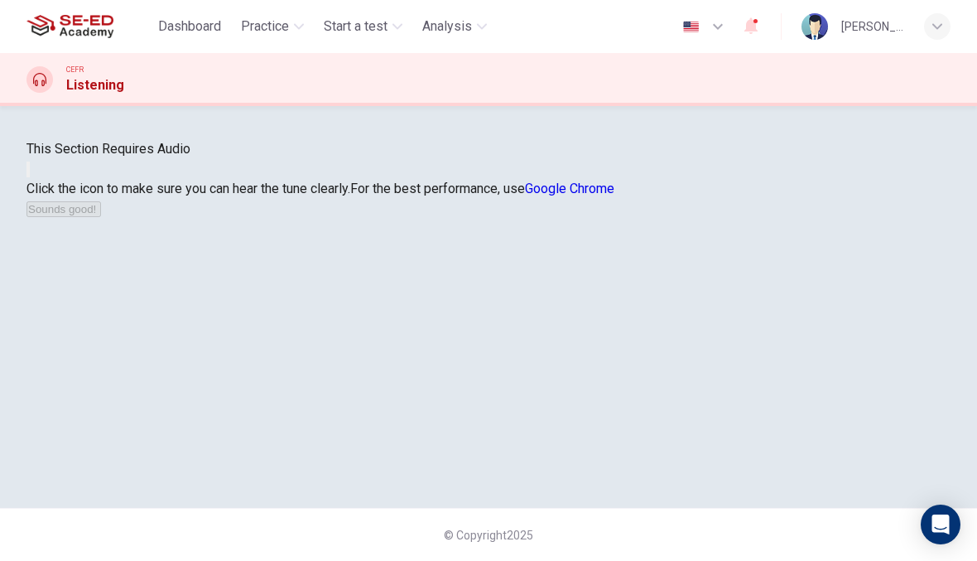
scroll to position [113, 0]
click at [30, 177] on button "button" at bounding box center [27, 169] width 3 height 16
click at [101, 217] on button "Sounds good!" at bounding box center [63, 209] width 75 height 16
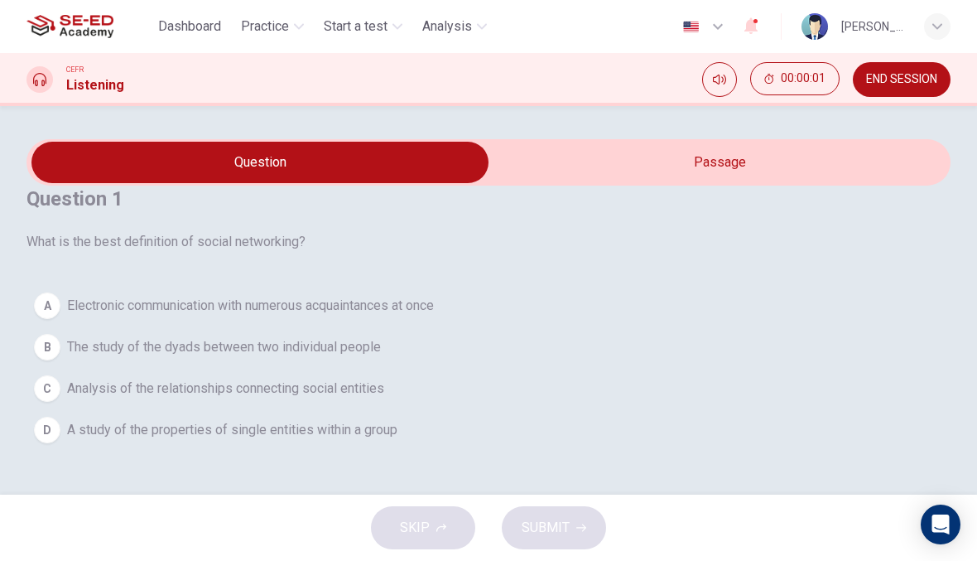
scroll to position [0, 0]
click at [607, 183] on input "checkbox" at bounding box center [260, 162] width 1386 height 41
checkbox input "true"
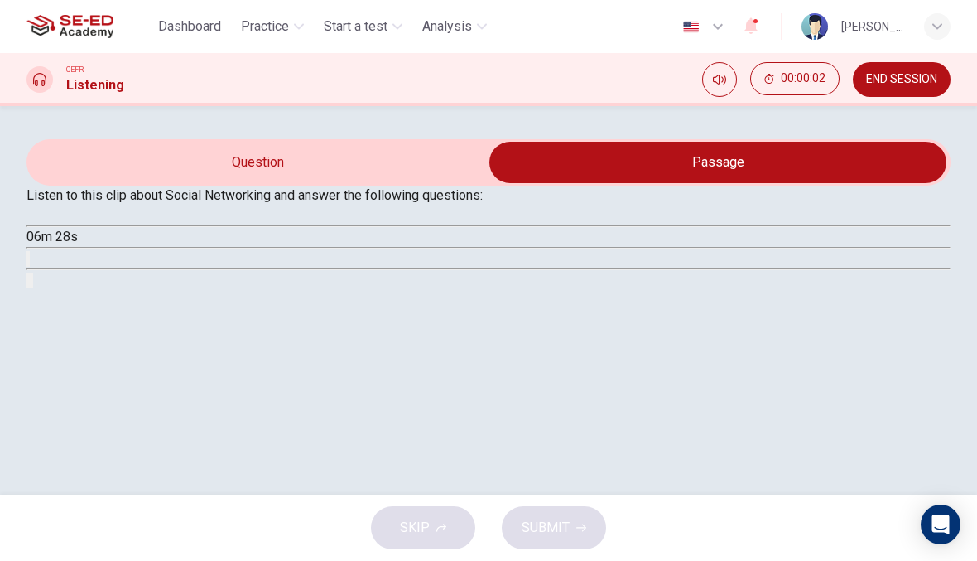
click at [33, 216] on icon "button" at bounding box center [33, 216] width 0 height 0
type input "0"
click at [161, 183] on input "checkbox" at bounding box center [718, 162] width 1386 height 41
checkbox input "false"
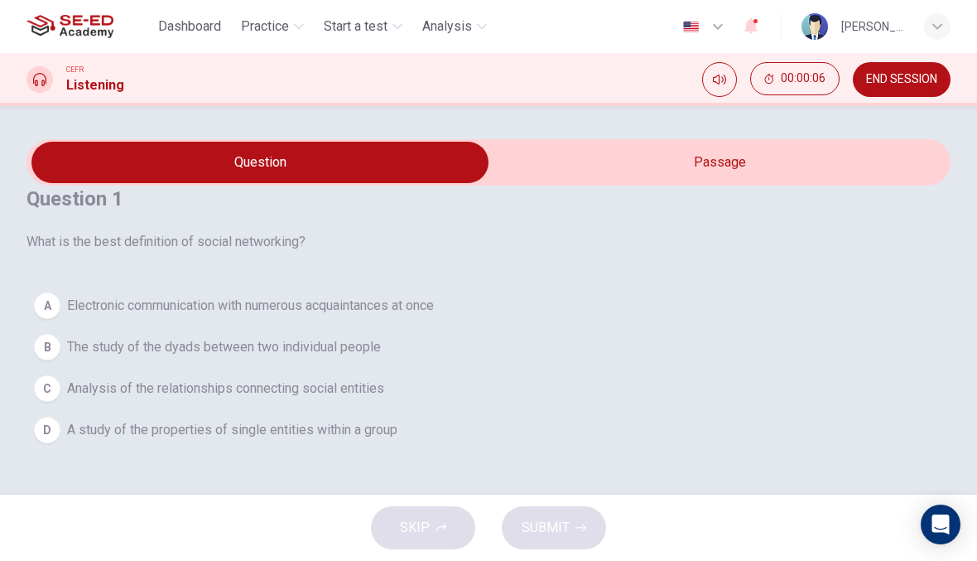
scroll to position [99, 0]
click at [229, 386] on span "Analysis of the relationships connecting social entities" at bounding box center [225, 388] width 317 height 20
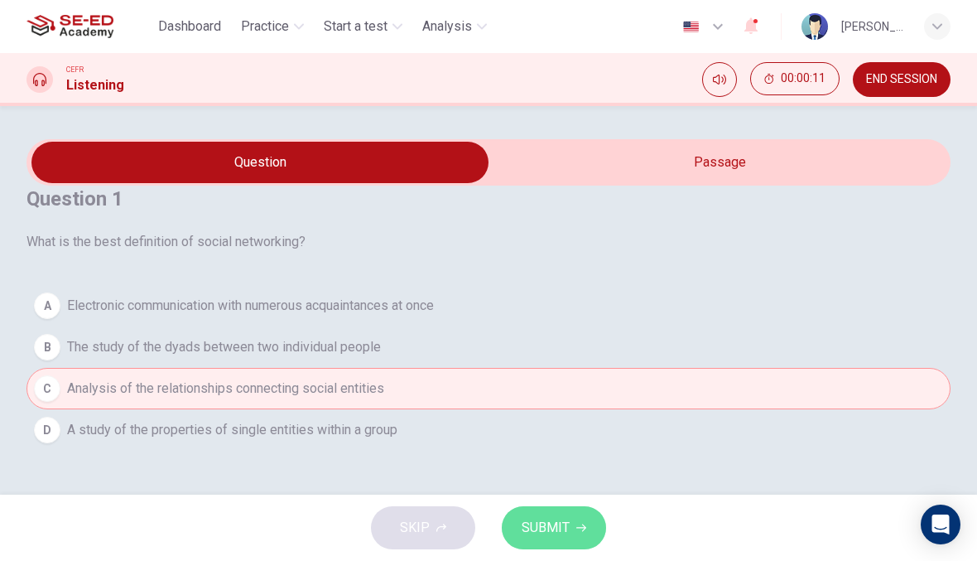
click at [566, 538] on span "SUBMIT" at bounding box center [546, 527] width 48 height 23
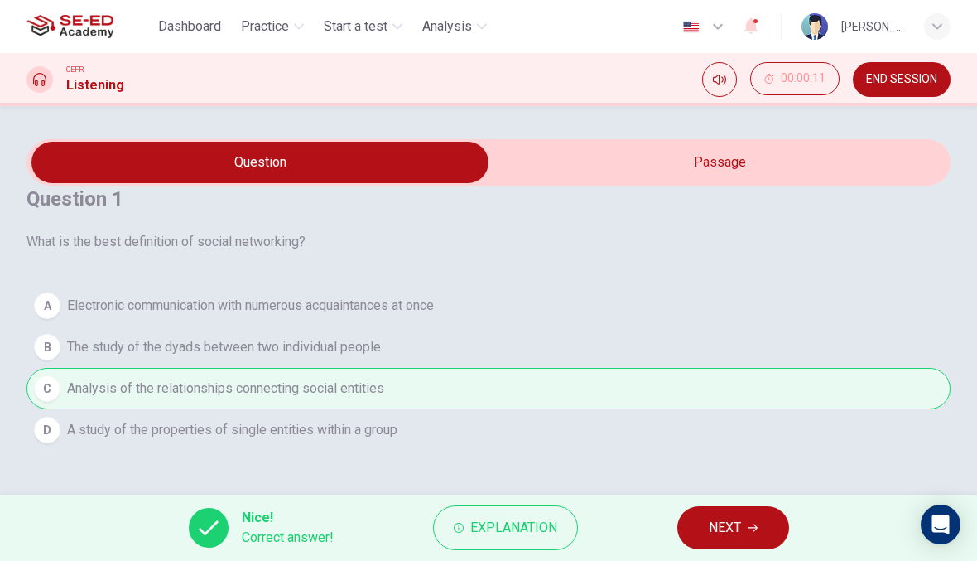
click at [702, 537] on button "NEXT" at bounding box center [733, 527] width 112 height 43
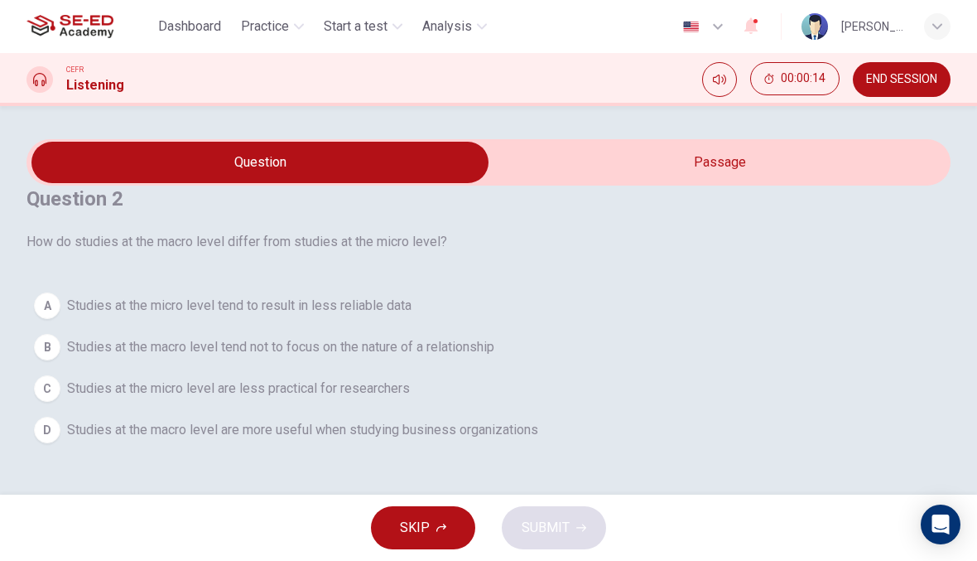
type input "4"
click at [645, 142] on input "checkbox" at bounding box center [260, 162] width 1386 height 41
checkbox input "true"
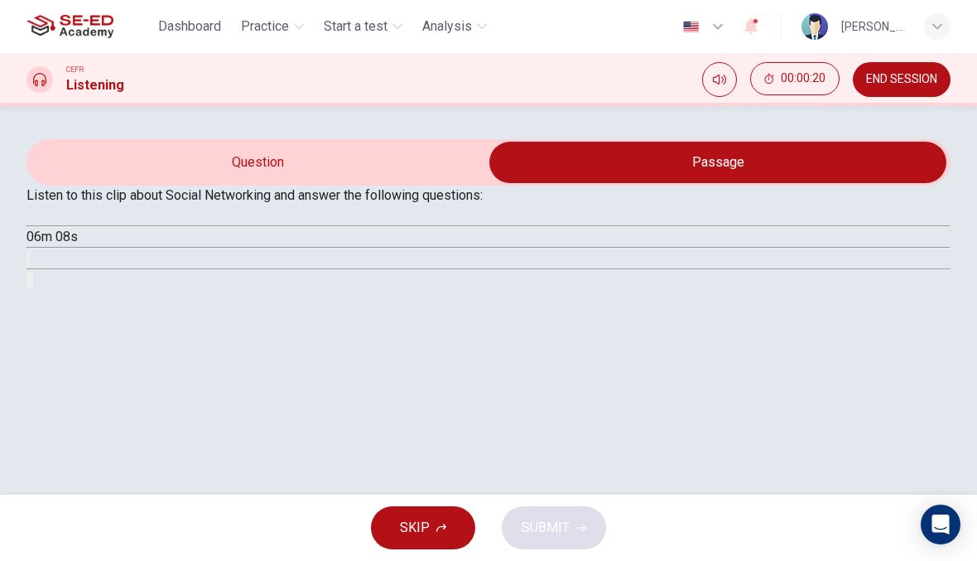
scroll to position [105, 0]
type input "5"
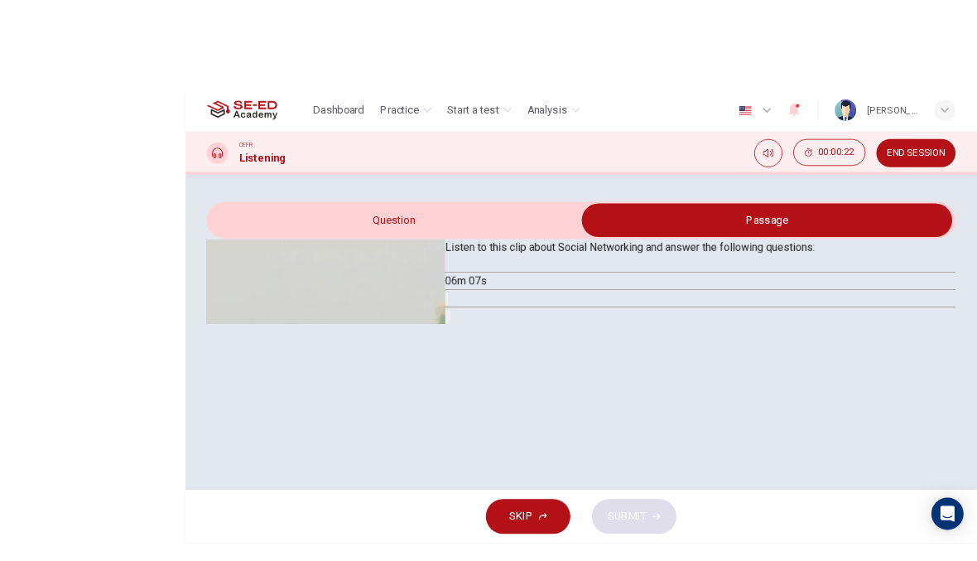
scroll to position [0, 0]
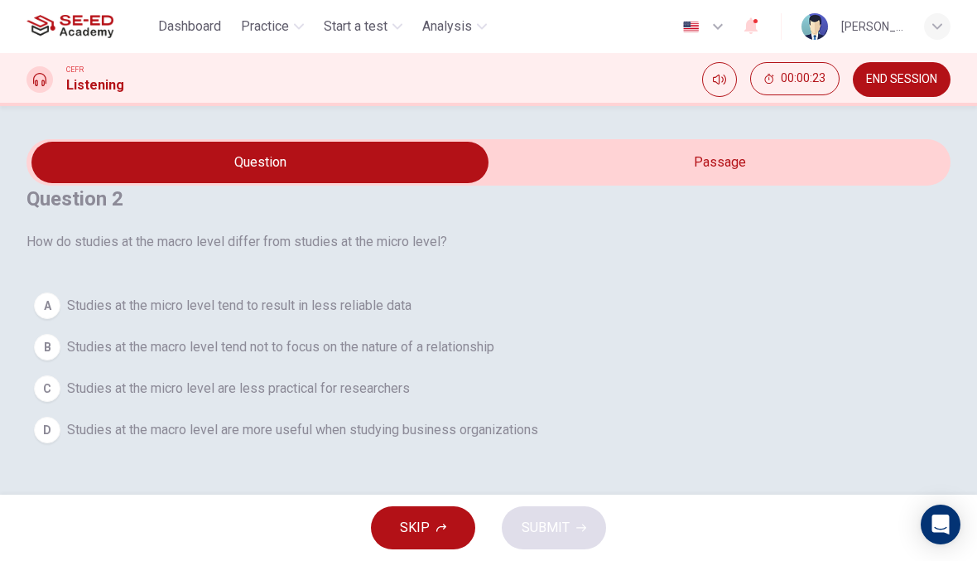
checkbox input "true"
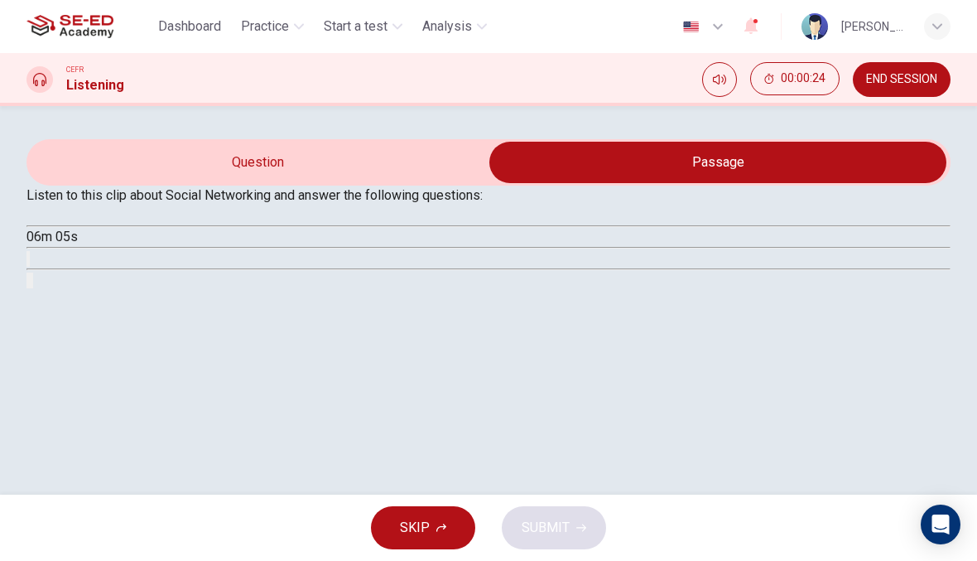
type input "6"
checkbox input "false"
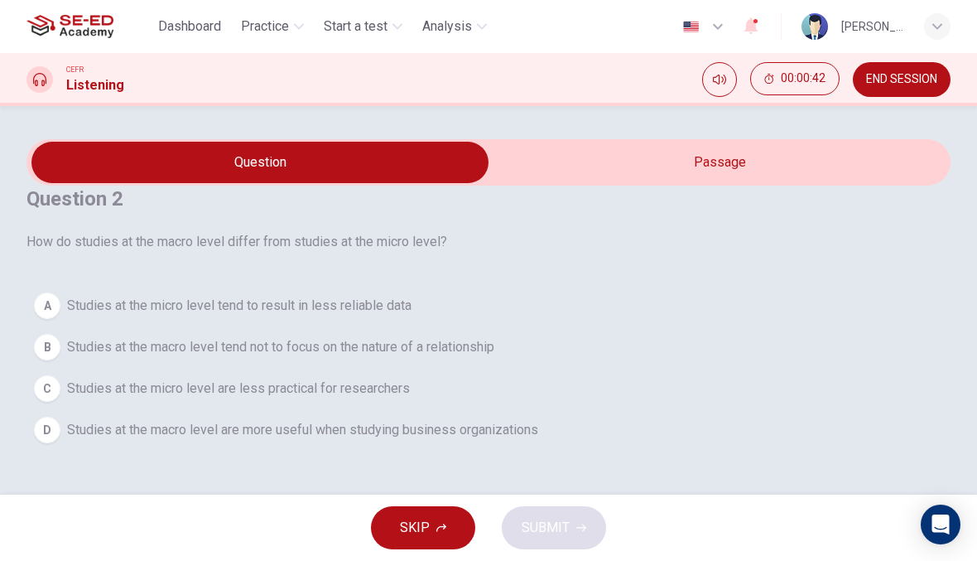
scroll to position [106, 0]
click at [212, 337] on span "Studies at the macro level tend not to focus on the nature of a relationship" at bounding box center [280, 347] width 427 height 20
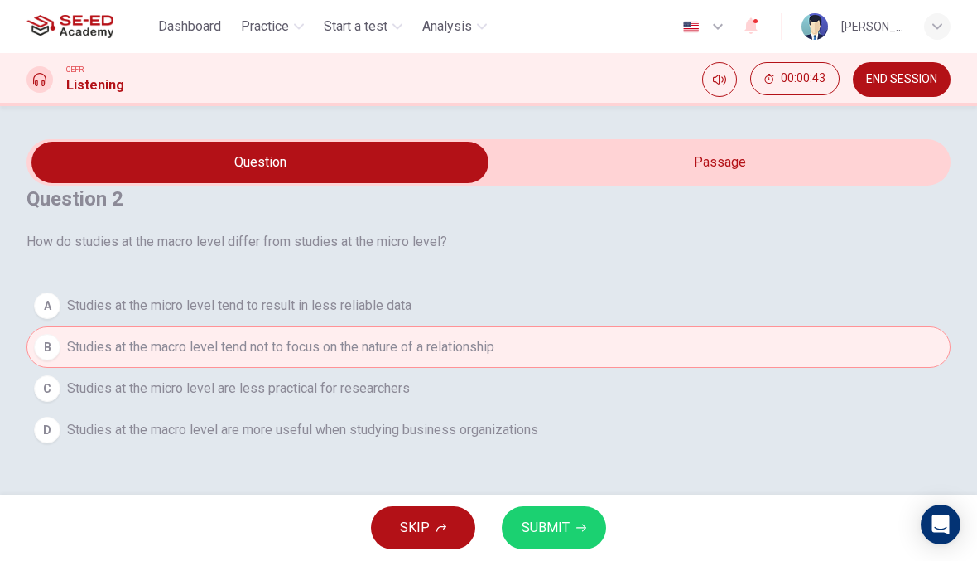
click at [177, 394] on span "Studies at the micro level are less practical for researchers" at bounding box center [238, 388] width 343 height 20
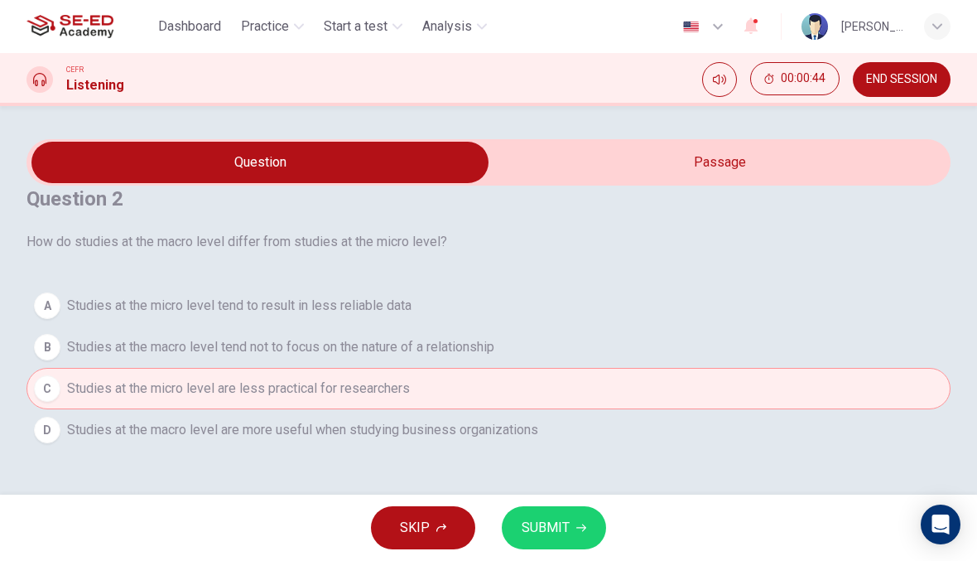
click at [161, 297] on div "A Studies at the micro level tend to result in less reliable data B Studies at …" at bounding box center [488, 368] width 924 height 166
click at [232, 378] on span "Studies at the micro level are less practical for researchers" at bounding box center [238, 388] width 343 height 20
click at [233, 436] on span "Studies at the macro level are more useful when studying business organizations" at bounding box center [302, 430] width 471 height 20
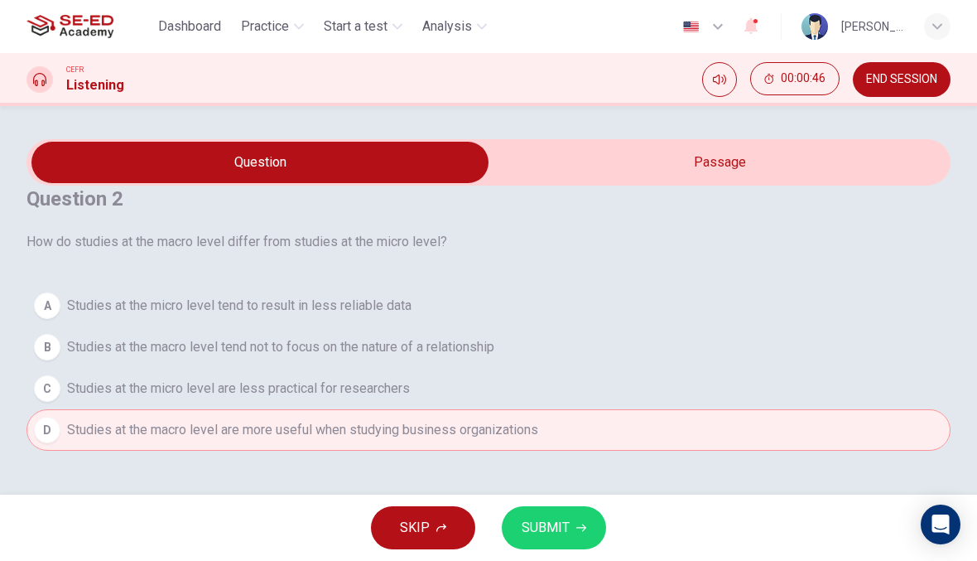
click at [564, 522] on span "SUBMIT" at bounding box center [546, 527] width 48 height 23
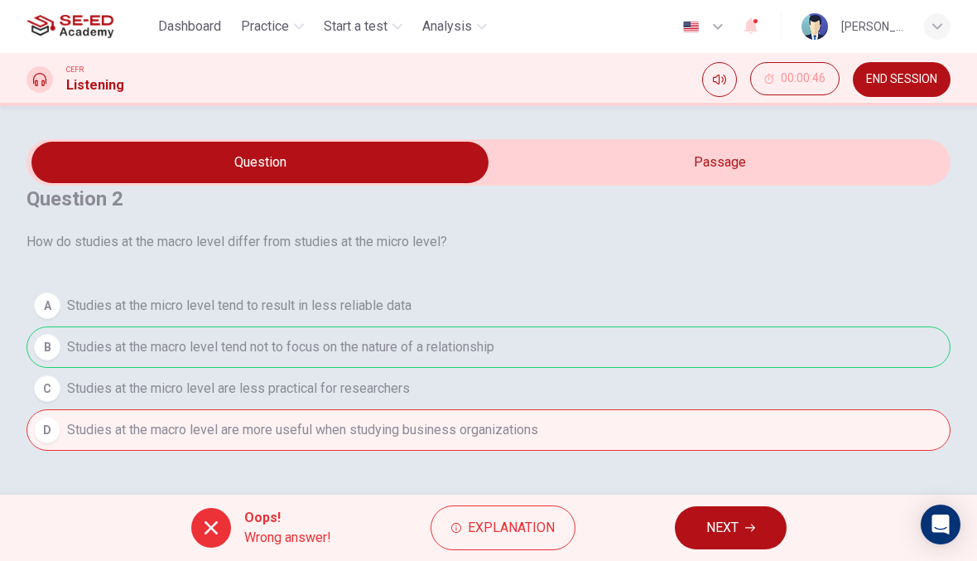
click at [525, 528] on span "Explanation" at bounding box center [511, 527] width 87 height 23
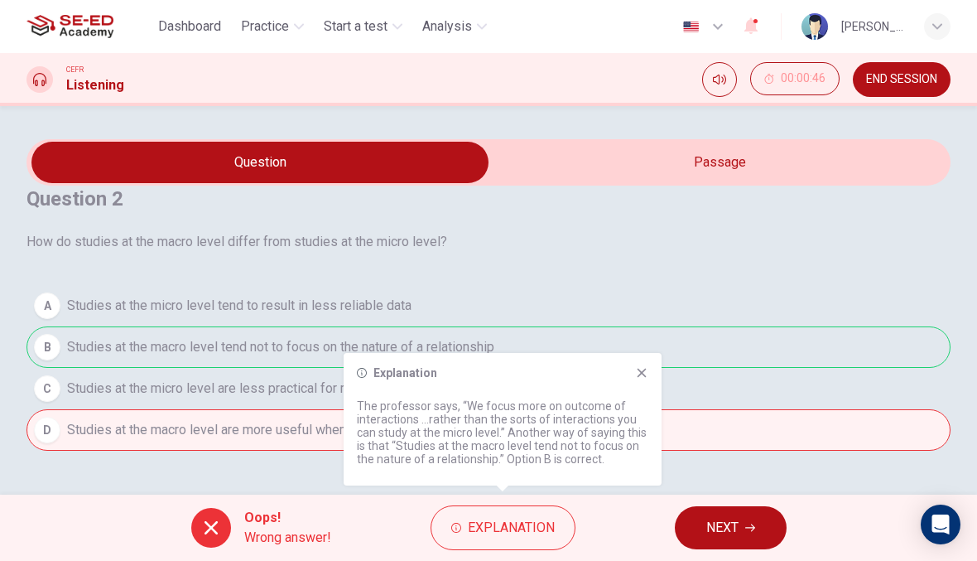
click at [527, 529] on span "Explanation" at bounding box center [511, 527] width 87 height 23
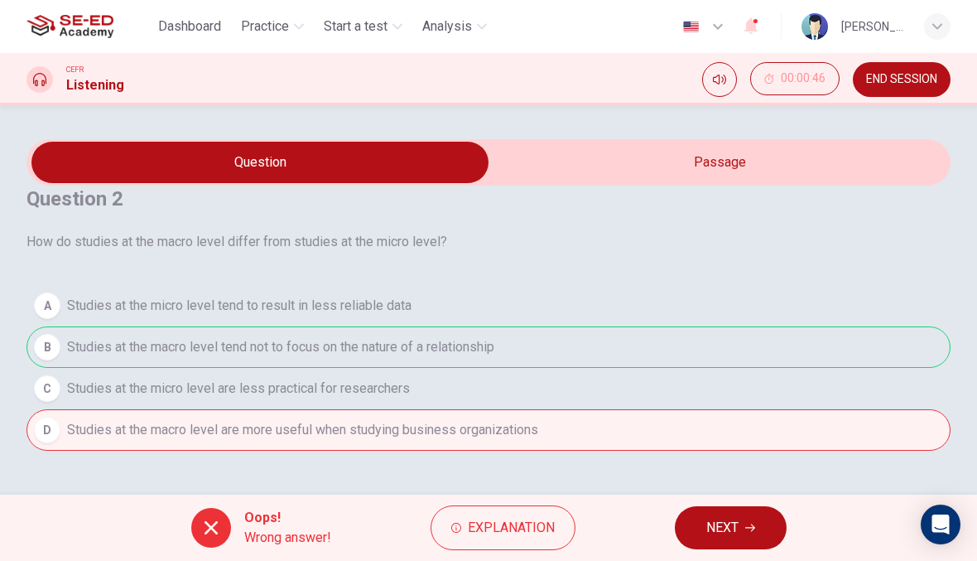
click at [718, 527] on span "NEXT" at bounding box center [722, 527] width 32 height 23
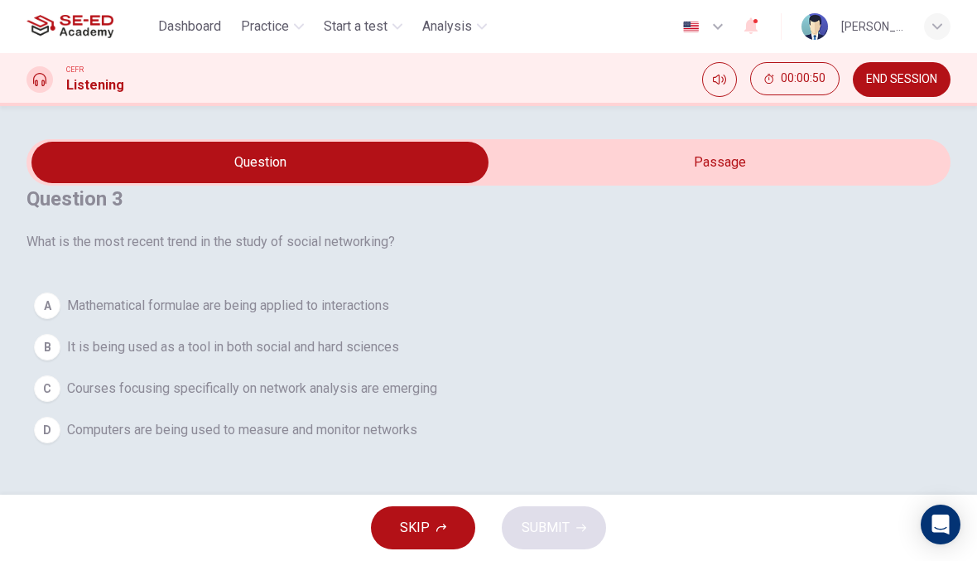
scroll to position [51, 0]
type input "14"
click at [701, 151] on input "checkbox" at bounding box center [260, 162] width 1386 height 41
checkbox input "true"
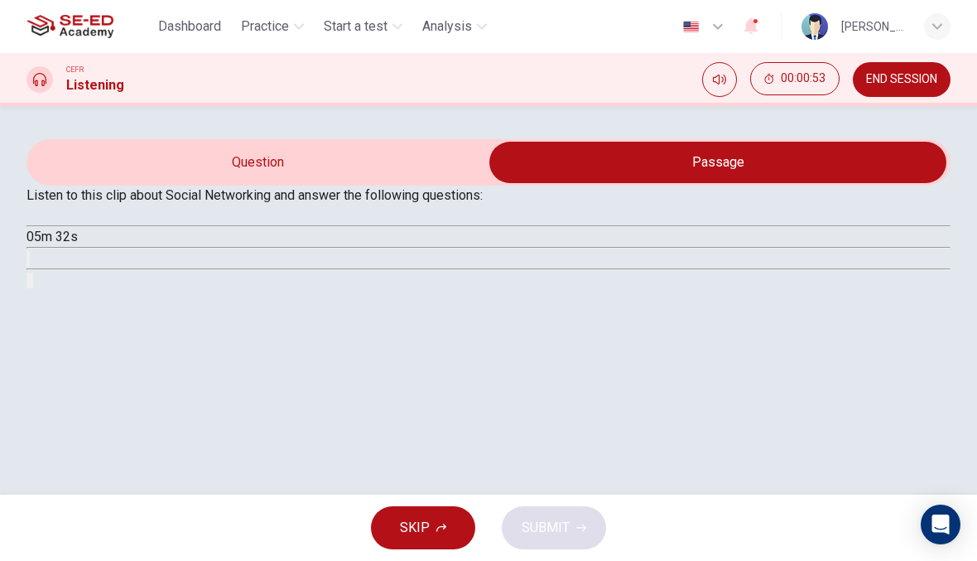
click at [51, 234] on icon "button" at bounding box center [43, 226] width 14 height 15
type input "14"
click at [915, 83] on span "END SESSION" at bounding box center [901, 79] width 71 height 13
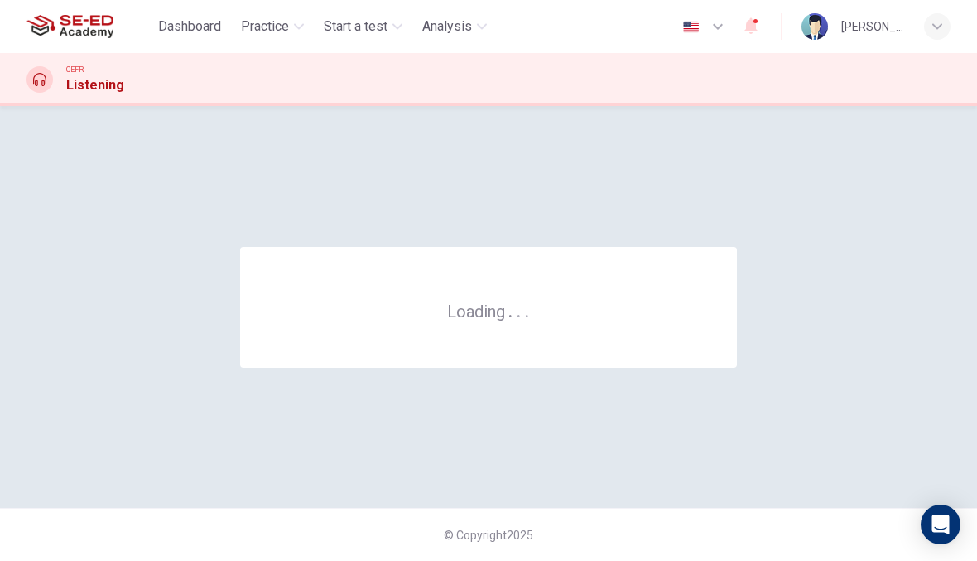
scroll to position [0, 0]
